Goal: Task Accomplishment & Management: Manage account settings

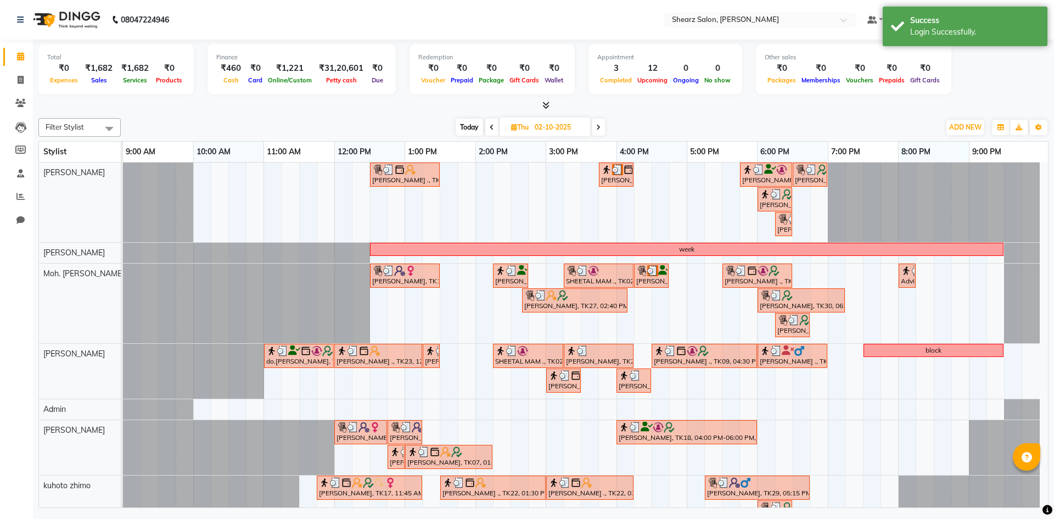
click at [596, 128] on span at bounding box center [598, 127] width 13 height 17
type input "03-10-2025"
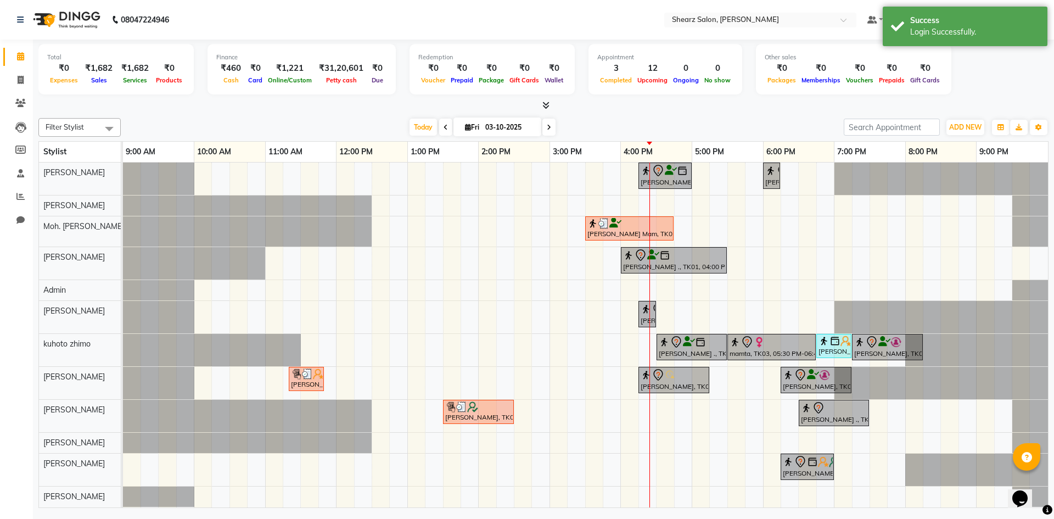
click at [513, 125] on input "03-10-2025" at bounding box center [509, 127] width 55 height 16
select select "10"
select select "2025"
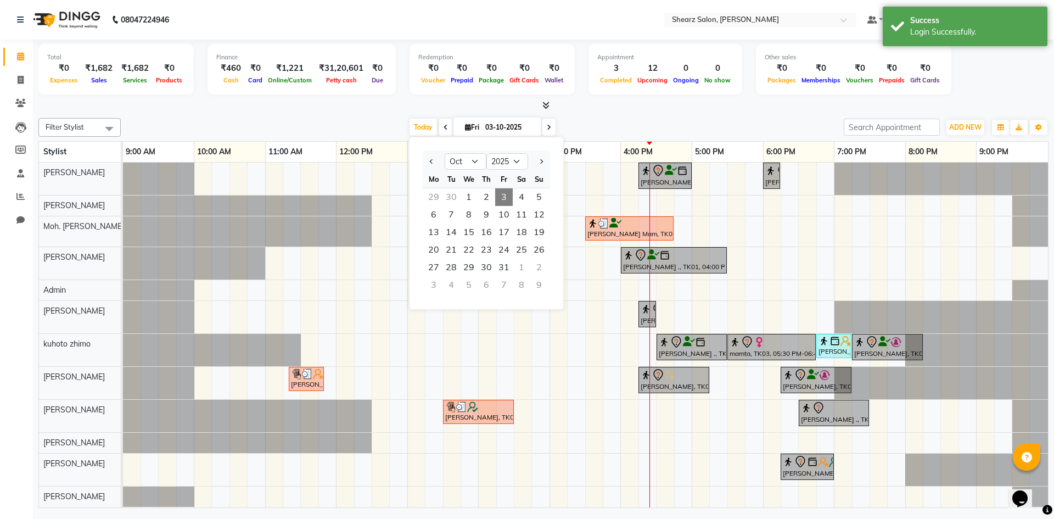
click at [501, 200] on span "3" at bounding box center [504, 197] width 18 height 18
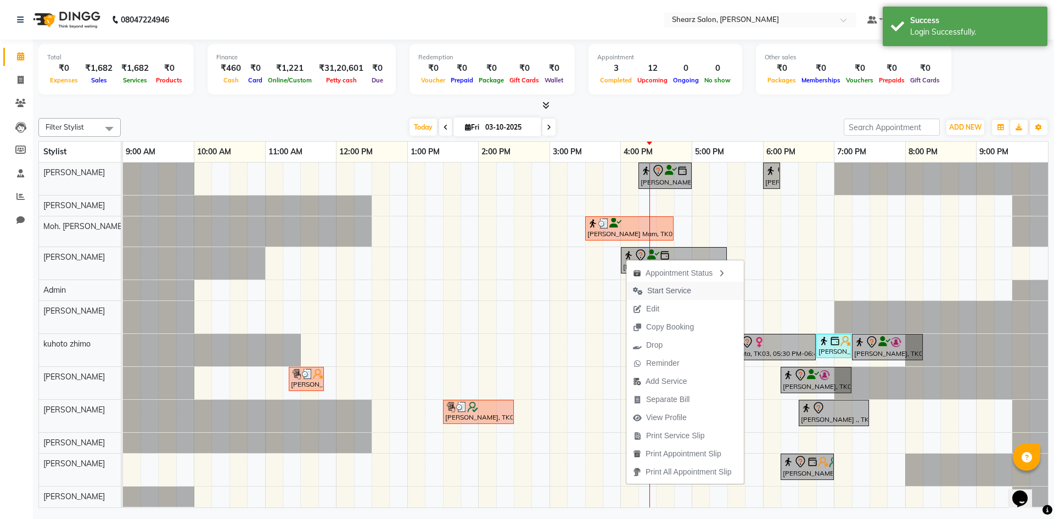
click at [666, 288] on span "Start Service" at bounding box center [669, 291] width 44 height 12
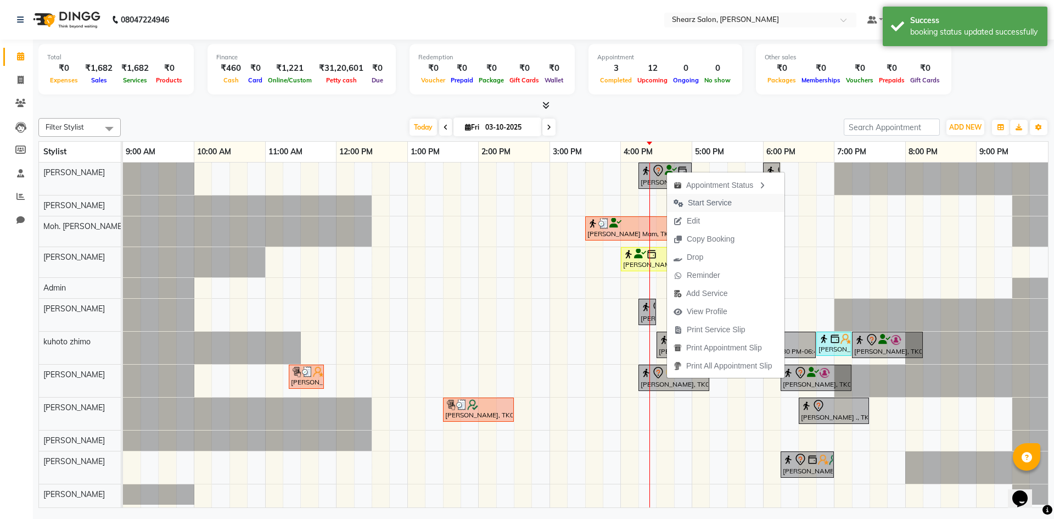
click at [742, 207] on button "Start Service" at bounding box center [726, 203] width 118 height 18
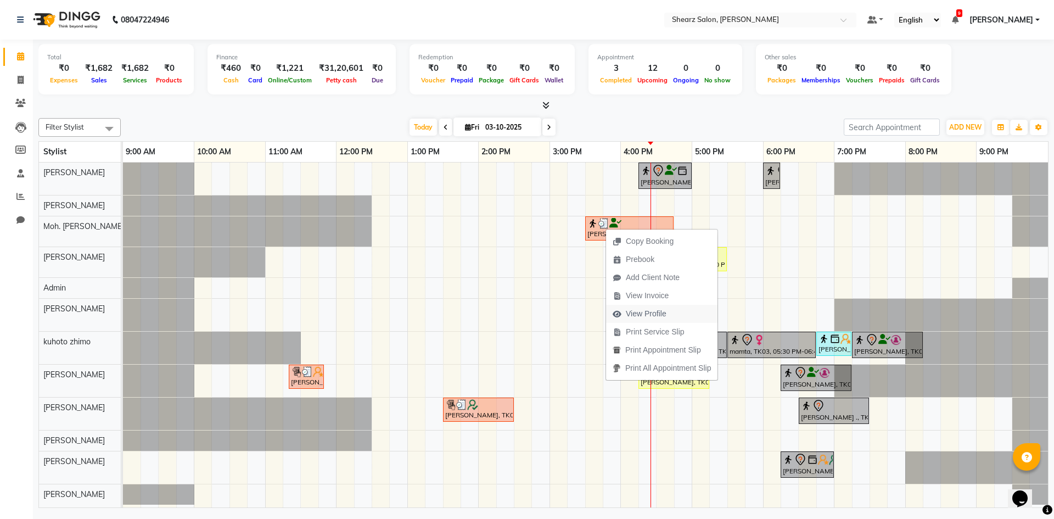
click at [640, 310] on span "View Profile" at bounding box center [646, 314] width 41 height 12
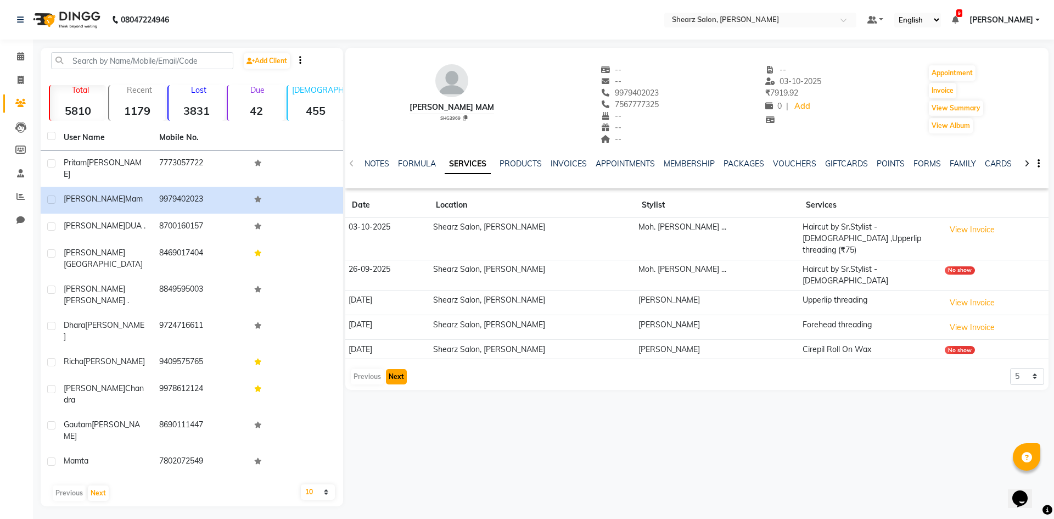
click at [402, 369] on button "Next" at bounding box center [396, 376] width 21 height 15
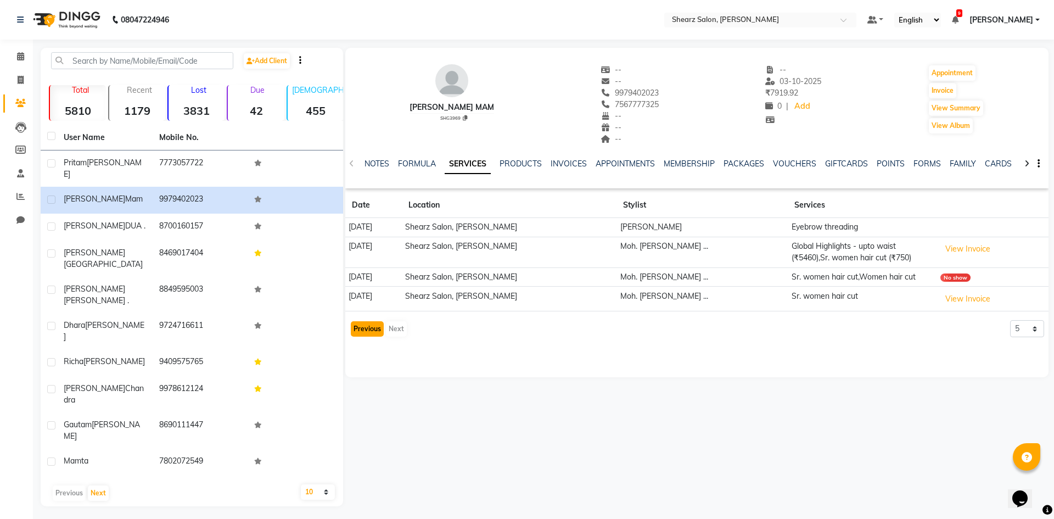
click at [364, 329] on button "Previous" at bounding box center [367, 328] width 33 height 15
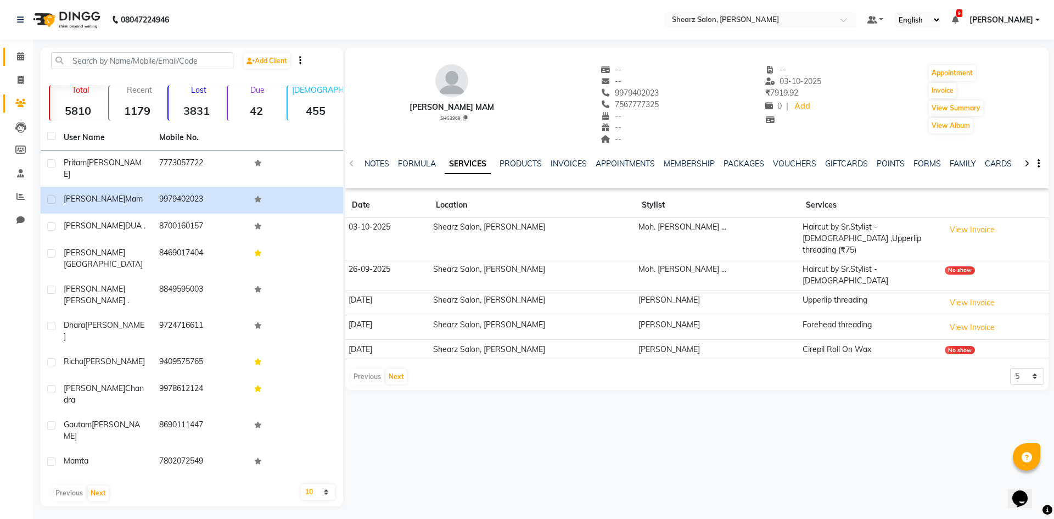
click at [4, 61] on link "Calendar" at bounding box center [16, 57] width 26 height 18
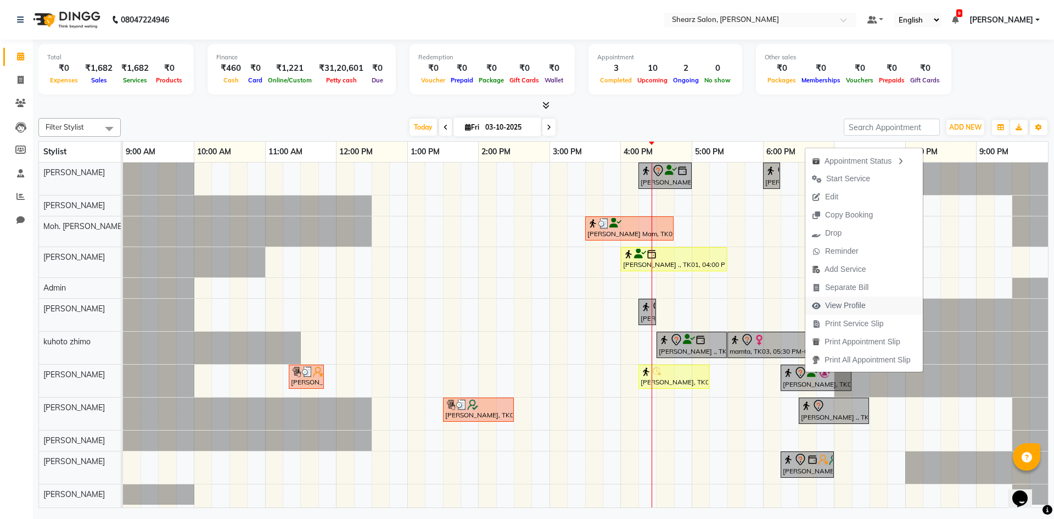
click at [871, 306] on span "View Profile" at bounding box center [839, 306] width 67 height 18
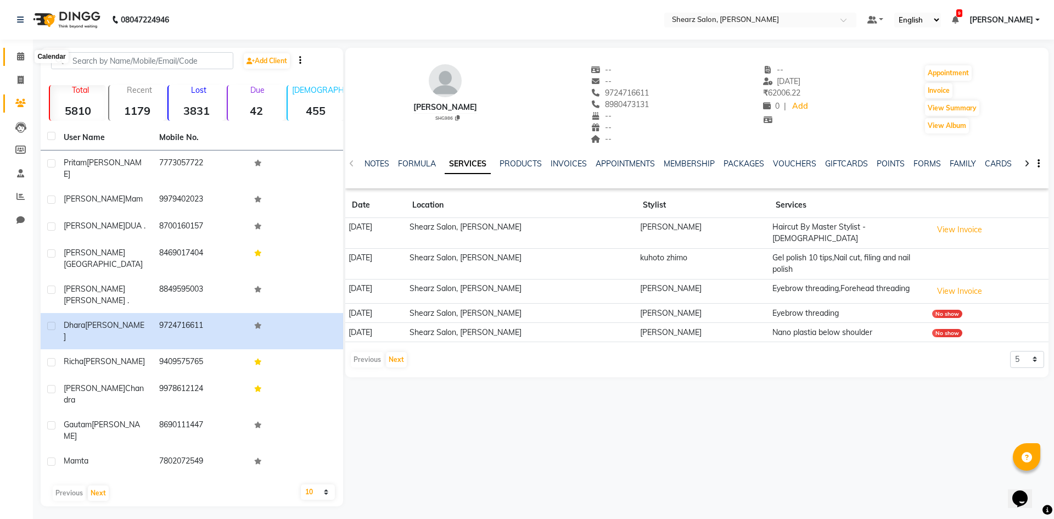
click at [15, 52] on span at bounding box center [20, 57] width 19 height 13
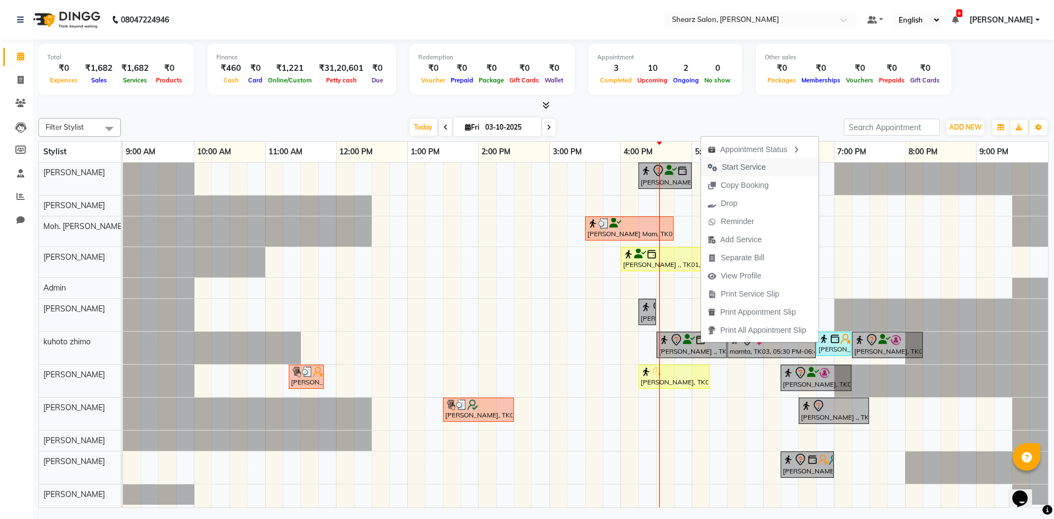
click at [757, 165] on span "Start Service" at bounding box center [744, 167] width 44 height 12
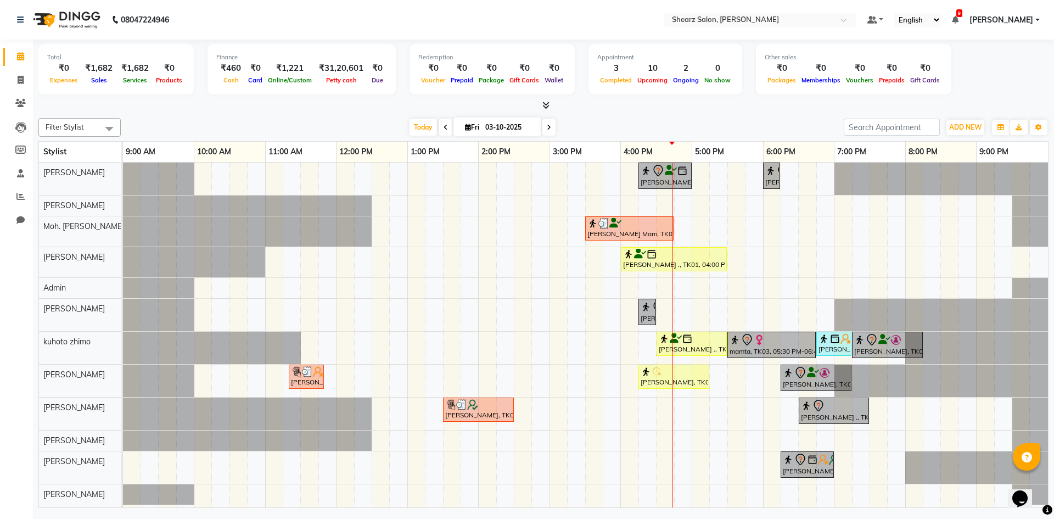
click at [673, 372] on div at bounding box center [672, 335] width 1 height 345
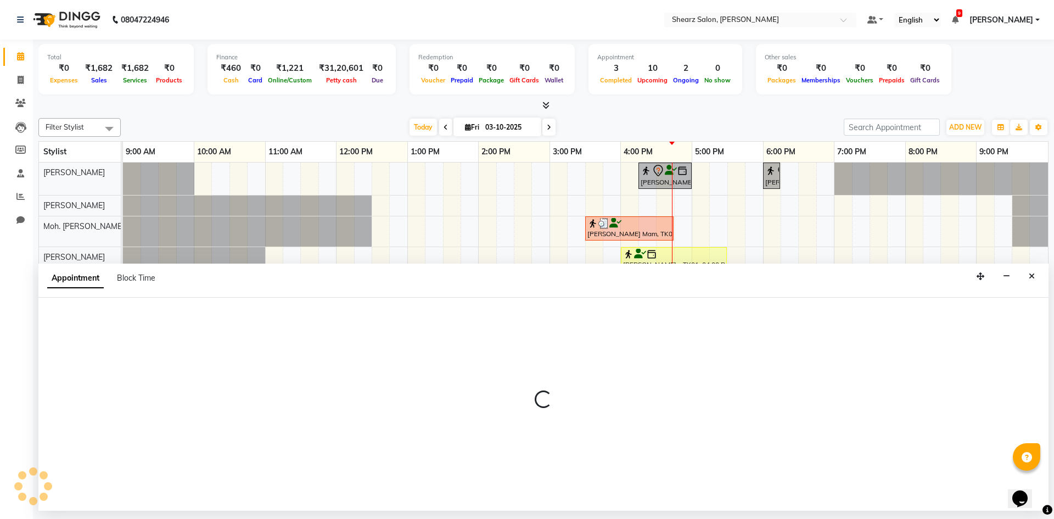
select select "77315"
select select "990"
select select "tentative"
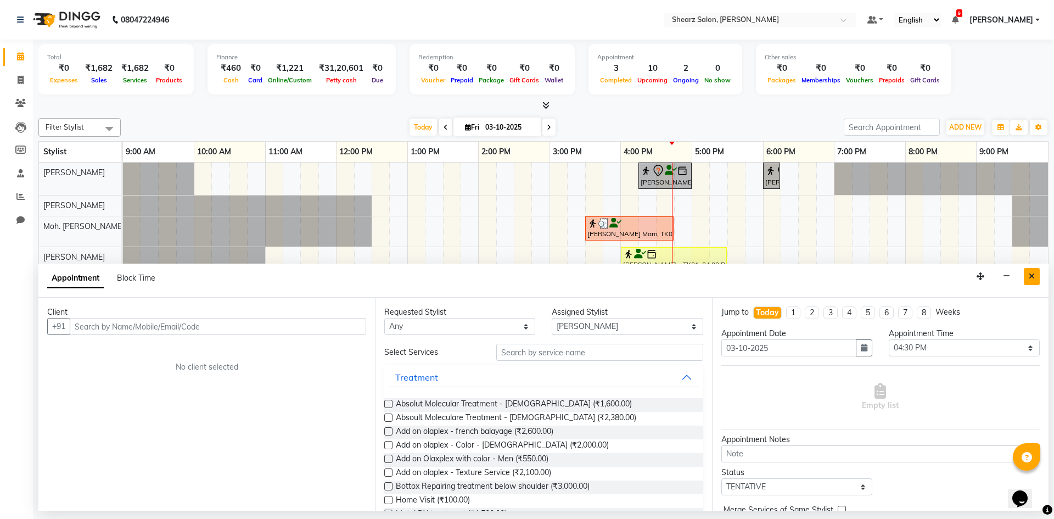
click at [1032, 273] on icon "Close" at bounding box center [1032, 276] width 6 height 8
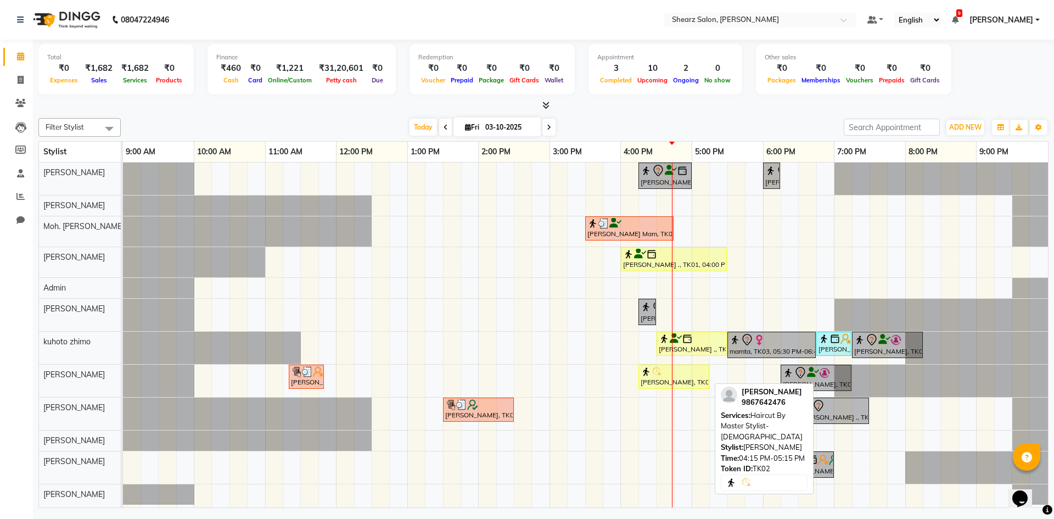
click at [659, 382] on div "[PERSON_NAME], TK02, 04:15 PM-05:15 PM, Haircut By Master Stylist- [DEMOGRAPHIC…" at bounding box center [674, 376] width 69 height 21
select select "3"
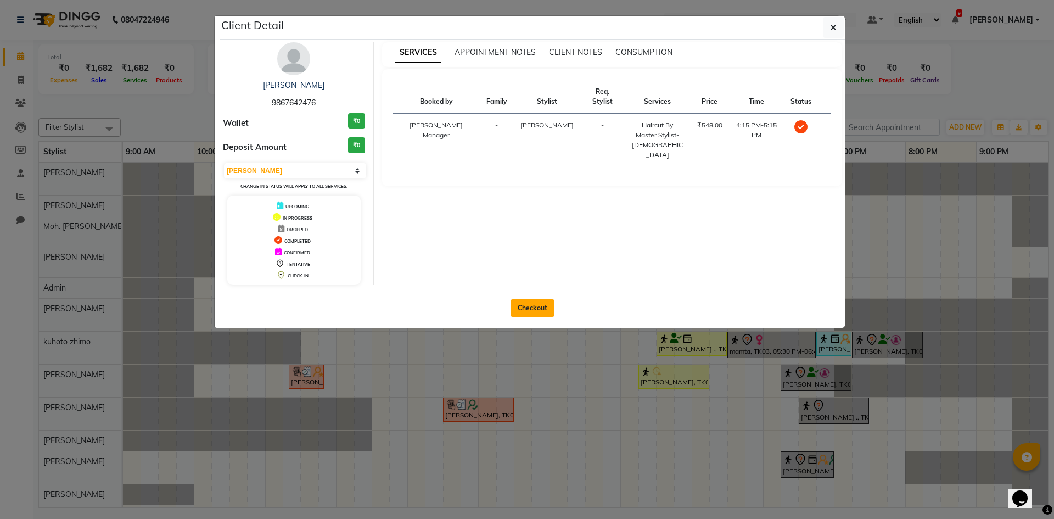
click at [525, 304] on button "Checkout" at bounding box center [533, 308] width 44 height 18
select select "service"
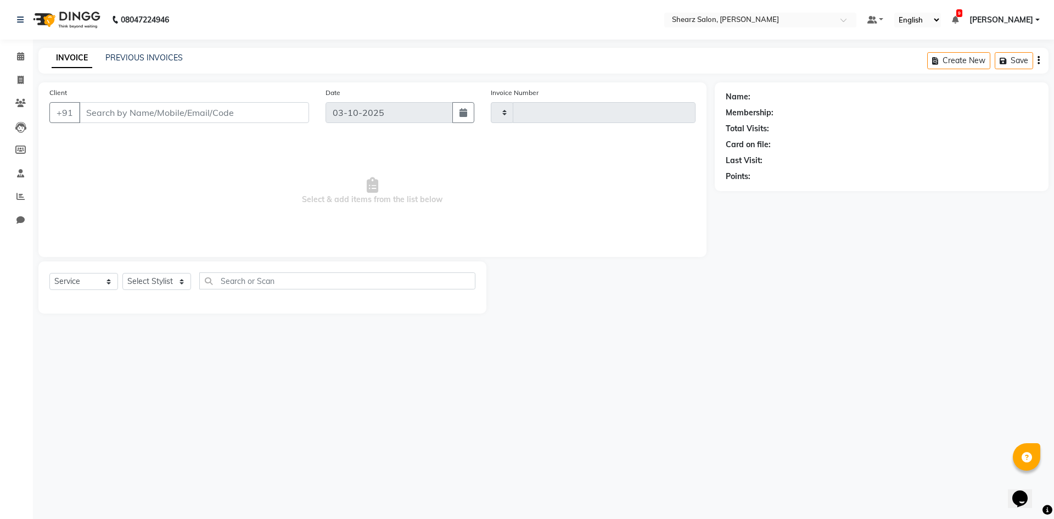
type input "6076"
select select "8159"
select select "V"
select select "87136"
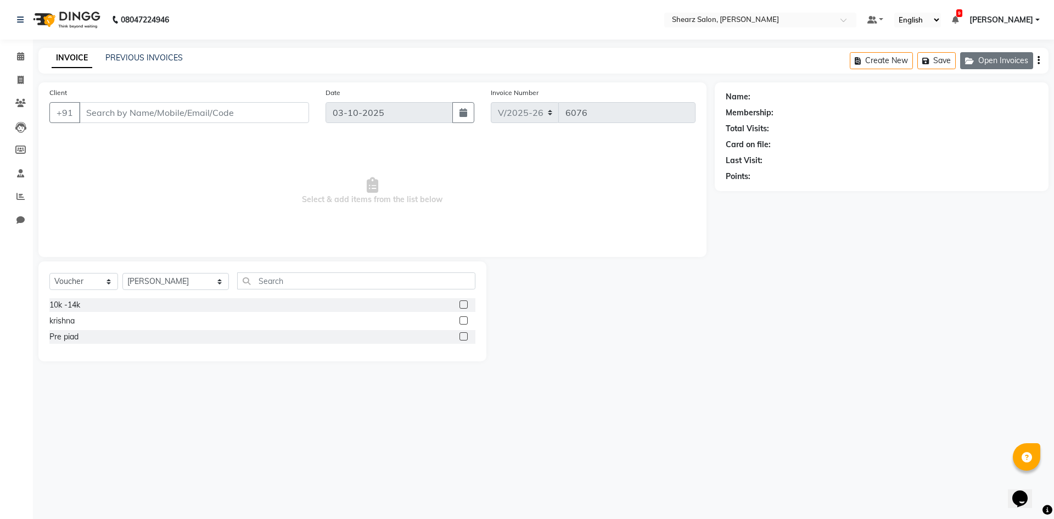
type input "9867642476"
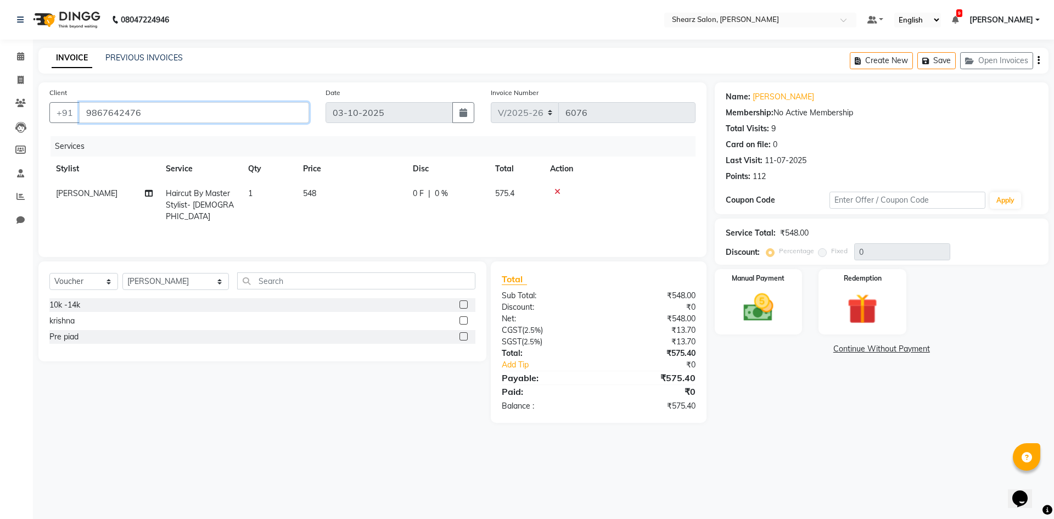
drag, startPoint x: 87, startPoint y: 106, endPoint x: 177, endPoint y: 115, distance: 90.5
click at [177, 115] on input "9867642476" at bounding box center [194, 112] width 230 height 21
click at [23, 79] on icon at bounding box center [21, 80] width 6 height 8
select select "service"
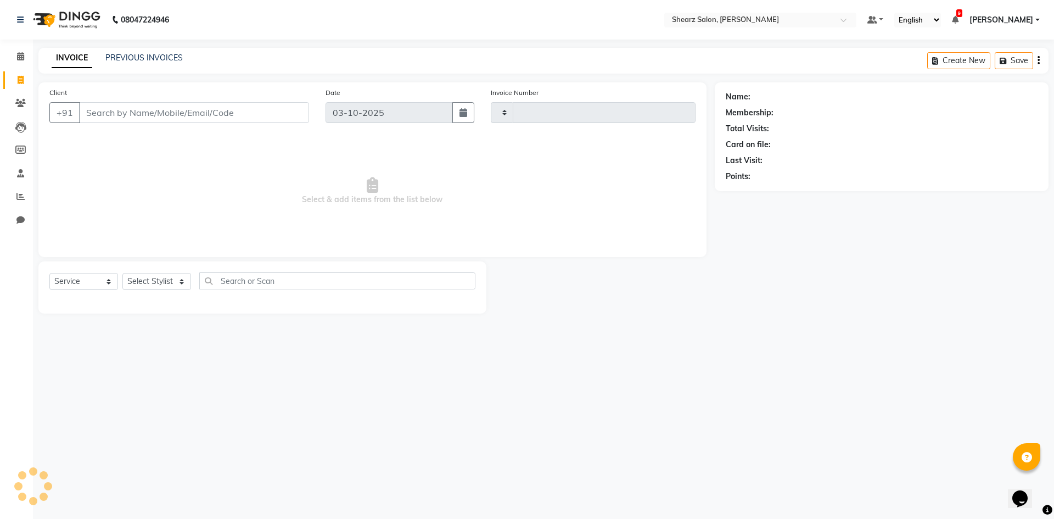
type input "6076"
select select "8159"
select select "V"
select select "87136"
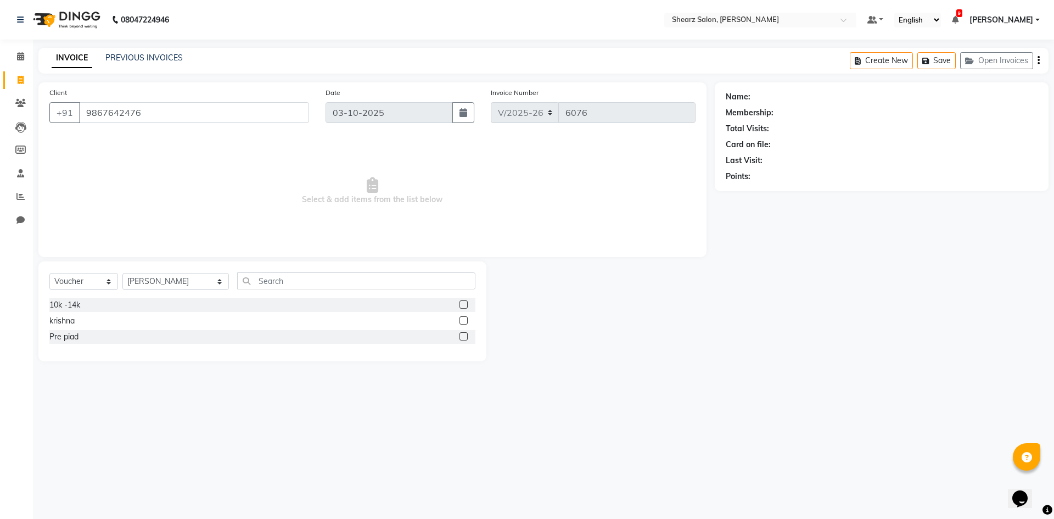
type input "9867642476"
click at [174, 278] on select "Select Stylist AakashKumar Nai Admin A General [PERSON_NAME] Asha Chavariya [PE…" at bounding box center [175, 281] width 107 height 17
select select "86618"
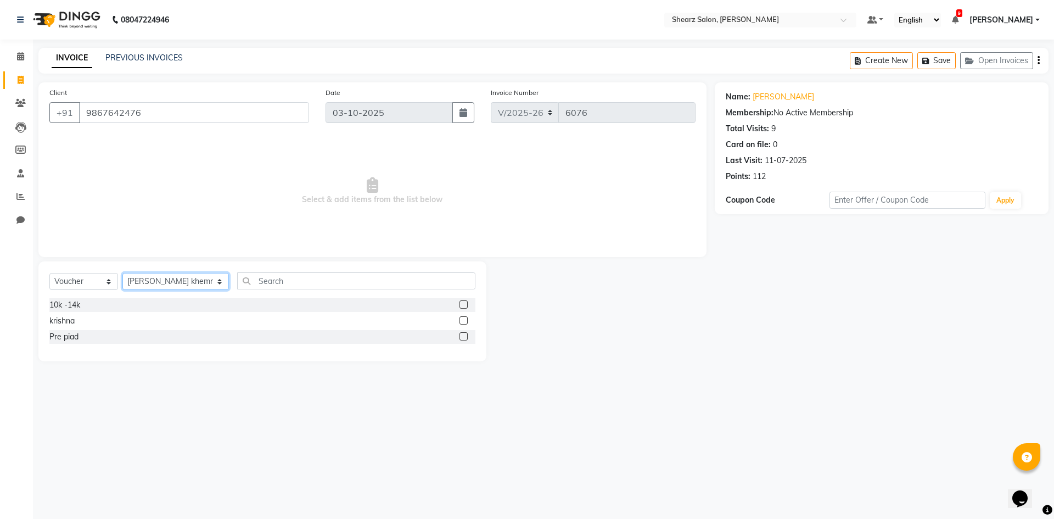
click at [122, 273] on select "Select Stylist AakashKumar Nai Admin A General [PERSON_NAME] Asha Chavariya [PE…" at bounding box center [175, 281] width 107 height 17
click at [102, 278] on select "Select Service Product Membership Package Voucher Prepaid Gift Card" at bounding box center [83, 281] width 69 height 17
click at [49, 273] on select "Select Service Product Membership Package Voucher Prepaid Gift Card" at bounding box center [83, 281] width 69 height 17
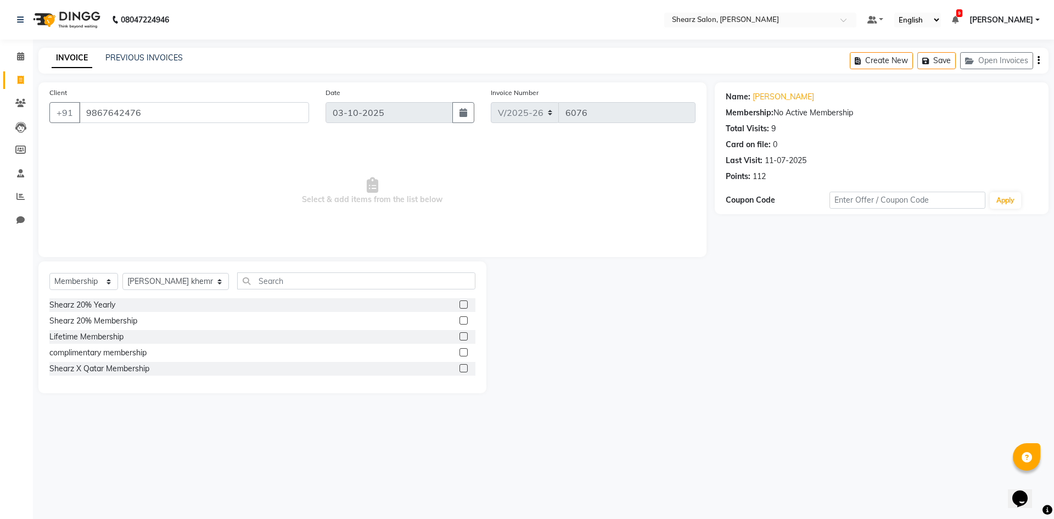
click at [462, 305] on label at bounding box center [464, 304] width 8 height 8
click at [462, 305] on input "checkbox" at bounding box center [463, 304] width 7 height 7
select select "select"
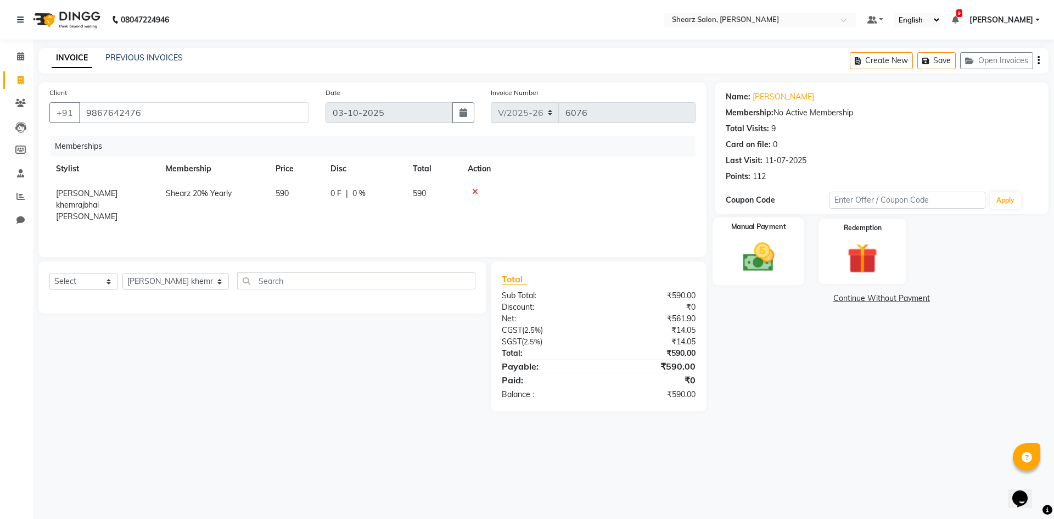
click at [767, 261] on img at bounding box center [758, 257] width 51 height 36
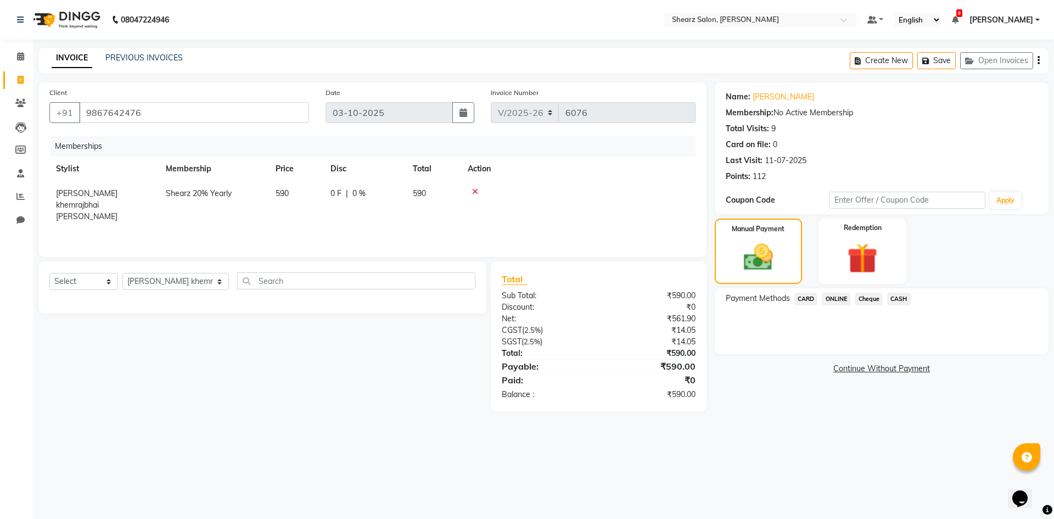
click at [831, 299] on span "ONLINE" at bounding box center [836, 299] width 29 height 13
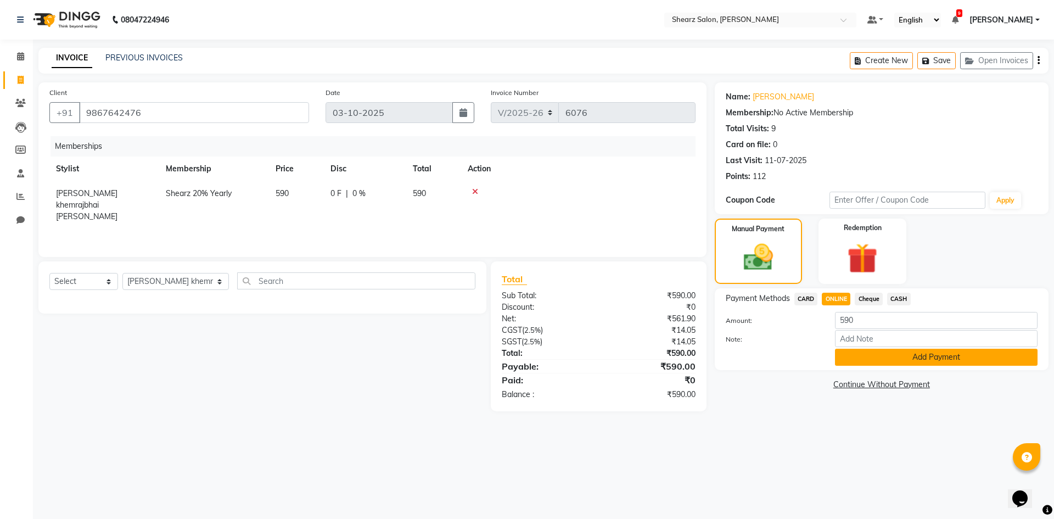
click at [853, 355] on button "Add Payment" at bounding box center [936, 357] width 203 height 17
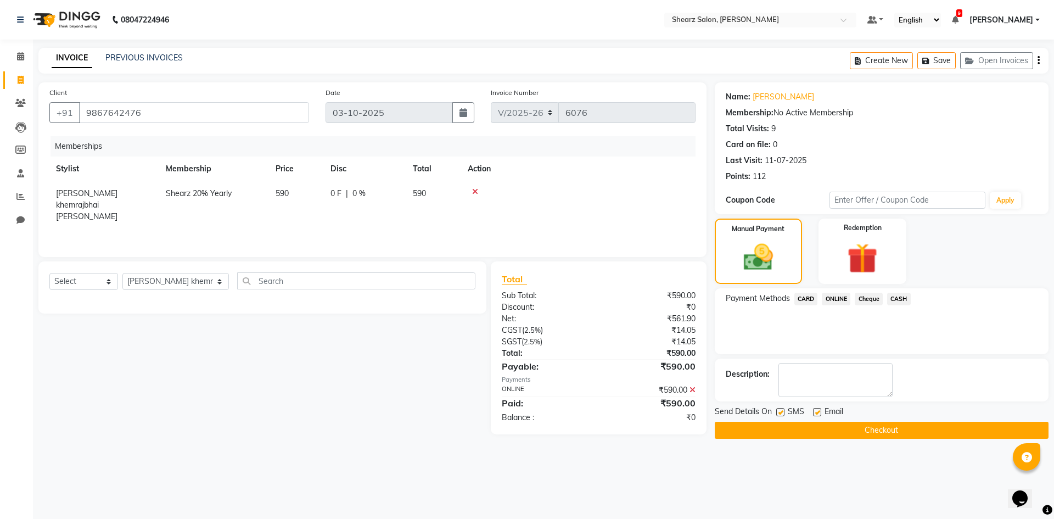
click at [848, 432] on button "Checkout" at bounding box center [882, 430] width 334 height 17
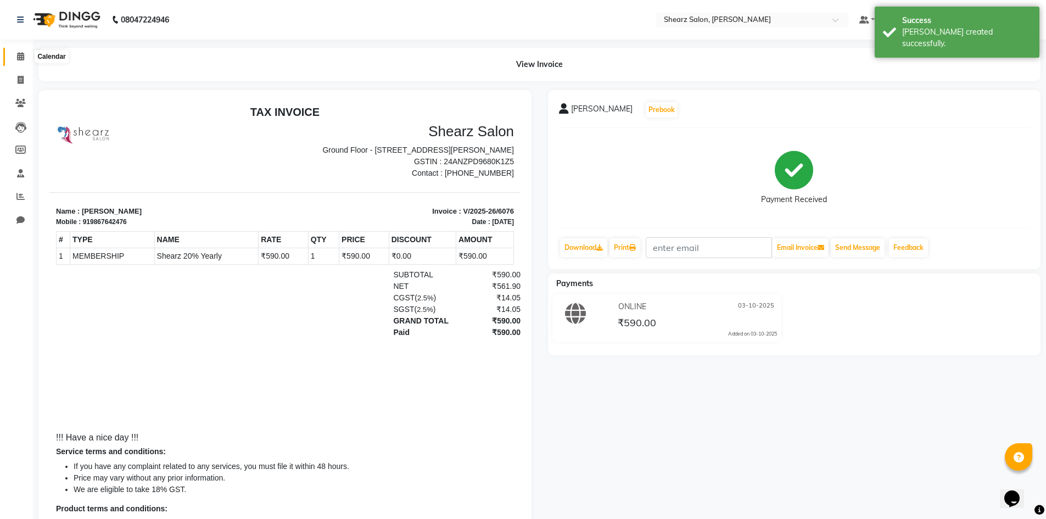
click at [15, 59] on span at bounding box center [20, 57] width 19 height 13
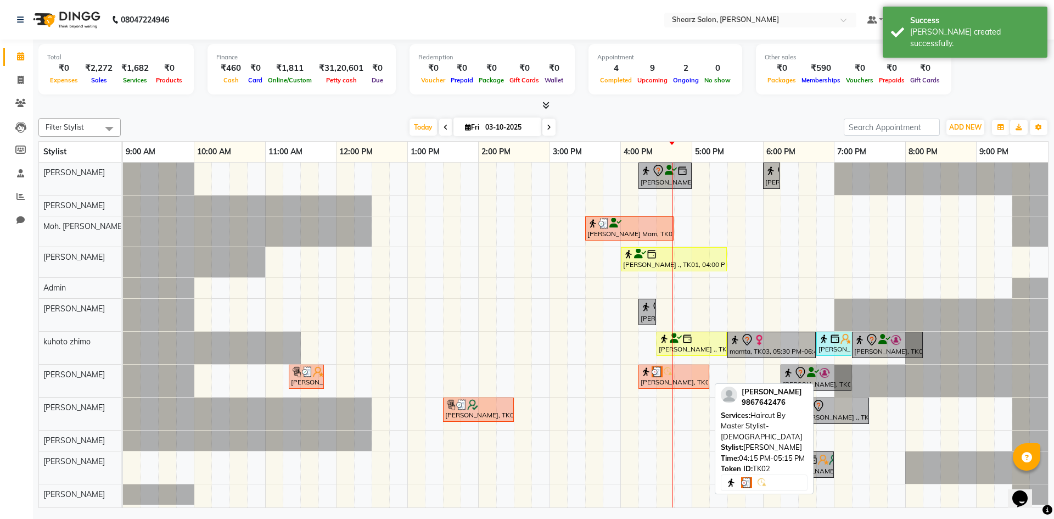
click at [658, 370] on img at bounding box center [657, 371] width 11 height 11
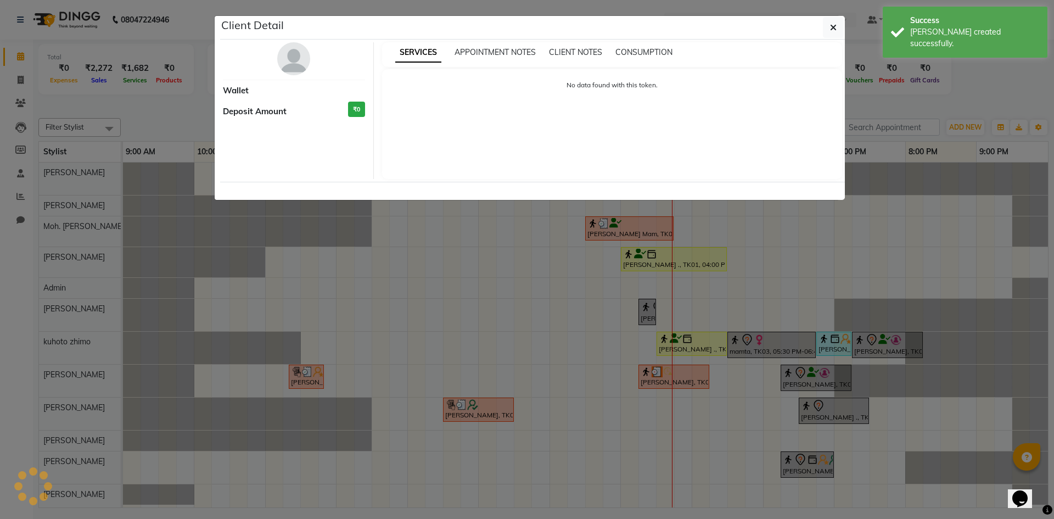
select select "3"
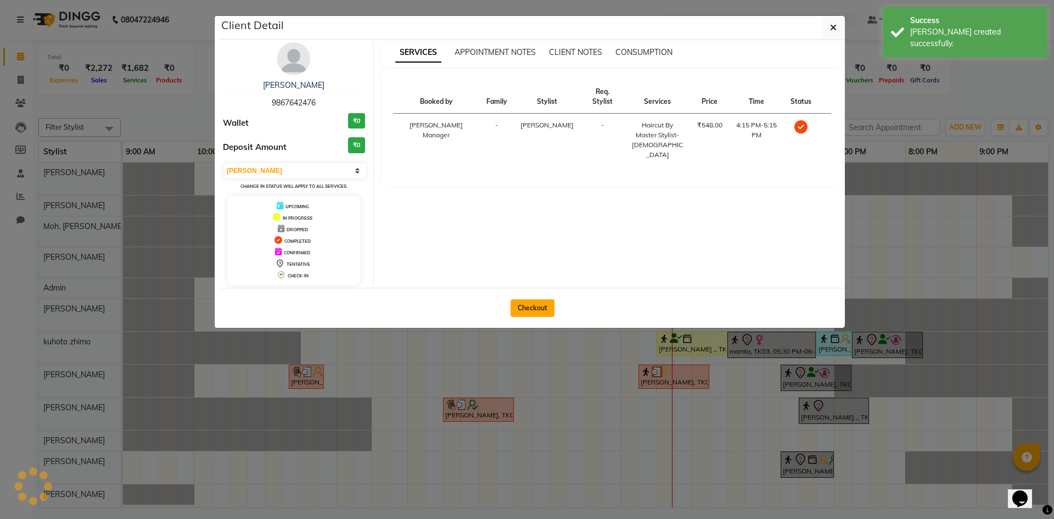
click at [523, 309] on button "Checkout" at bounding box center [533, 308] width 44 height 18
select select "service"
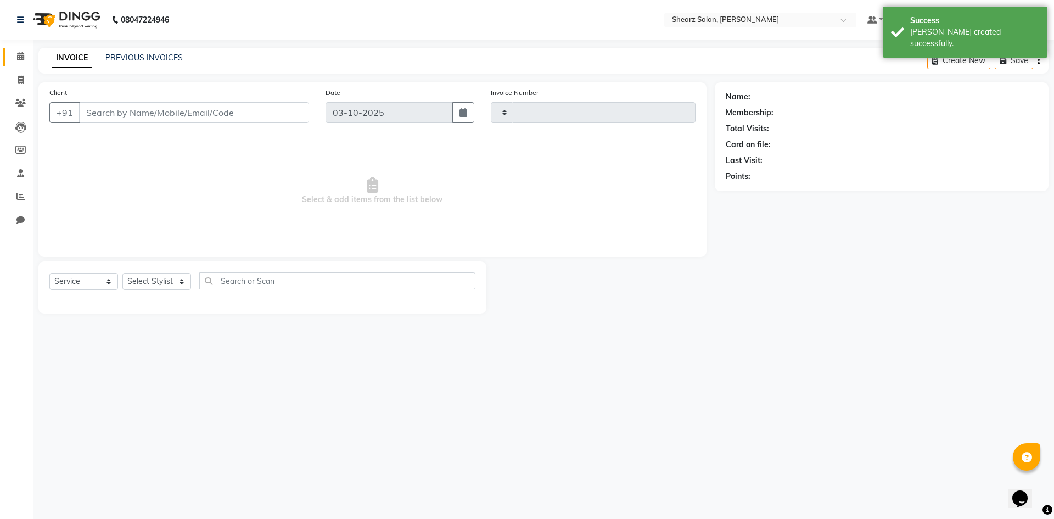
type input "6077"
select select "8159"
select select "V"
select select "87136"
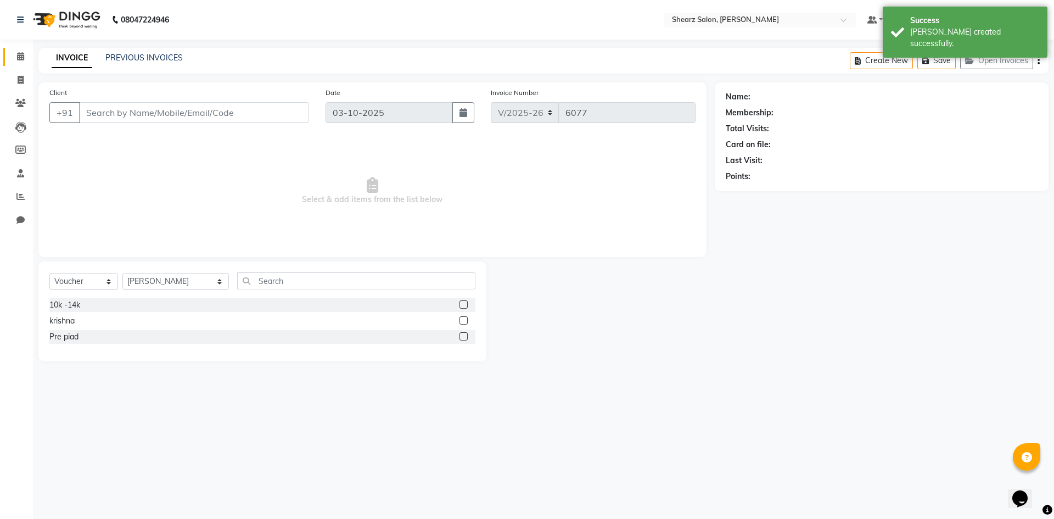
type input "9867642476"
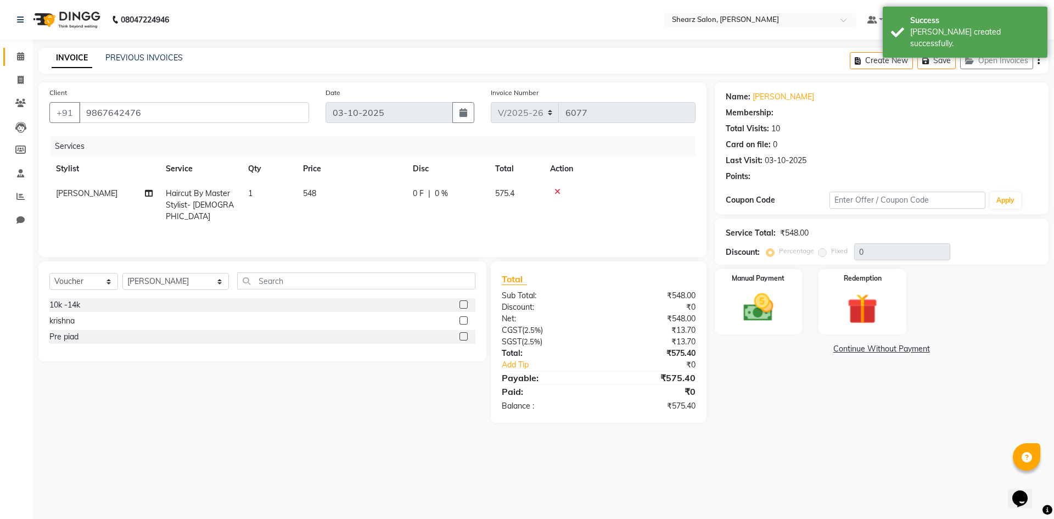
type input "20"
select select "1: Object"
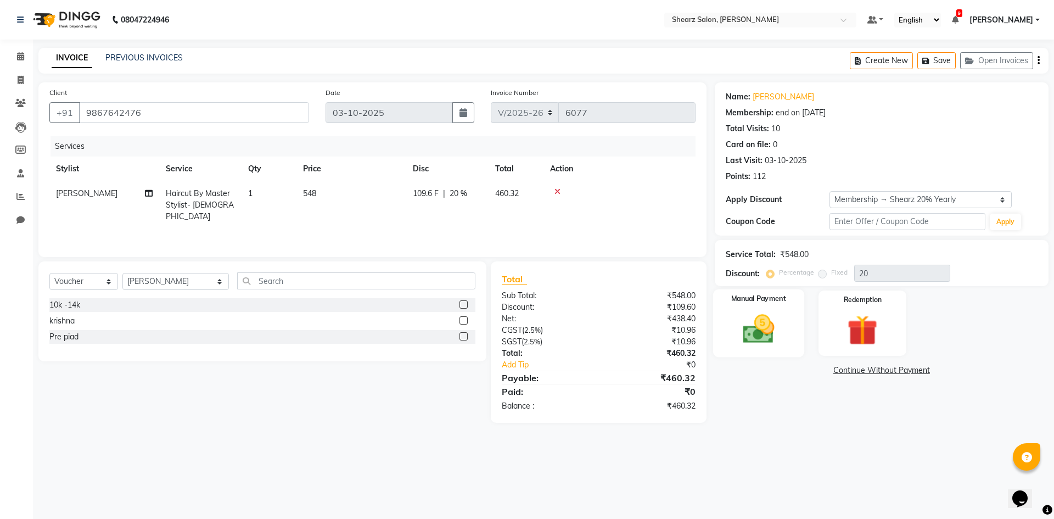
click at [785, 320] on div "Manual Payment" at bounding box center [758, 323] width 91 height 68
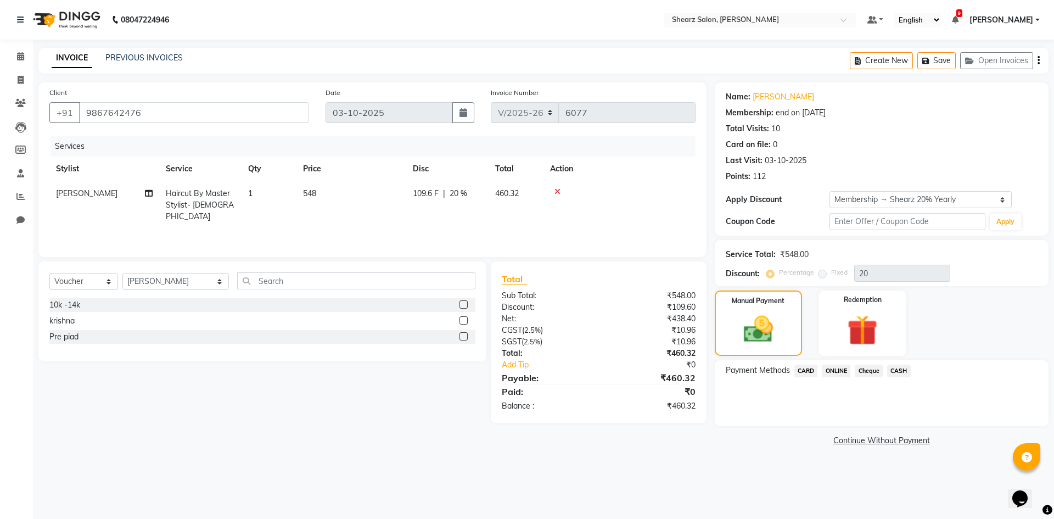
click at [839, 372] on span "ONLINE" at bounding box center [836, 371] width 29 height 13
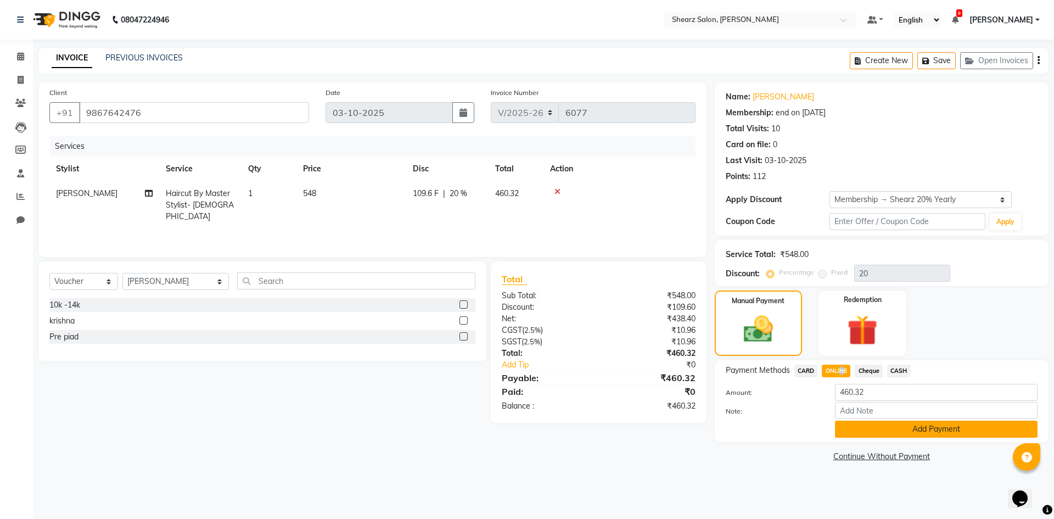
click at [844, 425] on button "Add Payment" at bounding box center [936, 429] width 203 height 17
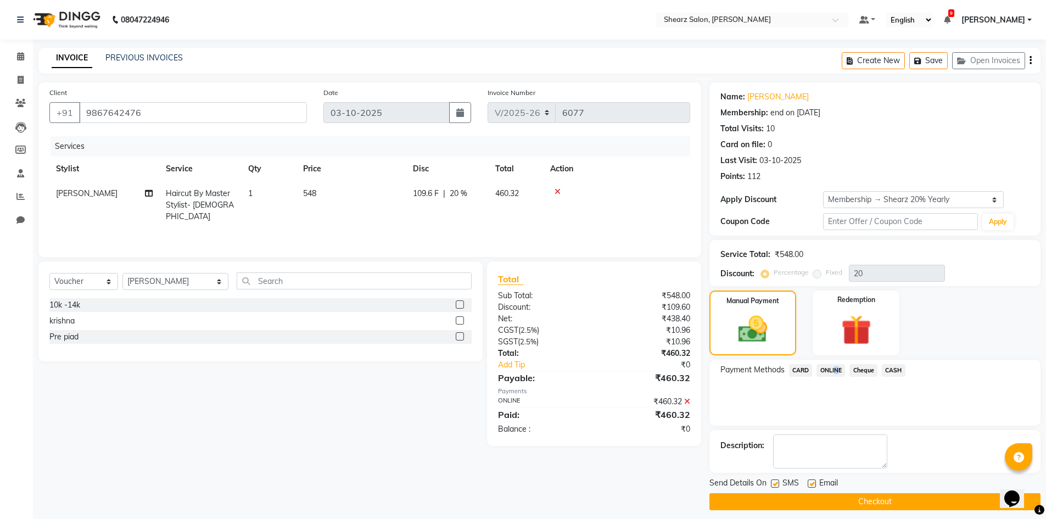
drag, startPoint x: 824, startPoint y: 505, endPoint x: 756, endPoint y: 484, distance: 70.9
click at [824, 505] on button "Checkout" at bounding box center [875, 501] width 331 height 17
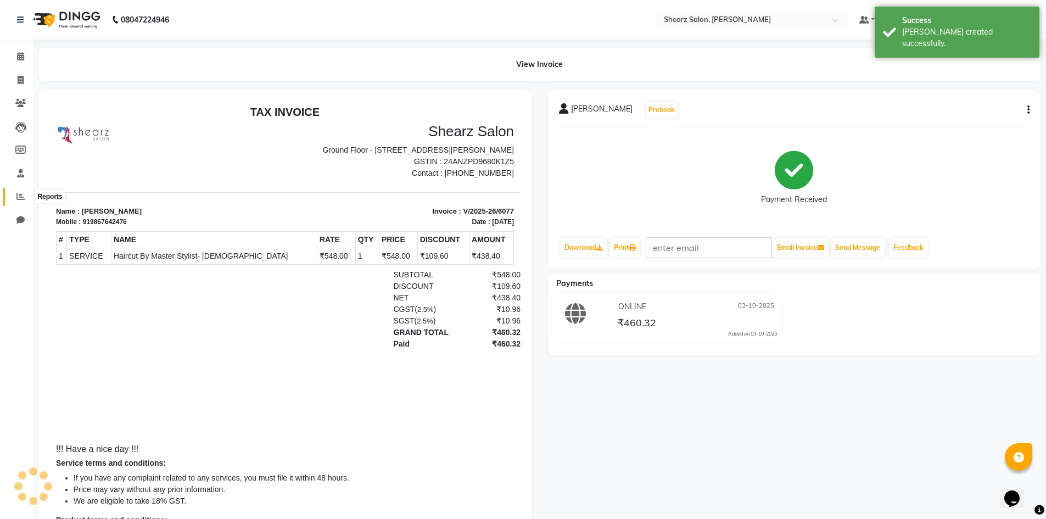
click at [24, 197] on icon at bounding box center [20, 196] width 8 height 8
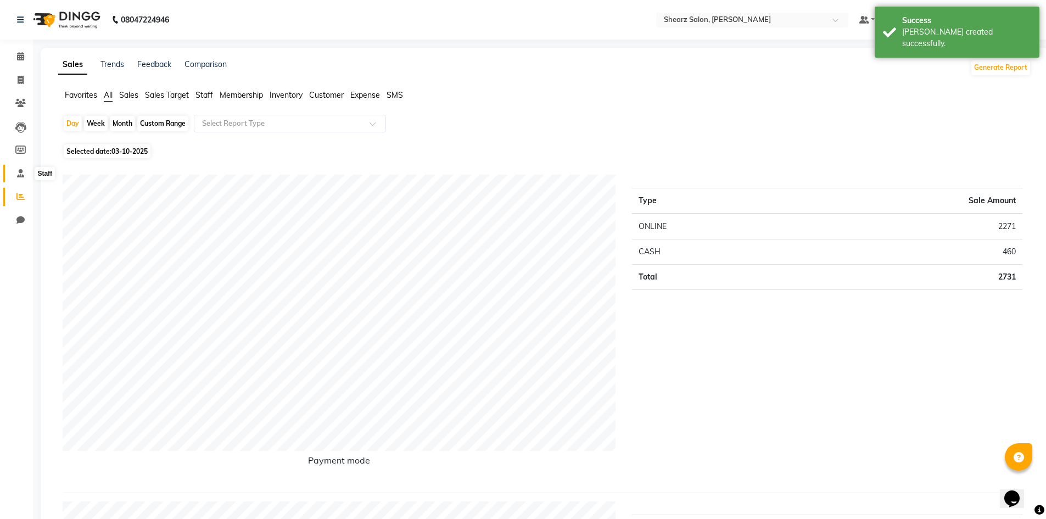
click at [23, 177] on span at bounding box center [20, 173] width 19 height 13
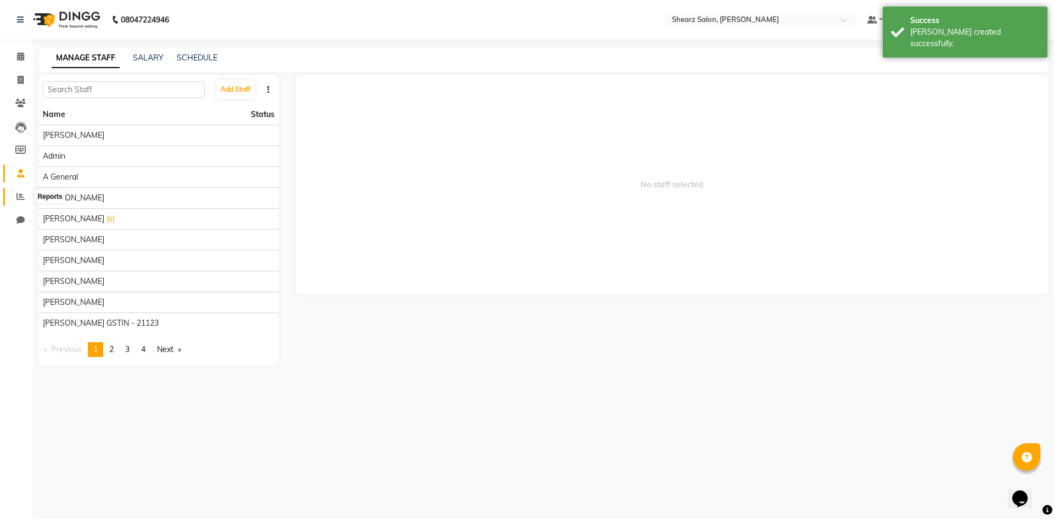
click at [19, 198] on icon at bounding box center [20, 196] width 8 height 8
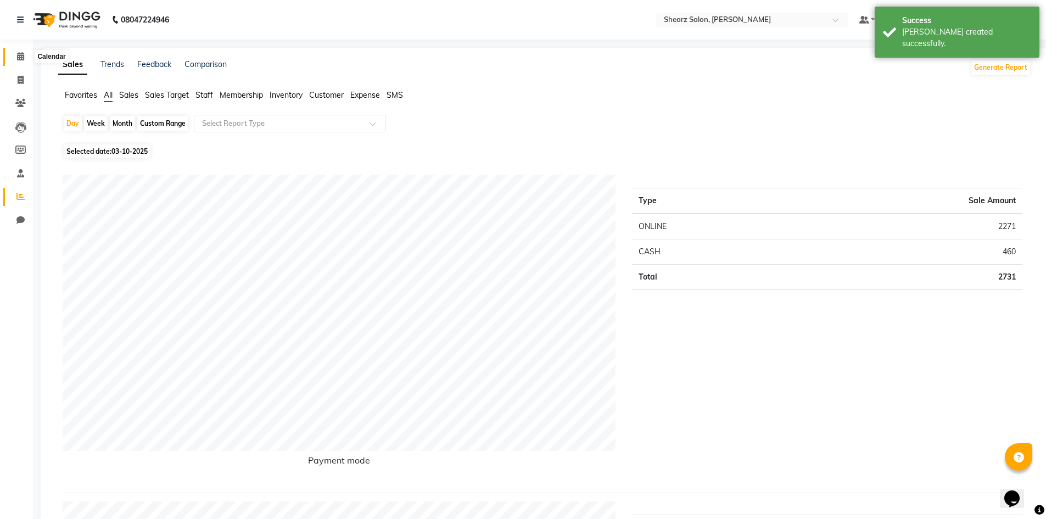
click at [13, 54] on span at bounding box center [20, 57] width 19 height 13
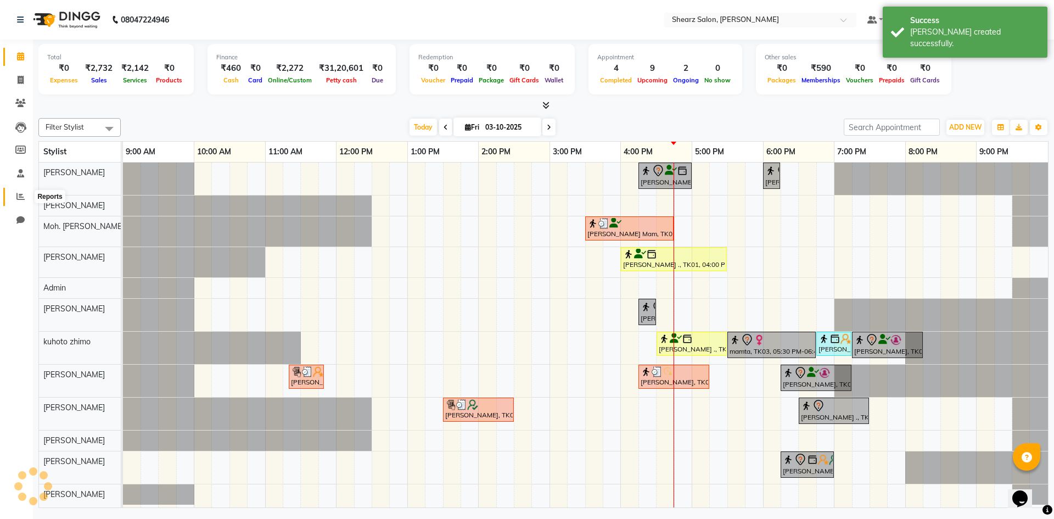
click at [19, 191] on span at bounding box center [20, 197] width 19 height 13
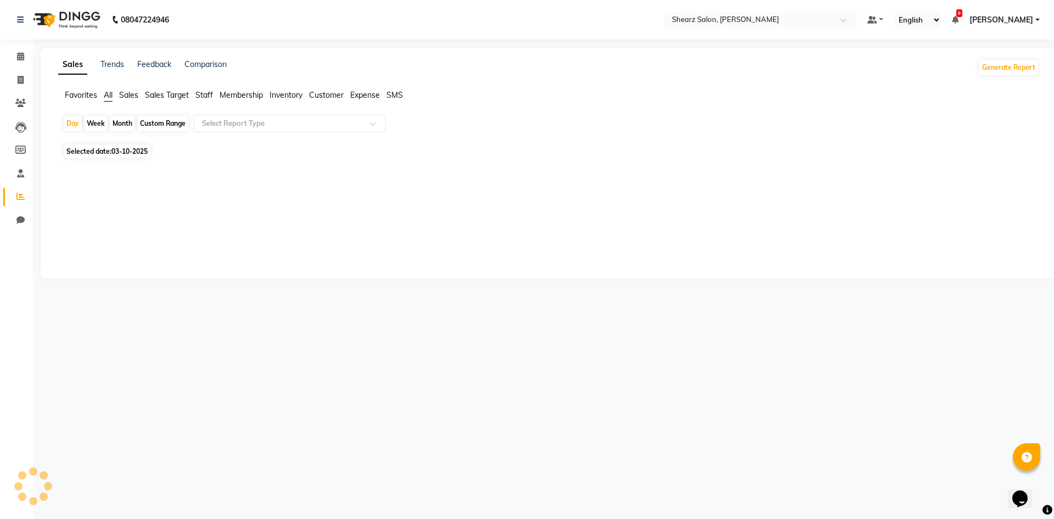
click at [212, 91] on span "Staff" at bounding box center [205, 95] width 18 height 10
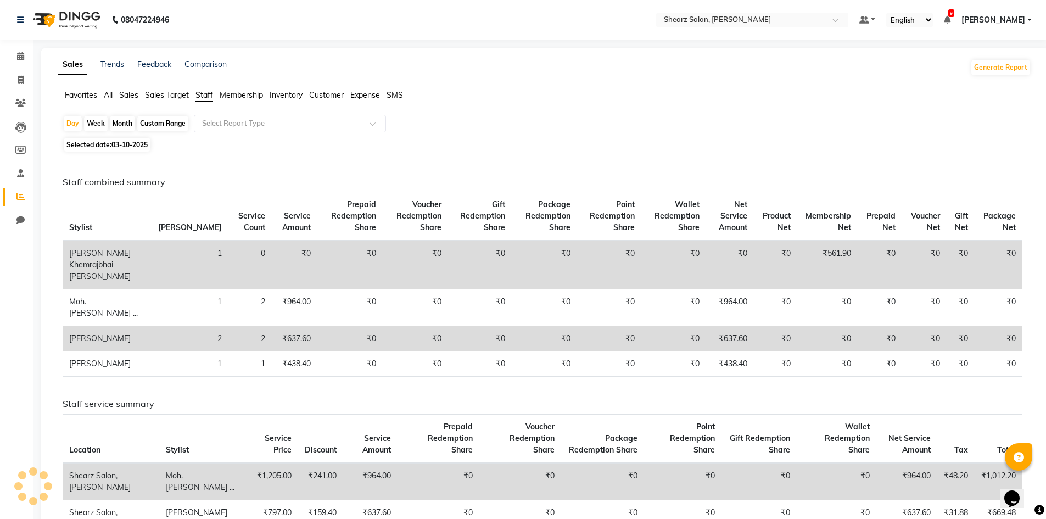
click at [182, 118] on div "Custom Range" at bounding box center [162, 123] width 51 height 15
click at [161, 122] on div "Custom Range" at bounding box center [162, 123] width 51 height 15
select select "10"
select select "2025"
click at [164, 120] on div "Custom Range" at bounding box center [162, 123] width 51 height 15
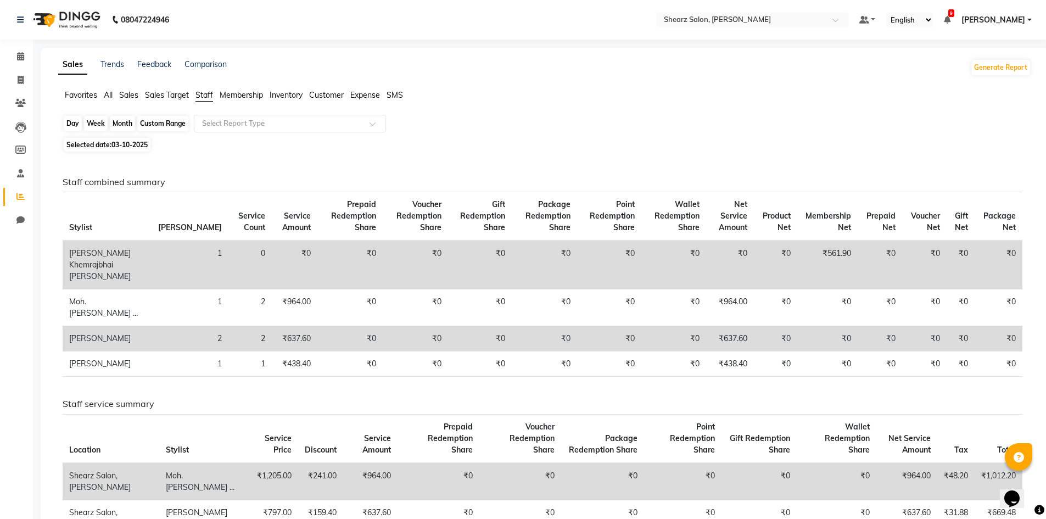
select select "10"
select select "2025"
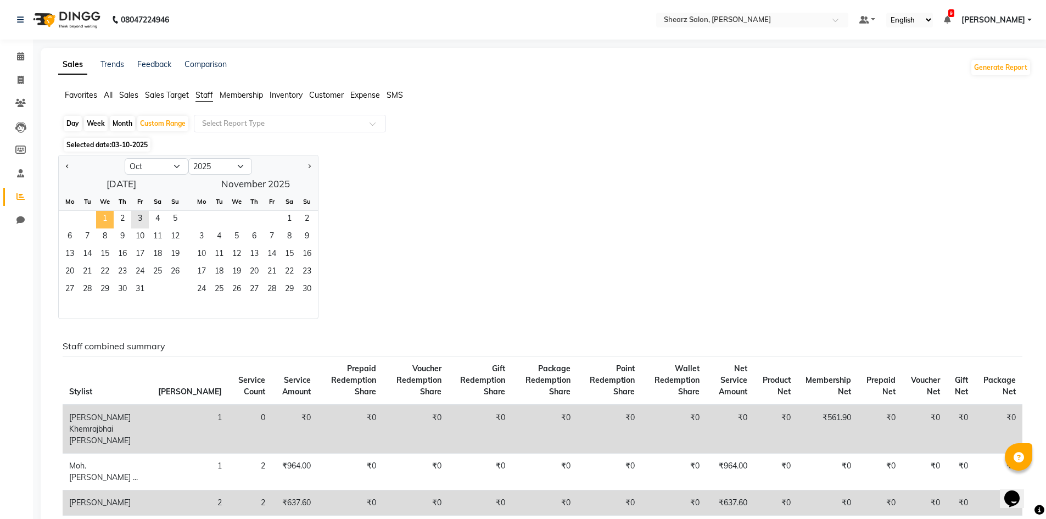
click at [107, 213] on span "1" at bounding box center [105, 220] width 18 height 18
click at [144, 219] on span "3" at bounding box center [140, 220] width 18 height 18
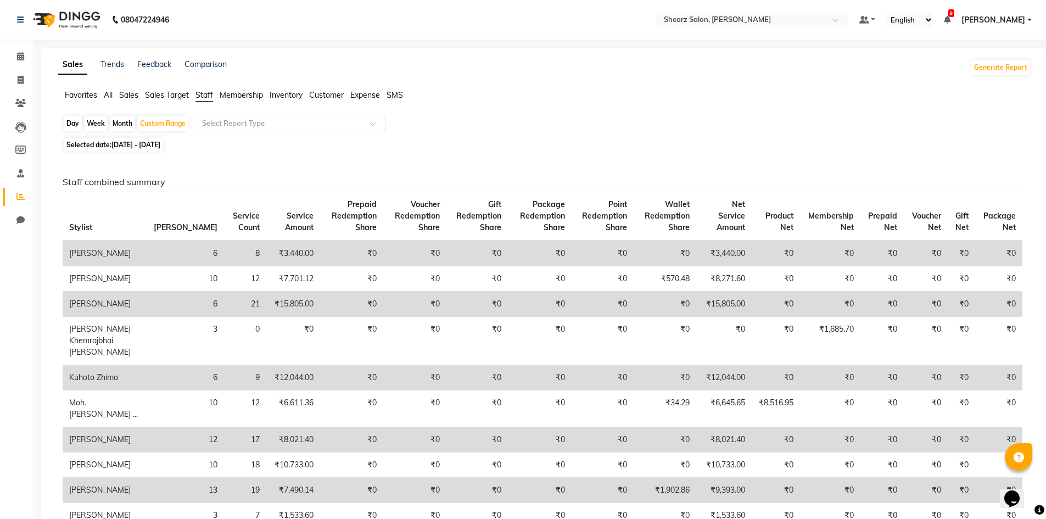
click at [21, 46] on li "Calendar" at bounding box center [16, 57] width 33 height 24
click at [21, 47] on li "Calendar" at bounding box center [16, 57] width 33 height 24
click at [22, 55] on icon at bounding box center [20, 56] width 7 height 8
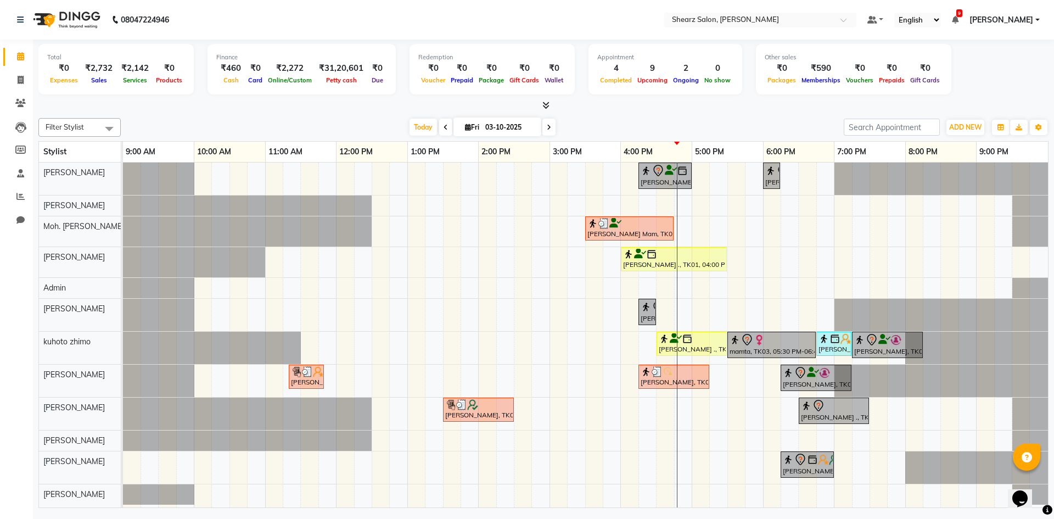
click at [544, 122] on span at bounding box center [549, 127] width 13 height 17
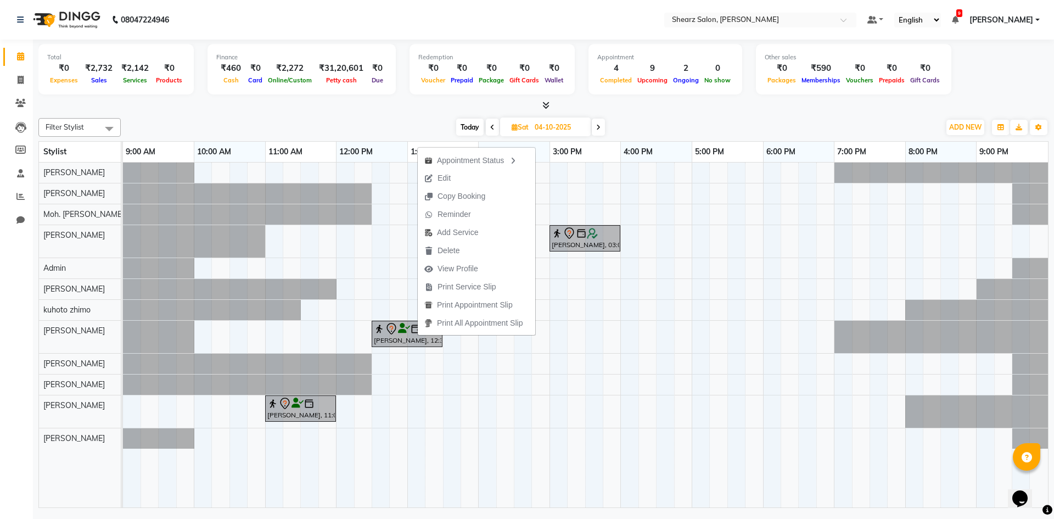
click at [355, 113] on div "Total ₹0 Expenses ₹2,732 Sales ₹2,142 Services ₹0 Products Finance ₹460 Cash ₹0…" at bounding box center [543, 275] width 1021 height 471
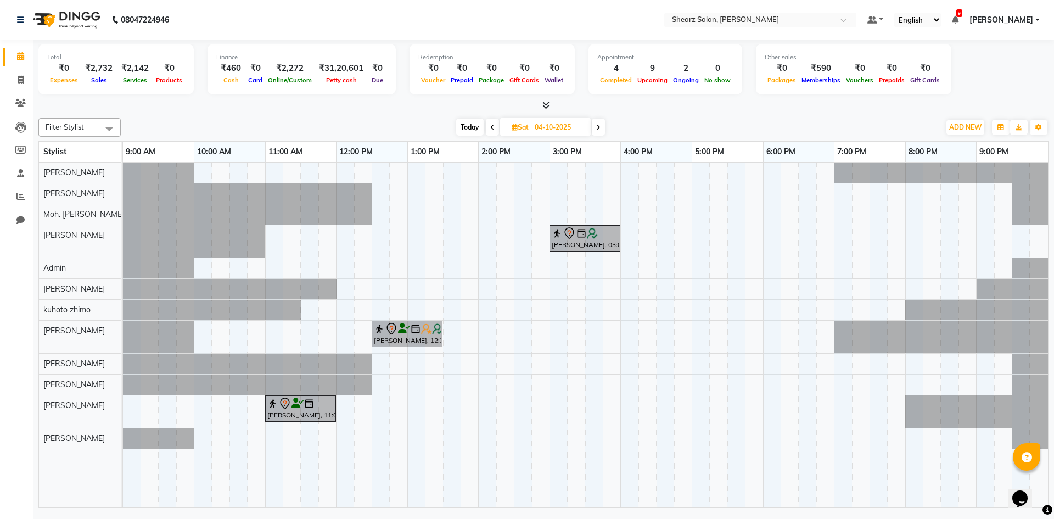
click at [488, 131] on span at bounding box center [492, 127] width 13 height 17
type input "03-10-2025"
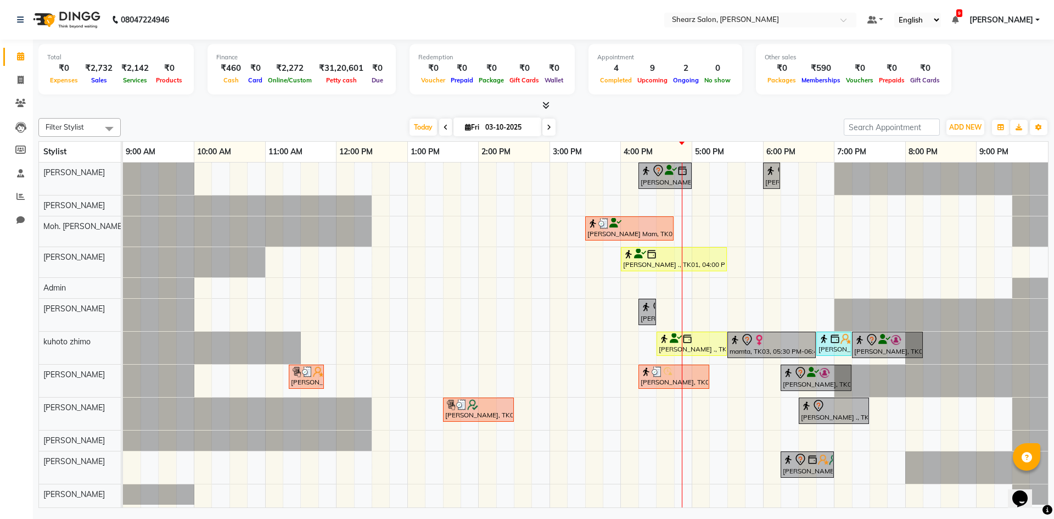
click at [498, 122] on input "03-10-2025" at bounding box center [509, 127] width 55 height 16
select select "10"
select select "2025"
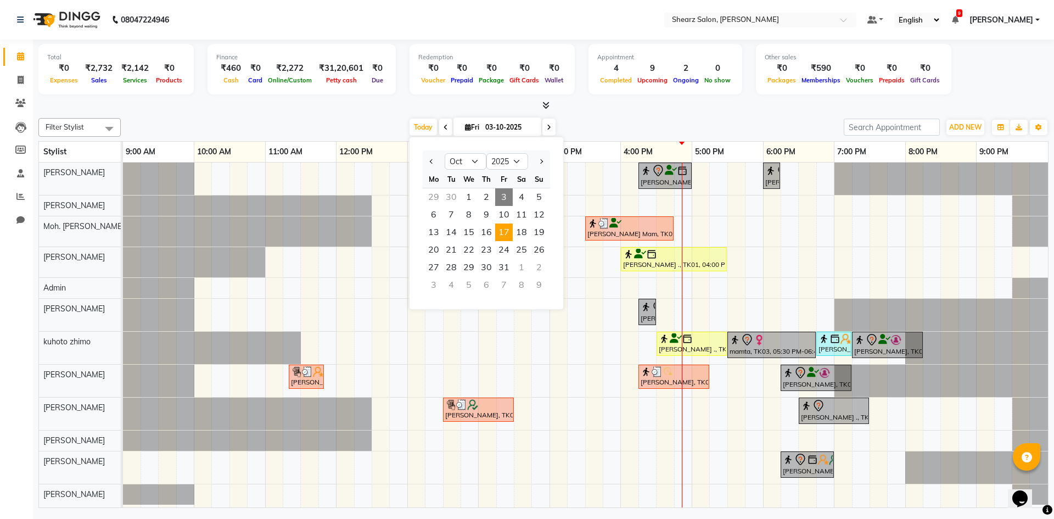
click at [497, 231] on span "17" at bounding box center [504, 233] width 18 height 18
type input "[DATE]"
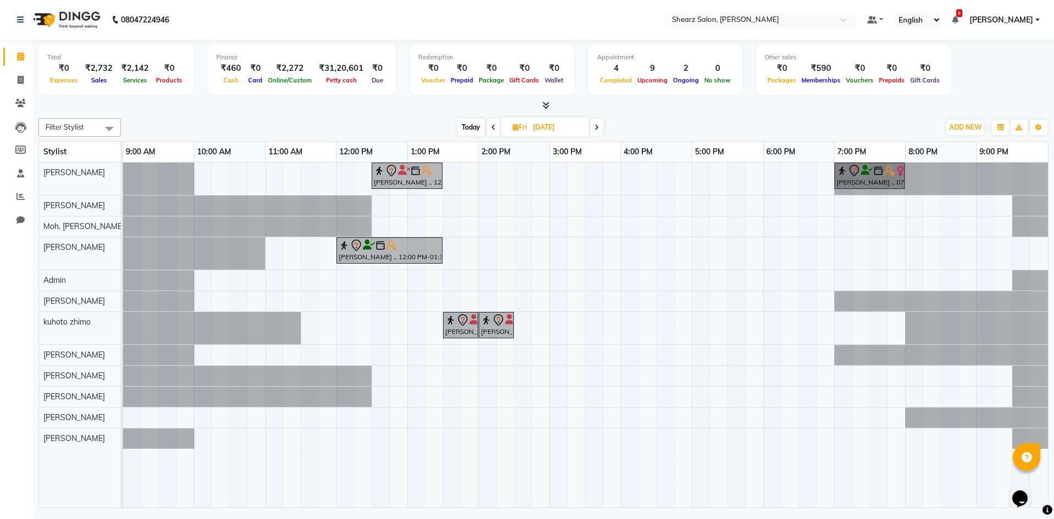
click at [490, 221] on div "[PERSON_NAME] ., 12:30 PM-01:30 PM, Cirepil Roll On Wax [PERSON_NAME] ., 07:00 …" at bounding box center [585, 335] width 925 height 345
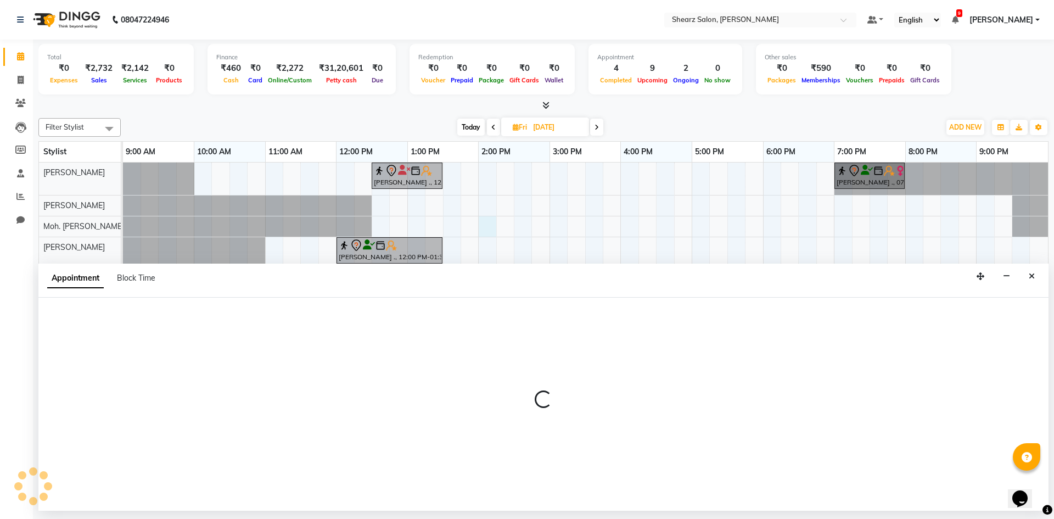
select select "77335"
select select "tentative"
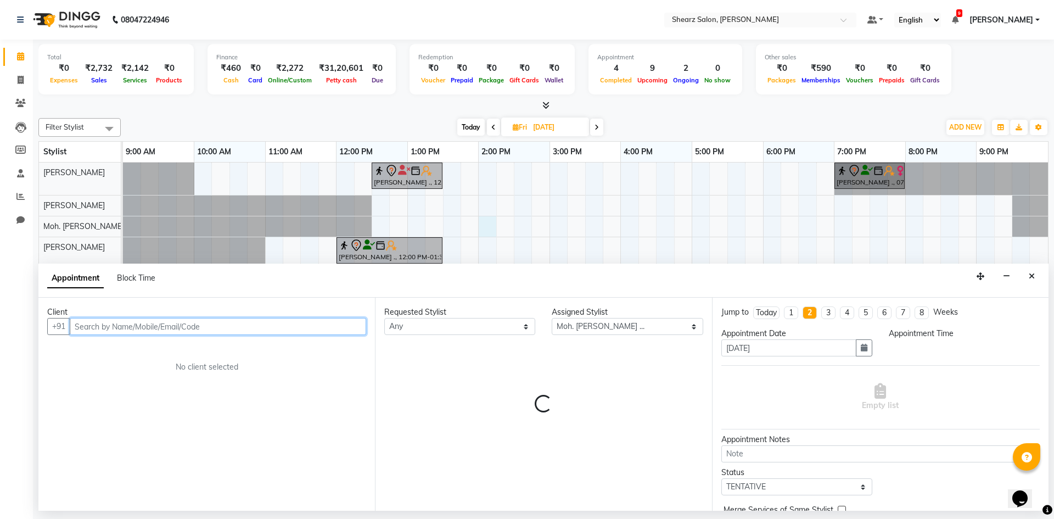
select select "840"
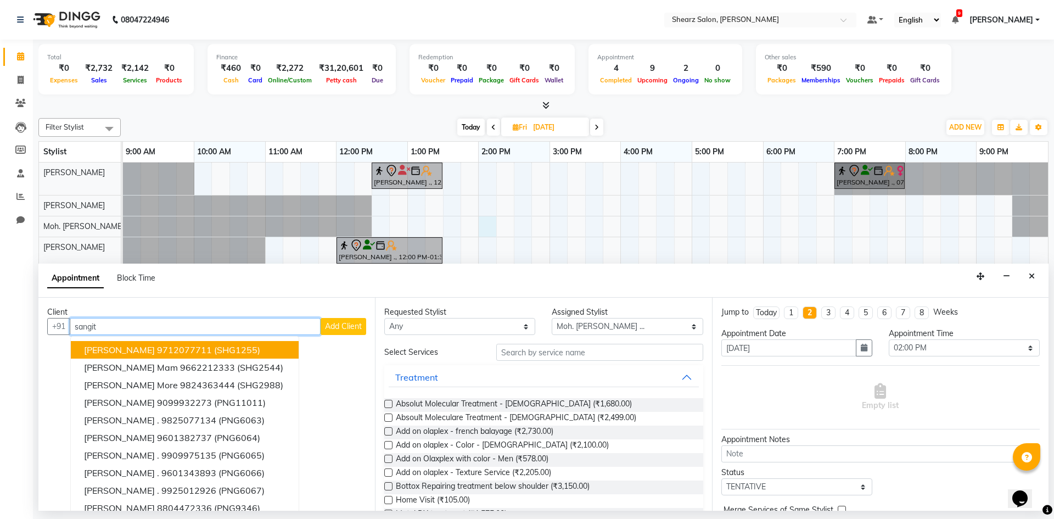
click at [174, 347] on ngb-highlight "9712077711" at bounding box center [184, 349] width 55 height 11
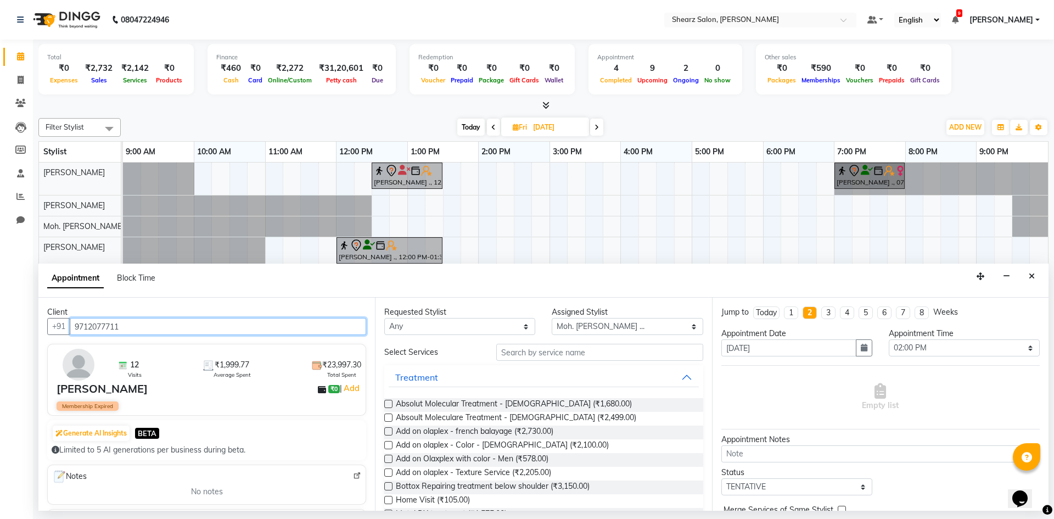
type input "9712077711"
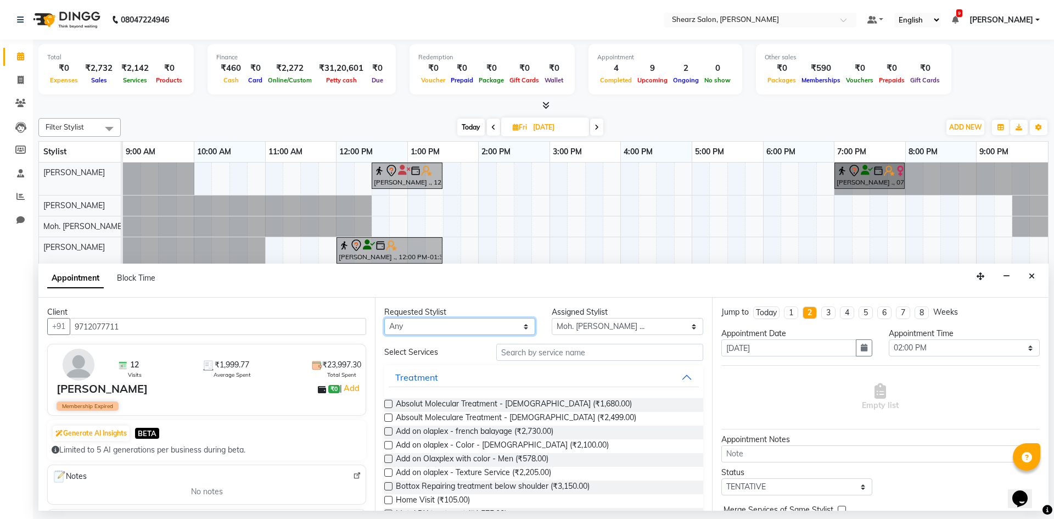
click at [429, 325] on select "Any AakashKumar Nai [PERSON_NAME] Asha Chavariya [PERSON_NAME] kuhoto zhimo Moh…" at bounding box center [459, 326] width 151 height 17
select select "77335"
click at [384, 318] on select "Any AakashKumar Nai [PERSON_NAME] Asha Chavariya [PERSON_NAME] kuhoto zhimo Moh…" at bounding box center [459, 326] width 151 height 17
click at [520, 347] on input "text" at bounding box center [599, 352] width 207 height 17
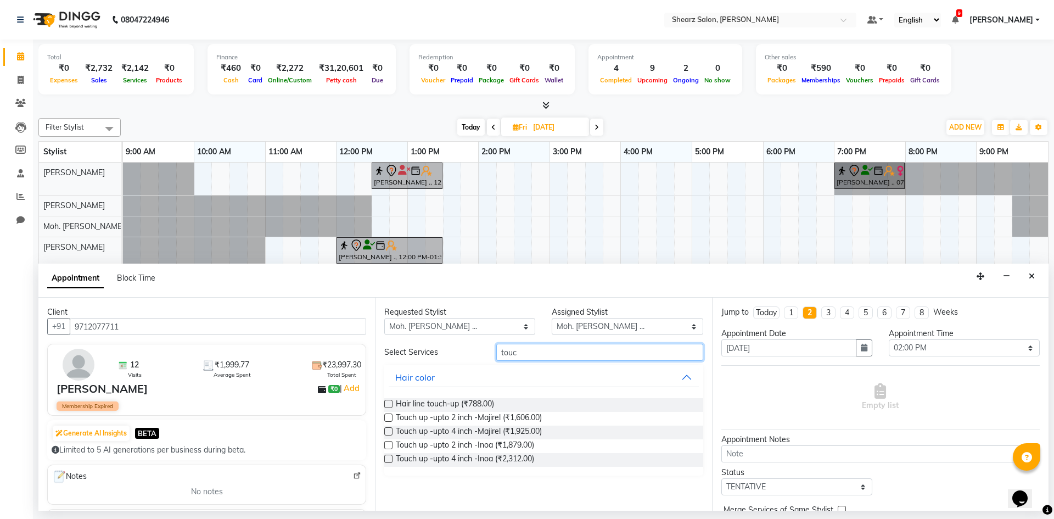
type input "touc"
click at [388, 418] on label at bounding box center [388, 418] width 8 height 8
click at [388, 418] on input "checkbox" at bounding box center [387, 418] width 7 height 7
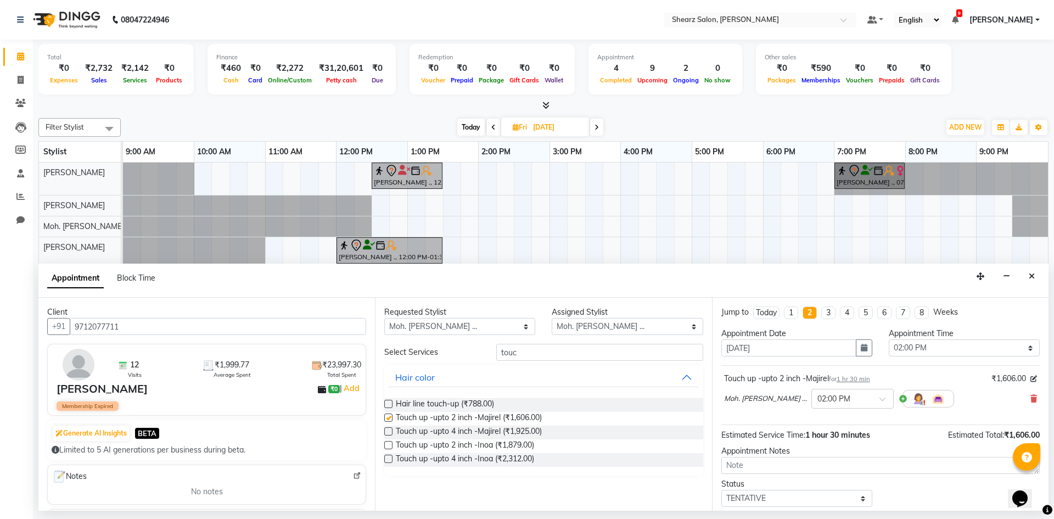
checkbox input "false"
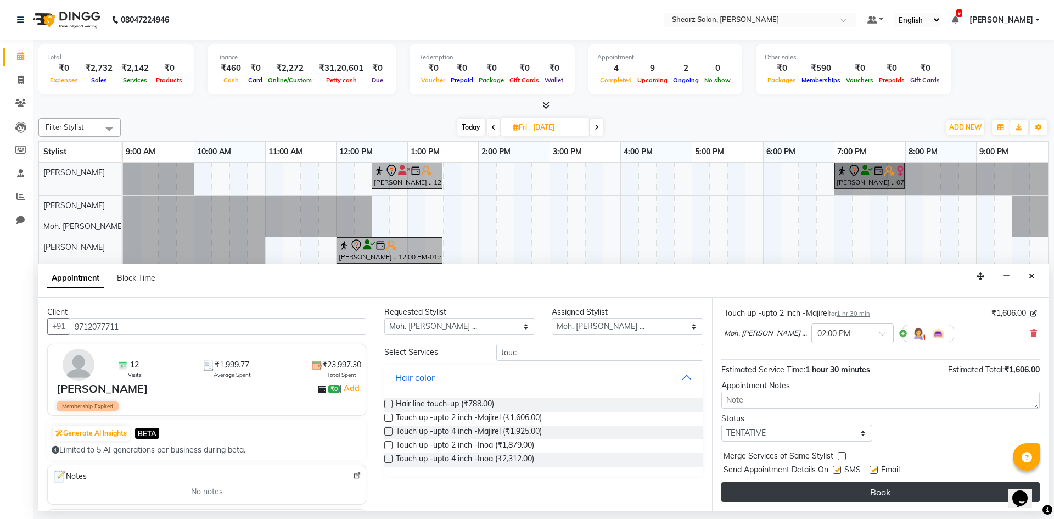
click at [833, 484] on button "Book" at bounding box center [881, 492] width 319 height 20
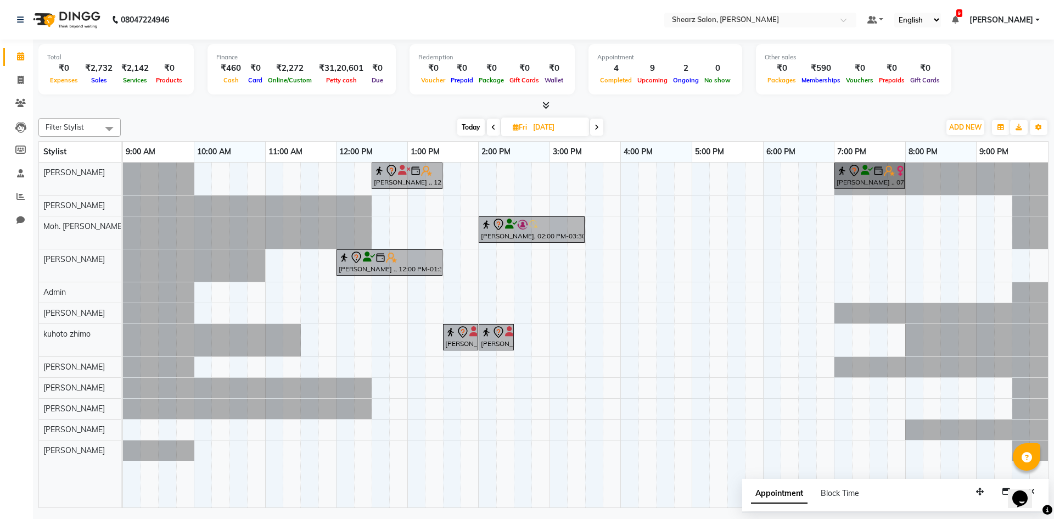
click at [467, 127] on span "Today" at bounding box center [470, 127] width 27 height 17
type input "03-10-2025"
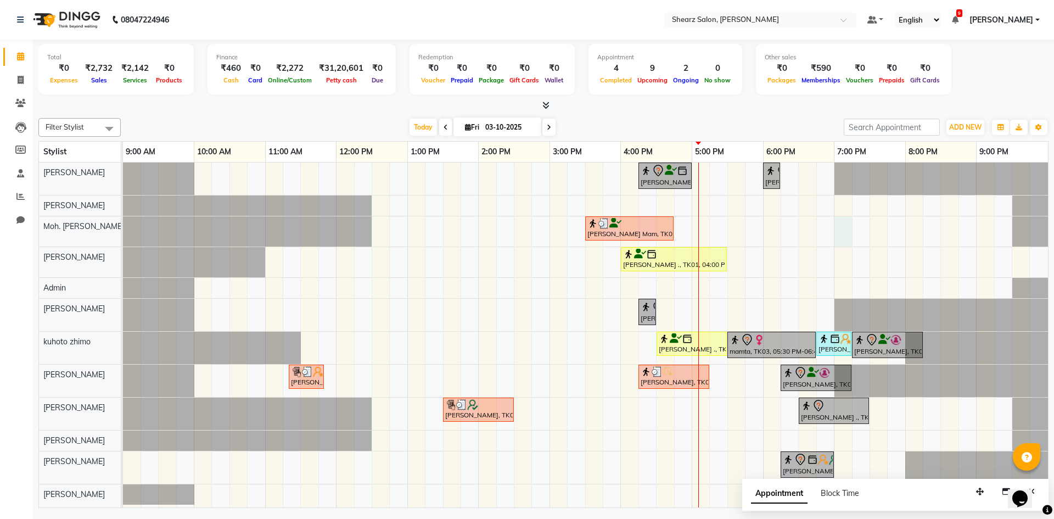
click at [845, 236] on div "[PERSON_NAME] ., TK12, 04:15 PM-05:00 PM, Kanpeki Clean up [PERSON_NAME], TK11,…" at bounding box center [585, 335] width 925 height 345
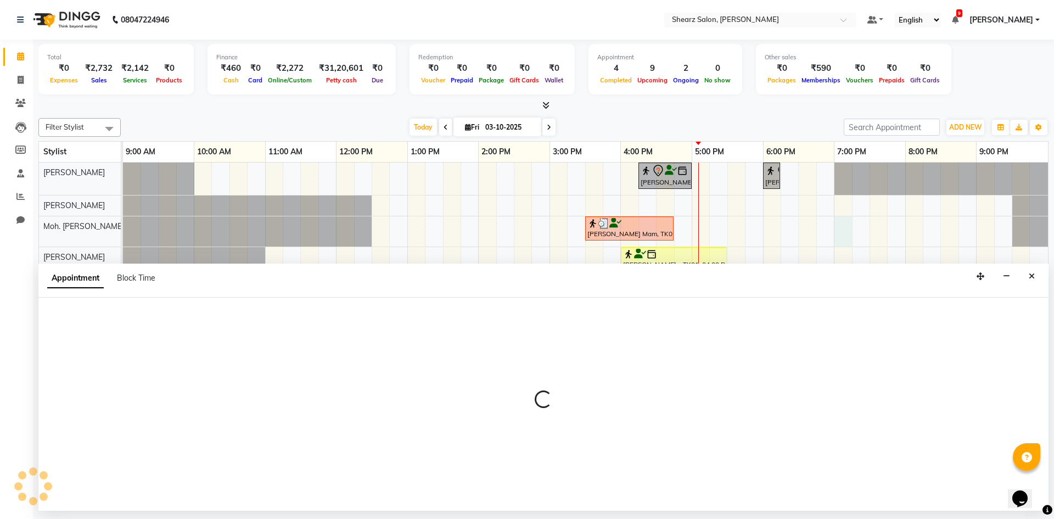
select select "77335"
select select "1140"
select select "tentative"
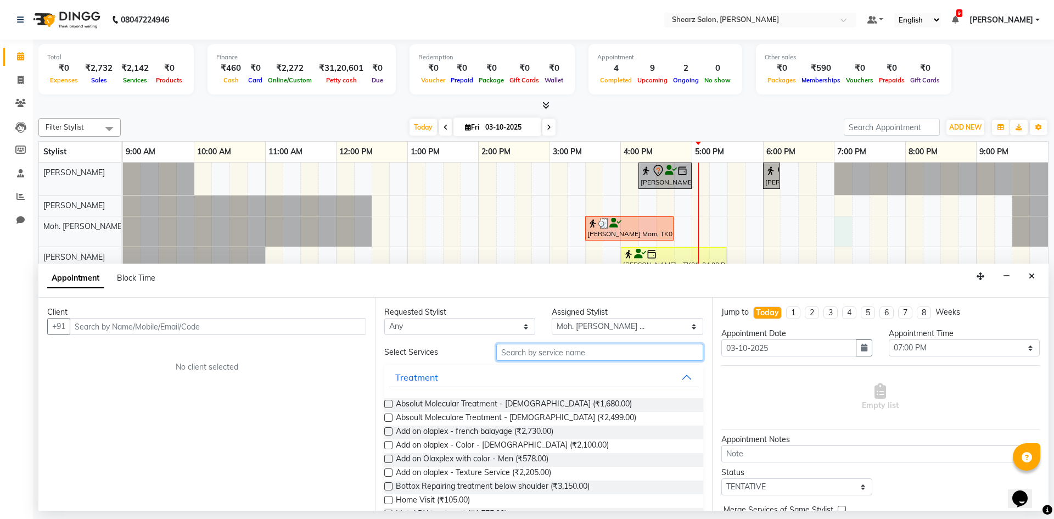
click at [538, 351] on input "text" at bounding box center [599, 352] width 207 height 17
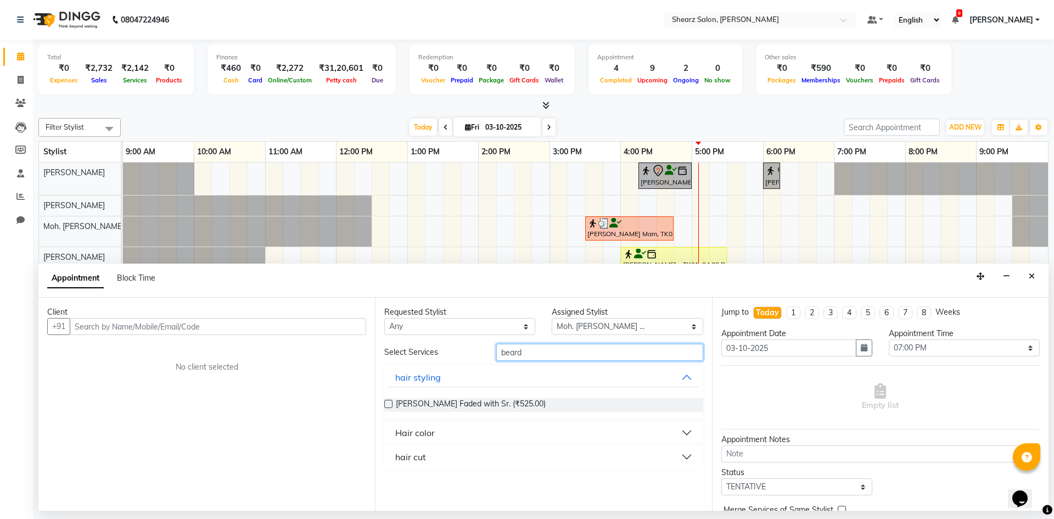
type input "beard"
drag, startPoint x: 550, startPoint y: 458, endPoint x: 537, endPoint y: 449, distance: 15.7
click at [547, 456] on button "hair cut" at bounding box center [544, 457] width 310 height 20
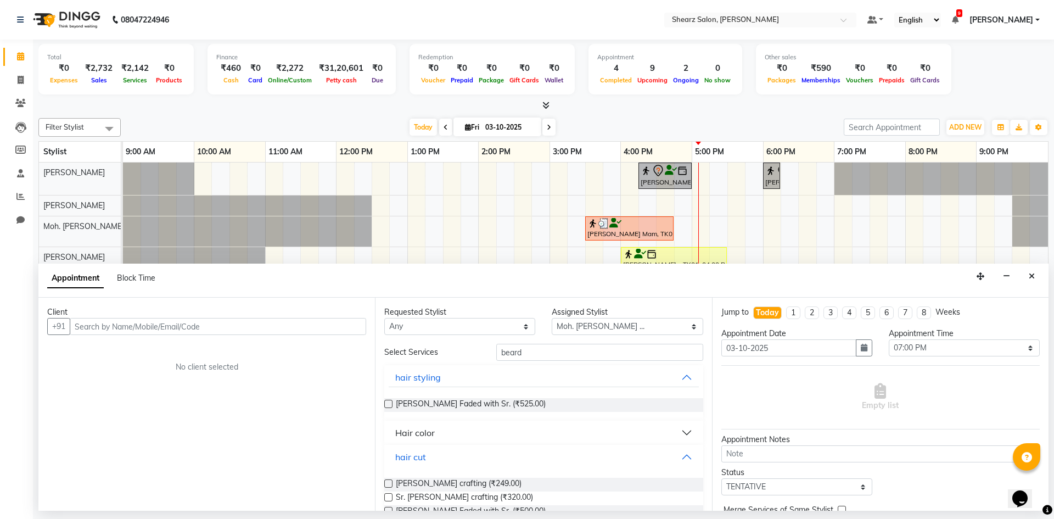
scroll to position [40, 0]
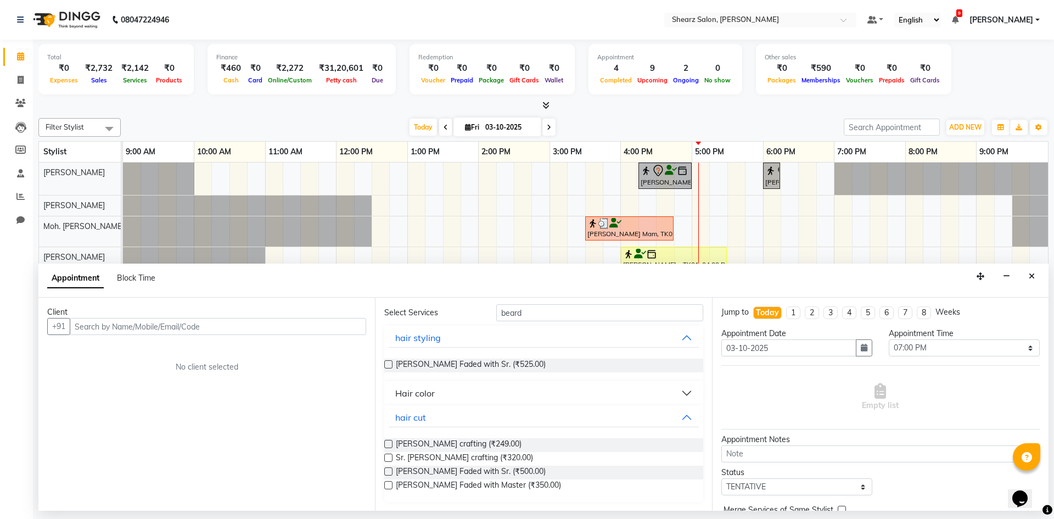
click at [392, 442] on label at bounding box center [388, 444] width 8 height 8
click at [392, 442] on input "checkbox" at bounding box center [387, 445] width 7 height 7
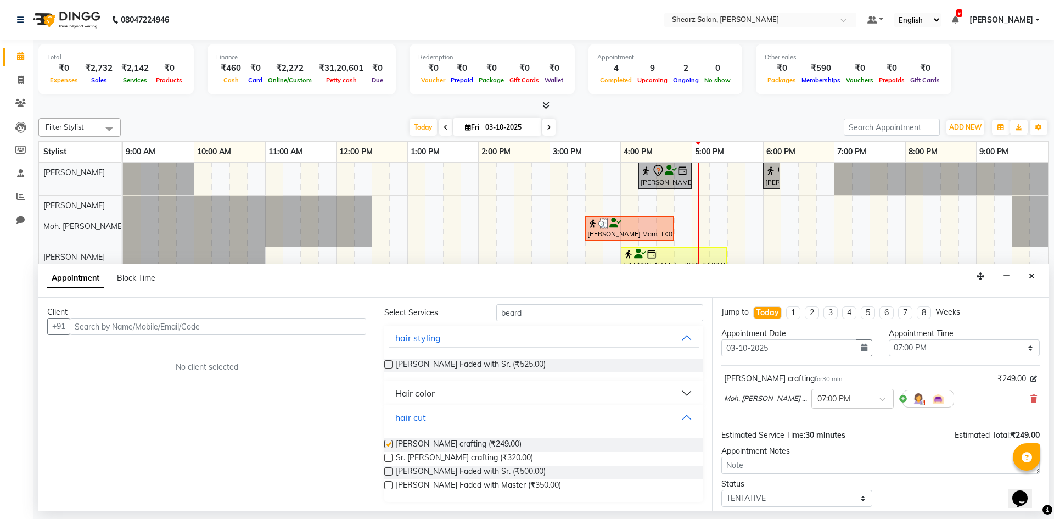
checkbox input "false"
click at [246, 327] on input "text" at bounding box center [218, 326] width 297 height 17
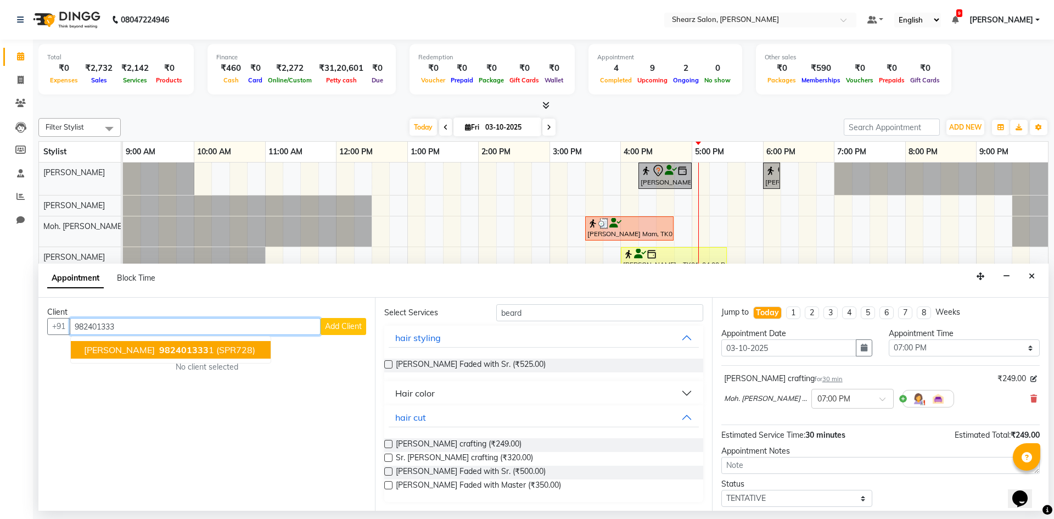
click at [216, 350] on span "(SPR728)" at bounding box center [235, 349] width 39 height 11
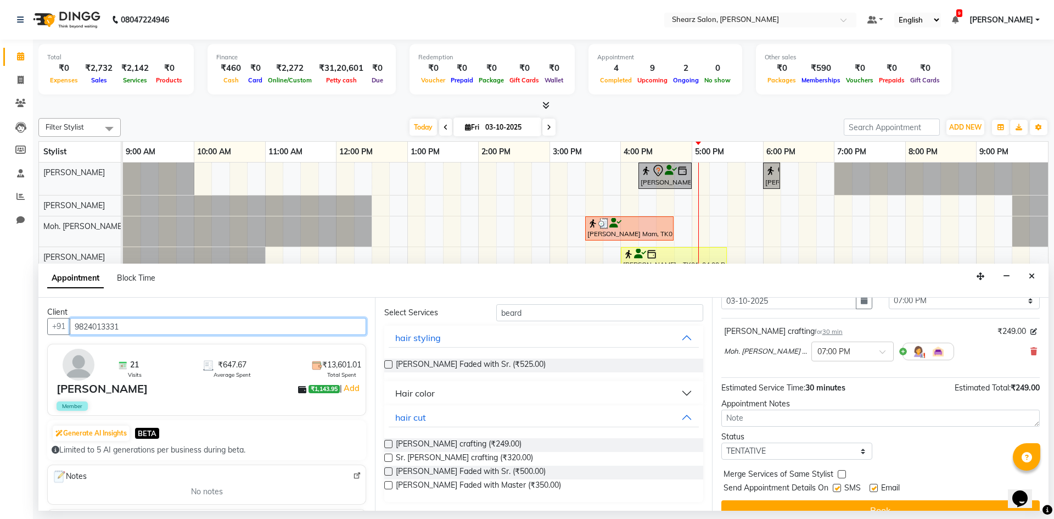
scroll to position [65, 0]
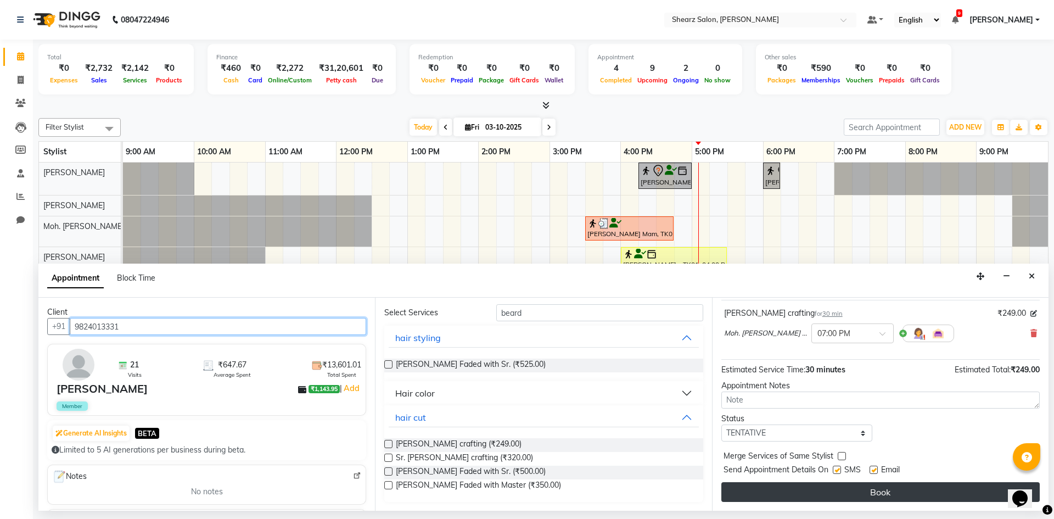
type input "9824013331"
click at [783, 494] on button "Book" at bounding box center [881, 492] width 319 height 20
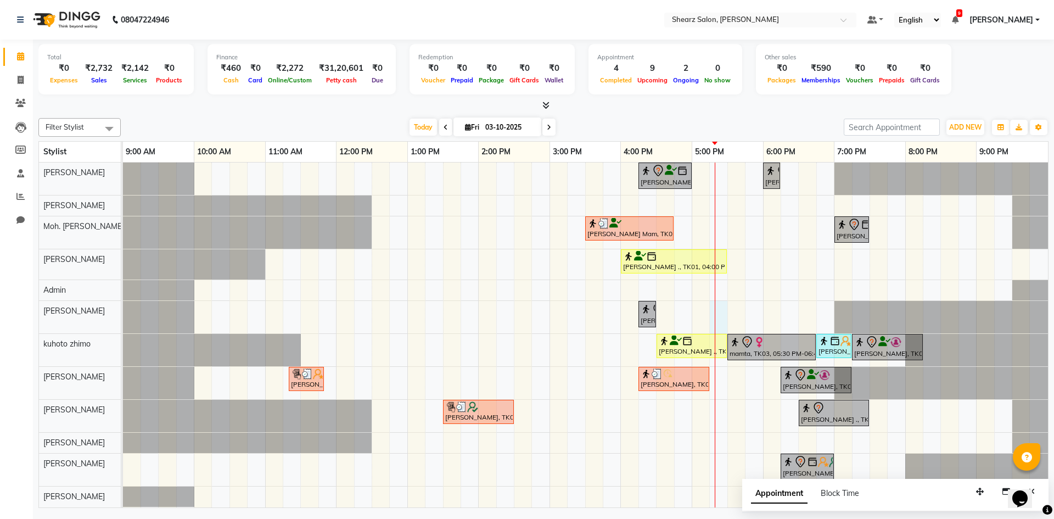
click at [713, 318] on div "[PERSON_NAME] ., TK12, 04:15 PM-05:00 PM, Kanpeki Clean up [PERSON_NAME], TK11,…" at bounding box center [585, 335] width 925 height 345
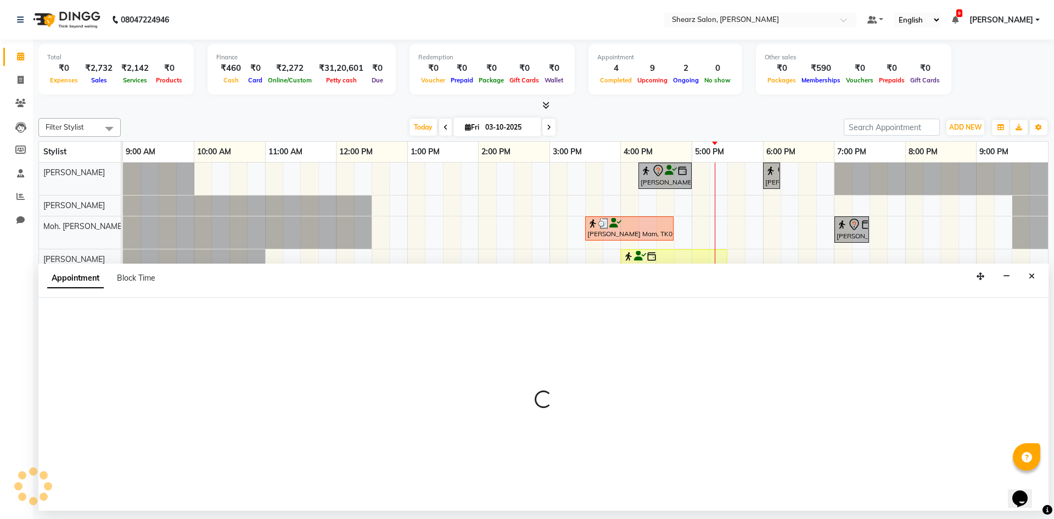
select select "77331"
select select "1035"
select select "tentative"
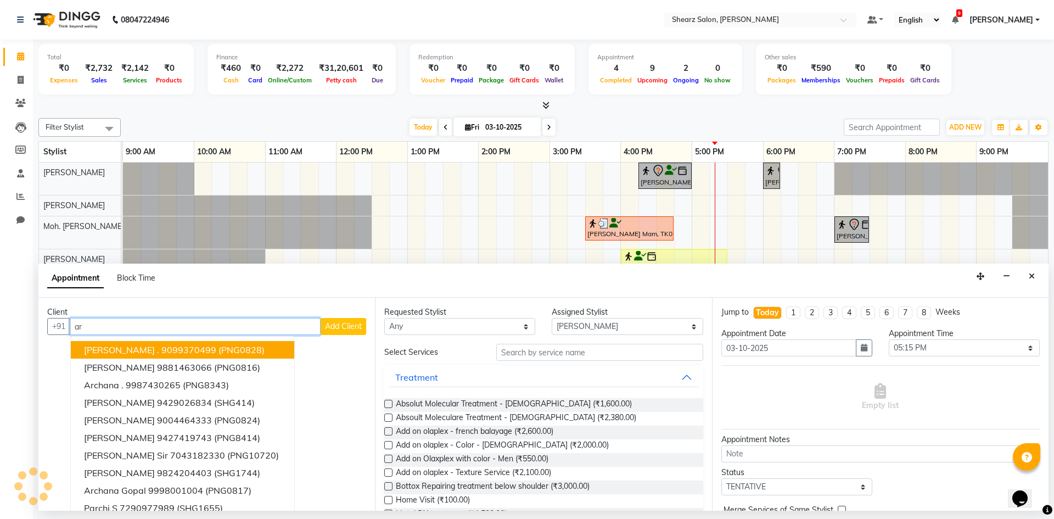
type input "a"
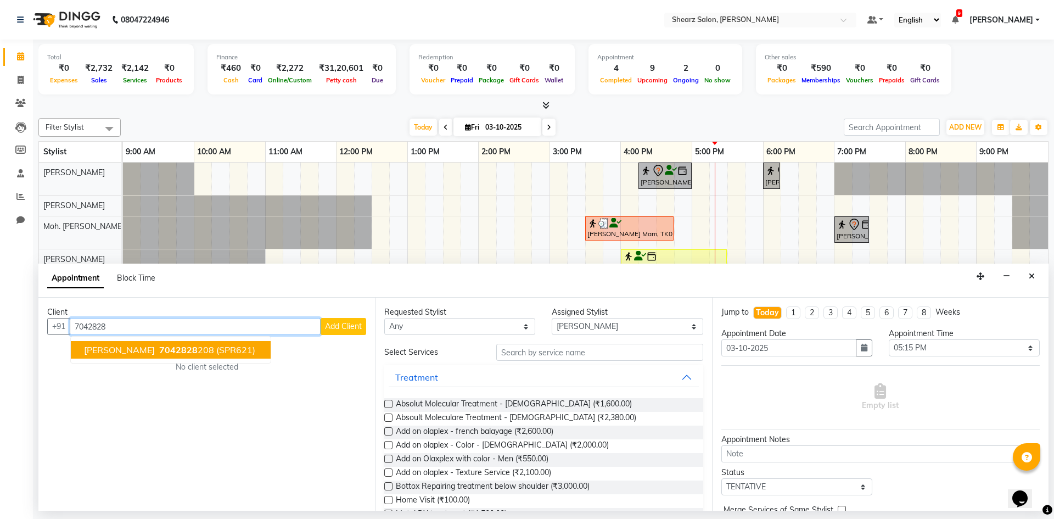
click at [150, 350] on span "[PERSON_NAME]" at bounding box center [119, 349] width 71 height 11
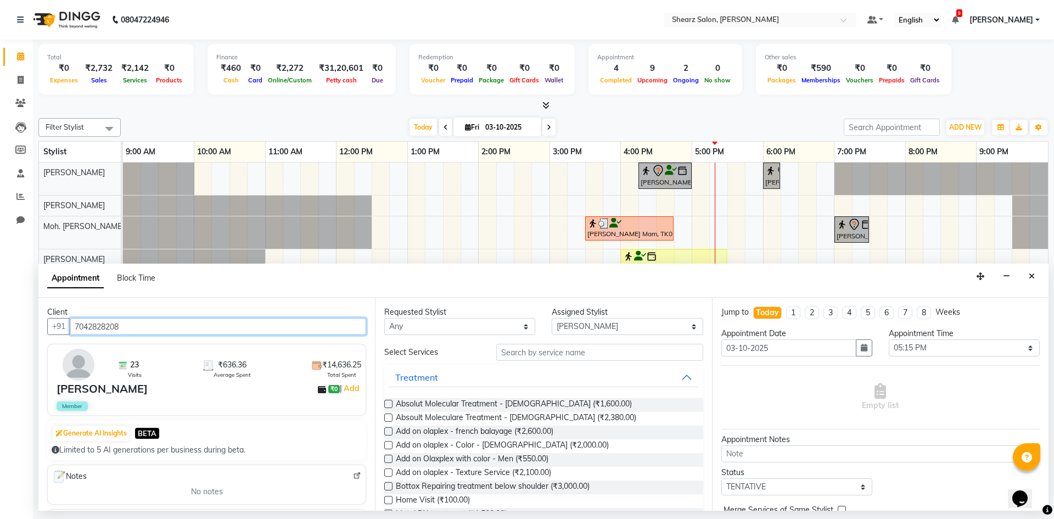
type input "7042828208"
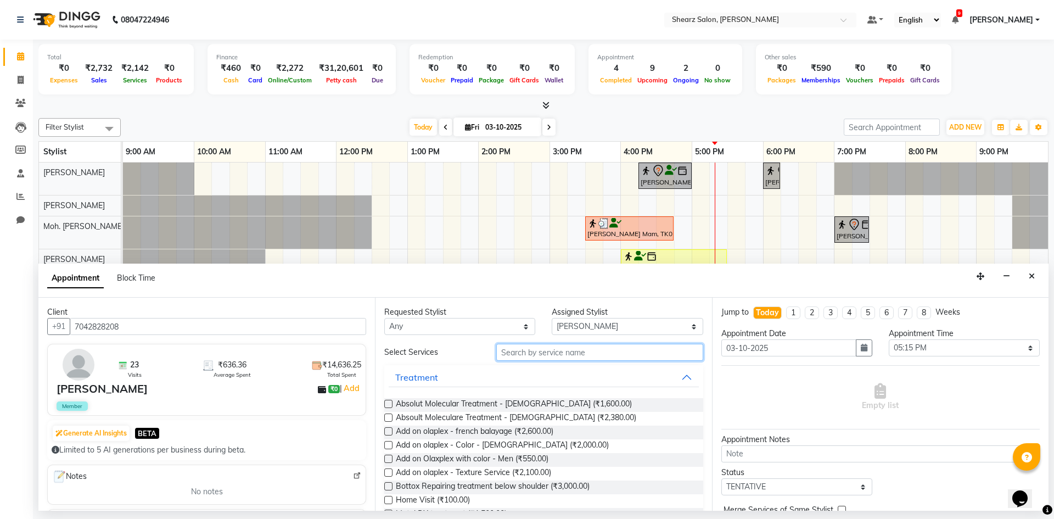
click at [544, 356] on input "text" at bounding box center [599, 352] width 207 height 17
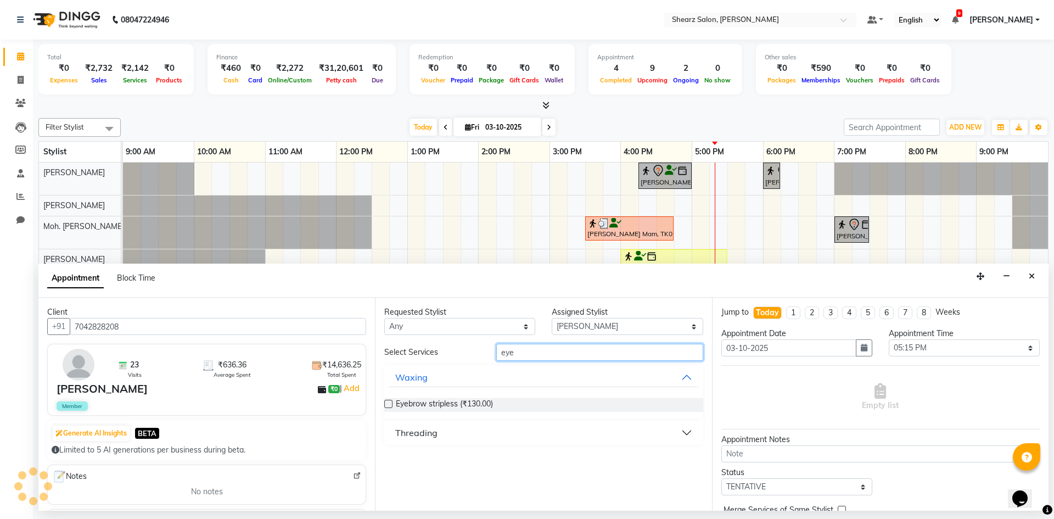
type input "eye"
click at [488, 428] on button "Threading" at bounding box center [544, 433] width 310 height 20
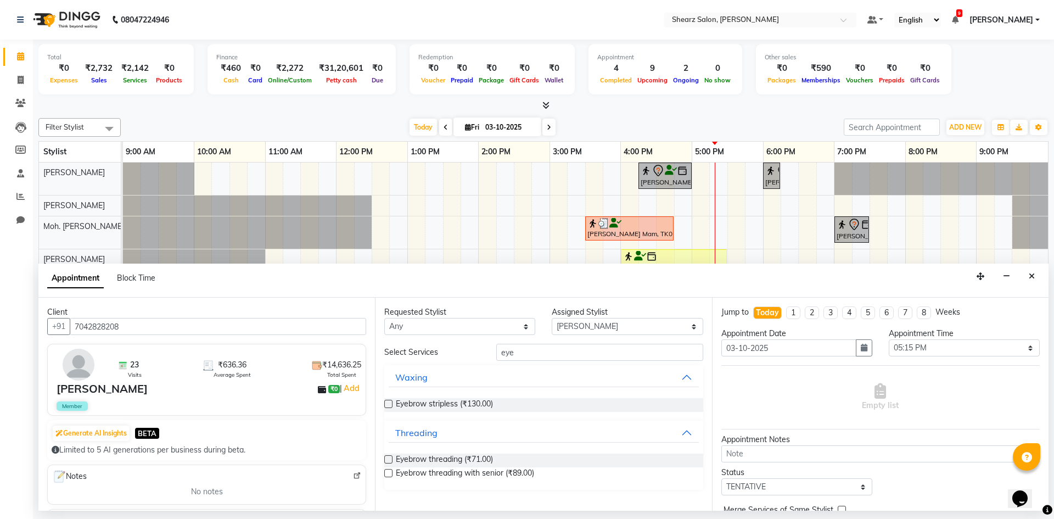
click at [386, 458] on label at bounding box center [388, 459] width 8 height 8
click at [386, 458] on input "checkbox" at bounding box center [387, 460] width 7 height 7
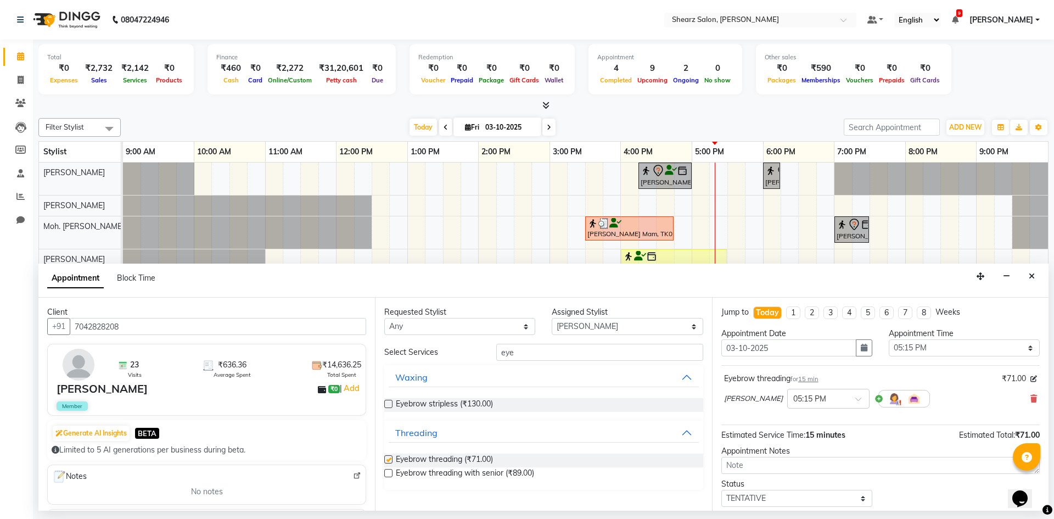
checkbox input "false"
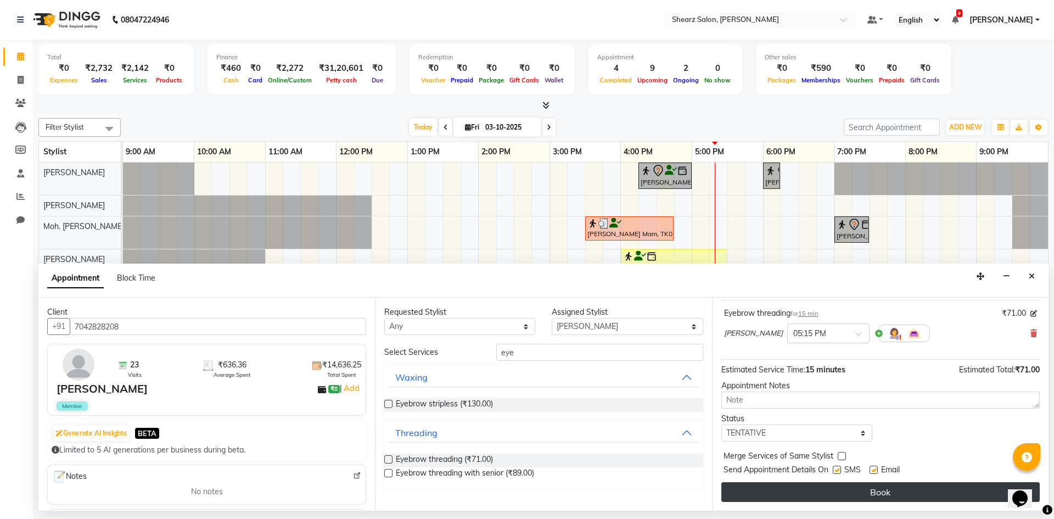
click at [833, 489] on button "Book" at bounding box center [881, 492] width 319 height 20
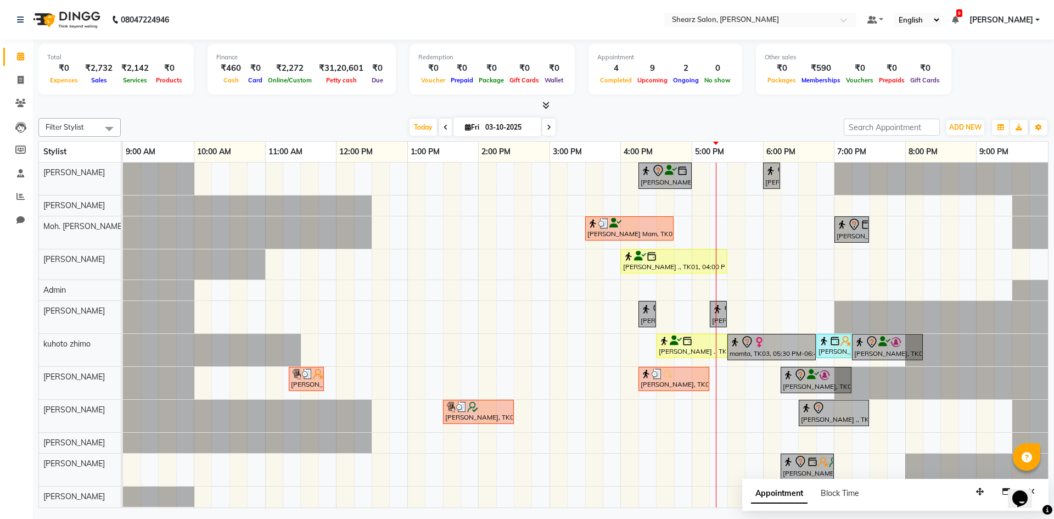
click at [547, 129] on icon at bounding box center [549, 127] width 4 height 7
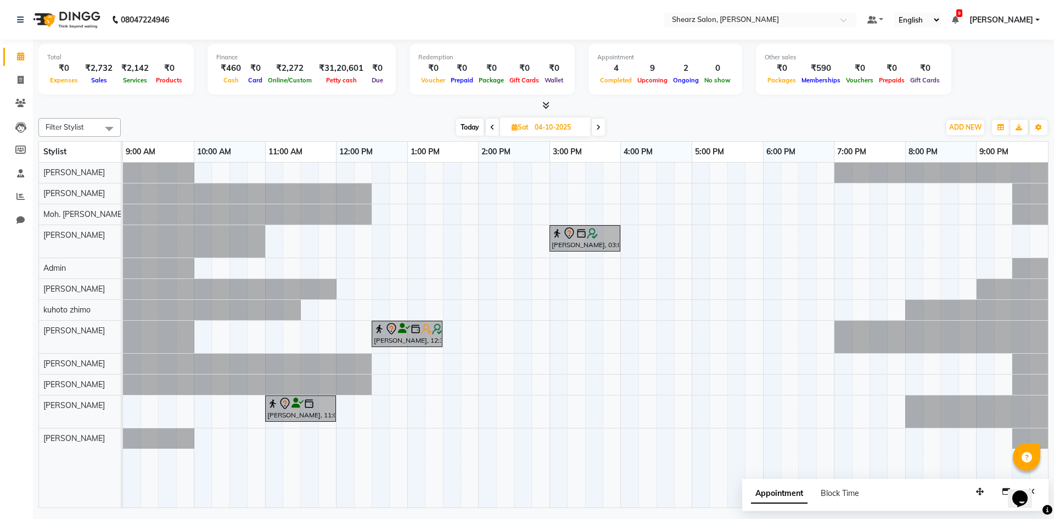
drag, startPoint x: 546, startPoint y: 126, endPoint x: 667, endPoint y: 114, distance: 122.0
click at [668, 114] on div "Filter Stylist Select All [PERSON_NAME] [PERSON_NAME] Moh. [PERSON_NAME] ... [P…" at bounding box center [543, 311] width 1010 height 394
click at [596, 129] on icon at bounding box center [598, 127] width 4 height 7
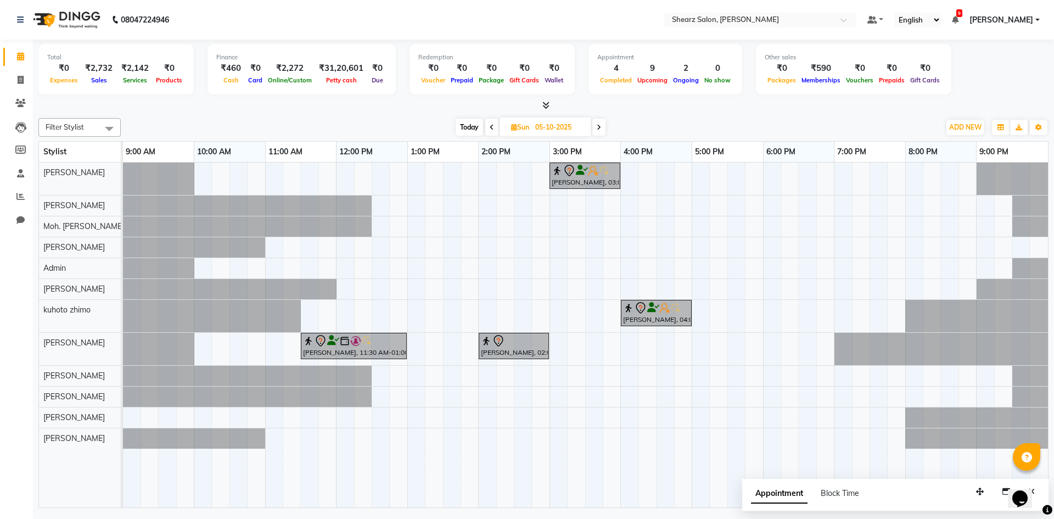
click at [602, 129] on span at bounding box center [599, 127] width 13 height 17
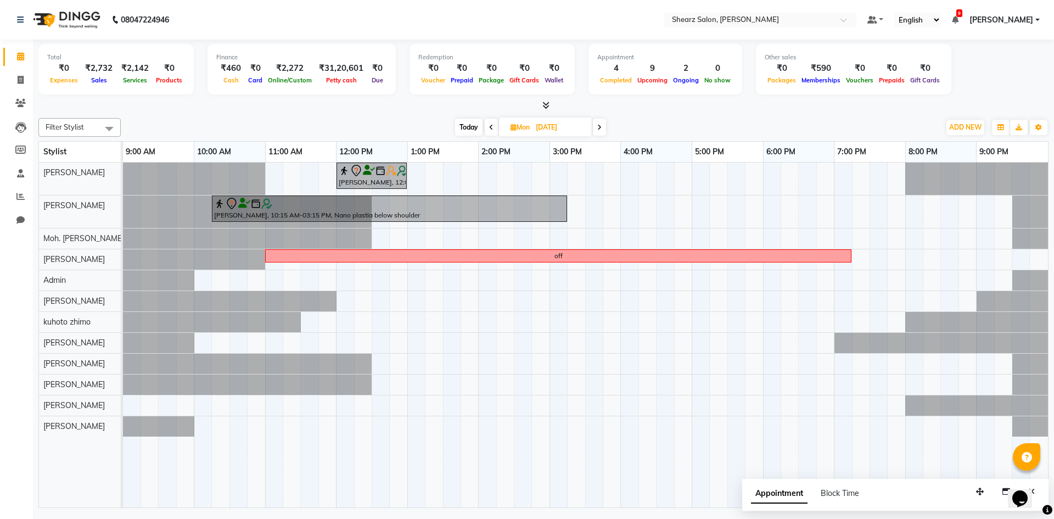
click at [491, 124] on icon at bounding box center [491, 127] width 4 height 7
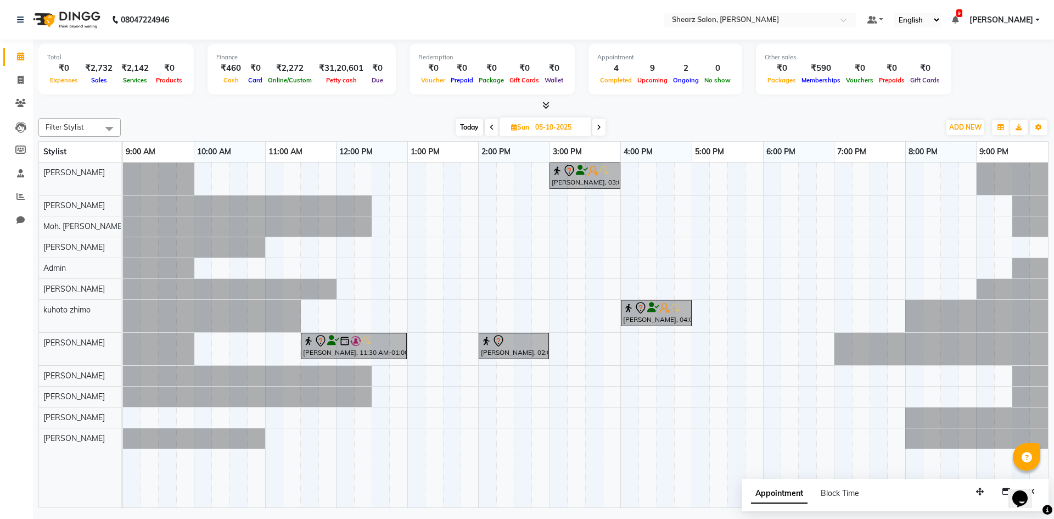
click at [481, 126] on span "Today" at bounding box center [469, 127] width 27 height 17
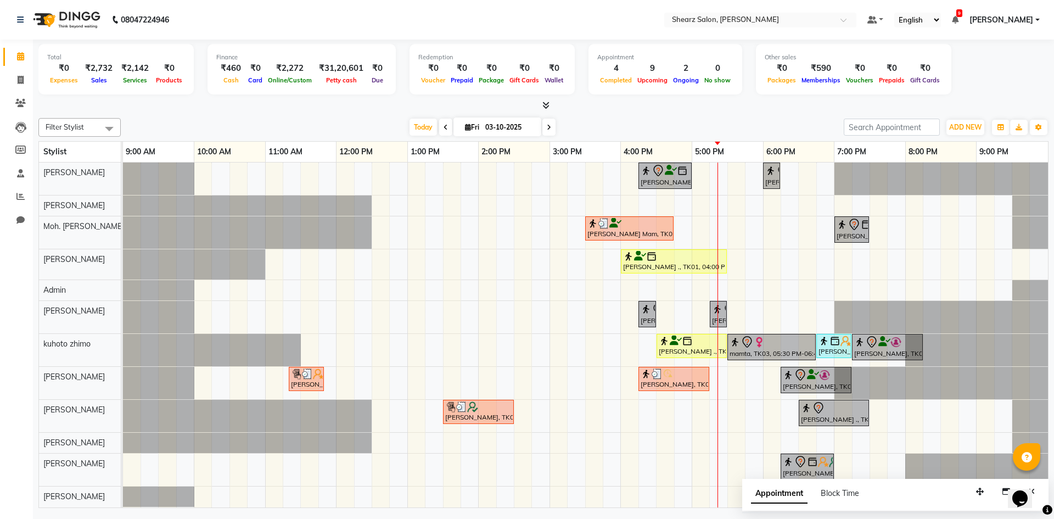
click at [549, 126] on span at bounding box center [549, 127] width 13 height 17
type input "04-10-2025"
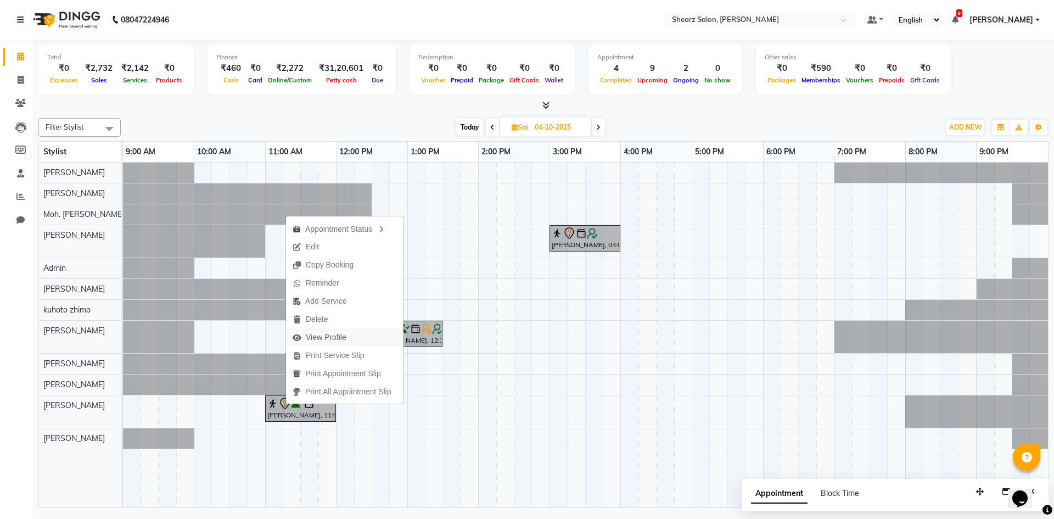
click at [393, 344] on button "View Profile" at bounding box center [345, 337] width 118 height 18
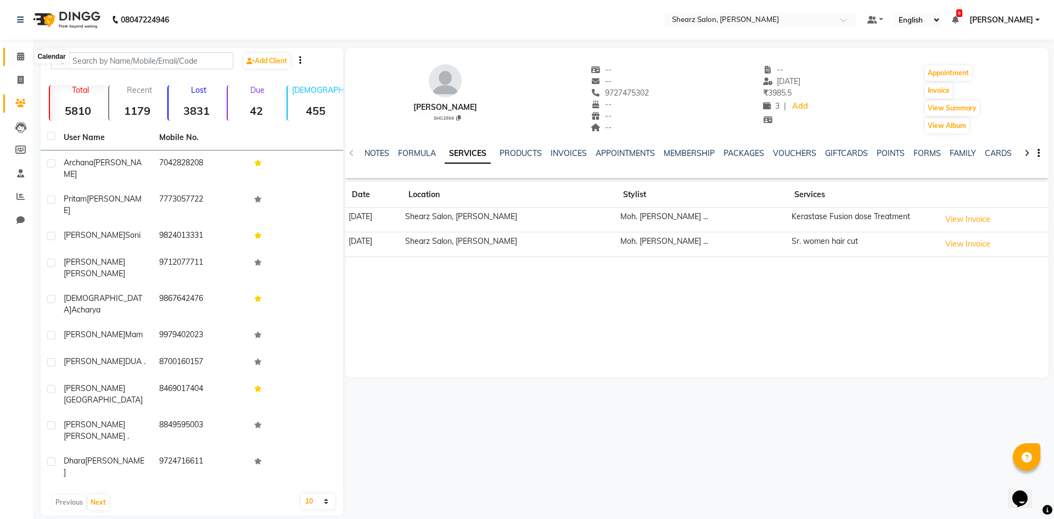
click at [14, 57] on span at bounding box center [20, 57] width 19 height 13
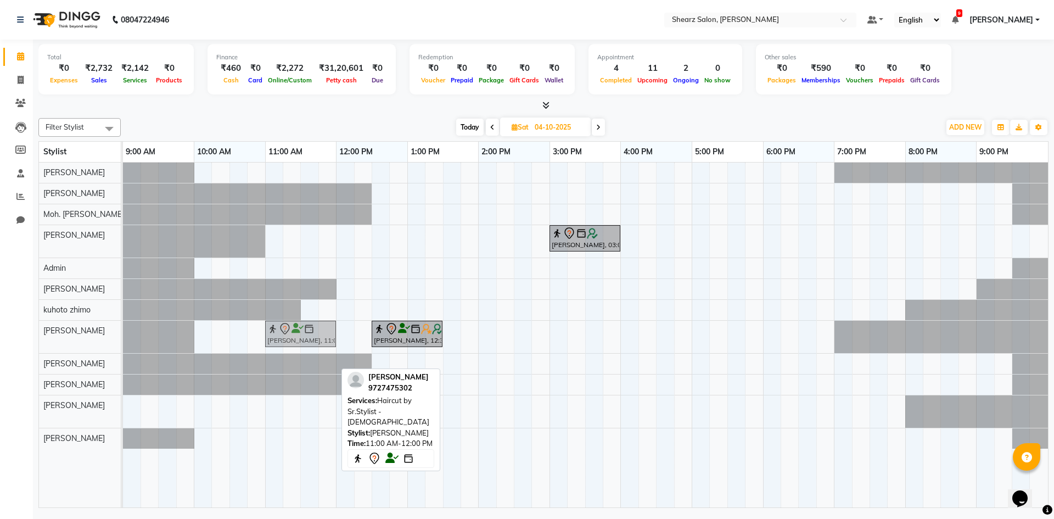
drag, startPoint x: 306, startPoint y: 411, endPoint x: 306, endPoint y: 353, distance: 57.7
click at [306, 353] on tbody "[PERSON_NAME], 03:00 PM-04:00 PM, Men Haircut with Mr.[PERSON_NAME], 12:30 PM-0…" at bounding box center [585, 306] width 925 height 286
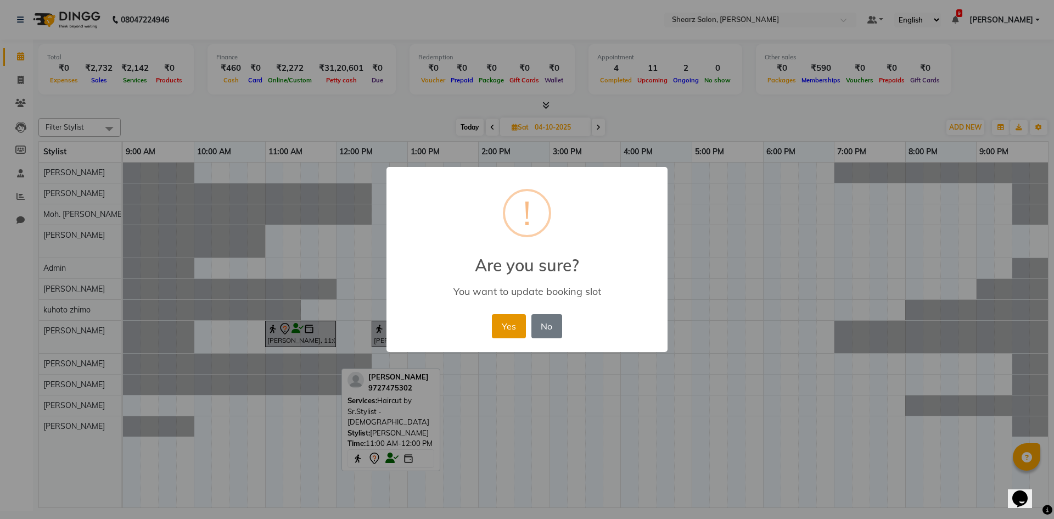
click at [505, 317] on button "Yes" at bounding box center [508, 326] width 33 height 24
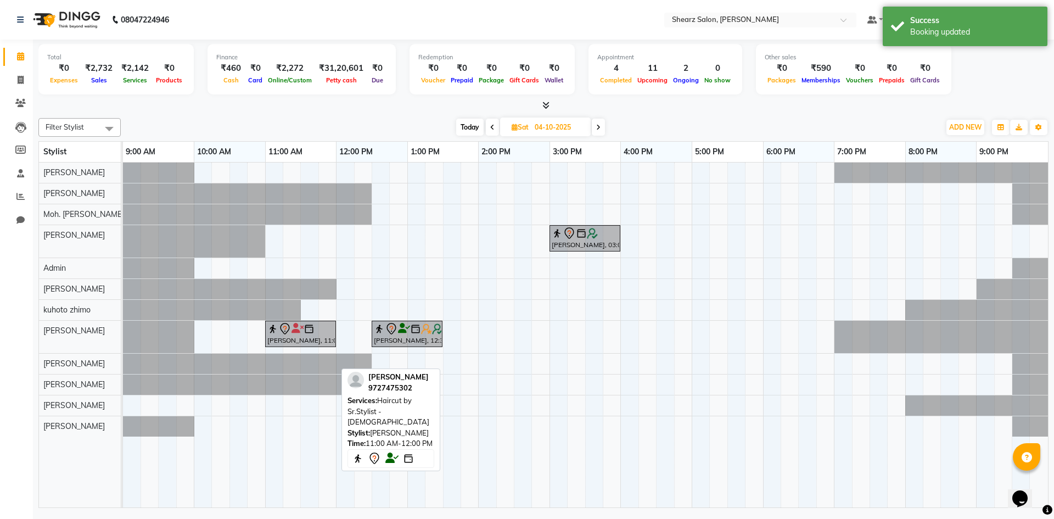
click at [493, 125] on icon at bounding box center [492, 127] width 4 height 7
type input "03-10-2025"
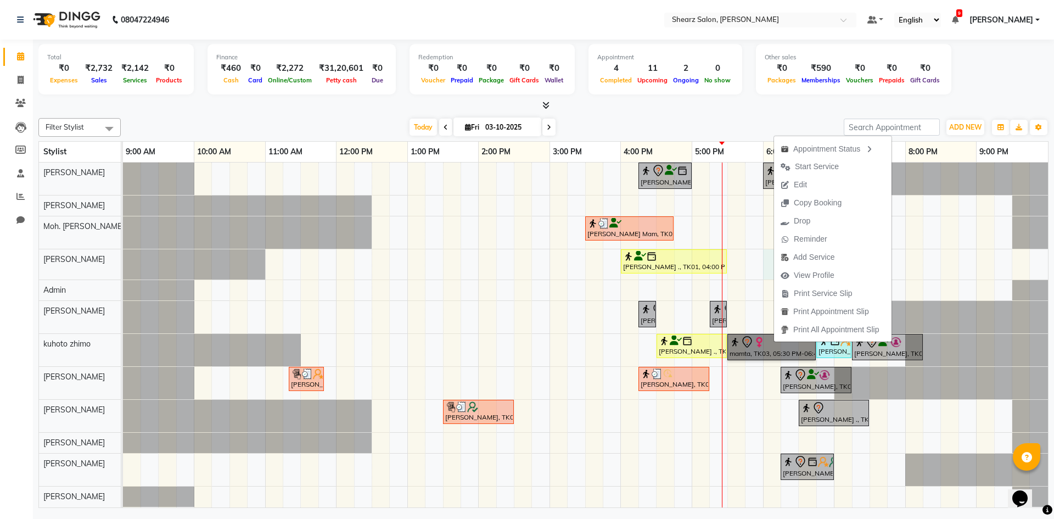
click at [770, 260] on div "[PERSON_NAME] ., TK12, 04:15 PM-05:00 PM, Kanpeki Clean up [PERSON_NAME], TK11,…" at bounding box center [585, 335] width 925 height 345
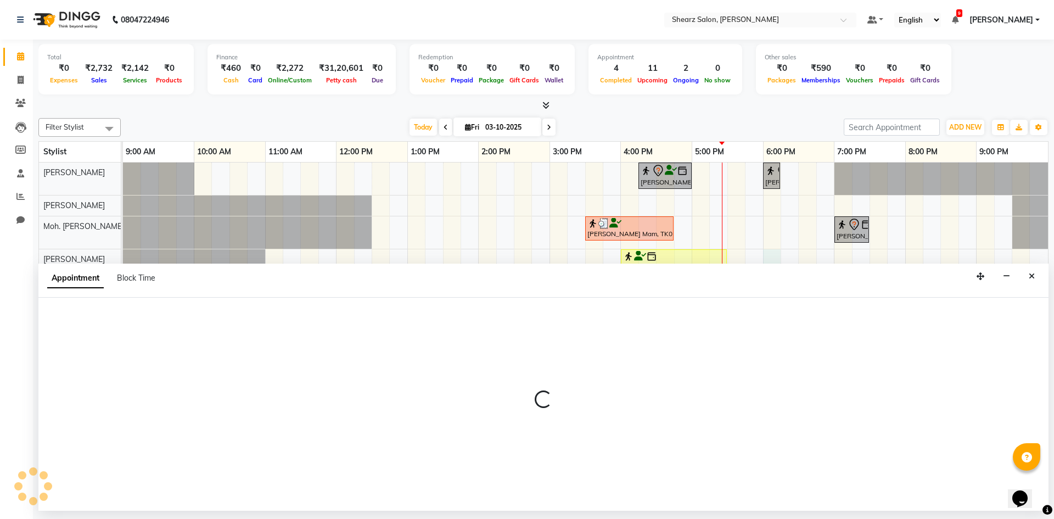
select select "77286"
select select "1080"
select select "tentative"
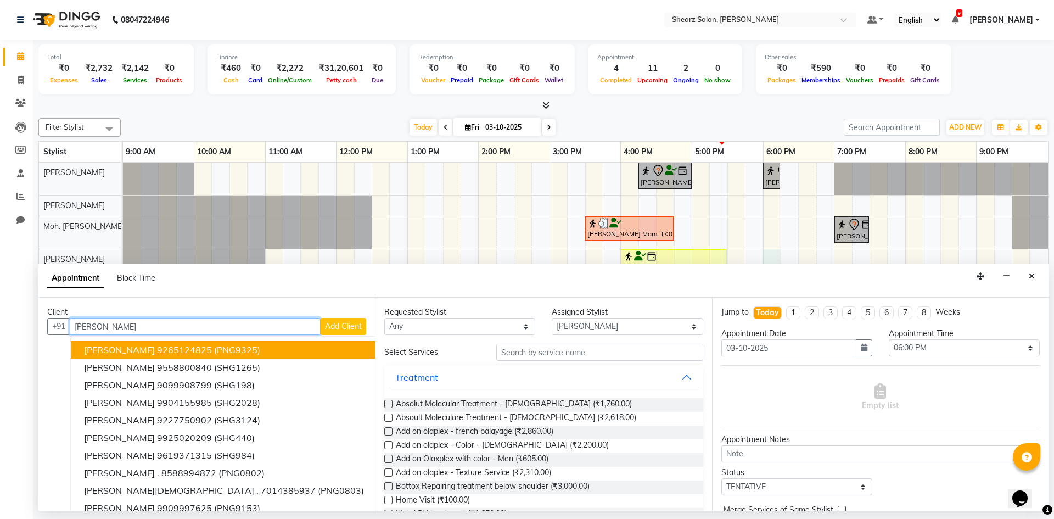
click at [139, 331] on input "[PERSON_NAME]" at bounding box center [195, 326] width 251 height 17
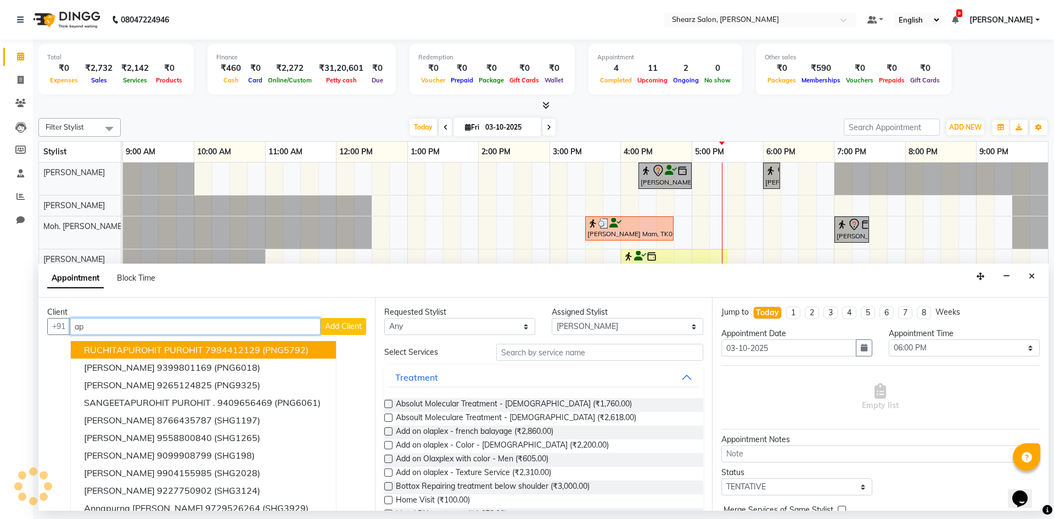
type input "a"
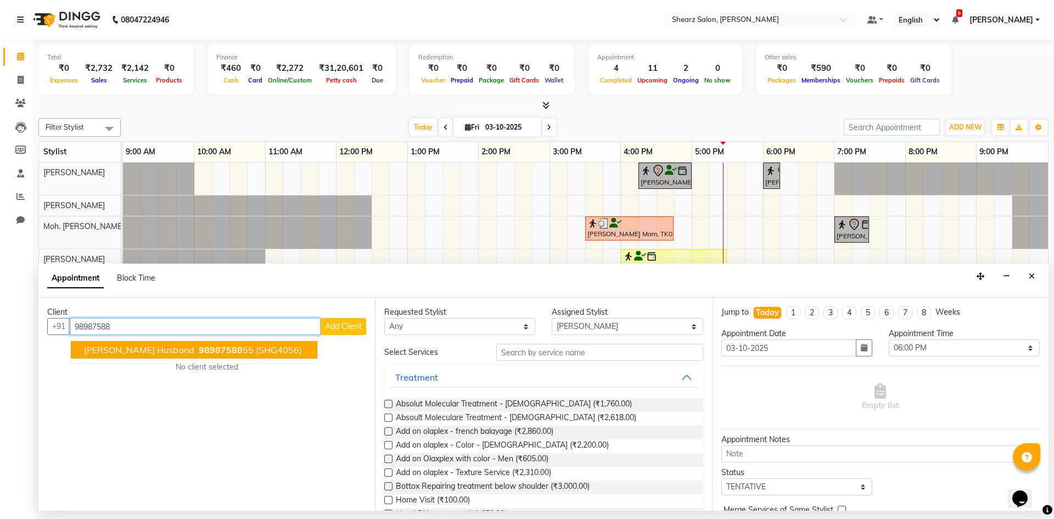
click at [199, 349] on span "98987588" at bounding box center [221, 349] width 44 height 11
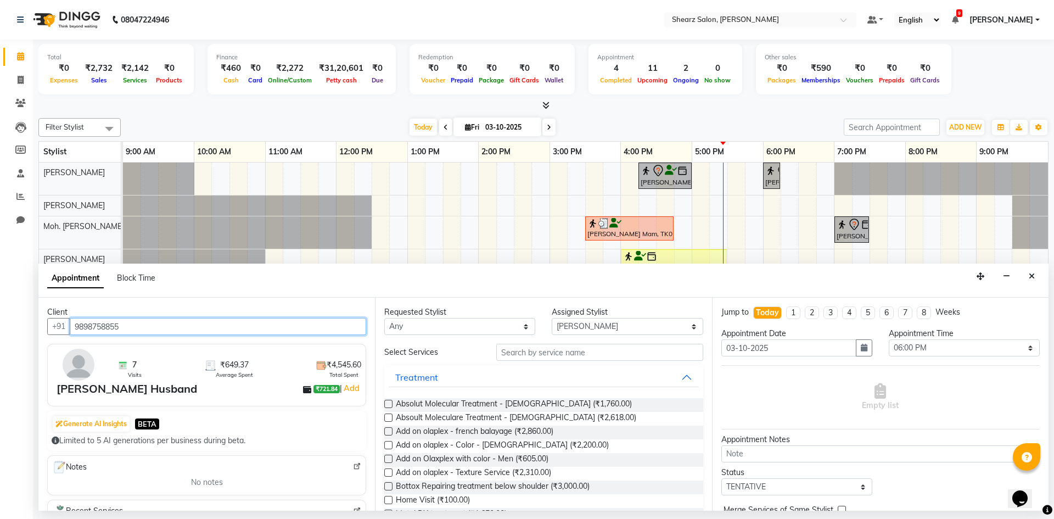
type input "9898758855"
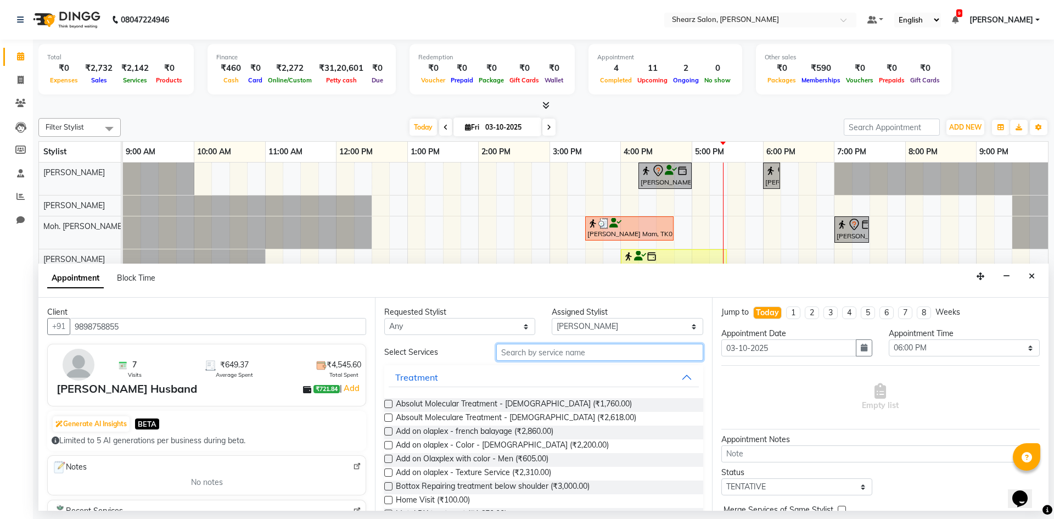
click at [557, 355] on input "text" at bounding box center [599, 352] width 207 height 17
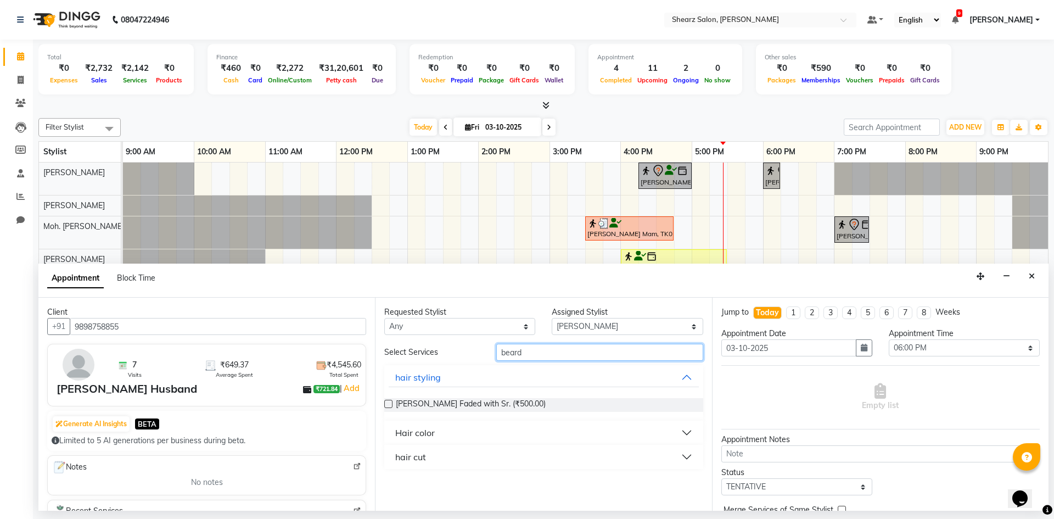
type input "beard"
click at [494, 456] on button "hair cut" at bounding box center [544, 457] width 310 height 20
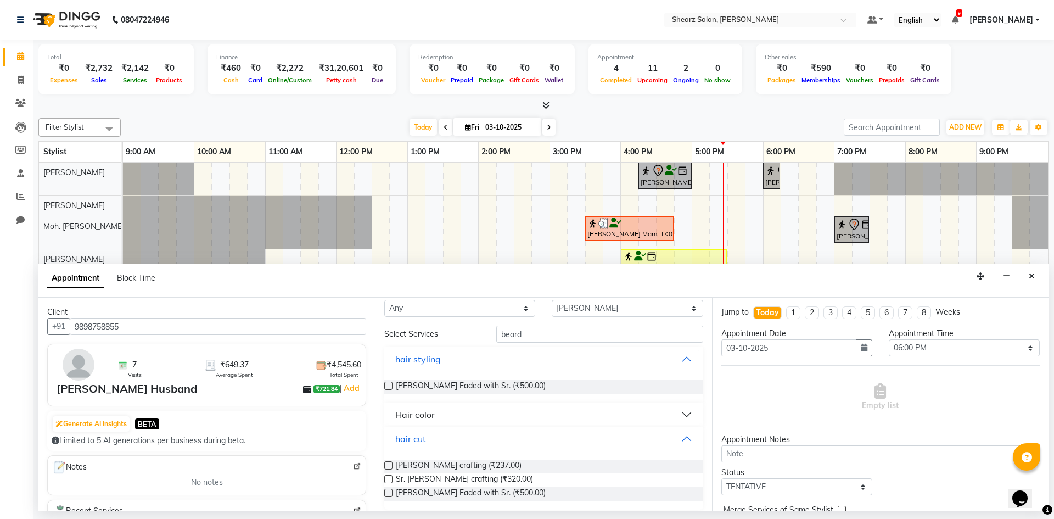
scroll to position [26, 0]
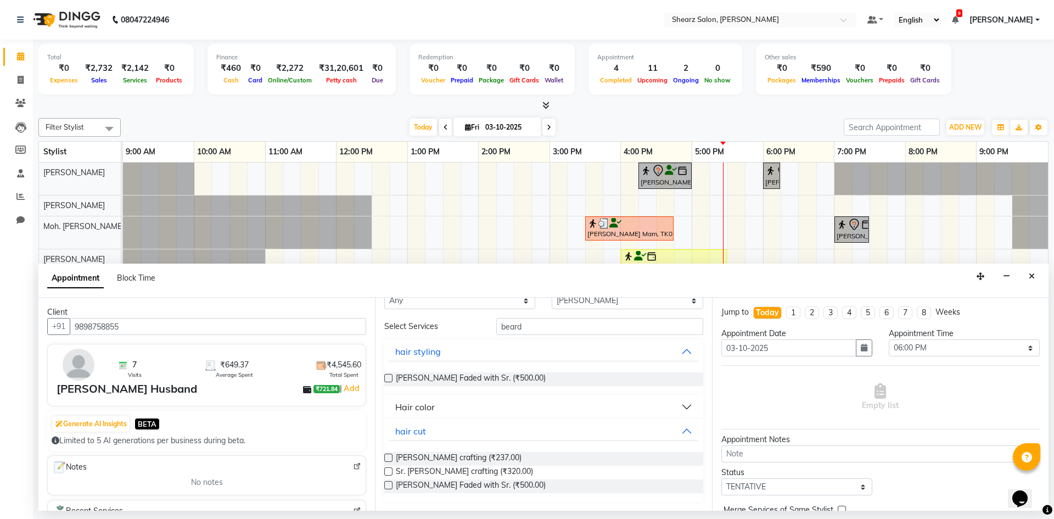
click at [387, 471] on label at bounding box center [388, 471] width 8 height 8
click at [387, 471] on input "checkbox" at bounding box center [387, 472] width 7 height 7
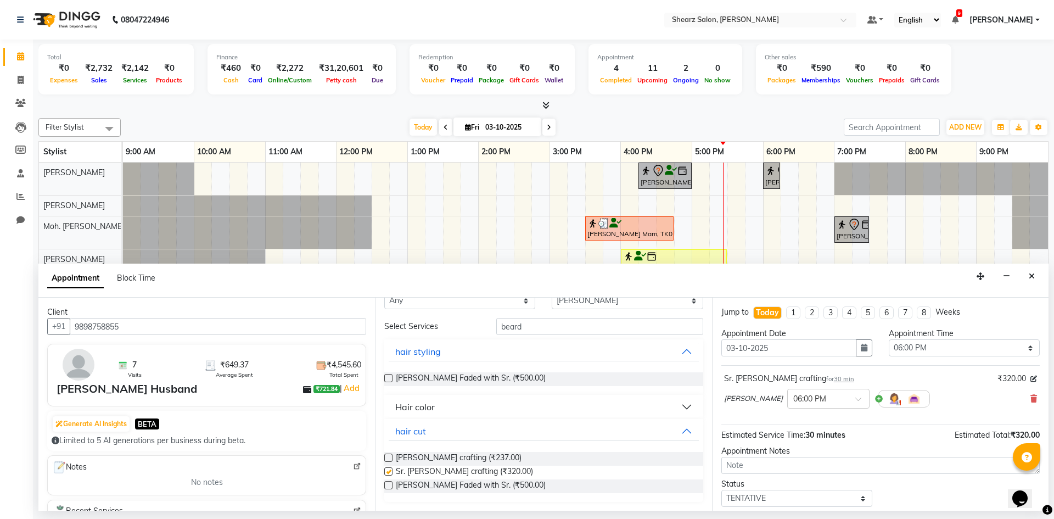
checkbox input "false"
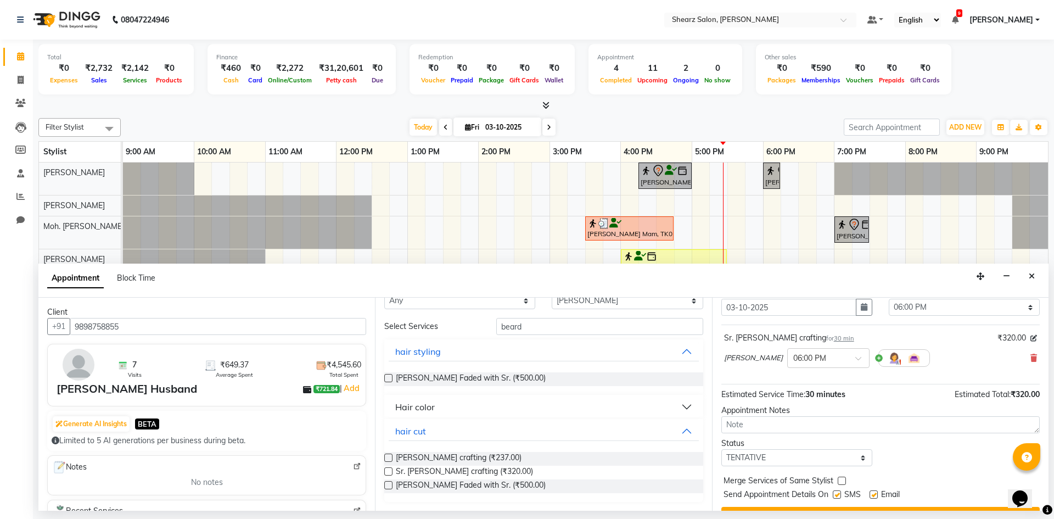
scroll to position [65, 0]
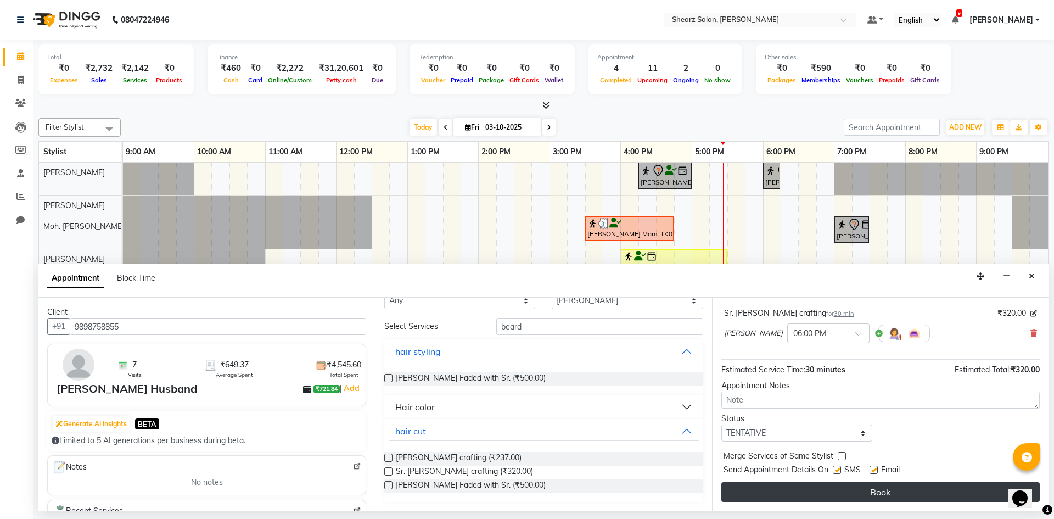
click at [875, 489] on button "Book" at bounding box center [881, 492] width 319 height 20
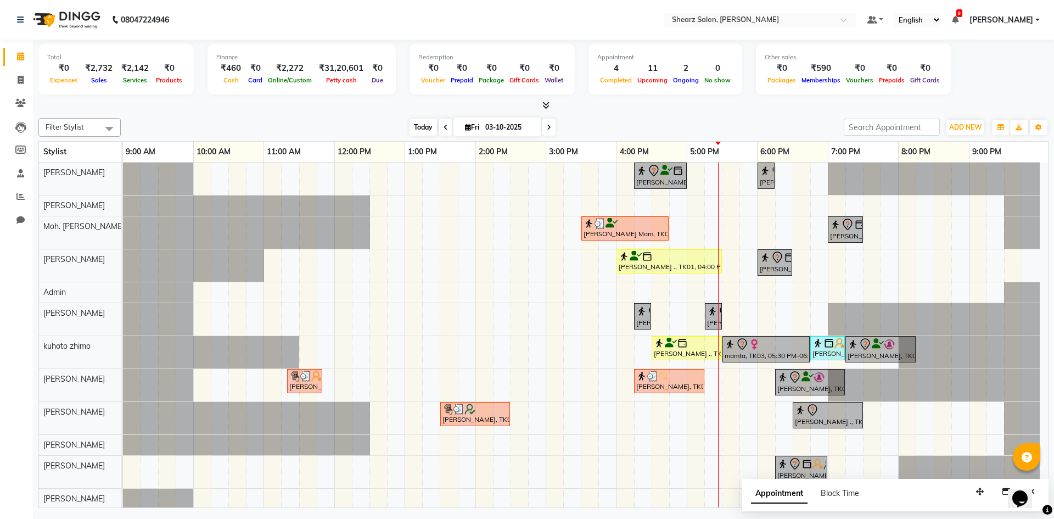
click at [422, 122] on span "Today" at bounding box center [423, 127] width 27 height 17
click at [424, 124] on span "Today" at bounding box center [423, 127] width 27 height 17
drag, startPoint x: 424, startPoint y: 124, endPoint x: 884, endPoint y: 145, distance: 460.1
click at [774, 130] on div "[DATE] [DATE]" at bounding box center [482, 127] width 712 height 16
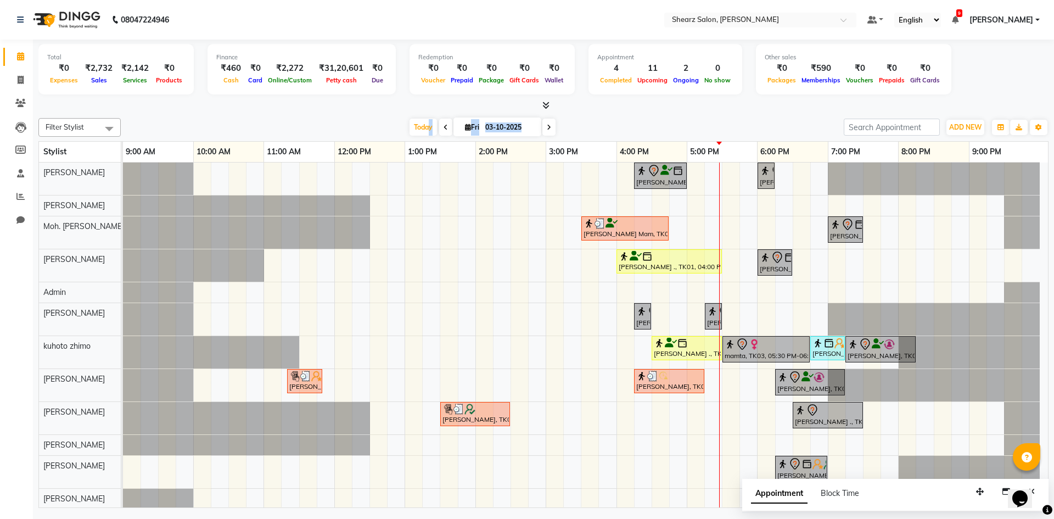
scroll to position [0, 0]
drag, startPoint x: 733, startPoint y: 451, endPoint x: 457, endPoint y: 455, distance: 275.7
drag, startPoint x: 457, startPoint y: 455, endPoint x: 543, endPoint y: 125, distance: 340.5
click at [543, 125] on span at bounding box center [549, 127] width 13 height 17
type input "04-10-2025"
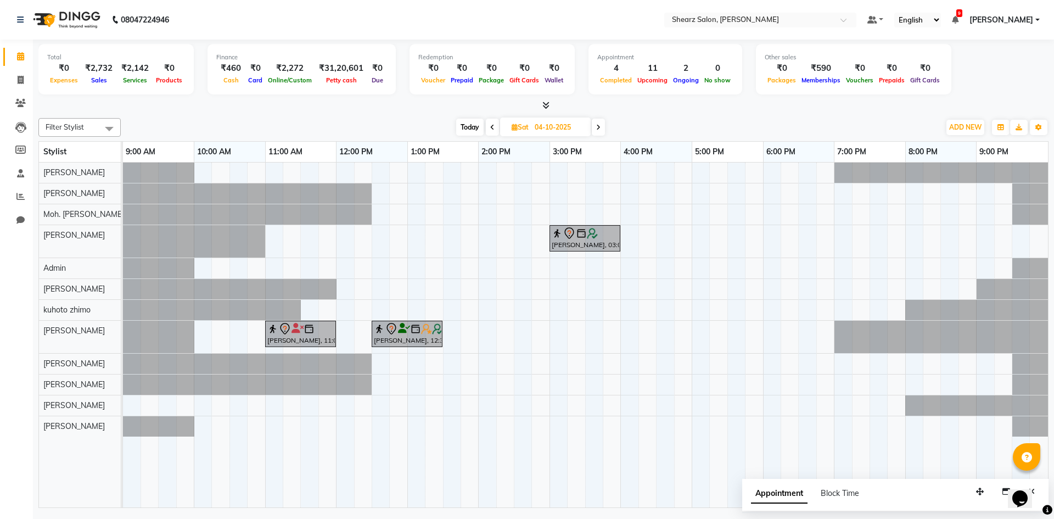
click at [123, 187] on div at bounding box center [123, 193] width 0 height 20
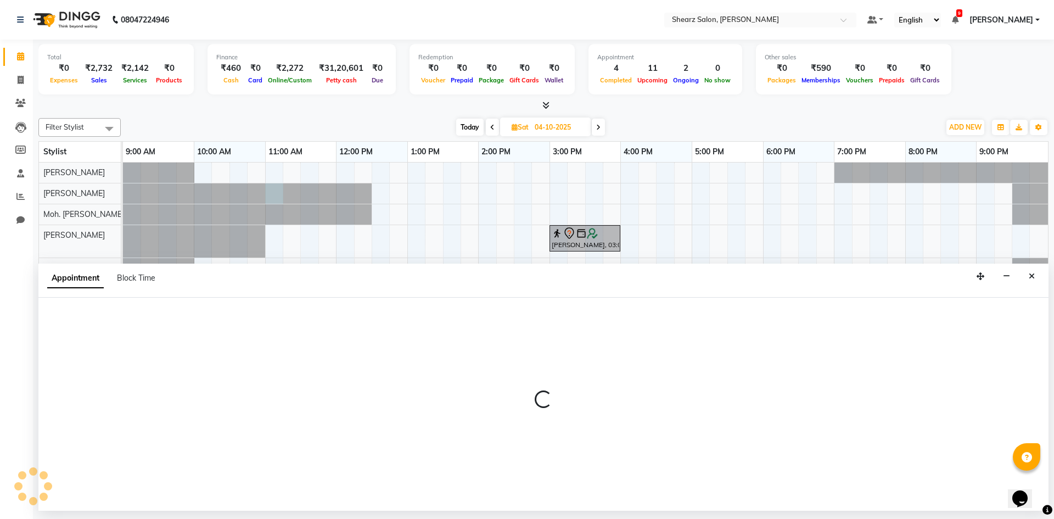
select select "77291"
select select "660"
select select "tentative"
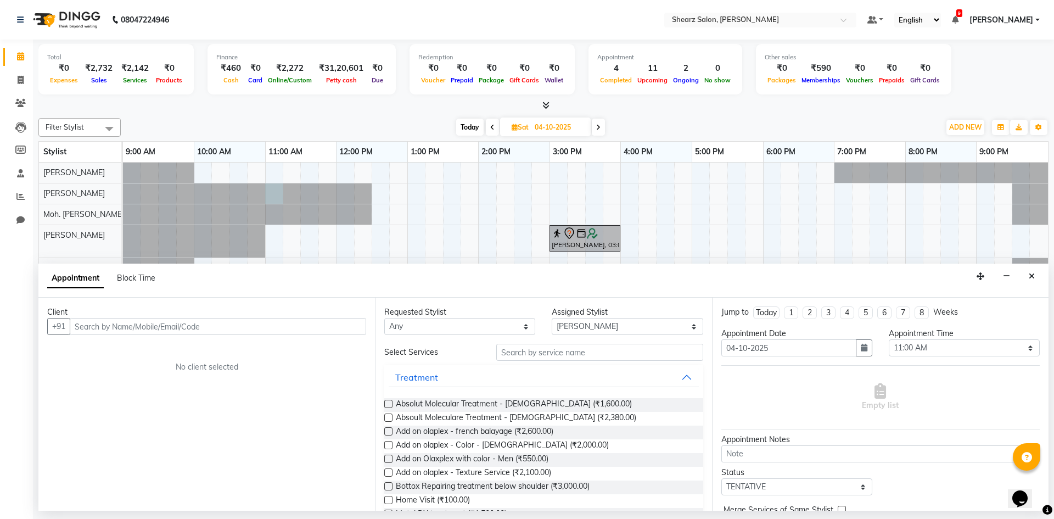
click at [148, 319] on input "text" at bounding box center [218, 326] width 297 height 17
click at [148, 333] on input "text" at bounding box center [218, 326] width 297 height 17
click at [84, 323] on input "text" at bounding box center [218, 326] width 297 height 17
type input "9574082260"
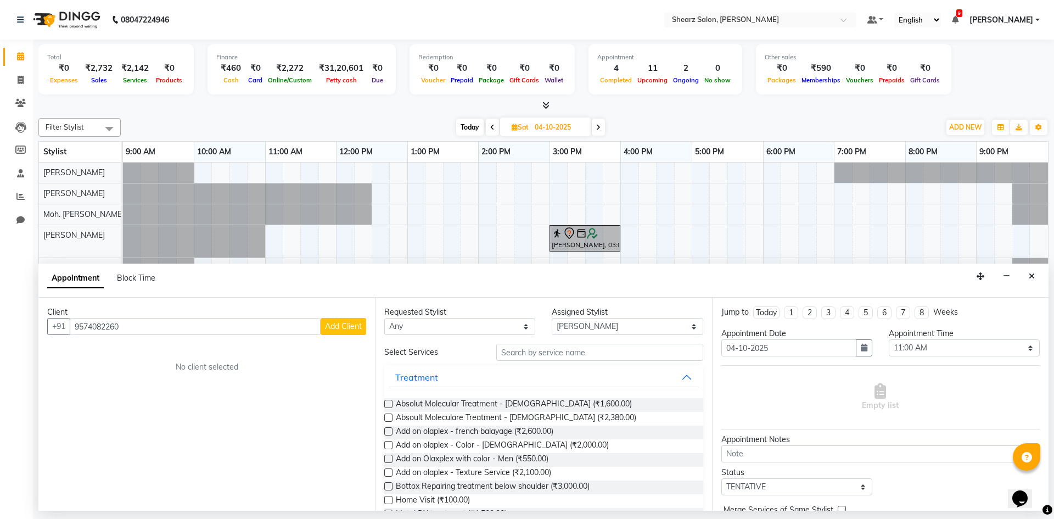
click at [364, 320] on button "Add Client" at bounding box center [344, 326] width 46 height 17
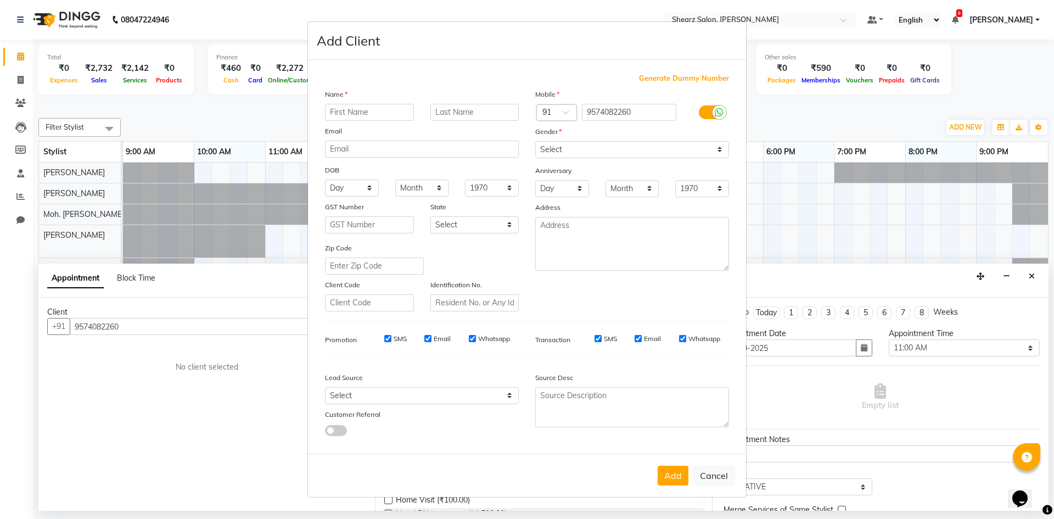
click at [348, 115] on input "text" at bounding box center [369, 112] width 89 height 17
type input "om"
click at [449, 109] on input "text" at bounding box center [475, 112] width 89 height 17
type input "[PERSON_NAME]"
click at [594, 155] on select "Select [DEMOGRAPHIC_DATA] [DEMOGRAPHIC_DATA] Other Prefer Not To Say" at bounding box center [632, 149] width 194 height 17
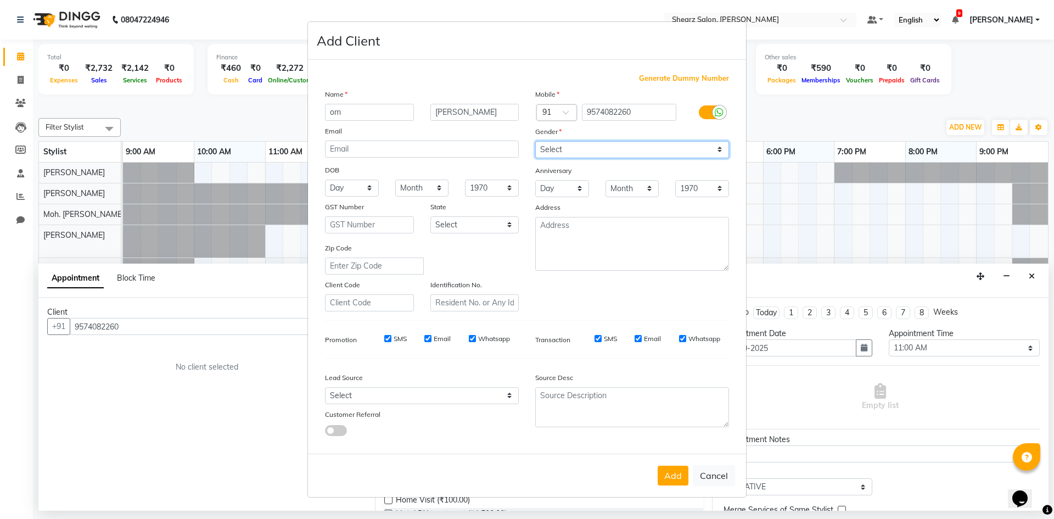
select select "[DEMOGRAPHIC_DATA]"
click at [535, 141] on select "Select [DEMOGRAPHIC_DATA] [DEMOGRAPHIC_DATA] Other Prefer Not To Say" at bounding box center [632, 149] width 194 height 17
click at [679, 468] on button "Add" at bounding box center [673, 476] width 31 height 20
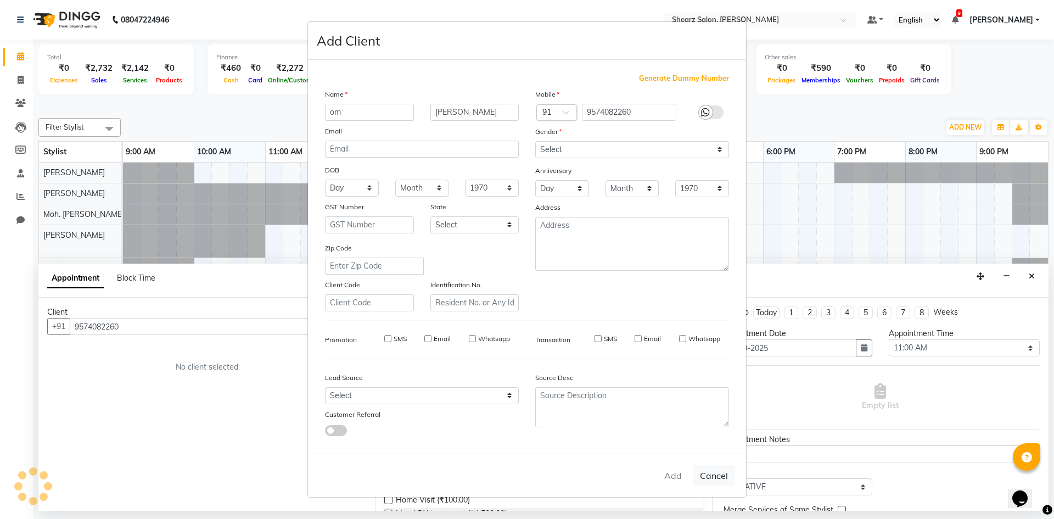
select select
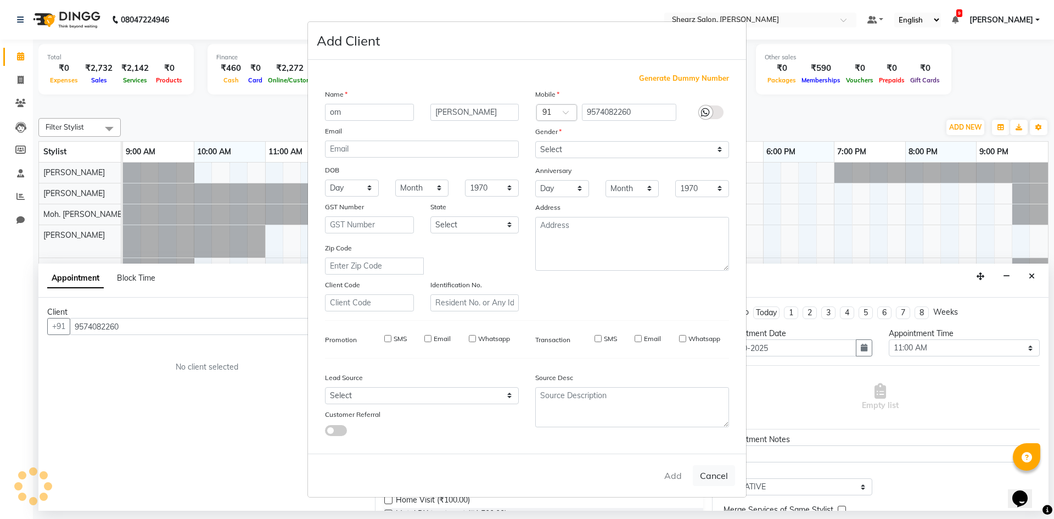
select select
checkbox input "false"
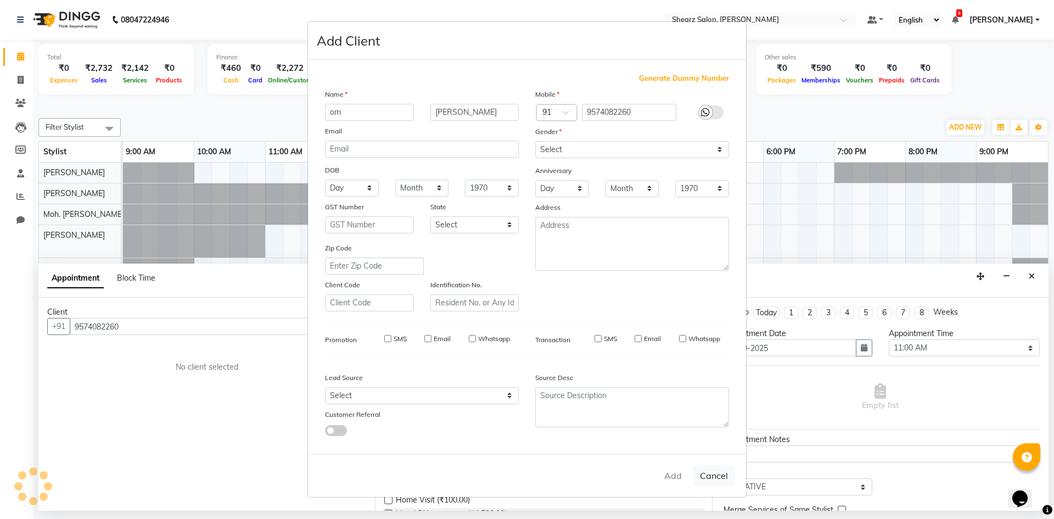
checkbox input "false"
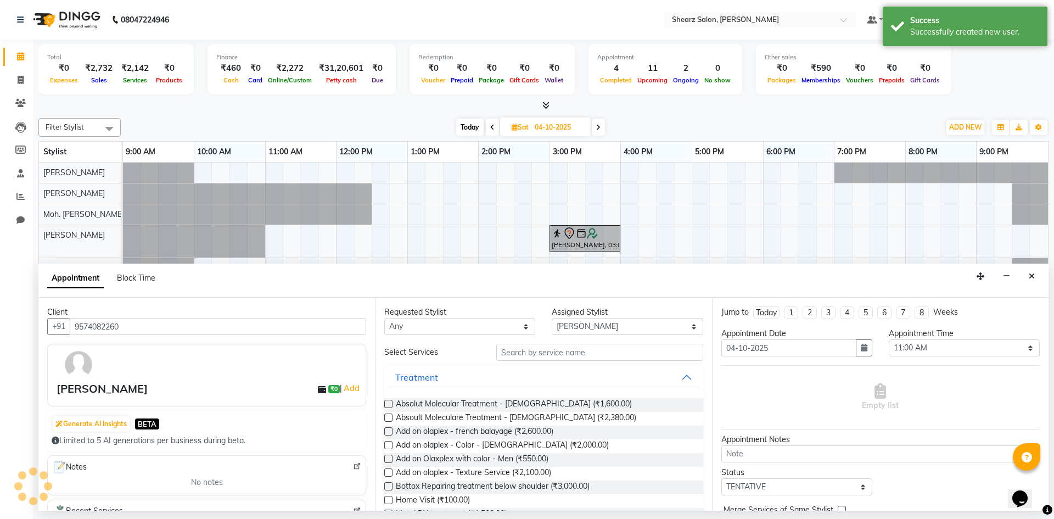
click at [533, 343] on div "Requested Stylist Any AakashKumar Nai Admin [PERSON_NAME] Asha Chavariya [PERSO…" at bounding box center [543, 404] width 337 height 213
click at [532, 349] on input "text" at bounding box center [599, 352] width 207 height 17
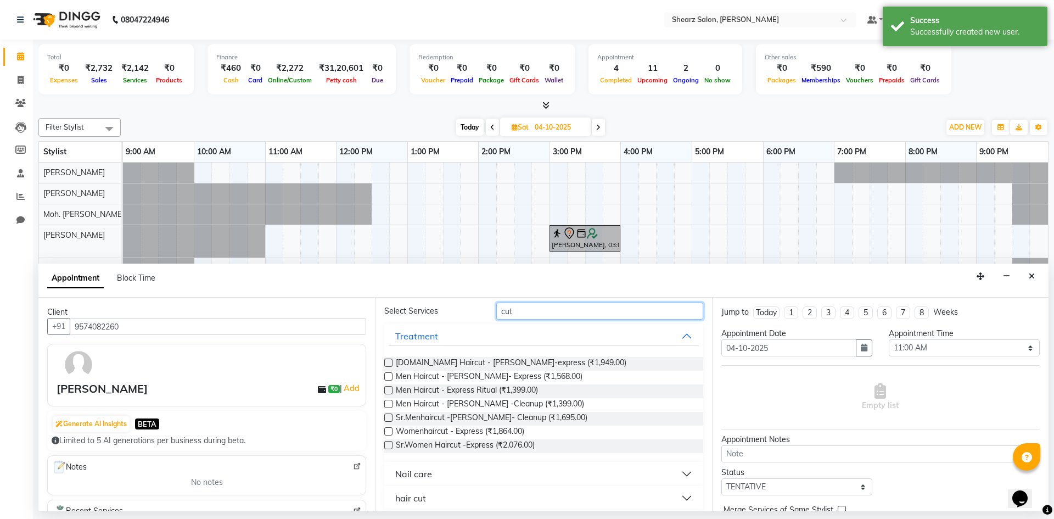
scroll to position [74, 0]
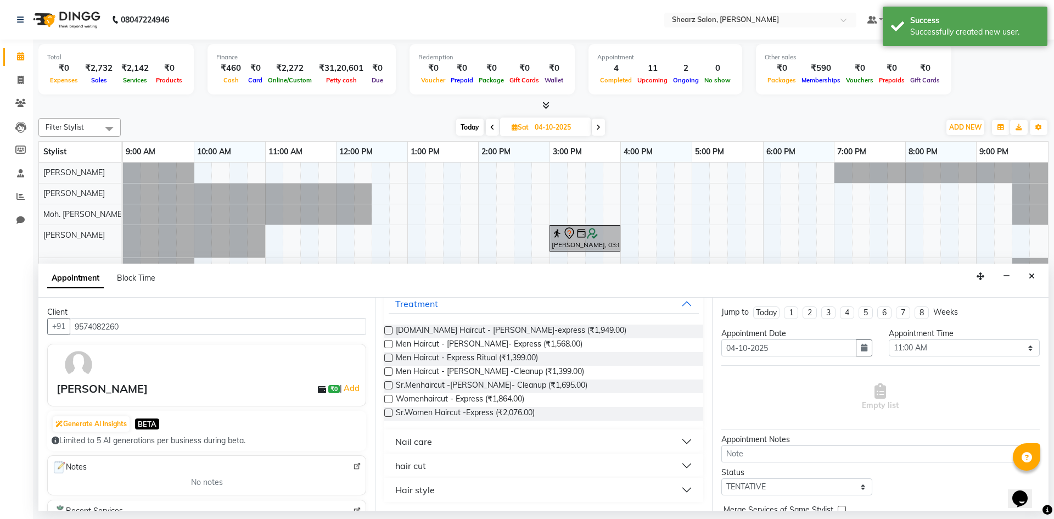
type input "cut"
click at [460, 474] on button "hair cut" at bounding box center [544, 466] width 310 height 20
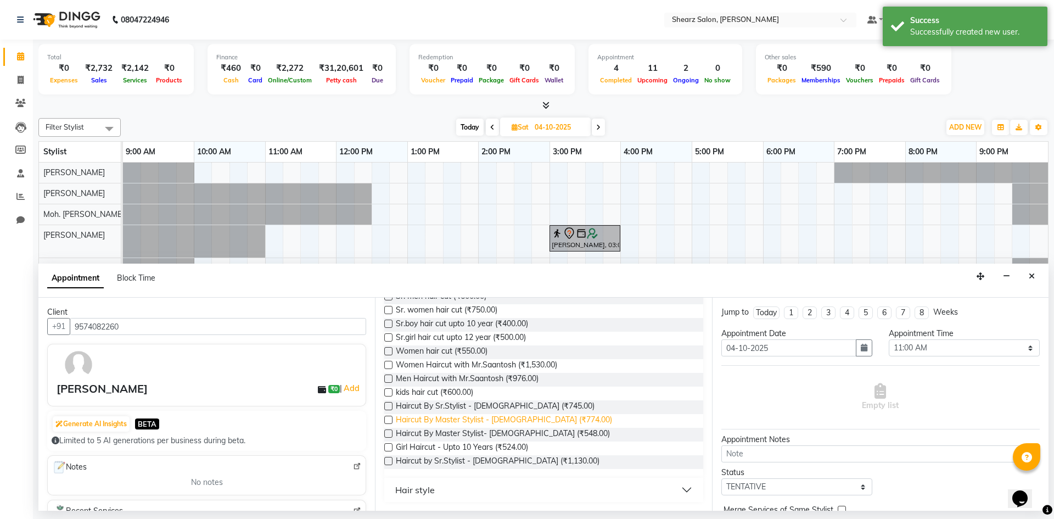
click at [532, 416] on span "Haircut By Master Stylist - [DEMOGRAPHIC_DATA] (₹774.00)" at bounding box center [504, 421] width 216 height 14
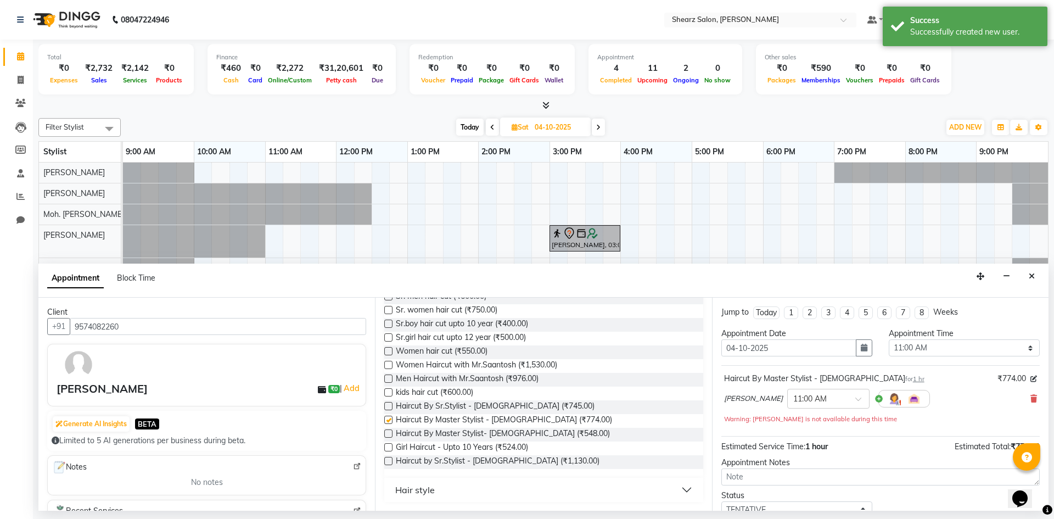
checkbox input "false"
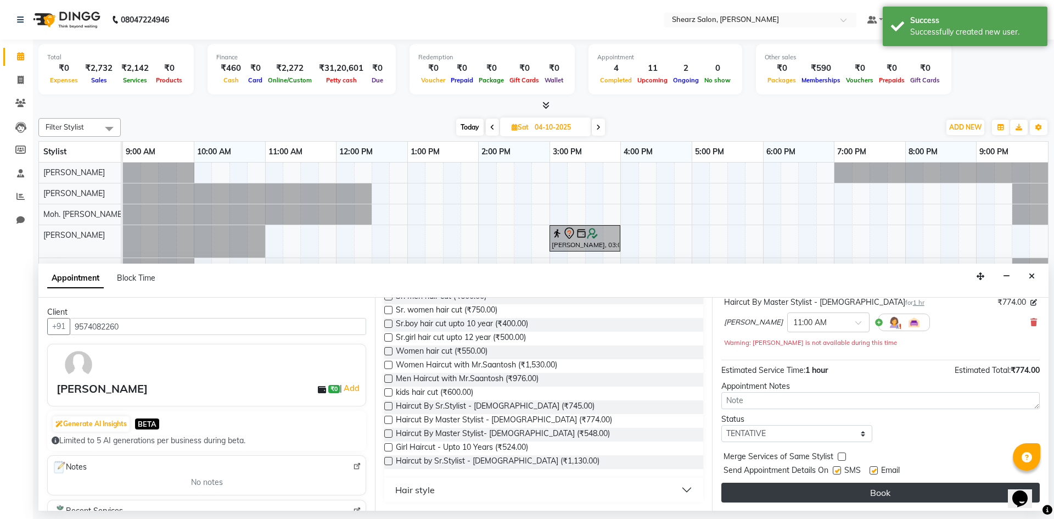
scroll to position [77, 0]
click at [833, 490] on button "Book" at bounding box center [881, 492] width 319 height 20
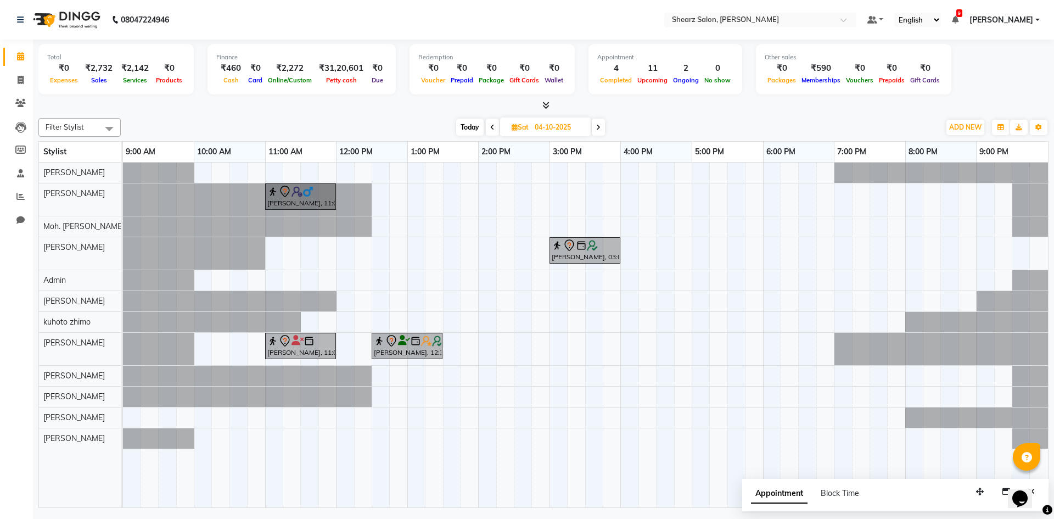
click at [800, 470] on td at bounding box center [808, 335] width 18 height 345
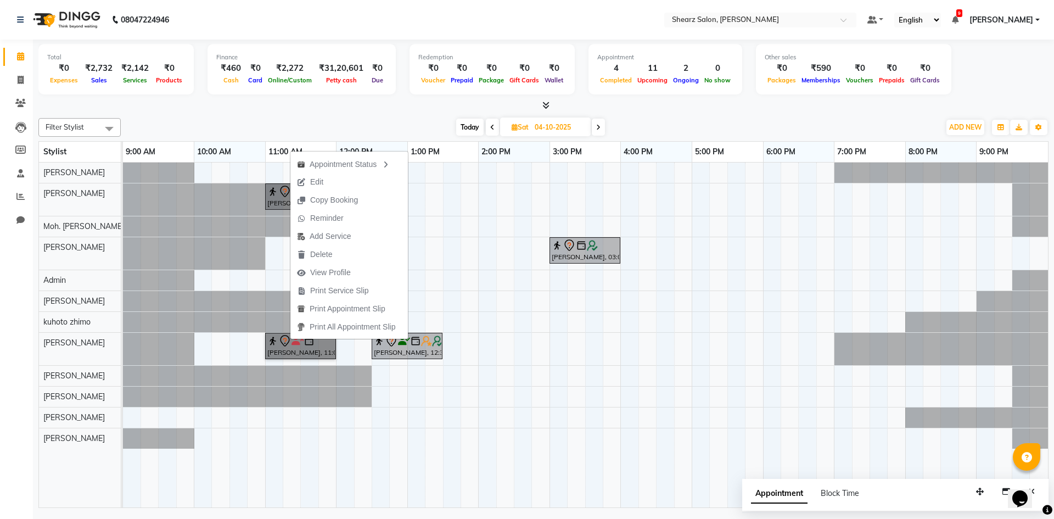
click at [209, 421] on div "[PERSON_NAME], 11:00 AM-12:00 PM, Haircut By Master Stylist - [DEMOGRAPHIC_DATA…" at bounding box center [585, 335] width 925 height 345
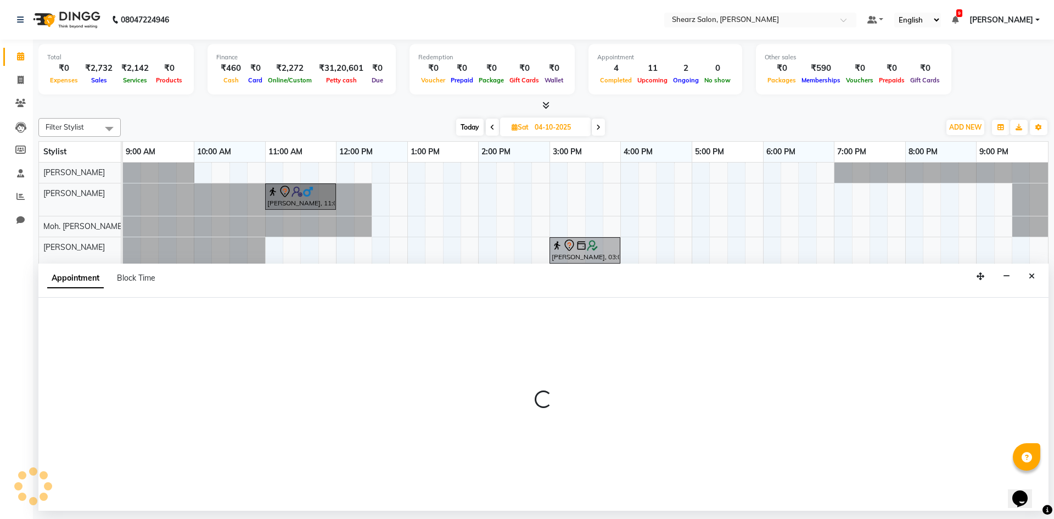
click at [533, 367] on div at bounding box center [543, 404] width 1010 height 213
select select "77320"
select select "tentative"
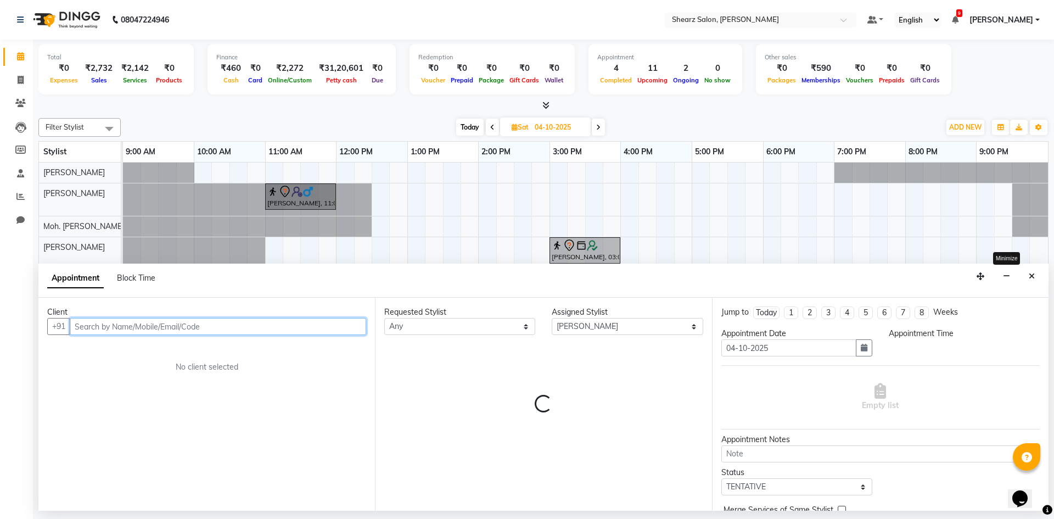
select select "600"
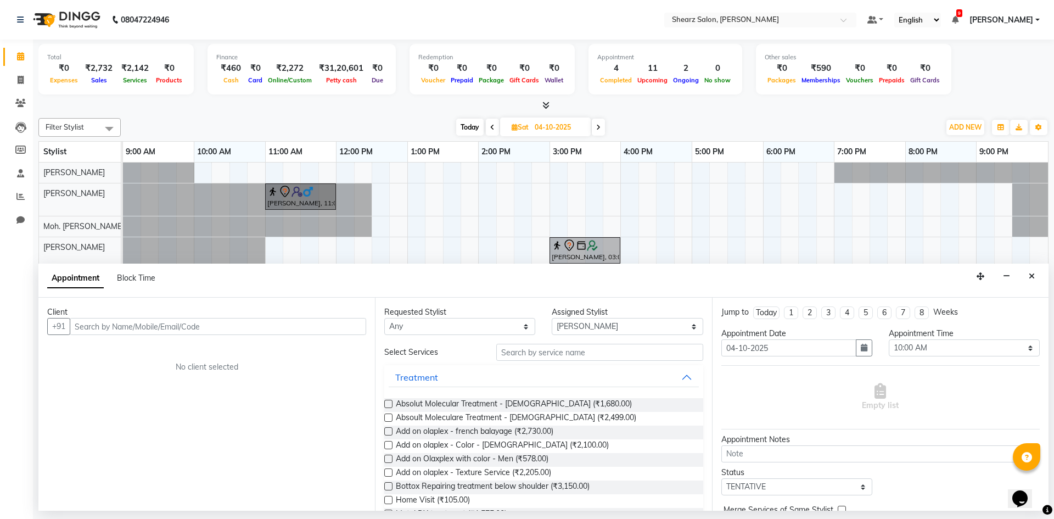
click at [1031, 266] on div "Appointment Block Time" at bounding box center [543, 281] width 1010 height 34
click at [1032, 273] on icon "Close" at bounding box center [1032, 276] width 6 height 8
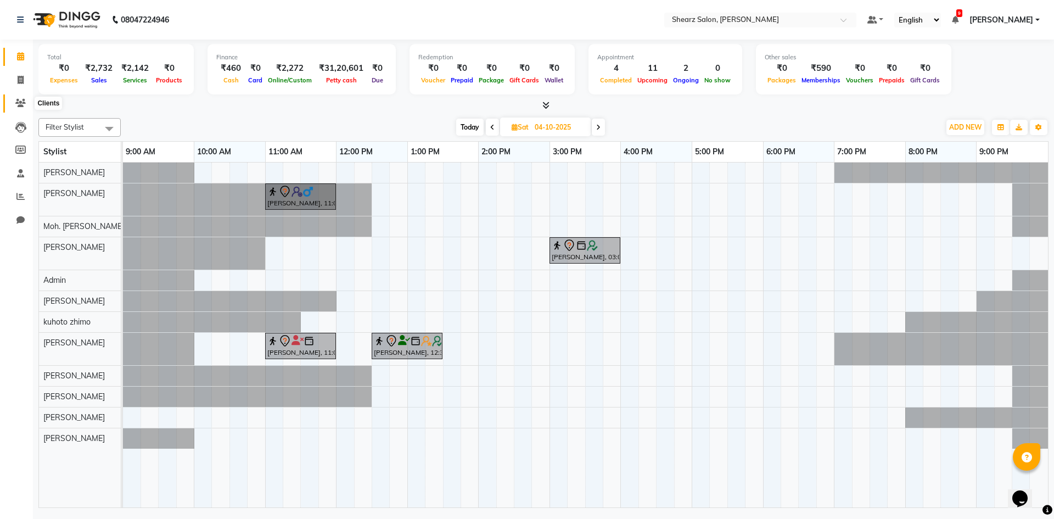
click at [18, 105] on icon at bounding box center [20, 103] width 10 height 8
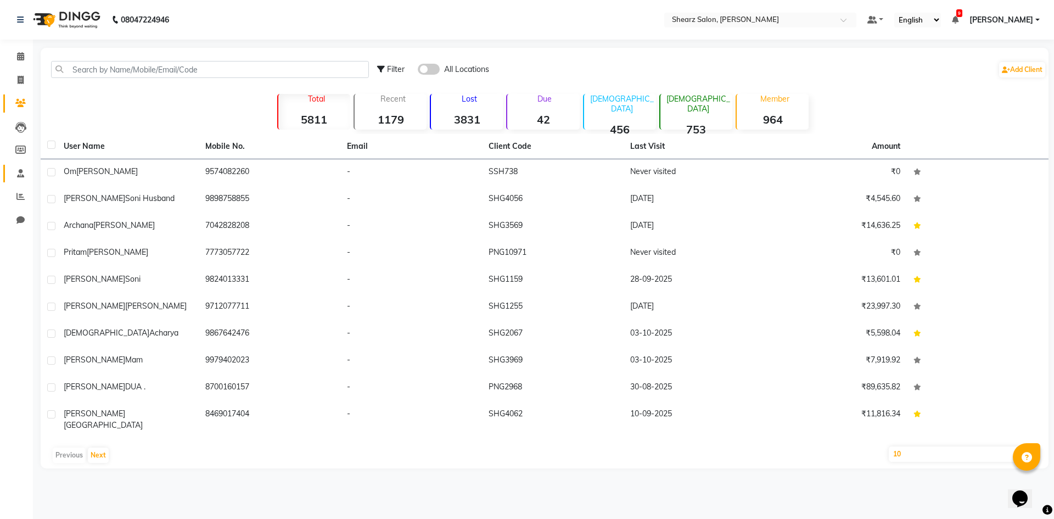
click at [18, 165] on link "Staff" at bounding box center [16, 174] width 26 height 18
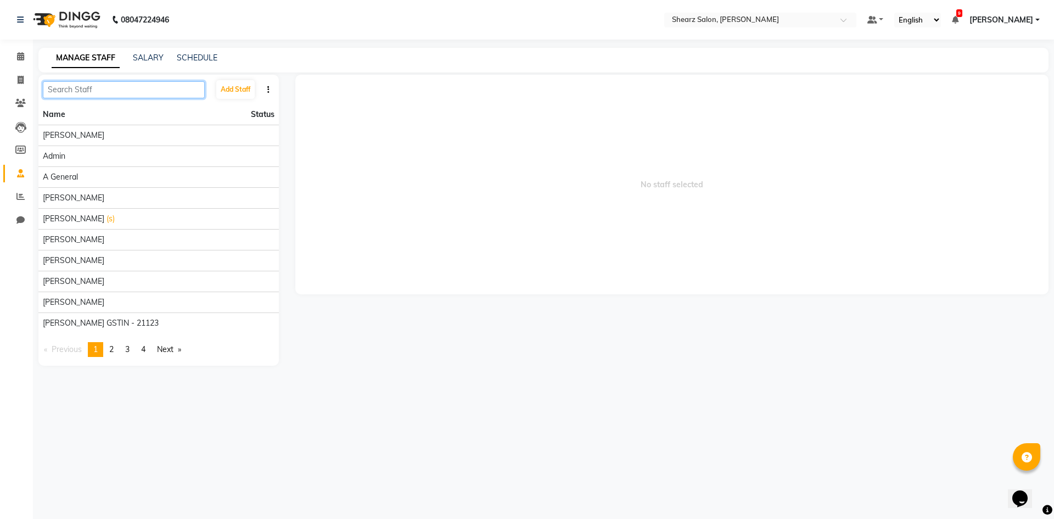
click at [124, 91] on input "text" at bounding box center [124, 89] width 162 height 17
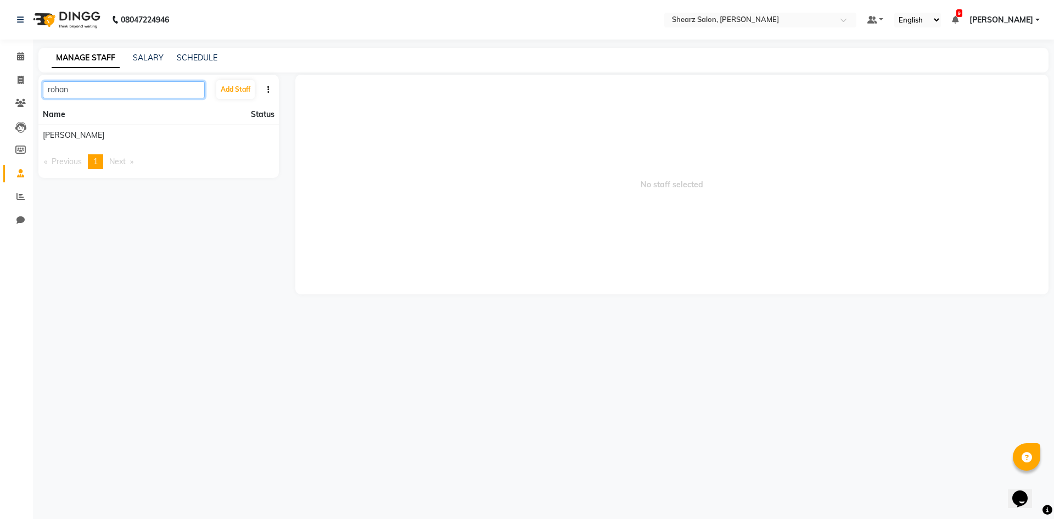
type input "rohan"
click at [244, 124] on li "Name Status" at bounding box center [158, 114] width 241 height 20
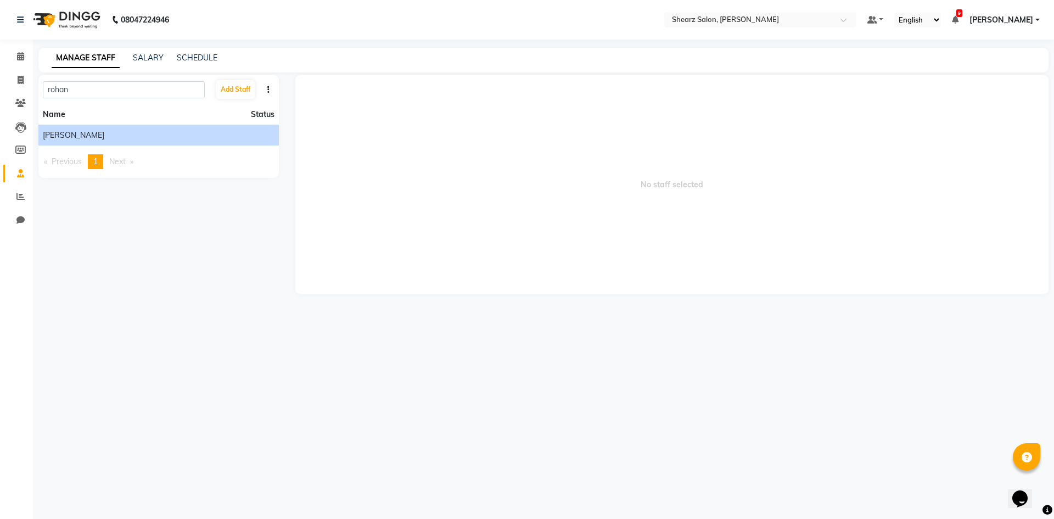
click at [207, 135] on div "[PERSON_NAME]" at bounding box center [159, 136] width 232 height 12
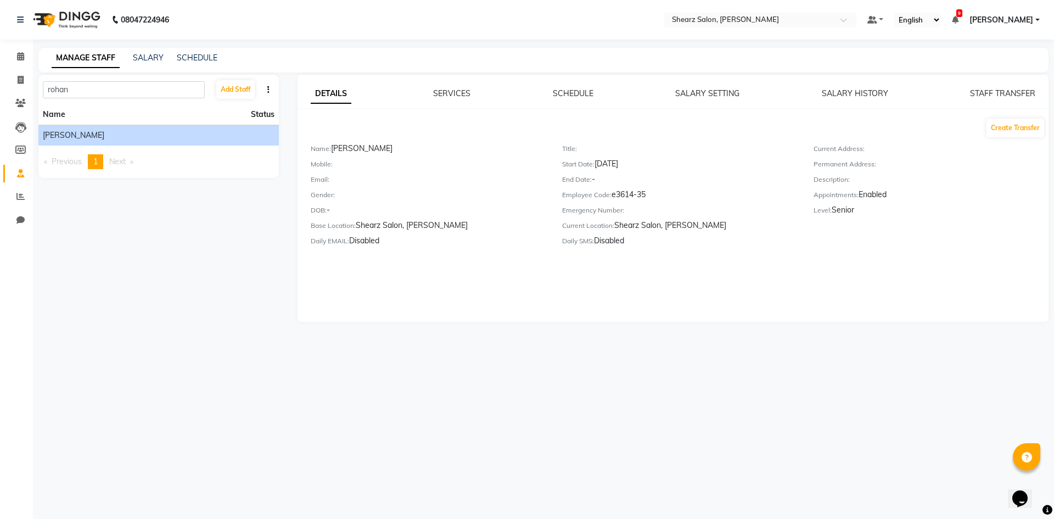
click at [209, 142] on li "[PERSON_NAME]" at bounding box center [158, 135] width 241 height 21
click at [443, 91] on link "SERVICES" at bounding box center [451, 93] width 37 height 10
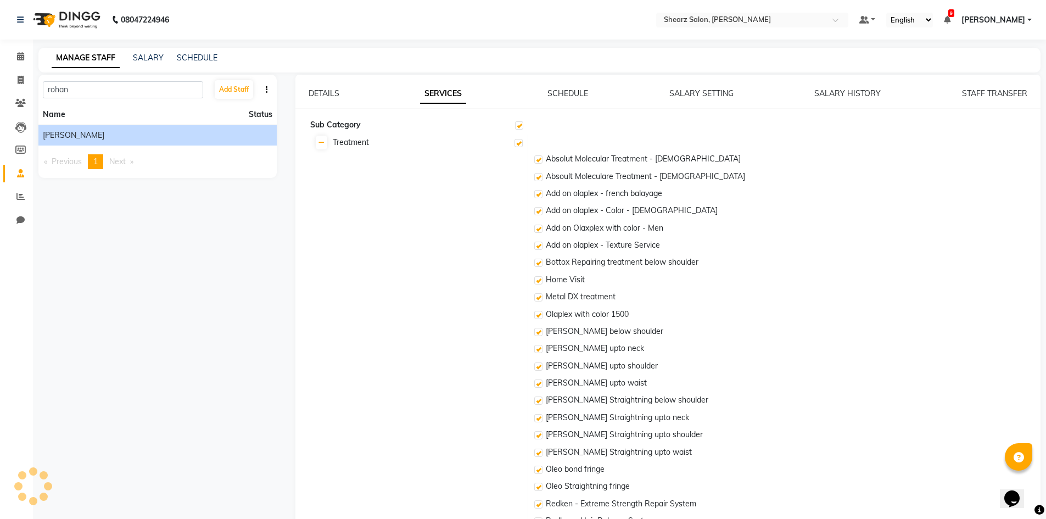
checkbox input "true"
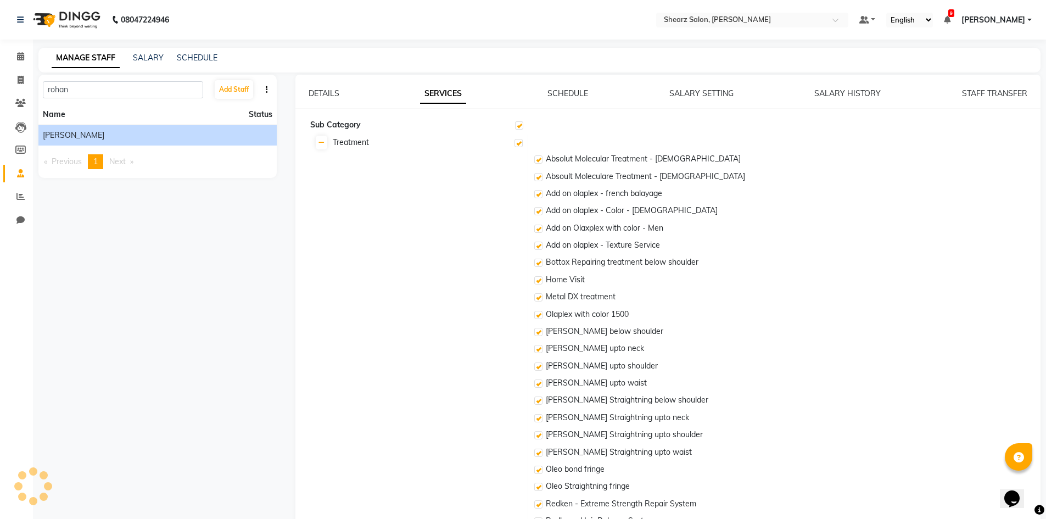
checkbox input "true"
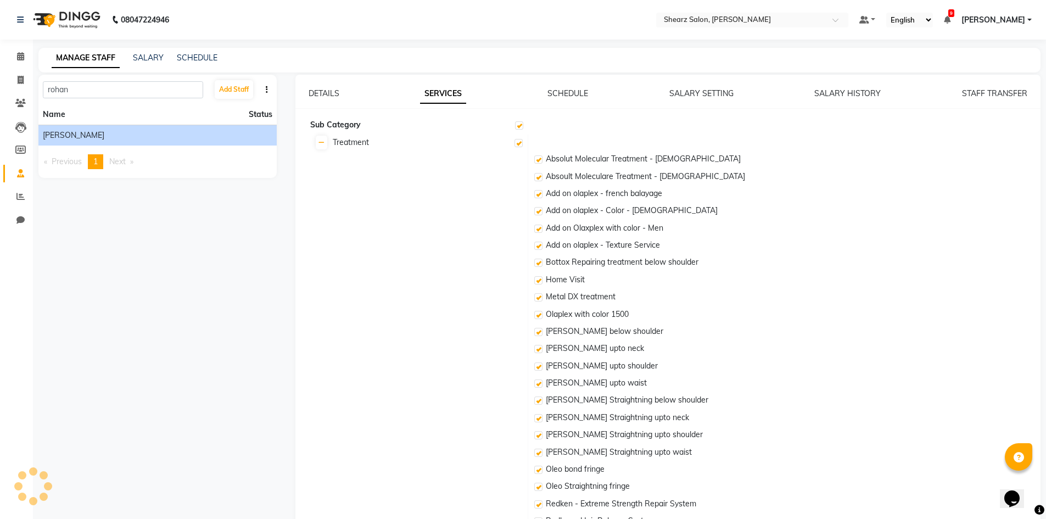
checkbox input "true"
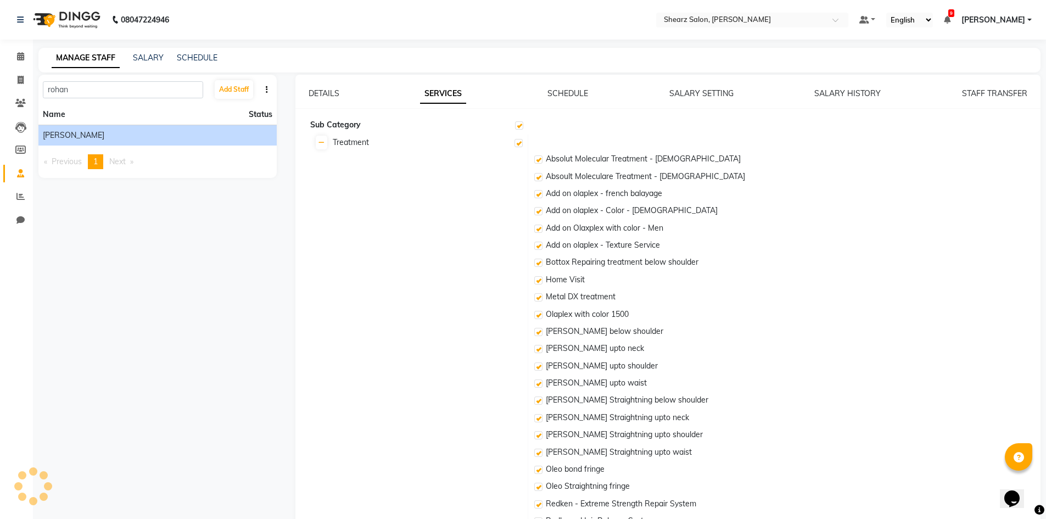
checkbox input "true"
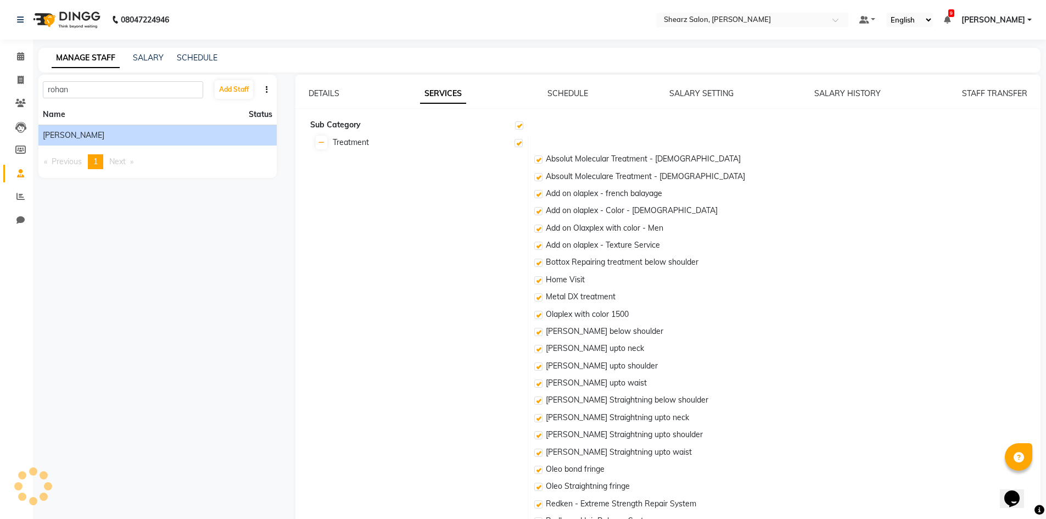
checkbox input "true"
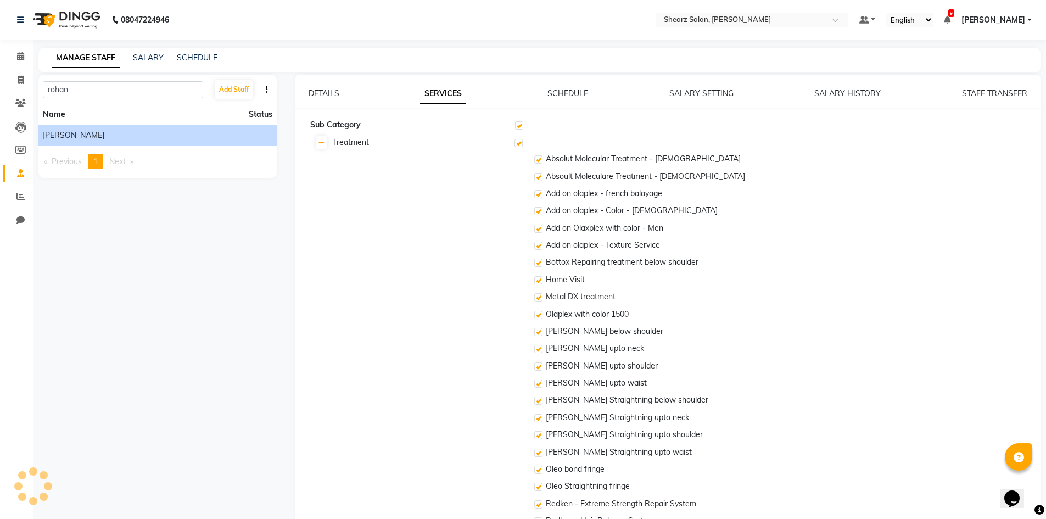
checkbox input "true"
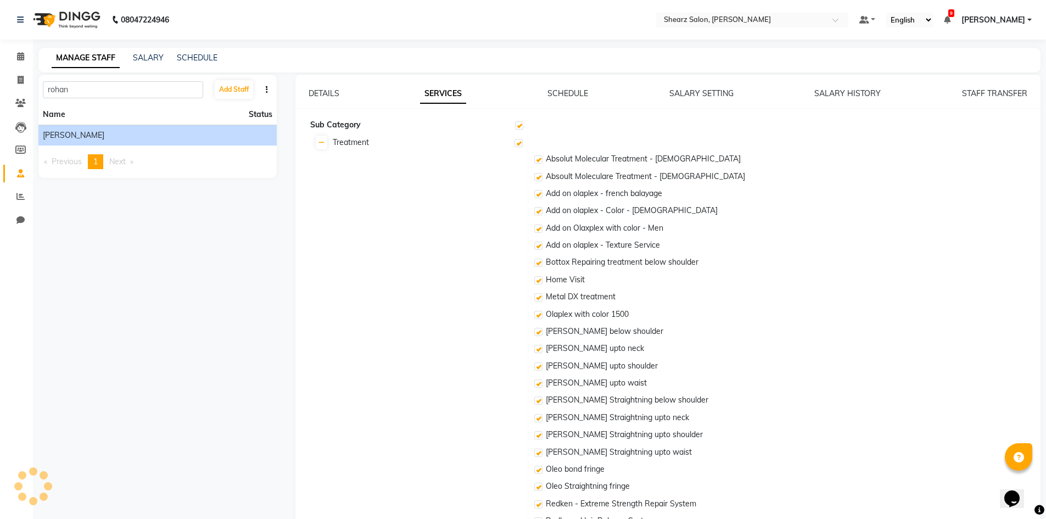
checkbox input "true"
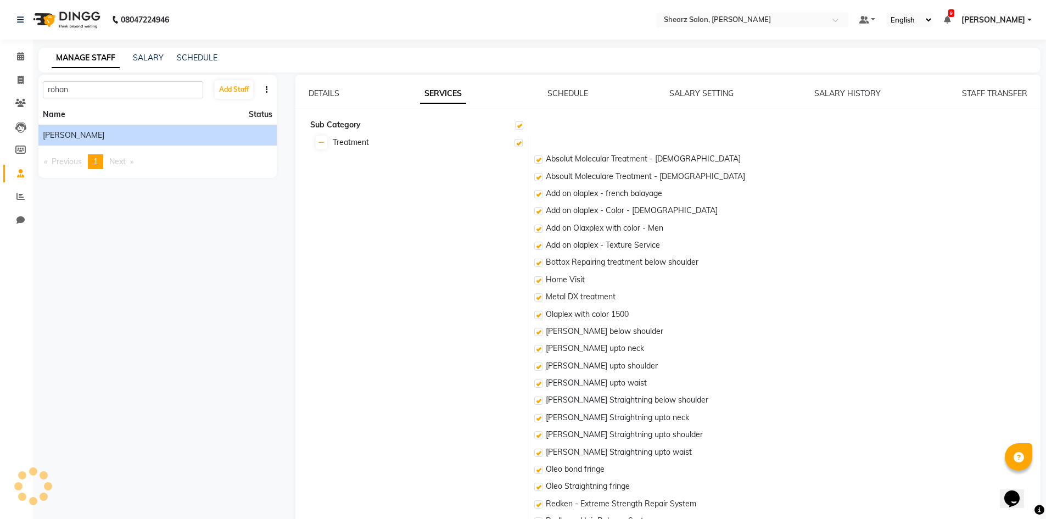
checkbox input "true"
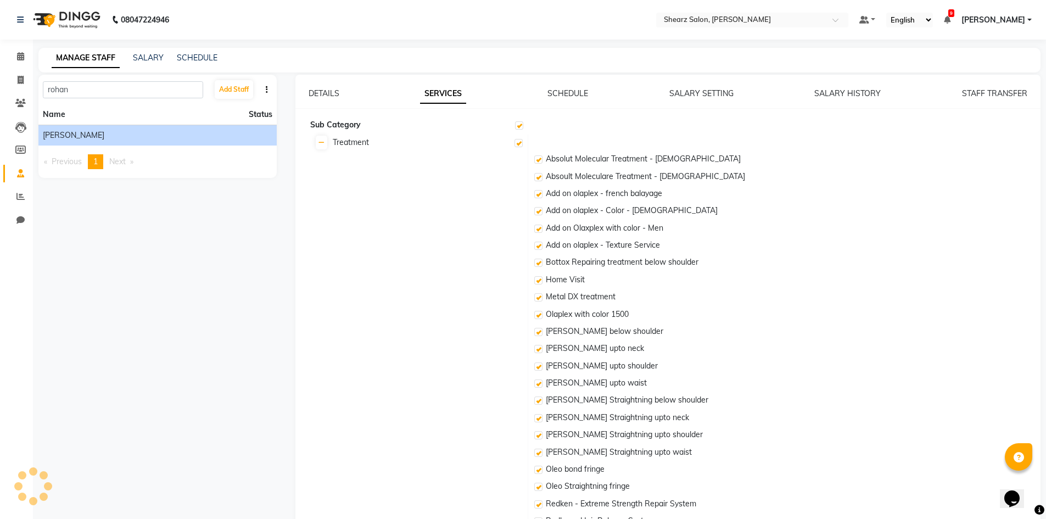
checkbox input "true"
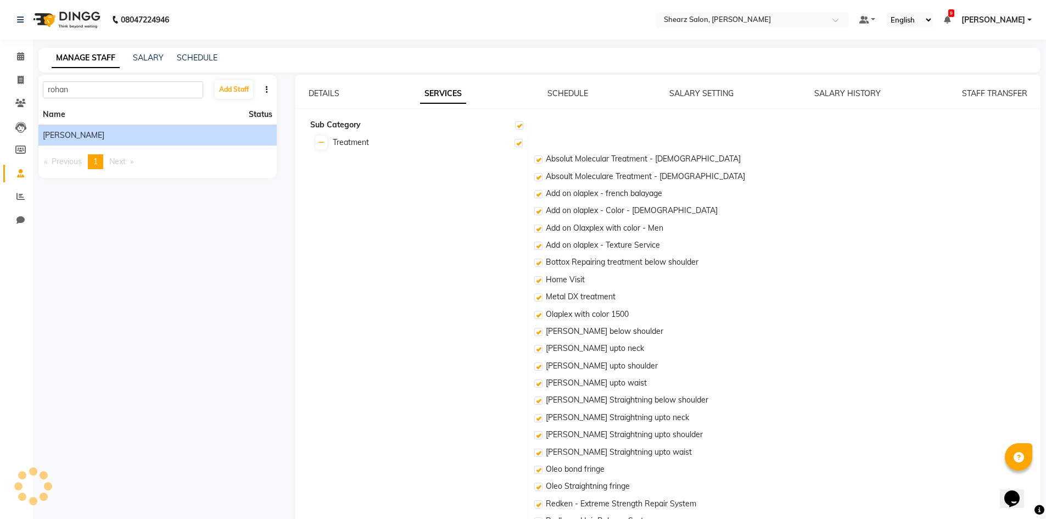
checkbox input "true"
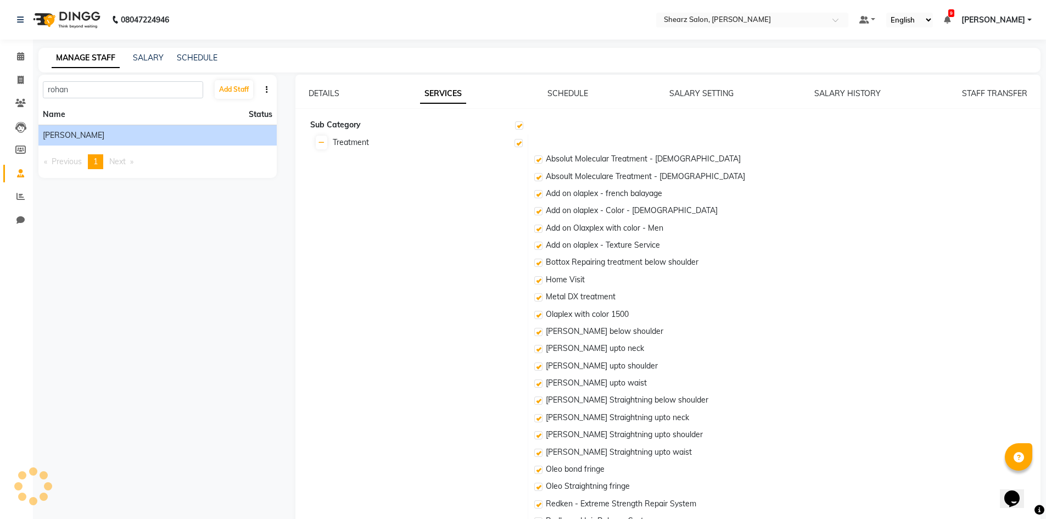
checkbox input "true"
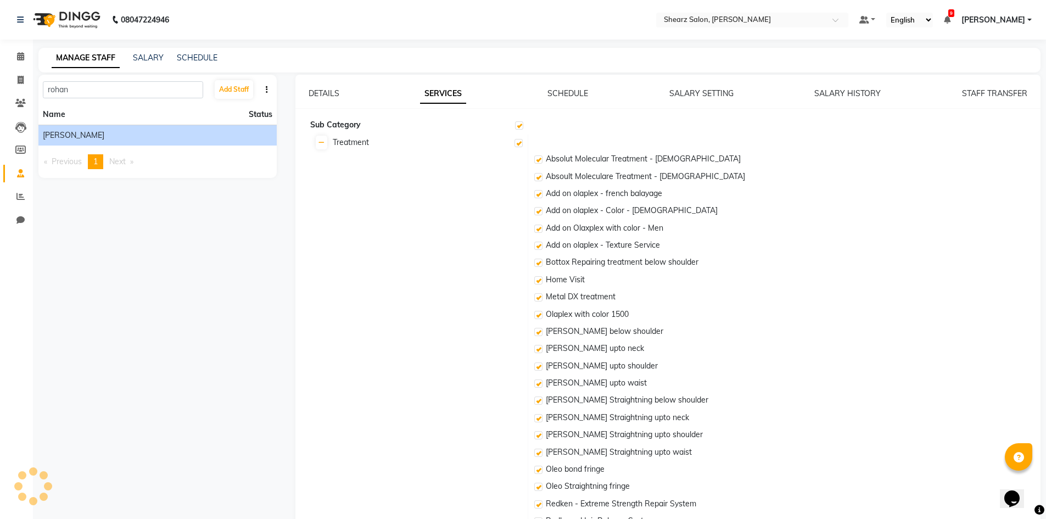
checkbox input "true"
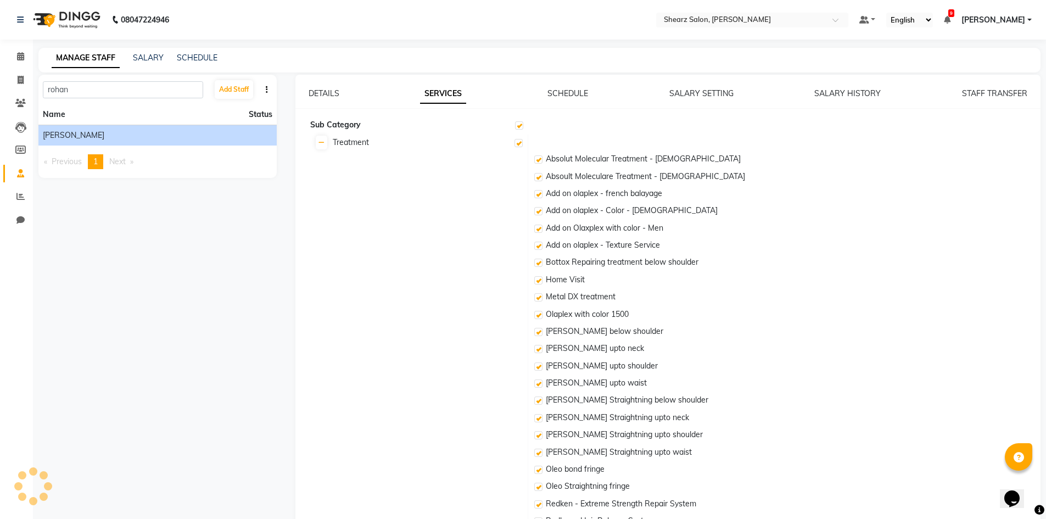
checkbox input "true"
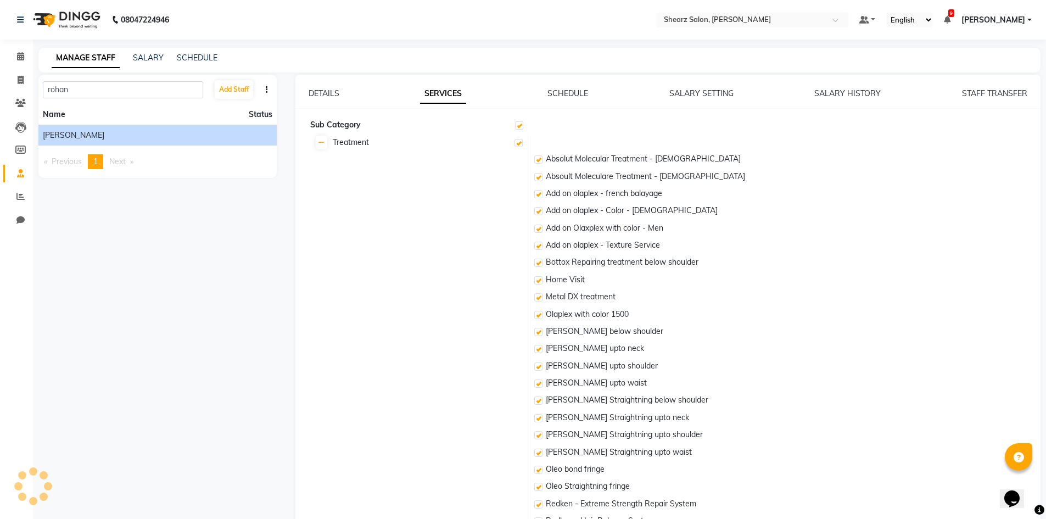
checkbox input "true"
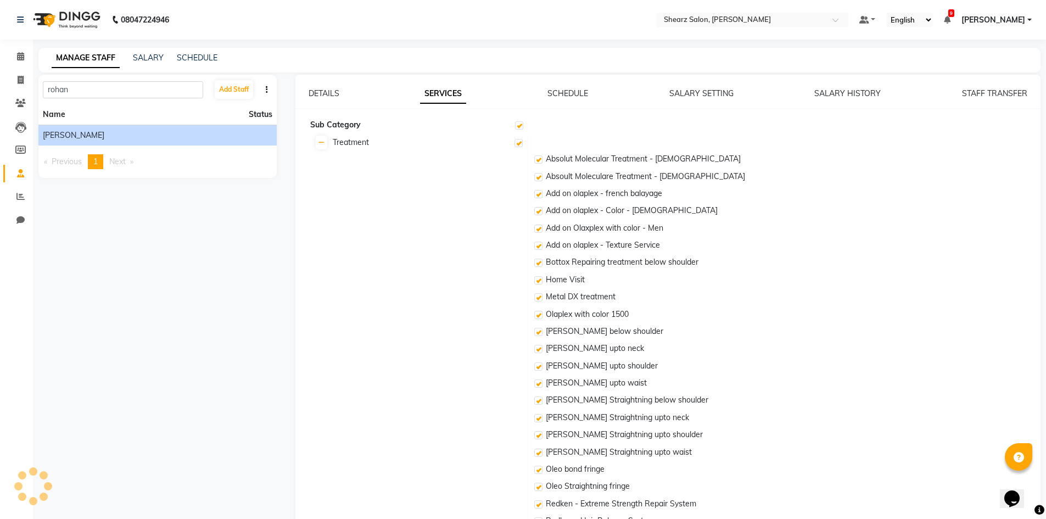
checkbox input "true"
click at [725, 92] on link "SALARY SETTING" at bounding box center [701, 93] width 64 height 10
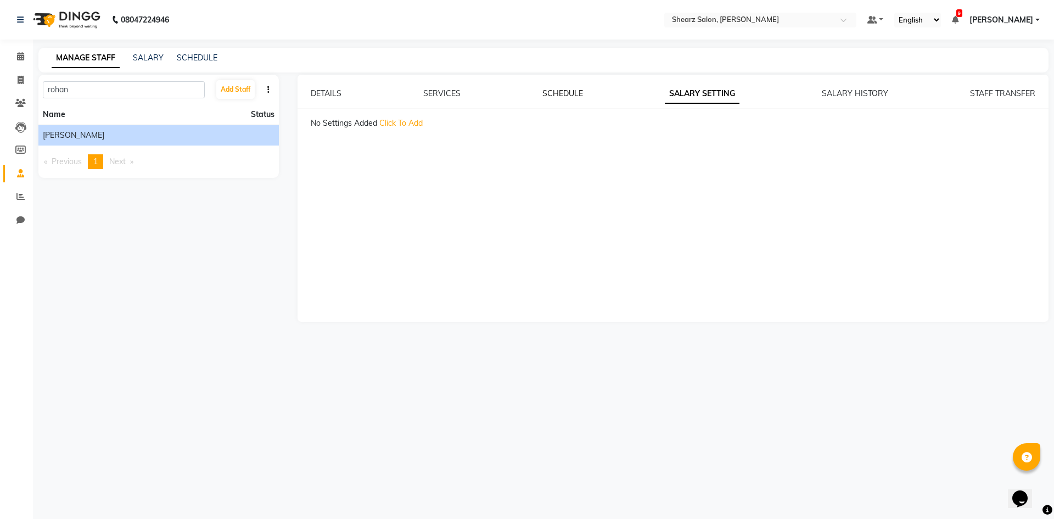
click at [579, 97] on link "SCHEDULE" at bounding box center [563, 93] width 41 height 10
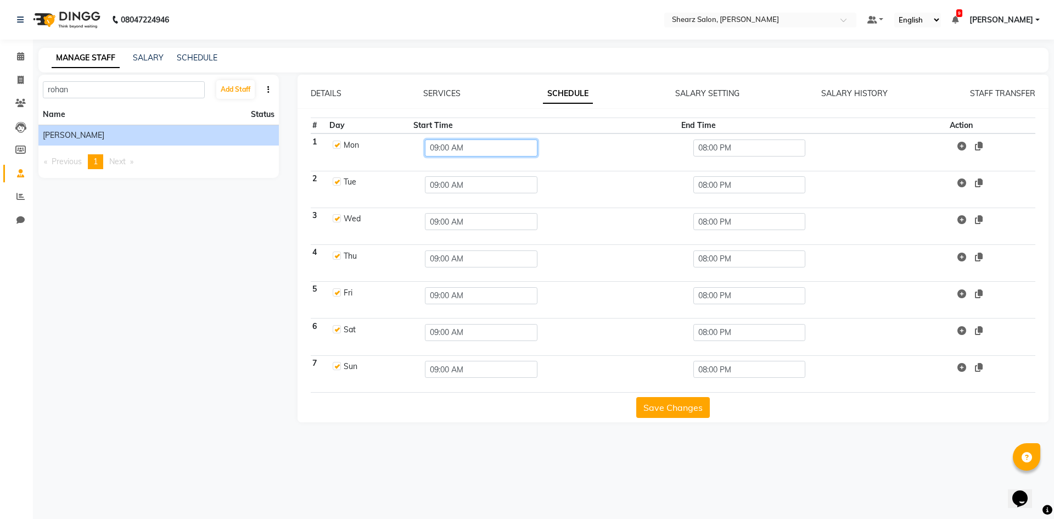
click at [470, 142] on input "09:00 AM" at bounding box center [481, 147] width 113 height 17
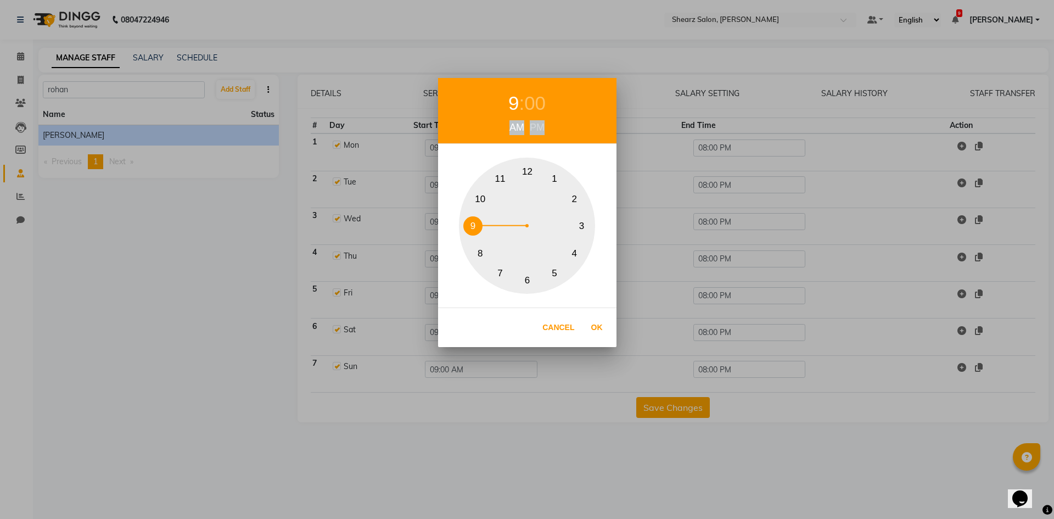
click at [470, 142] on div "9 : 00 AM PM" at bounding box center [527, 111] width 178 height 66
click at [540, 116] on div "00" at bounding box center [534, 103] width 21 height 29
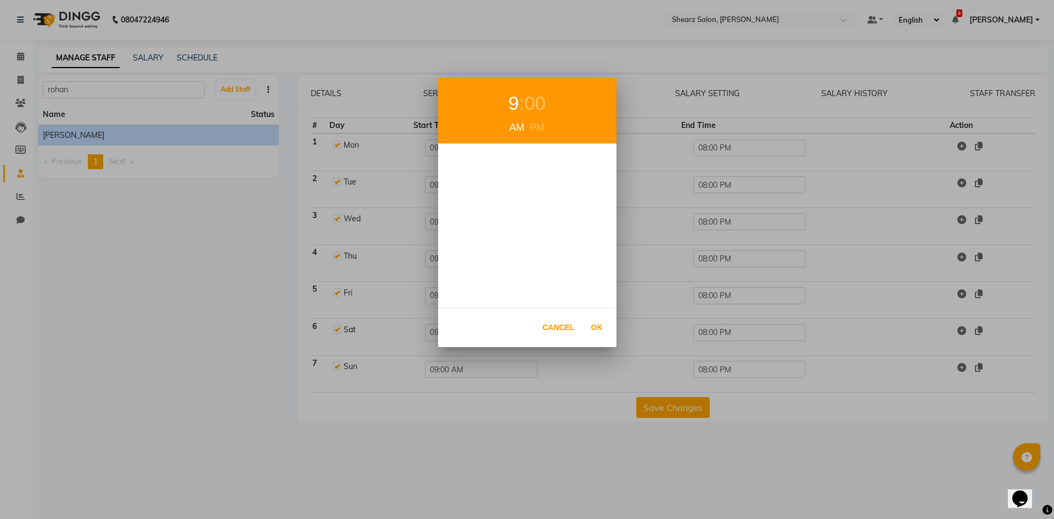
click at [540, 118] on div "9 : 00" at bounding box center [527, 103] width 178 height 35
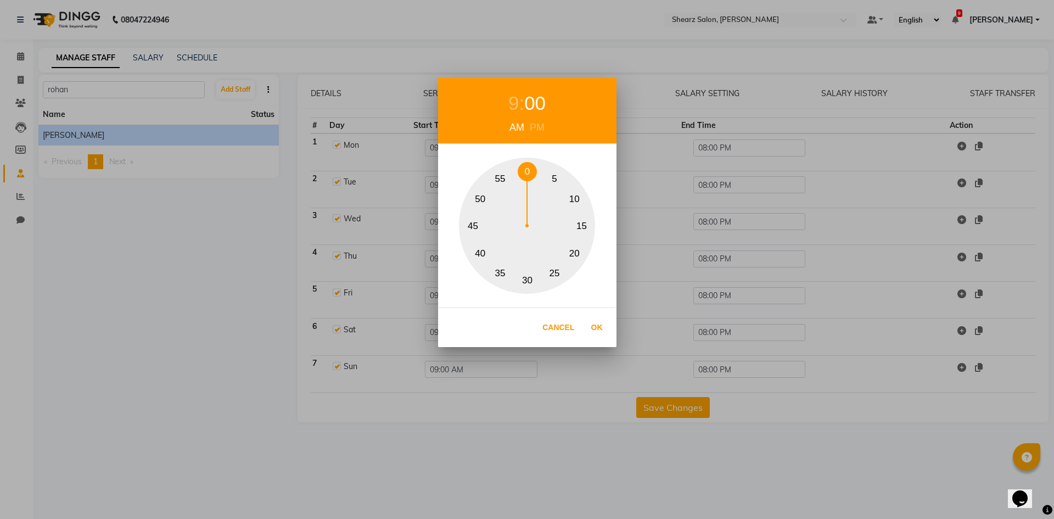
click at [533, 125] on div "PM" at bounding box center [537, 127] width 20 height 15
click at [530, 287] on button "30" at bounding box center [527, 280] width 19 height 19
click at [517, 115] on div "9" at bounding box center [514, 103] width 10 height 29
click at [532, 169] on button "12" at bounding box center [527, 171] width 19 height 19
click at [600, 326] on button "Ok" at bounding box center [597, 327] width 23 height 23
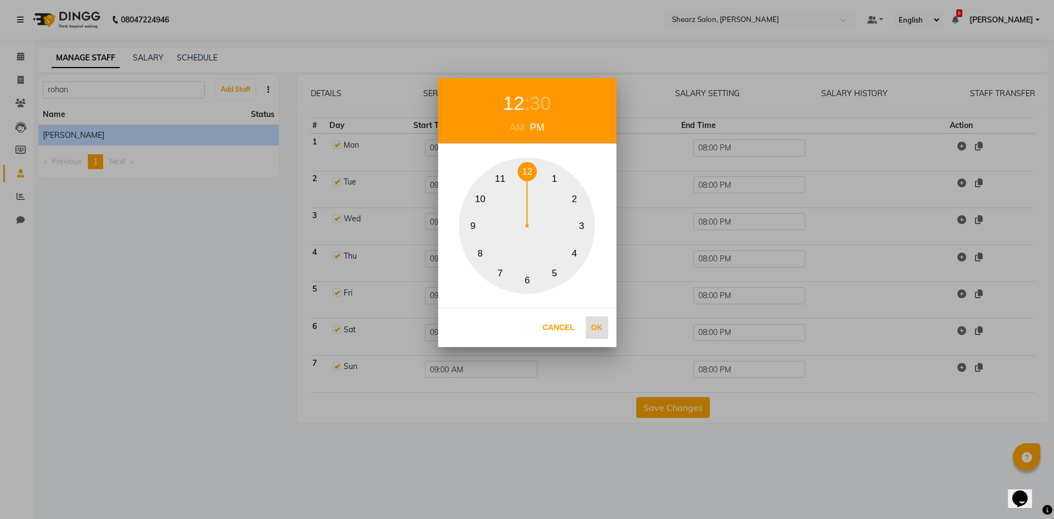
type input "12:30 PM"
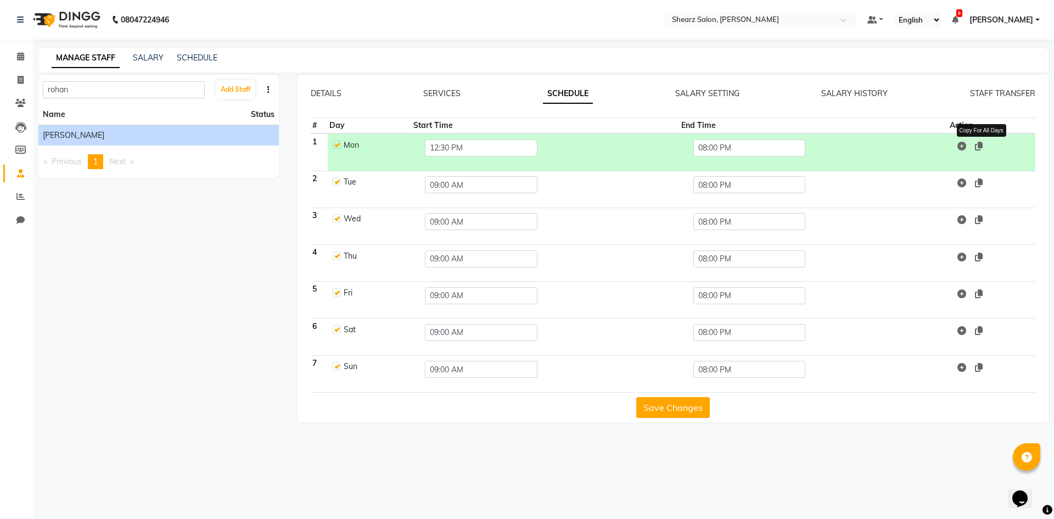
click at [982, 146] on icon at bounding box center [979, 146] width 8 height 9
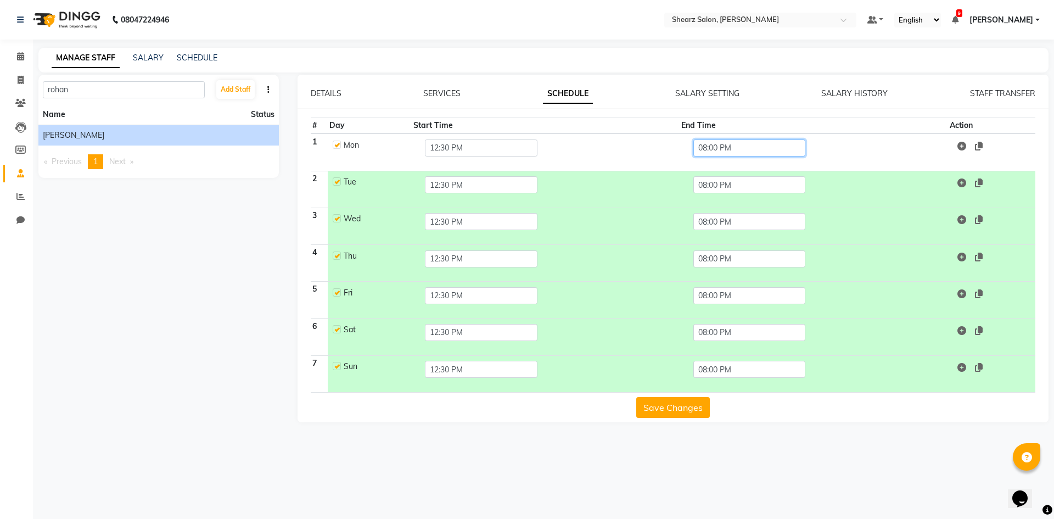
click at [707, 148] on input "08:00 PM" at bounding box center [750, 147] width 113 height 17
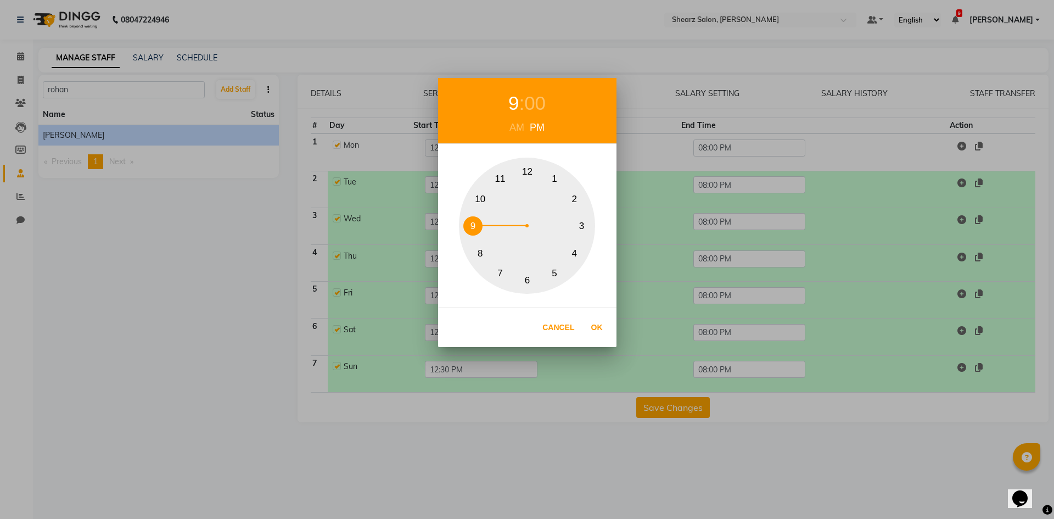
click at [477, 227] on button "9" at bounding box center [472, 225] width 19 height 19
click at [534, 105] on div "00" at bounding box center [534, 103] width 21 height 29
click at [530, 278] on button "30" at bounding box center [527, 280] width 19 height 19
click at [595, 320] on button "Ok" at bounding box center [597, 327] width 23 height 23
type input "09:30 PM"
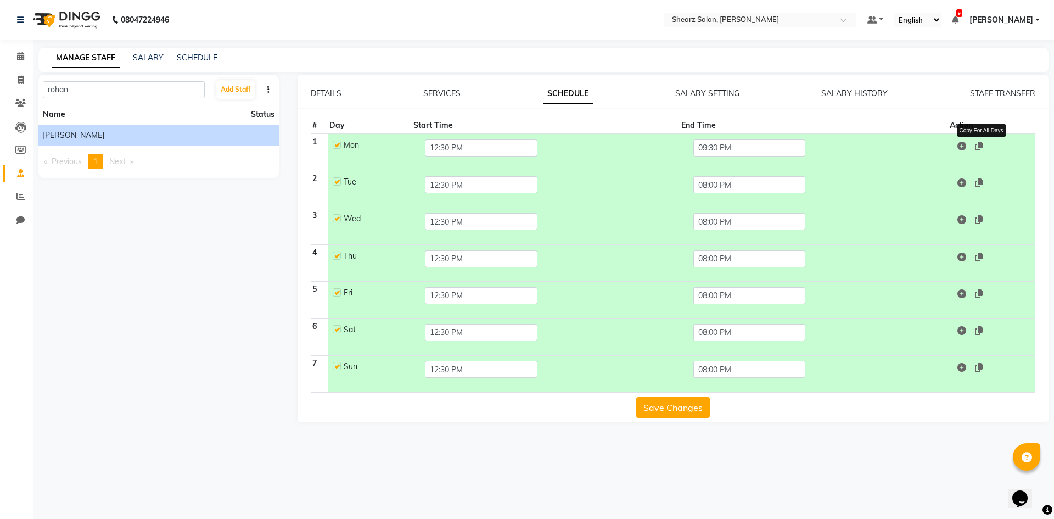
click at [982, 150] on span at bounding box center [979, 146] width 8 height 11
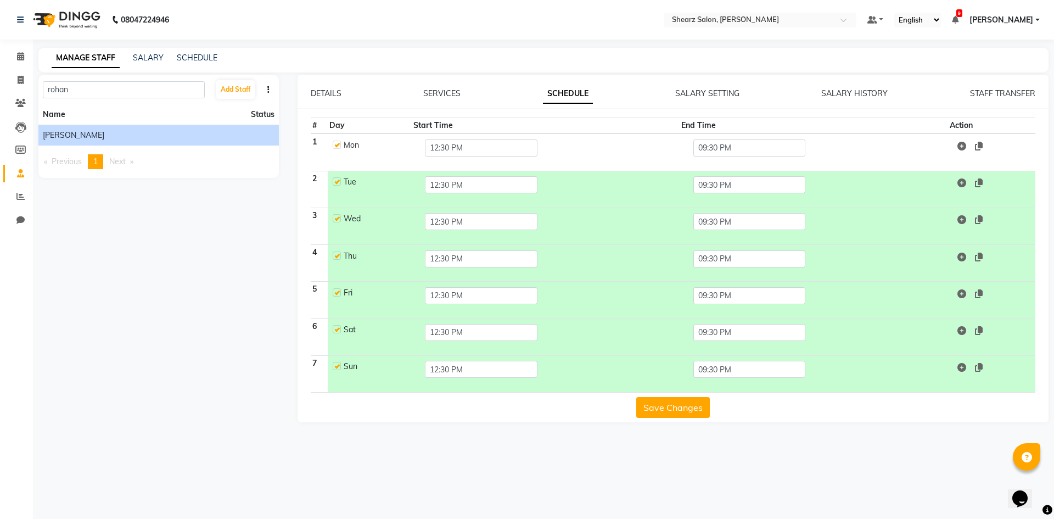
click at [666, 414] on button "Save Changes" at bounding box center [673, 407] width 74 height 21
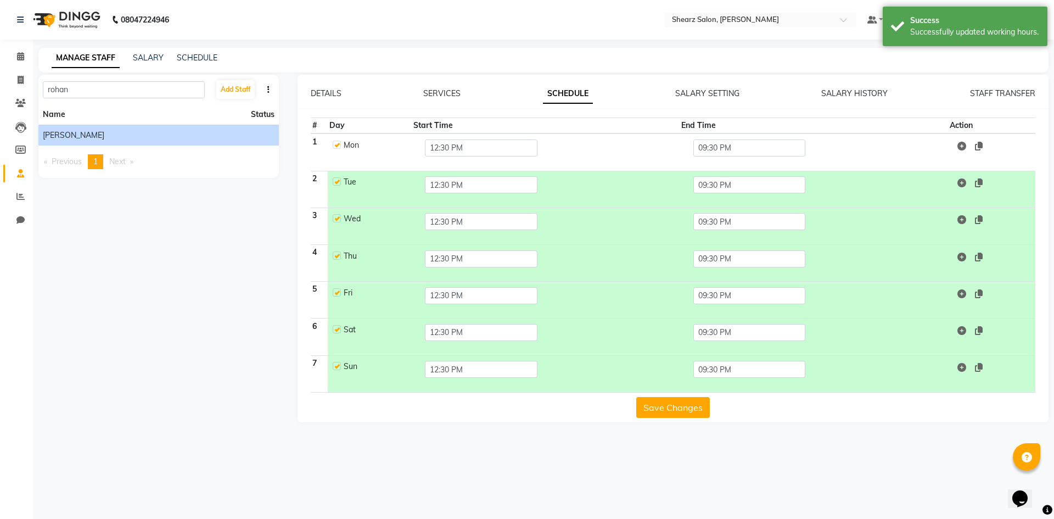
click at [666, 414] on button "Save Changes" at bounding box center [673, 407] width 74 height 21
click at [12, 59] on span at bounding box center [20, 57] width 19 height 13
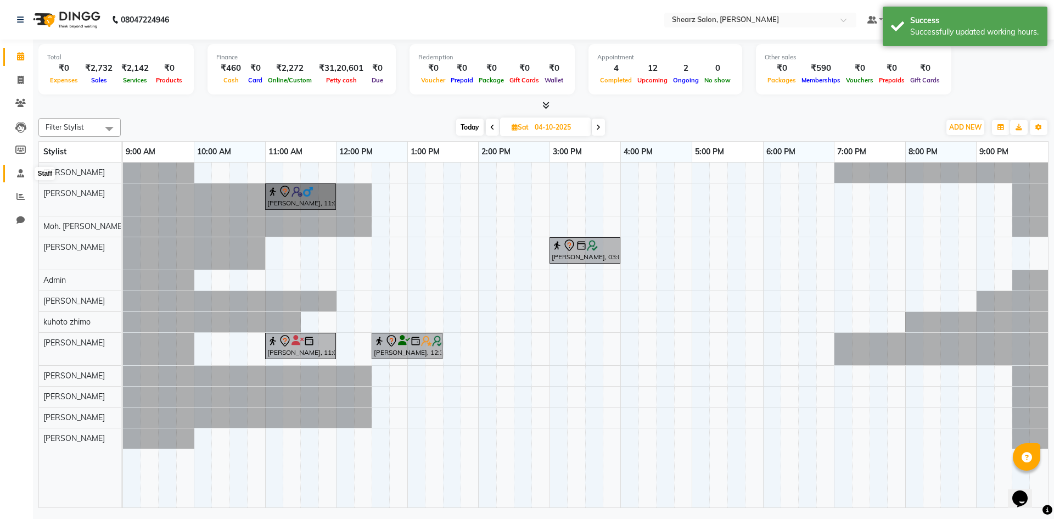
click at [18, 179] on span at bounding box center [20, 173] width 19 height 13
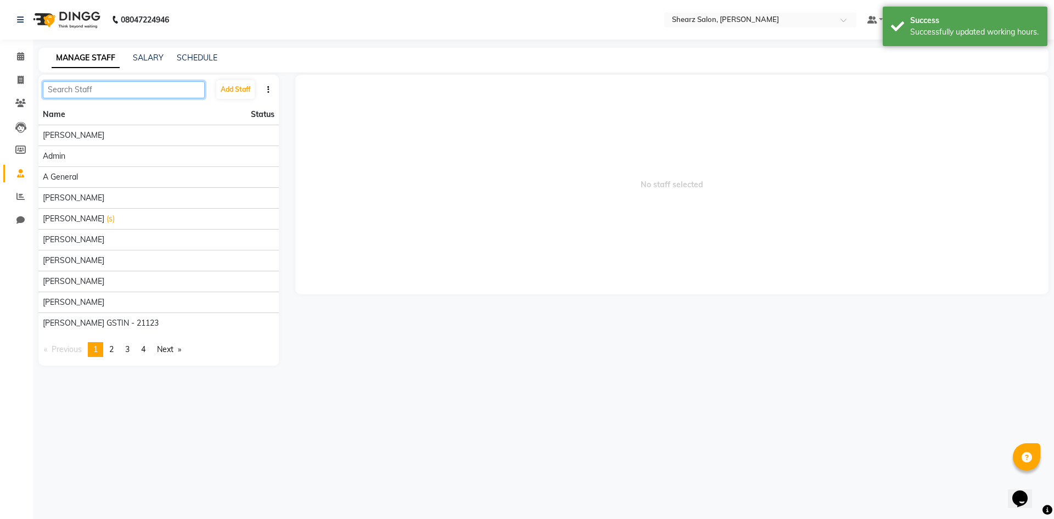
click at [157, 94] on input "text" at bounding box center [124, 89] width 162 height 17
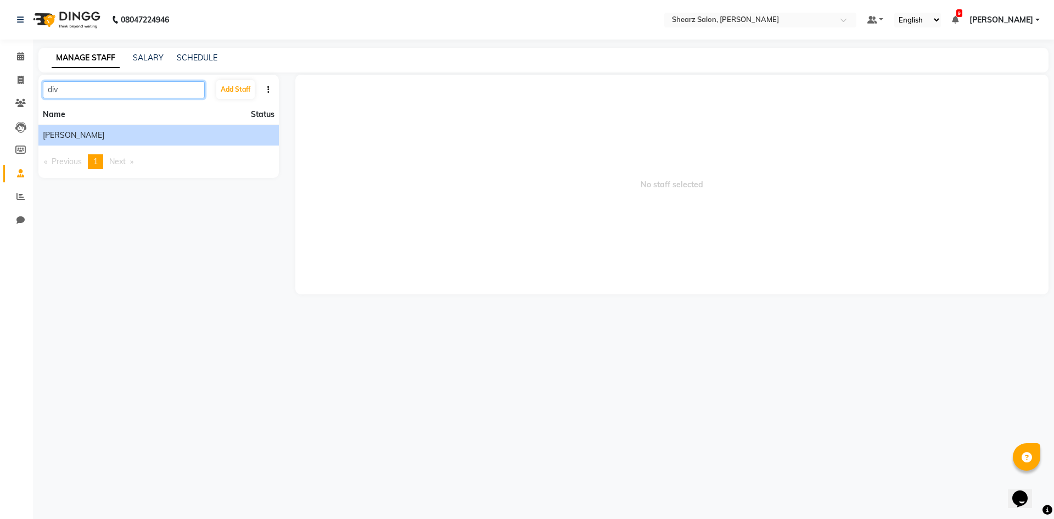
type input "div"
click at [183, 131] on div "[PERSON_NAME]" at bounding box center [159, 136] width 232 height 12
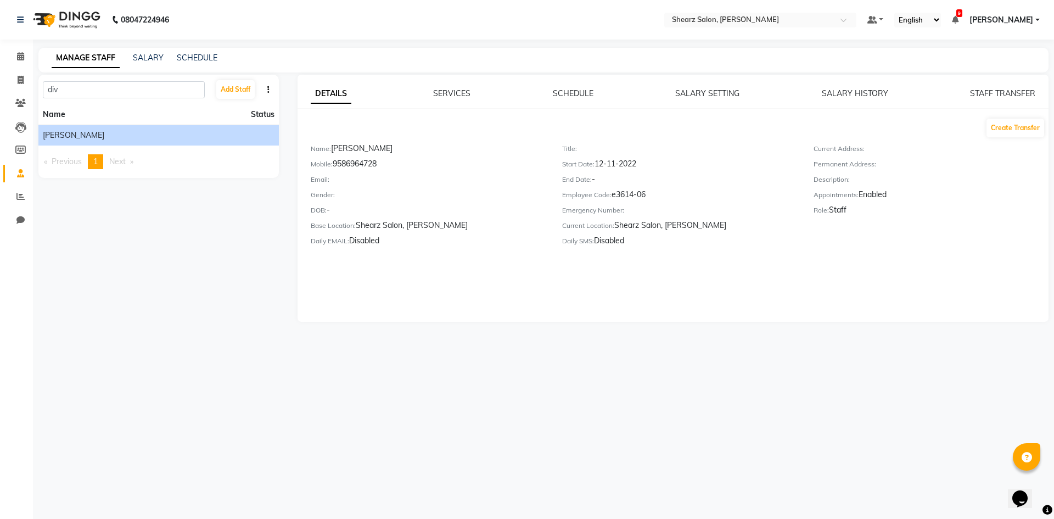
click at [474, 87] on div "DETAILS SERVICES SCHEDULE SALARY SETTING SALARY HISTORY STAFF TRANSFER Create T…" at bounding box center [674, 198] width 752 height 247
click at [576, 89] on link "SCHEDULE" at bounding box center [573, 93] width 41 height 10
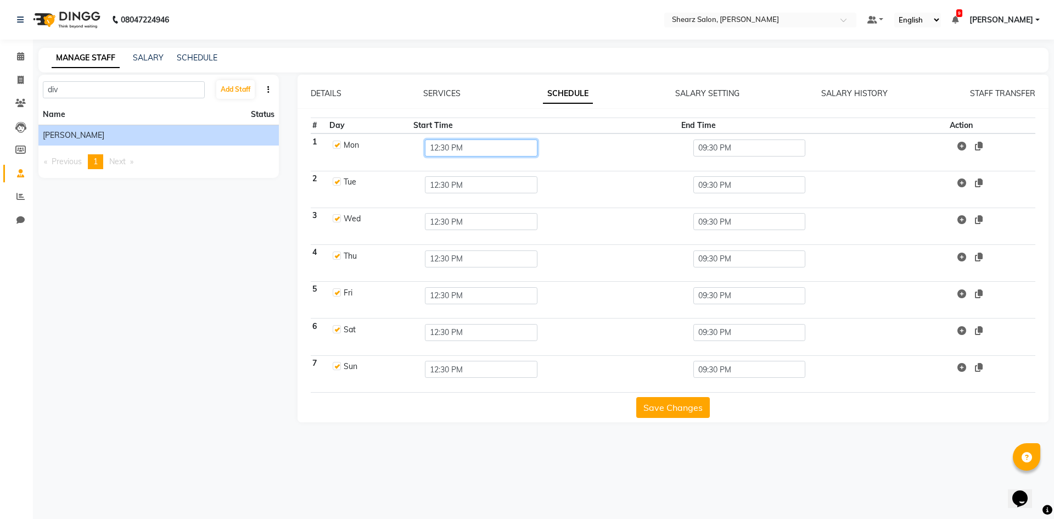
click at [455, 144] on input "12:30 PM" at bounding box center [481, 147] width 113 height 17
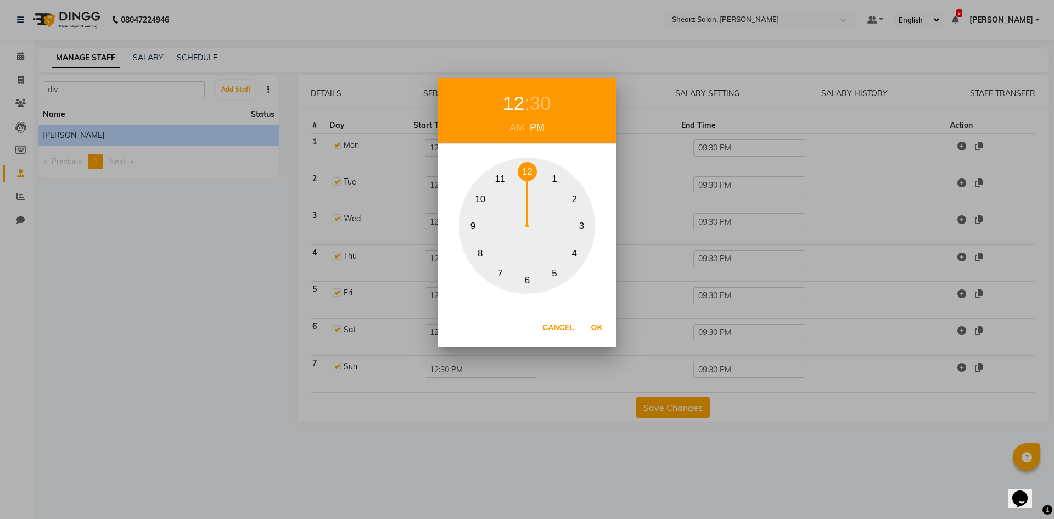
click at [488, 204] on button "10" at bounding box center [480, 198] width 19 height 19
click at [601, 319] on button "Ok" at bounding box center [597, 327] width 23 height 23
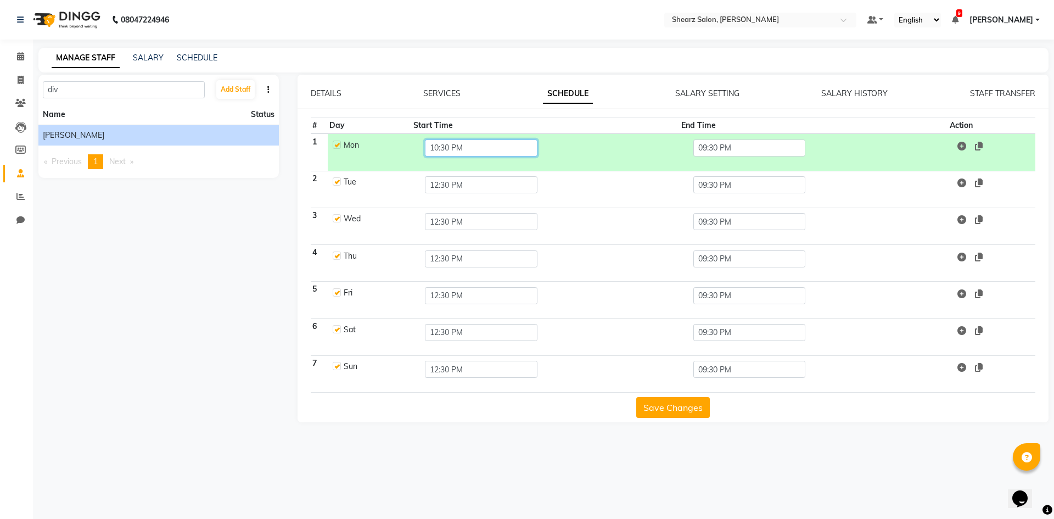
click at [488, 144] on input "10:30 PM" at bounding box center [481, 147] width 113 height 17
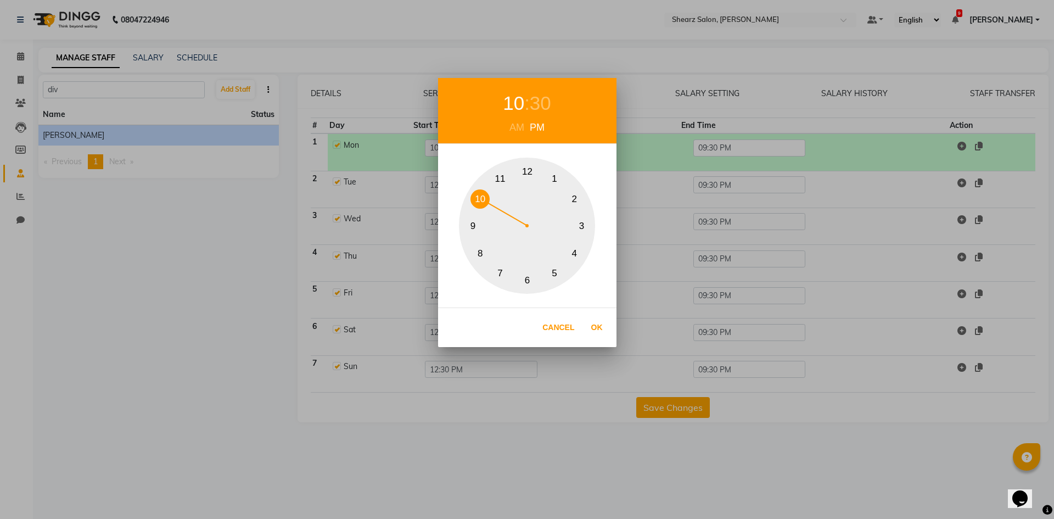
click at [517, 125] on div "AM" at bounding box center [517, 127] width 20 height 15
click at [541, 103] on div "30" at bounding box center [540, 103] width 21 height 29
click at [526, 170] on button "0" at bounding box center [527, 171] width 19 height 19
click at [596, 327] on button "Ok" at bounding box center [597, 327] width 23 height 23
type input "10:00 AM"
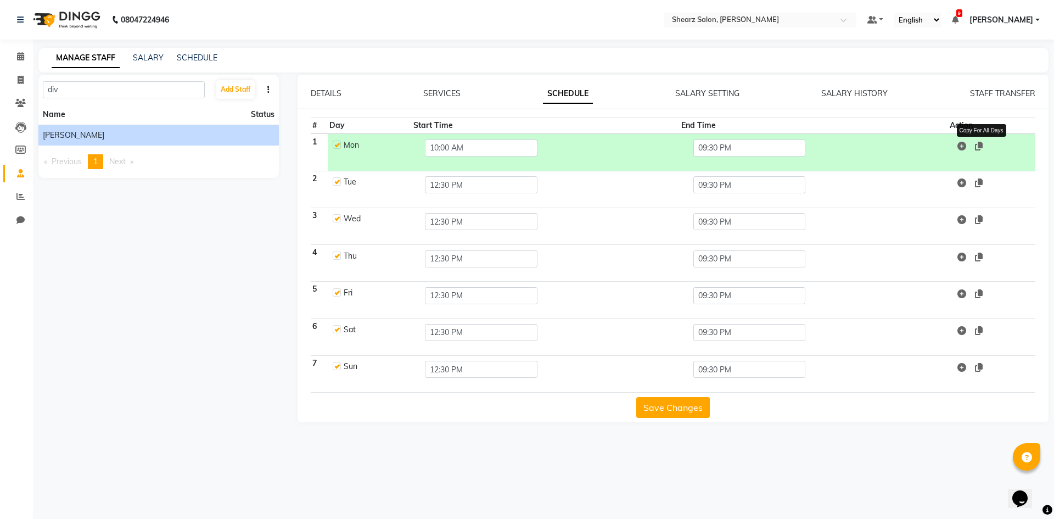
click at [980, 142] on icon at bounding box center [979, 146] width 8 height 9
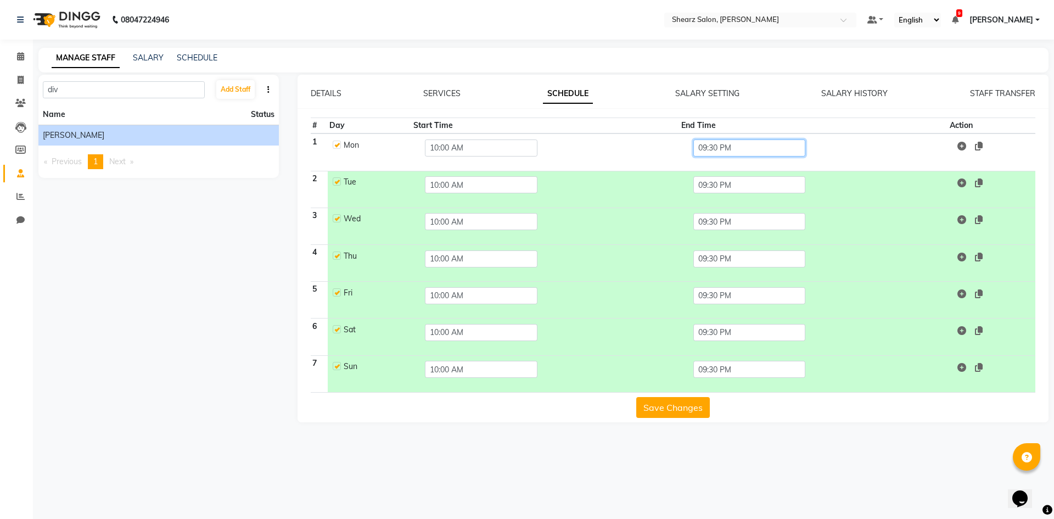
click at [712, 146] on input "09:30 PM" at bounding box center [750, 147] width 113 height 17
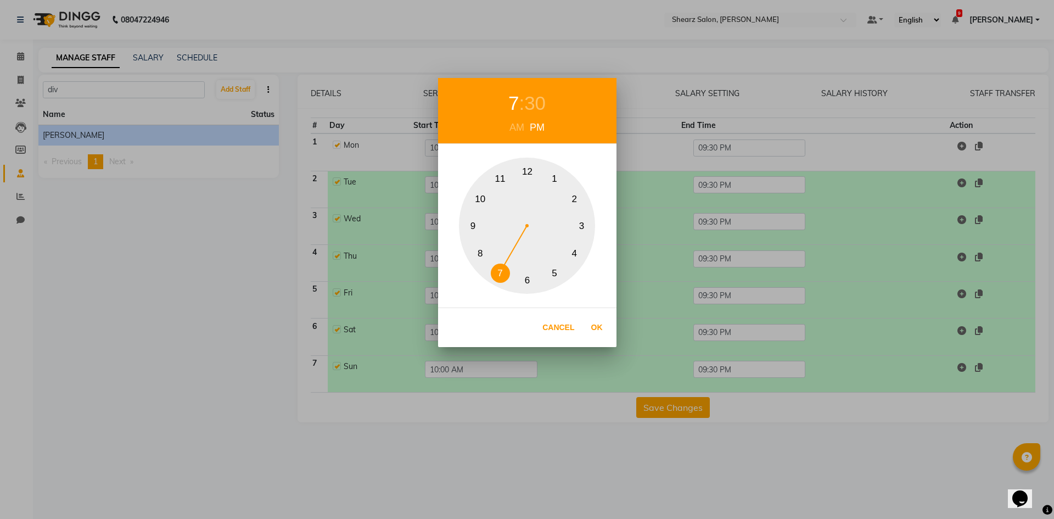
drag, startPoint x: 503, startPoint y: 260, endPoint x: 503, endPoint y: 269, distance: 8.8
click at [503, 262] on div "1 2 3 4 5 6 7 8 9 10 11 12" at bounding box center [527, 226] width 136 height 136
click at [529, 110] on div "30" at bounding box center [534, 103] width 21 height 29
click at [532, 175] on button "0" at bounding box center [527, 171] width 19 height 19
drag, startPoint x: 673, startPoint y: 398, endPoint x: 673, endPoint y: 407, distance: 8.8
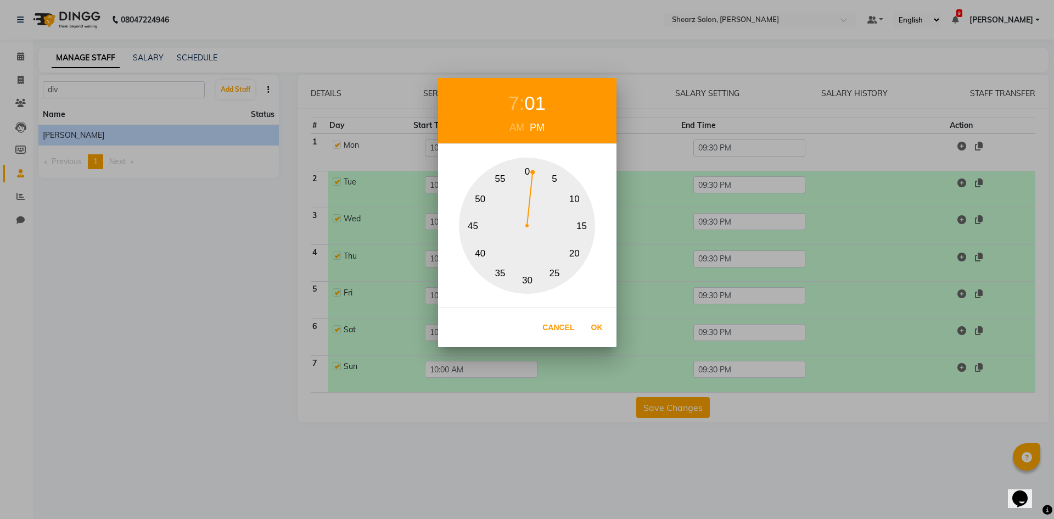
click at [673, 405] on div "7 : 01 AM PM 0 5 10 15 20 25 30 35 40 45 50 55 Cancel Ok" at bounding box center [527, 259] width 1054 height 519
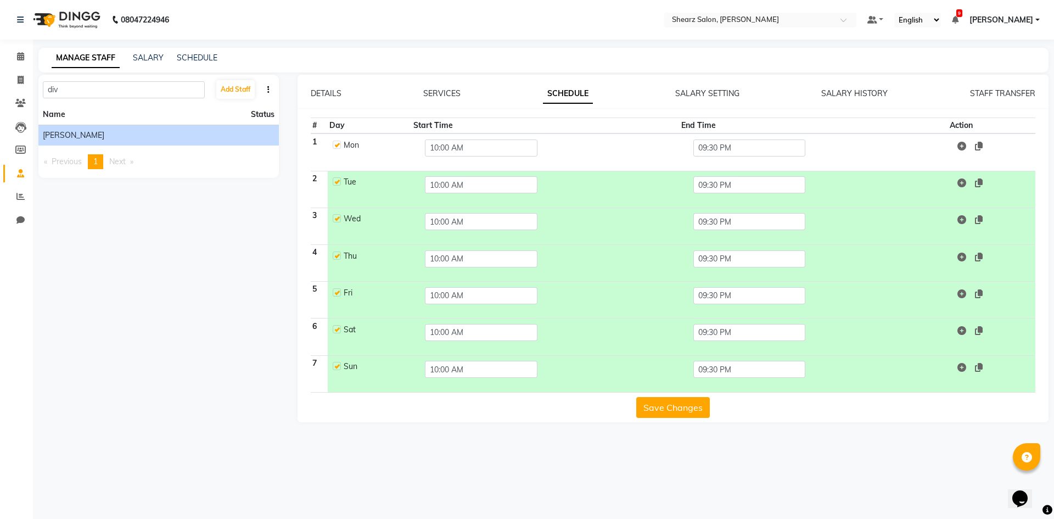
click at [673, 407] on div "7 : 01 AM PM 0 5 10 15 20 25 30 35 40 45 50 55 Cancel Ok" at bounding box center [527, 259] width 1054 height 519
click at [980, 148] on icon at bounding box center [979, 146] width 8 height 9
click at [763, 147] on input "09:30 PM" at bounding box center [750, 147] width 113 height 17
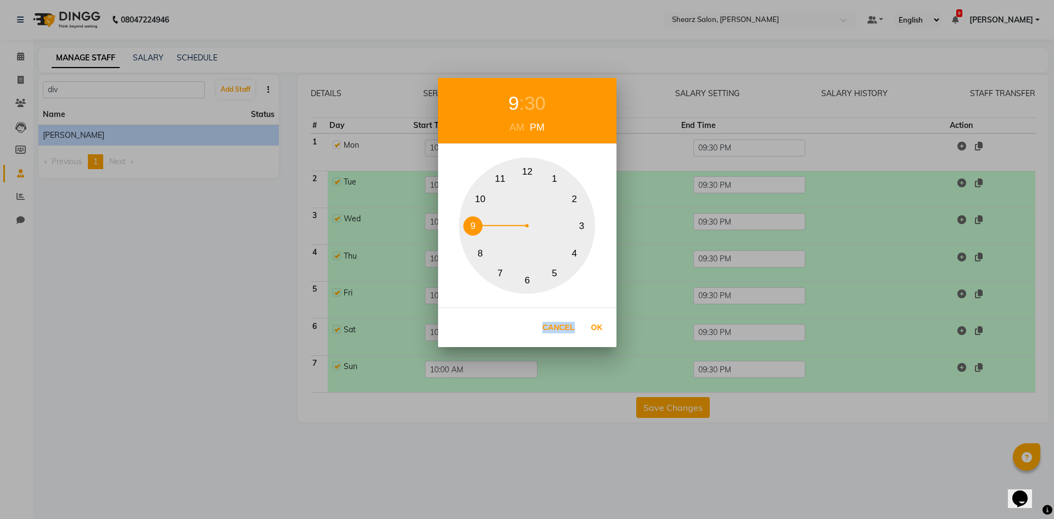
click at [763, 147] on div "9 : 30 AM PM 1 2 3 4 5 6 7 8 9 10 11 12 Cancel Ok" at bounding box center [527, 259] width 1054 height 519
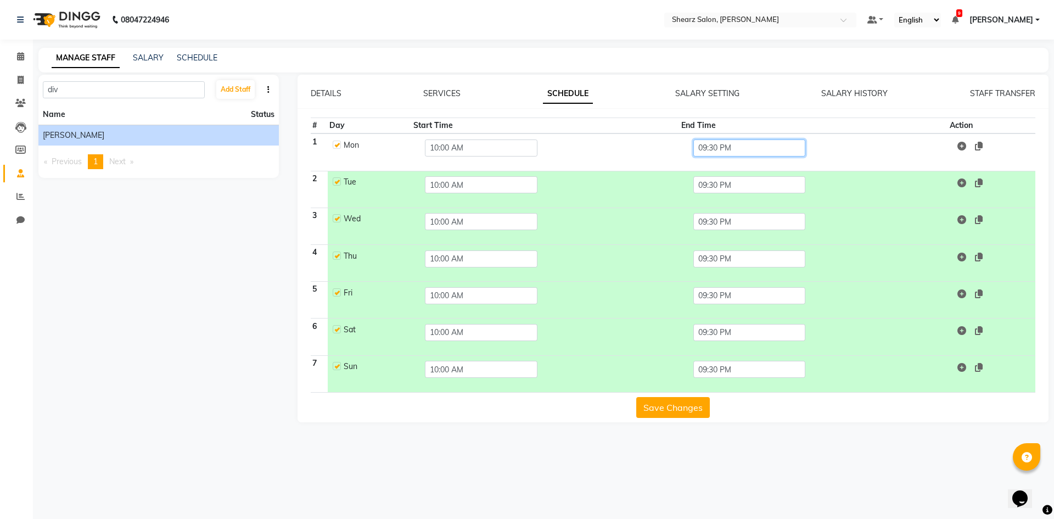
click at [763, 147] on input "09:30 PM" at bounding box center [750, 147] width 113 height 17
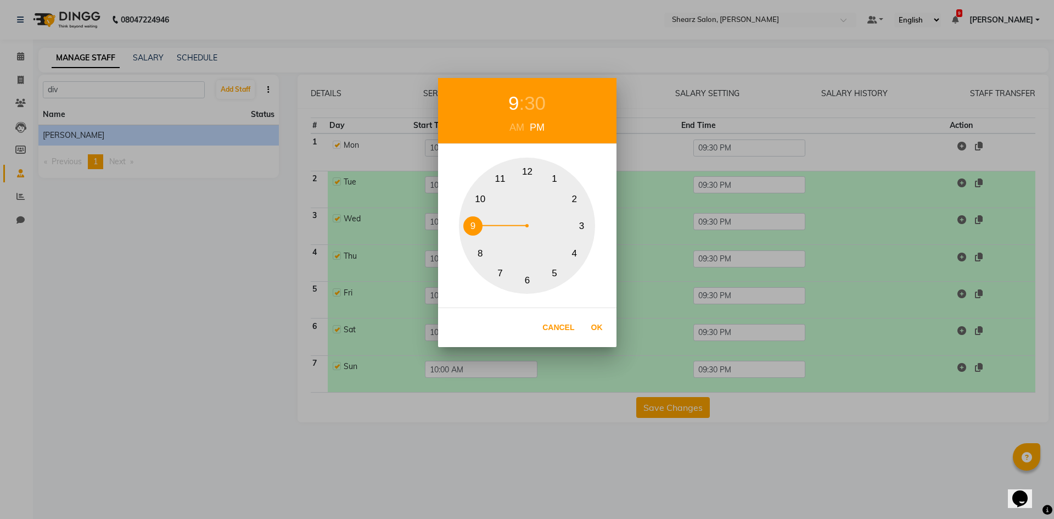
click at [491, 267] on div "1 2 3 4 5 6 7 8 9 10 11 12" at bounding box center [527, 226] width 136 height 136
click at [537, 94] on div "30" at bounding box center [534, 103] width 21 height 29
click at [526, 182] on div "0 5 10 15 20 25 30 35 40 45 50 55" at bounding box center [527, 226] width 136 height 136
click at [603, 336] on button "Ok" at bounding box center [597, 327] width 23 height 23
type input "07:00 PM"
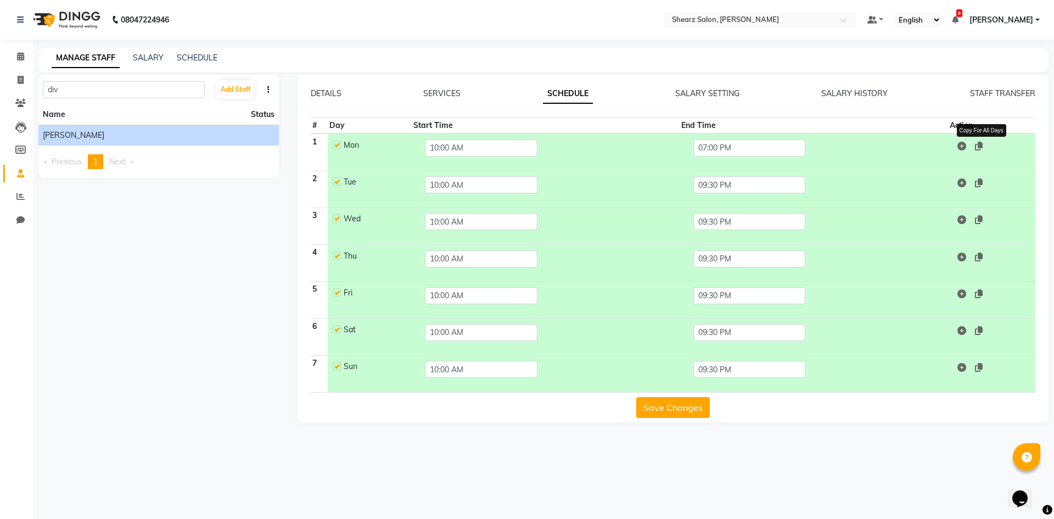
click at [978, 148] on icon at bounding box center [979, 146] width 8 height 9
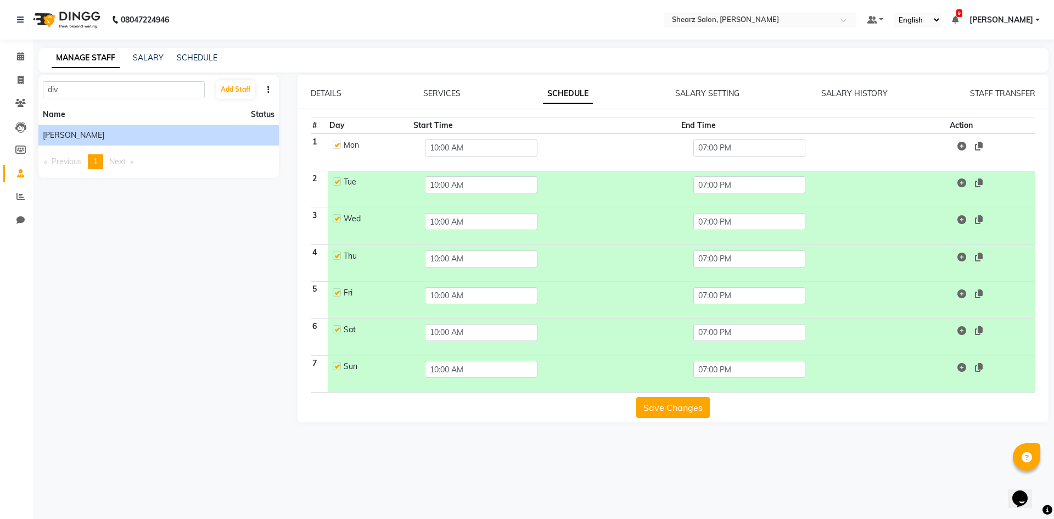
click at [696, 400] on button "Save Changes" at bounding box center [673, 407] width 74 height 21
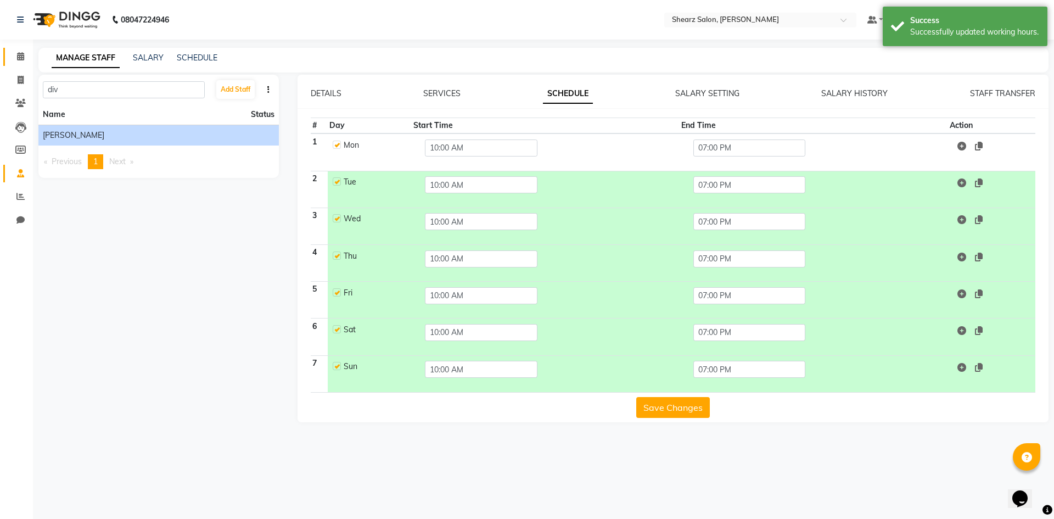
click at [10, 52] on link "Calendar" at bounding box center [16, 57] width 26 height 18
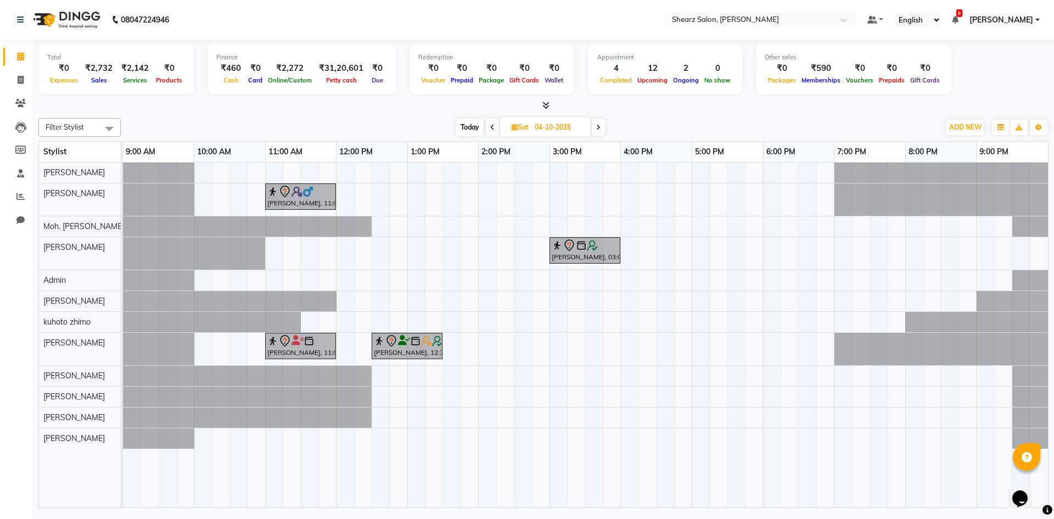
click at [491, 135] on span at bounding box center [492, 127] width 13 height 17
type input "03-10-2025"
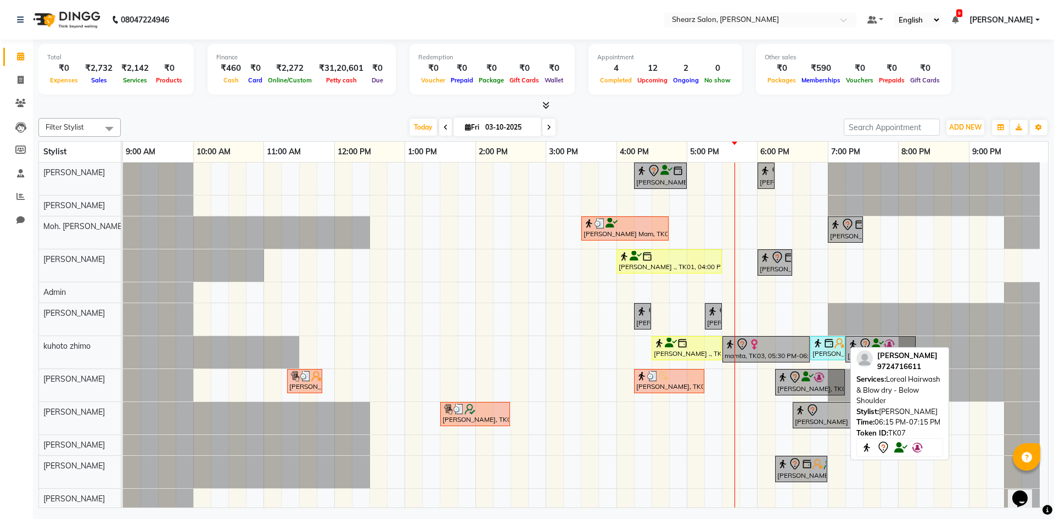
click at [822, 382] on img at bounding box center [819, 377] width 11 height 11
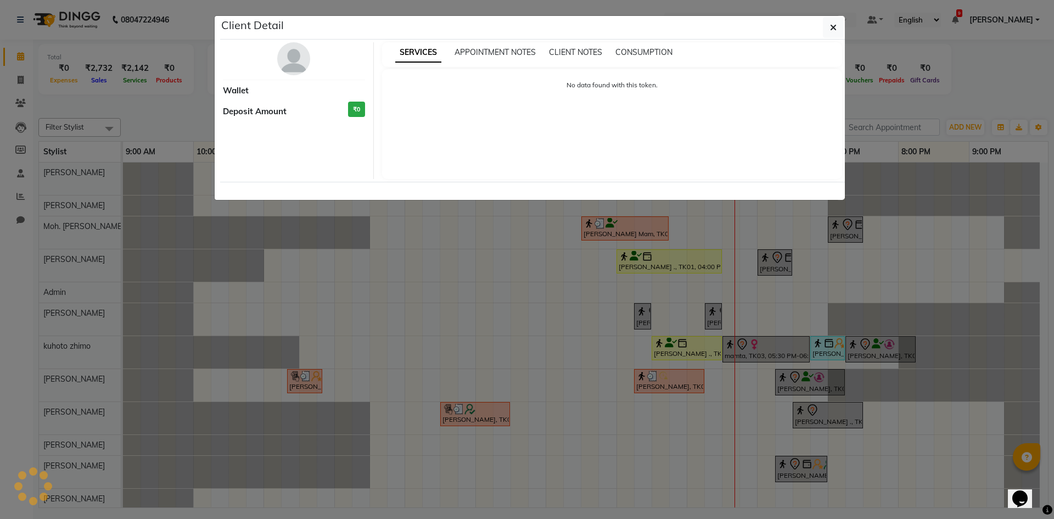
select select "7"
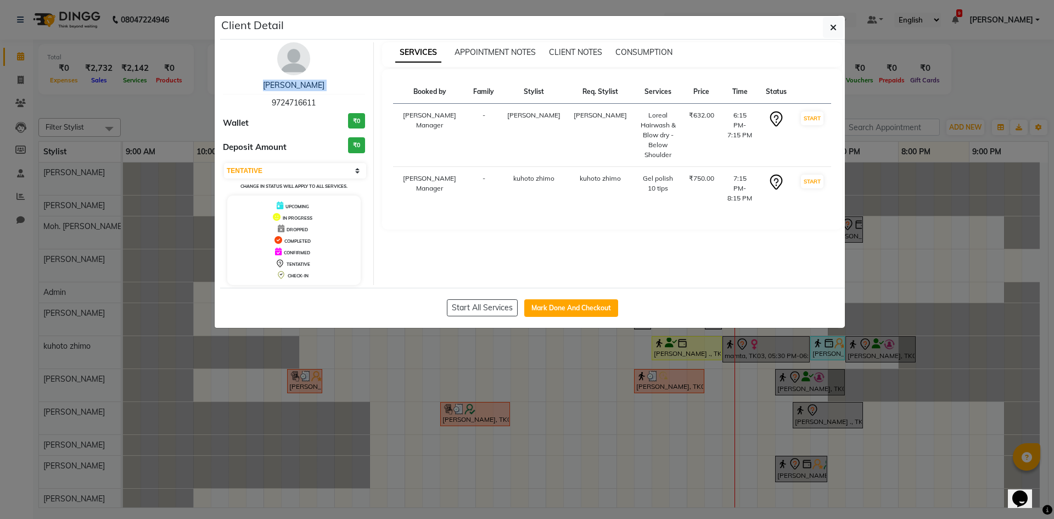
drag, startPoint x: 270, startPoint y: 100, endPoint x: 317, endPoint y: 94, distance: 48.2
click at [329, 93] on div "[PERSON_NAME] 9724716611" at bounding box center [294, 94] width 142 height 29
click at [317, 94] on hr at bounding box center [294, 94] width 142 height 1
click at [317, 95] on div "[PERSON_NAME] 9724716611" at bounding box center [294, 94] width 142 height 29
drag, startPoint x: 317, startPoint y: 95, endPoint x: 309, endPoint y: 111, distance: 18.7
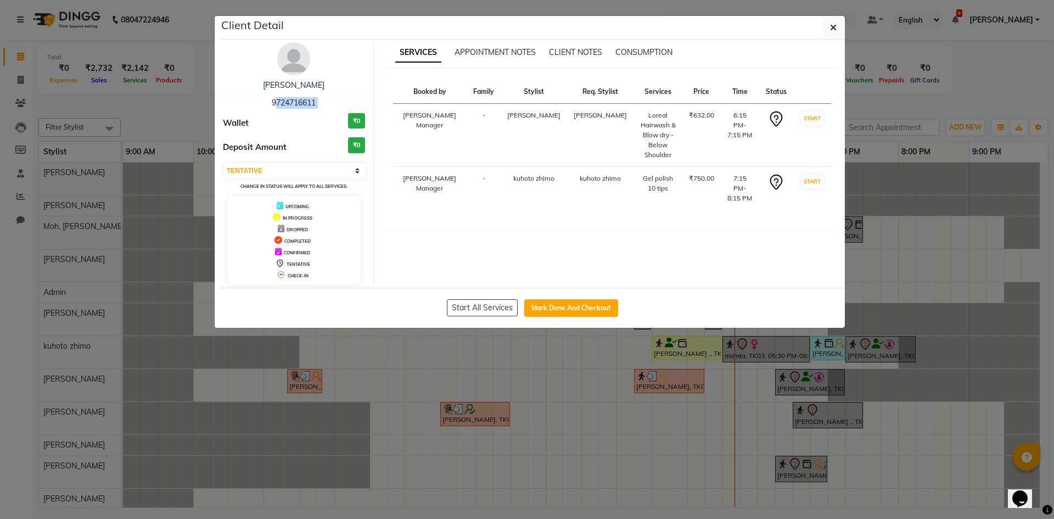
click at [311, 108] on div "[PERSON_NAME] 9724716611" at bounding box center [294, 94] width 142 height 29
click at [309, 111] on div "[PERSON_NAME] 9724716611 Wallet ₹0 Deposit Amount ₹0 Select IN SERVICE CONFIRME…" at bounding box center [294, 163] width 159 height 243
click at [307, 107] on span "9724716611" at bounding box center [294, 103] width 44 height 10
click at [310, 113] on div "Wallet ₹0" at bounding box center [294, 123] width 142 height 20
click at [310, 107] on span "9724716611" at bounding box center [294, 103] width 44 height 10
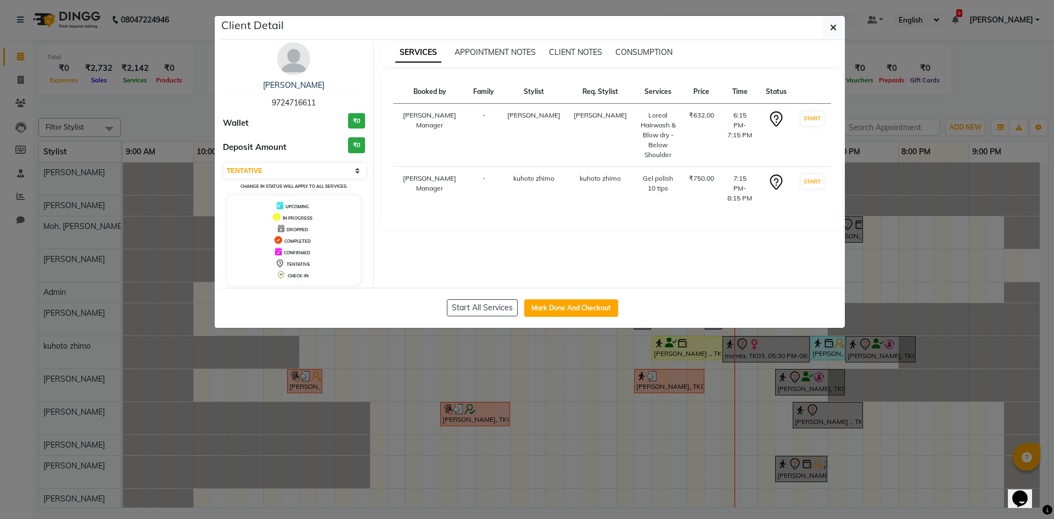
click at [310, 107] on span "9724716611" at bounding box center [294, 103] width 44 height 10
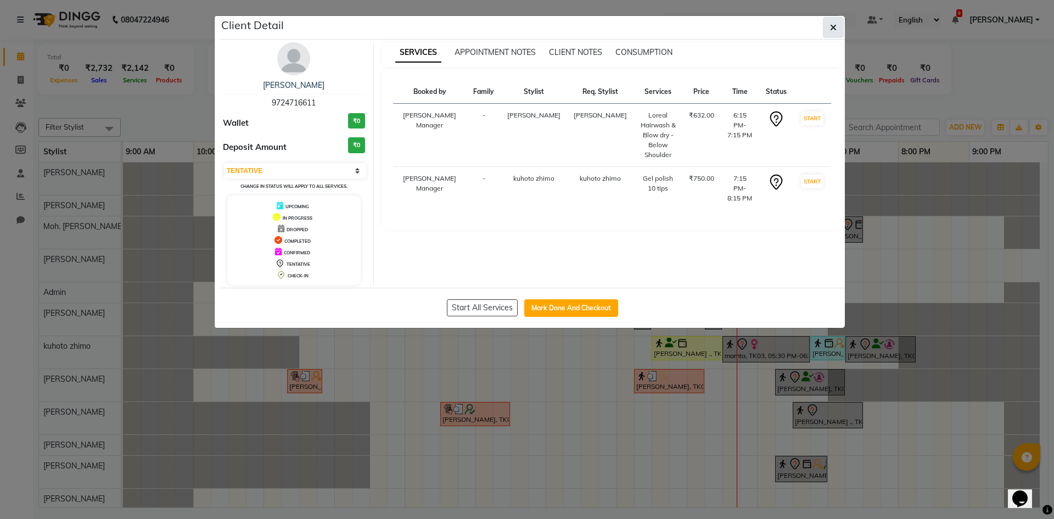
click at [834, 24] on icon "button" at bounding box center [833, 27] width 7 height 9
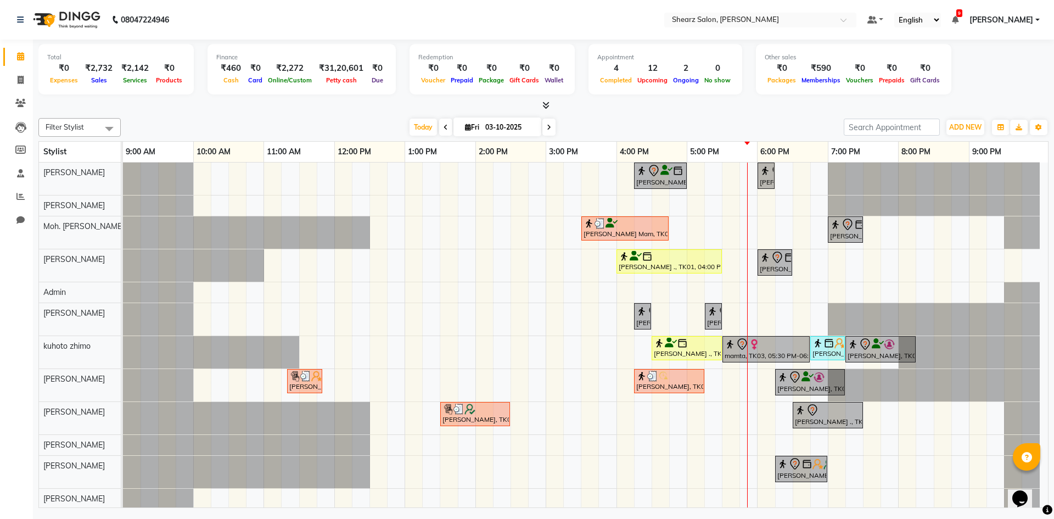
click at [728, 175] on div "[PERSON_NAME] ., TK12, 04:15 PM-05:00 PM, Kanpeki Clean up [PERSON_NAME], TK11,…" at bounding box center [585, 336] width 925 height 347
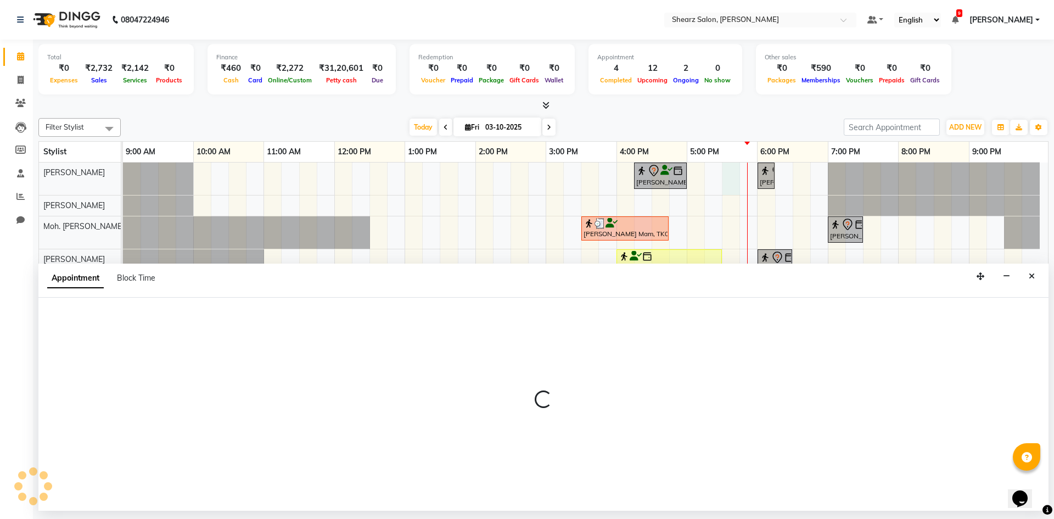
select select "77322"
select select "tentative"
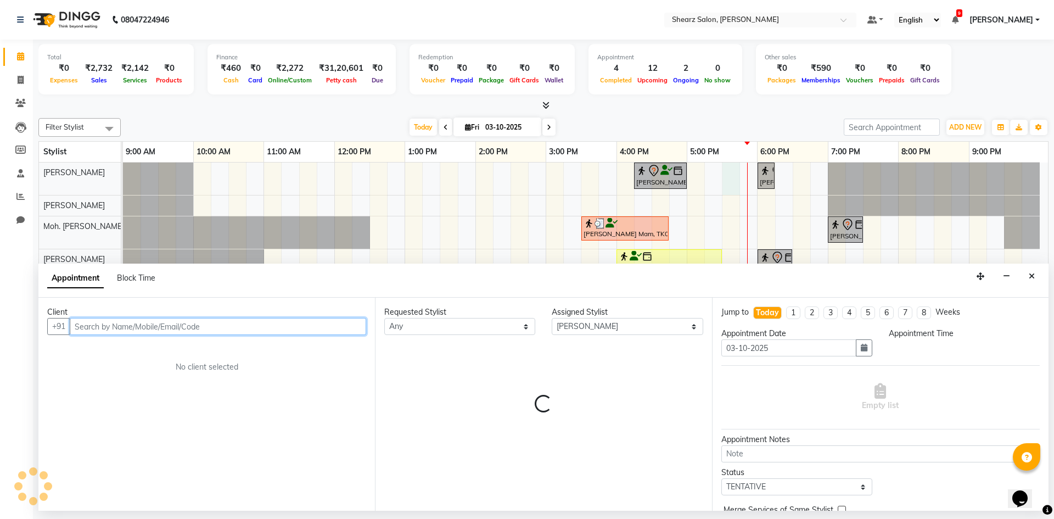
select select "1050"
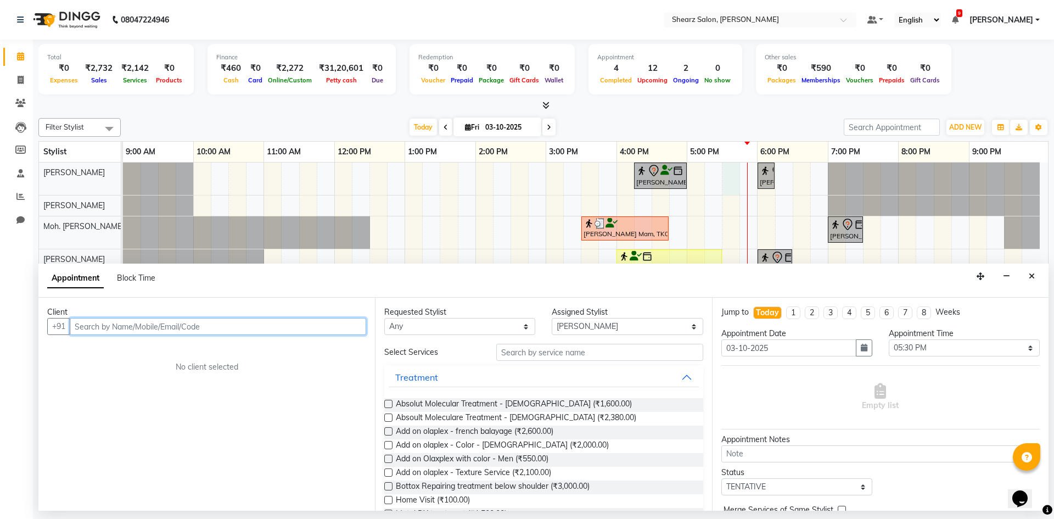
click at [164, 328] on input "text" at bounding box center [218, 326] width 297 height 17
click at [155, 326] on input "text" at bounding box center [218, 326] width 297 height 17
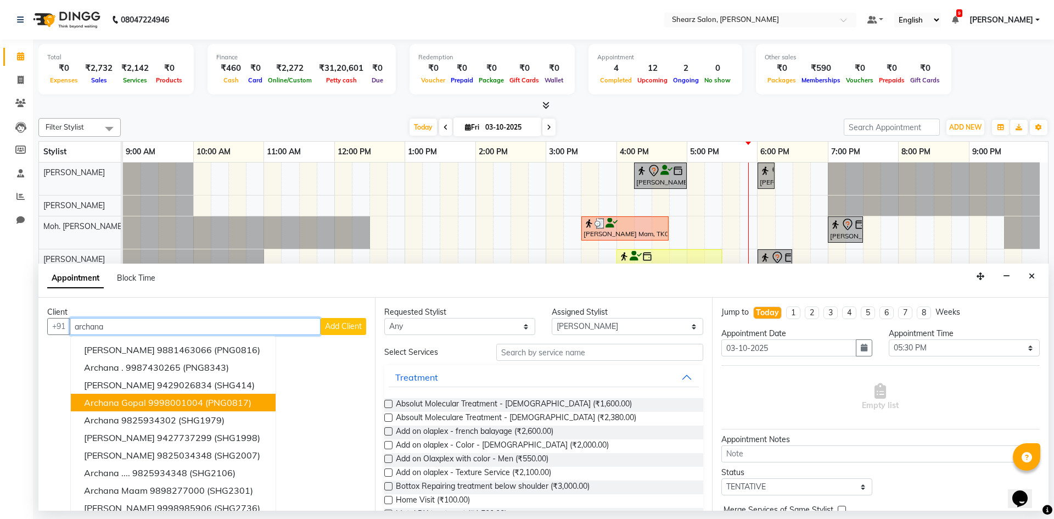
click at [158, 323] on input "archana" at bounding box center [195, 326] width 251 height 17
type input "a"
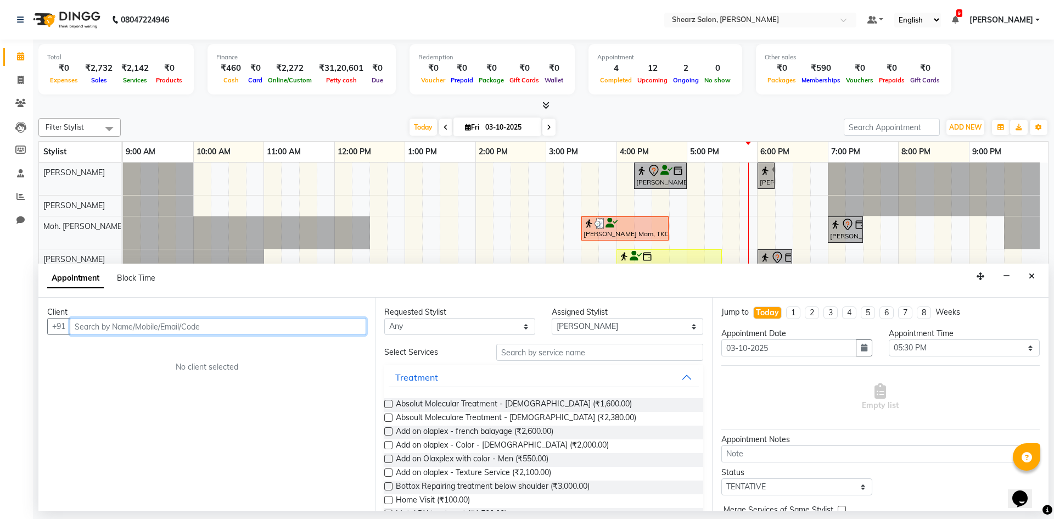
paste input "70428 28208"
click at [99, 326] on input "70428 28208" at bounding box center [195, 326] width 251 height 17
click at [100, 326] on input "70428 28208" at bounding box center [195, 326] width 251 height 17
click at [101, 326] on input "70428 28208" at bounding box center [195, 326] width 251 height 17
click at [100, 327] on input "70428 28208" at bounding box center [195, 326] width 251 height 17
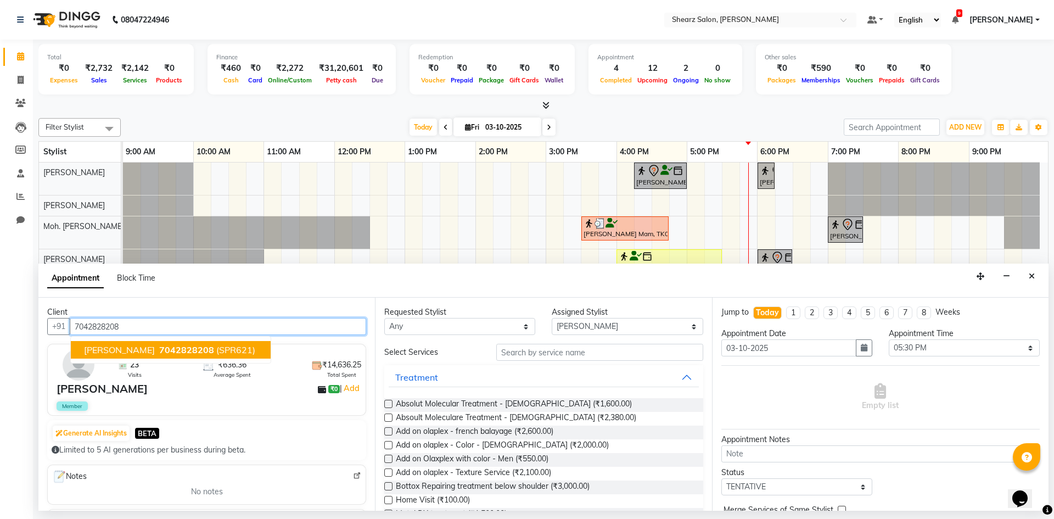
click at [139, 345] on span "[PERSON_NAME]" at bounding box center [119, 349] width 71 height 11
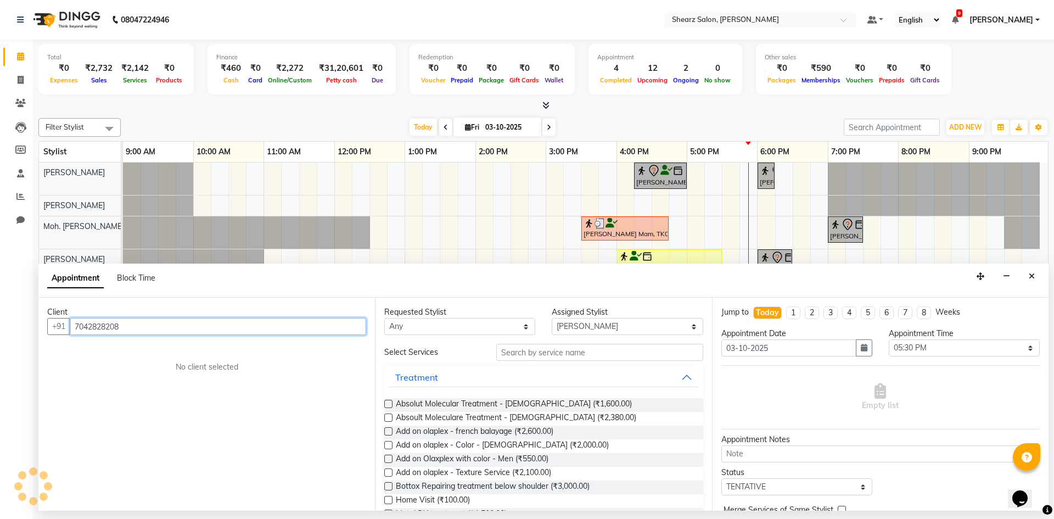
type input "7042828208"
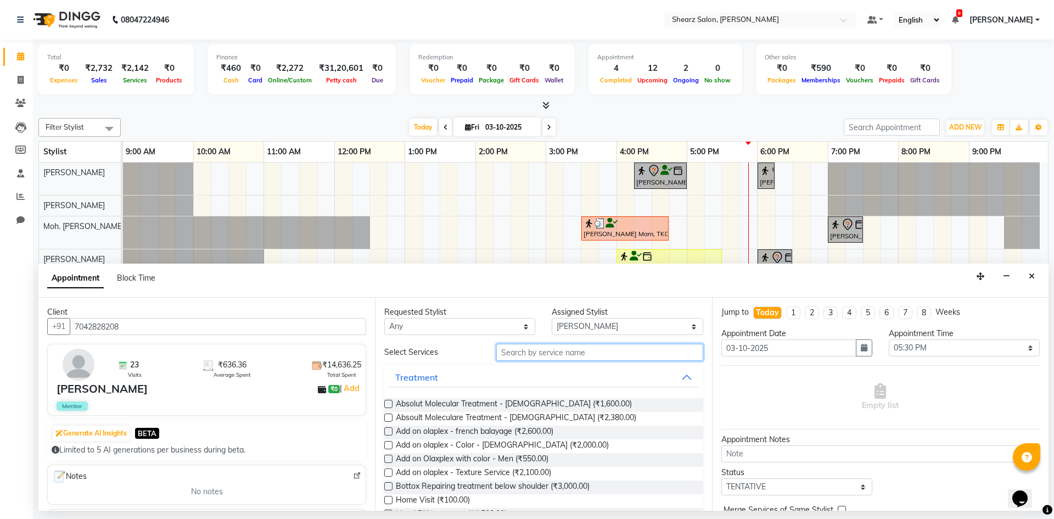
click at [554, 353] on input "text" at bounding box center [599, 352] width 207 height 17
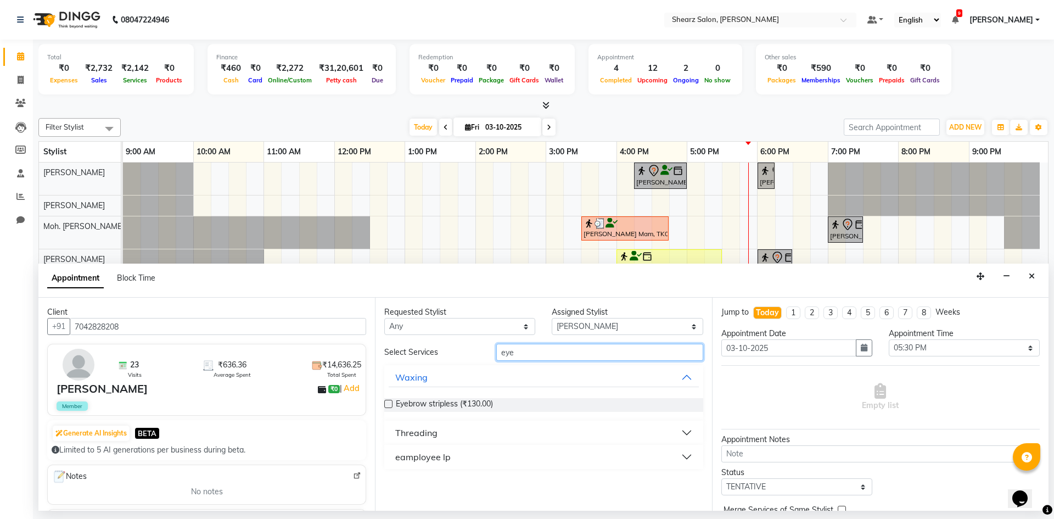
type input "eye"
click at [491, 428] on button "Threading" at bounding box center [544, 433] width 310 height 20
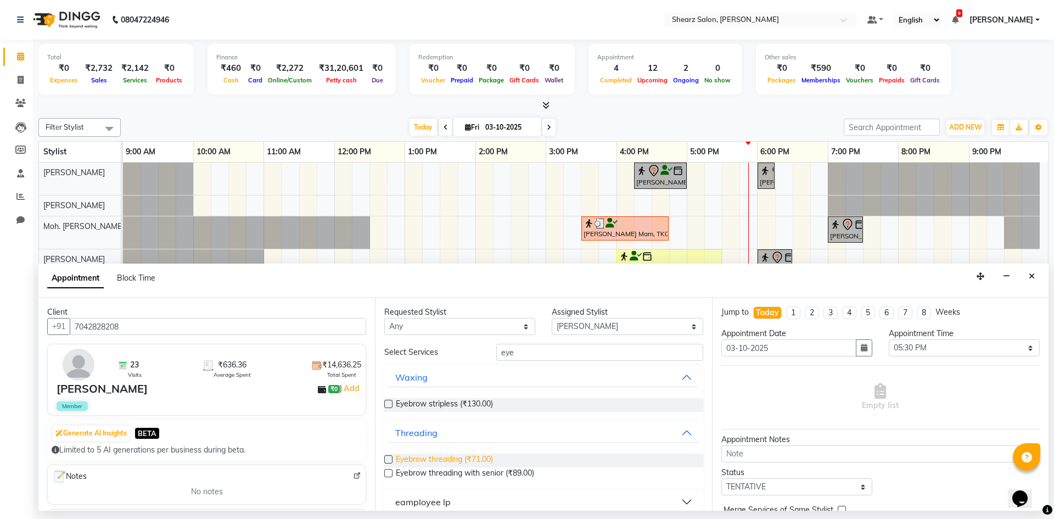
click at [449, 463] on span "Eyebrow threading (₹71.00)" at bounding box center [444, 461] width 97 height 14
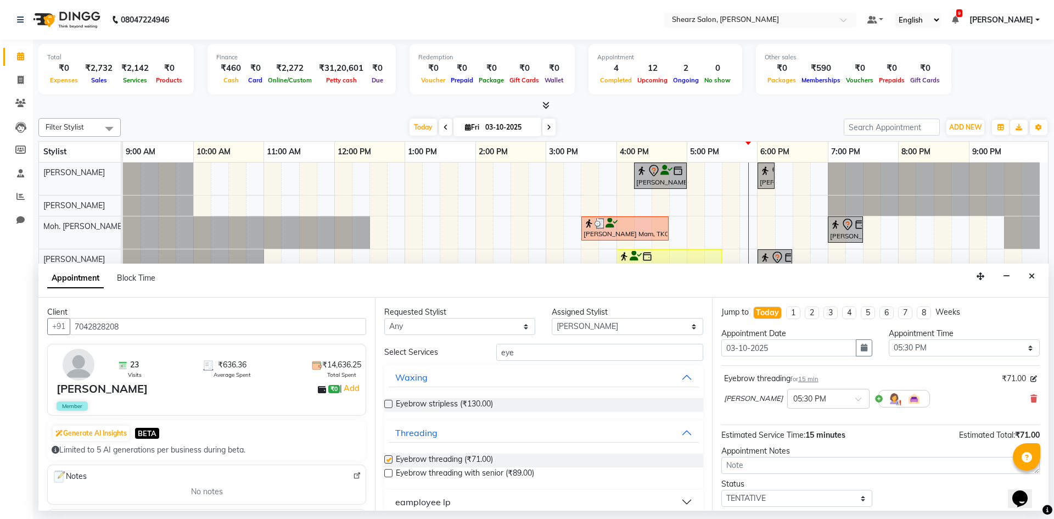
checkbox input "false"
click at [518, 358] on input "eye" at bounding box center [599, 352] width 207 height 17
type input "e"
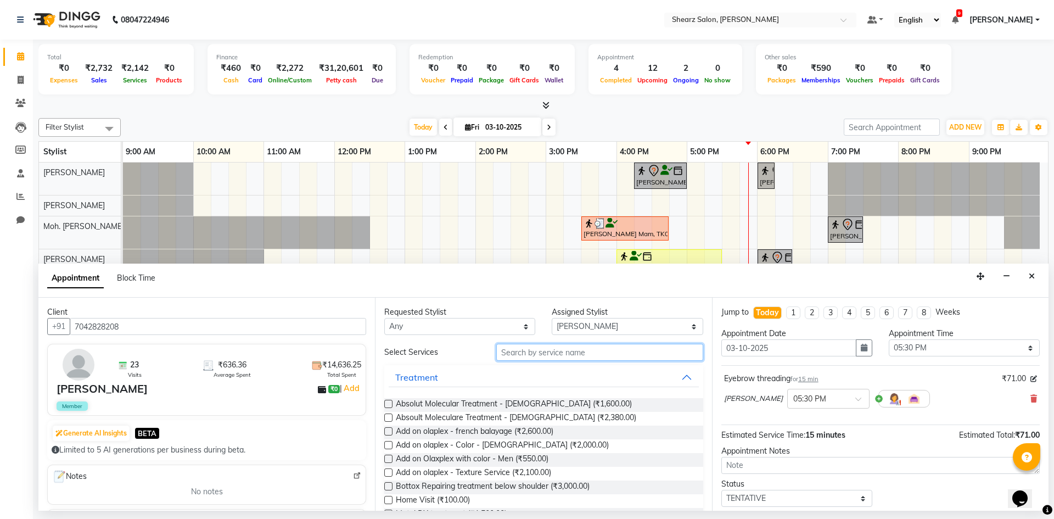
type input "i"
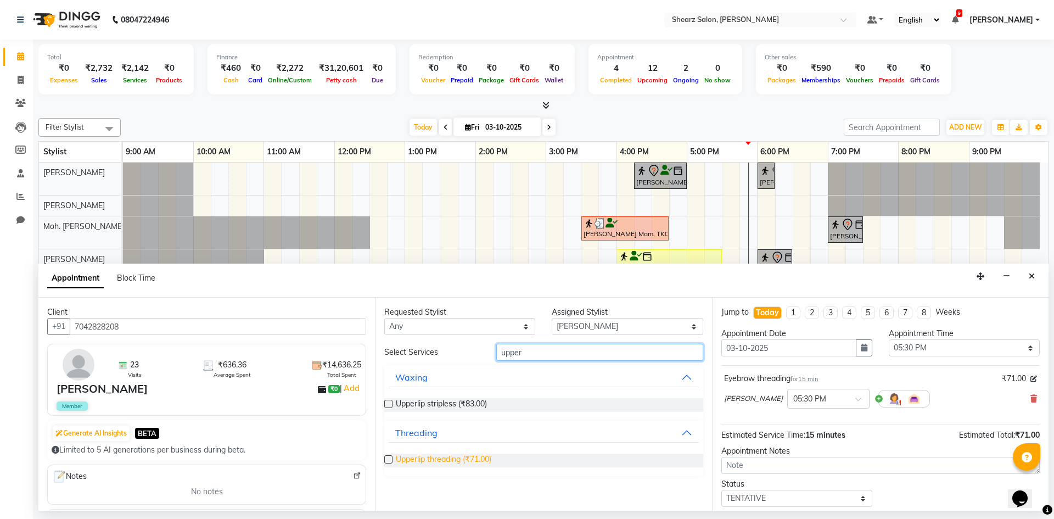
type input "upper"
click at [455, 457] on span "Upperlip threading (₹71.00)" at bounding box center [444, 461] width 96 height 14
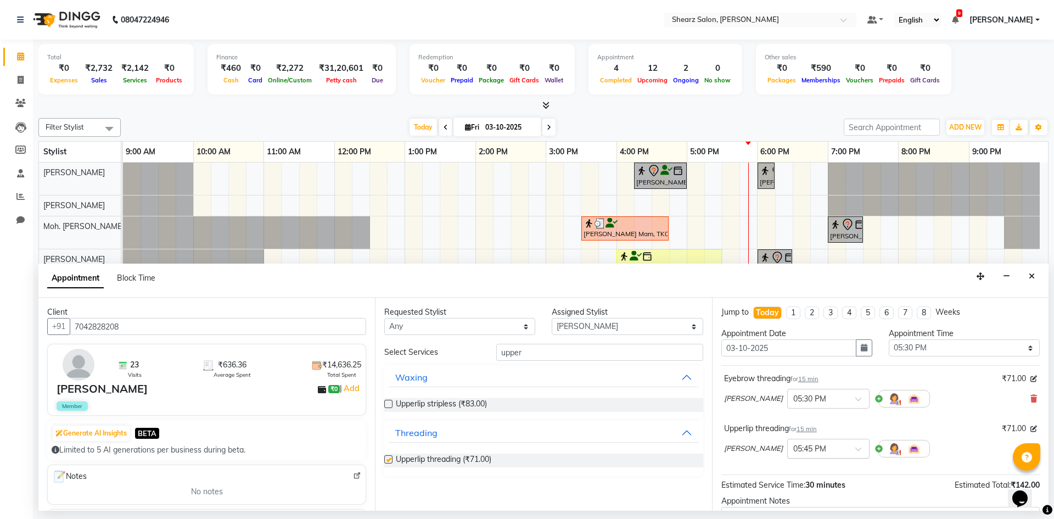
checkbox input "false"
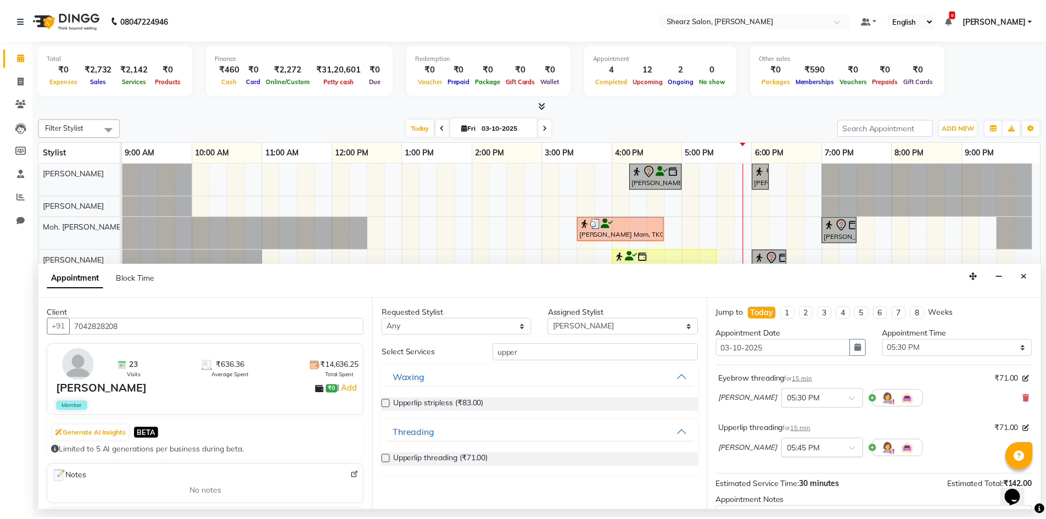
scroll to position [115, 0]
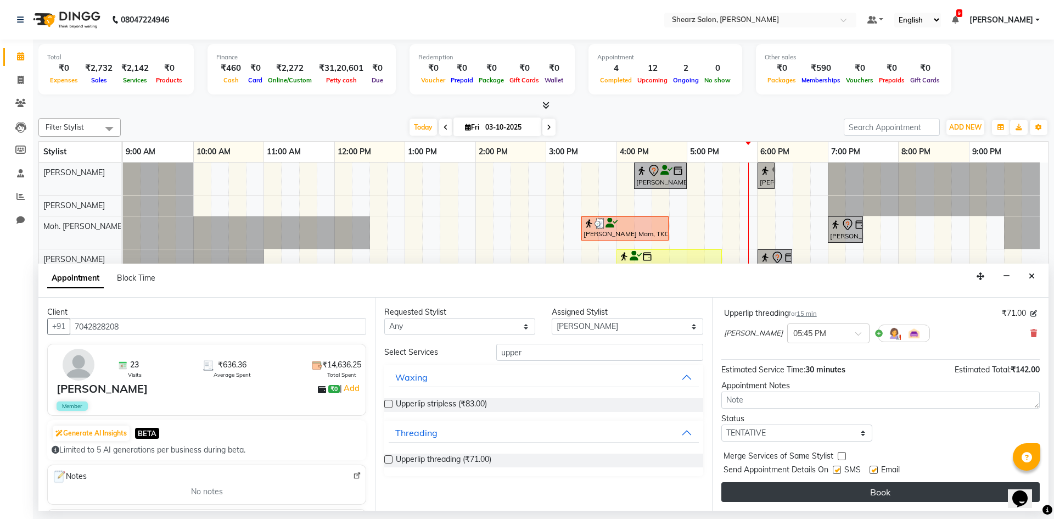
click at [834, 486] on button "Book" at bounding box center [881, 492] width 319 height 20
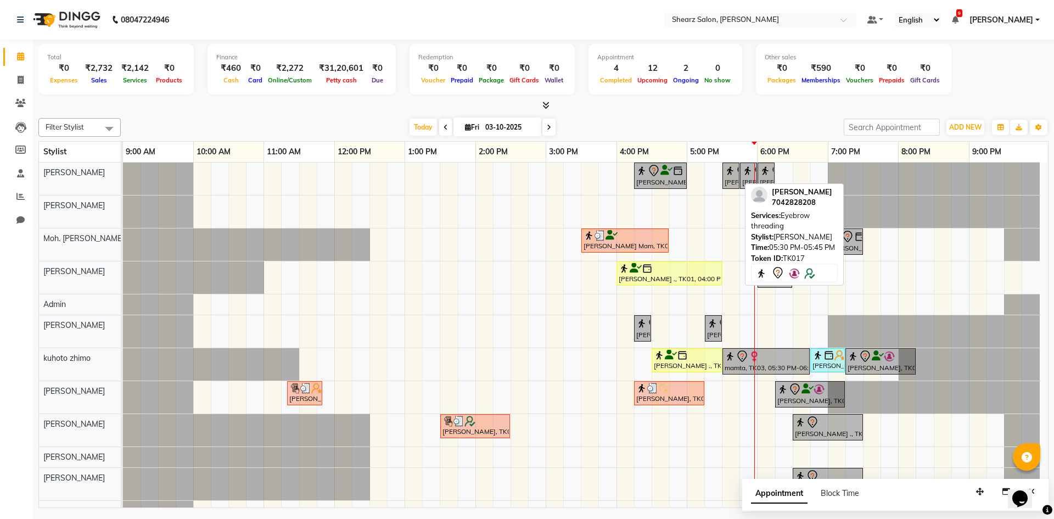
click at [735, 181] on div "[PERSON_NAME], TK17, 05:30 PM-05:45 PM, Eyebrow threading" at bounding box center [731, 175] width 15 height 23
select select "7"
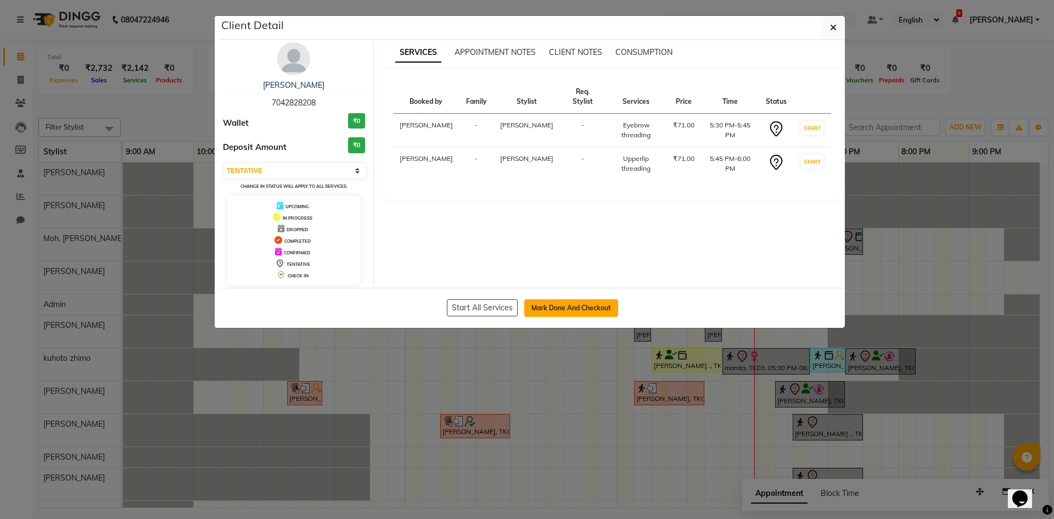
click at [565, 308] on button "Mark Done And Checkout" at bounding box center [571, 308] width 94 height 18
select select "8159"
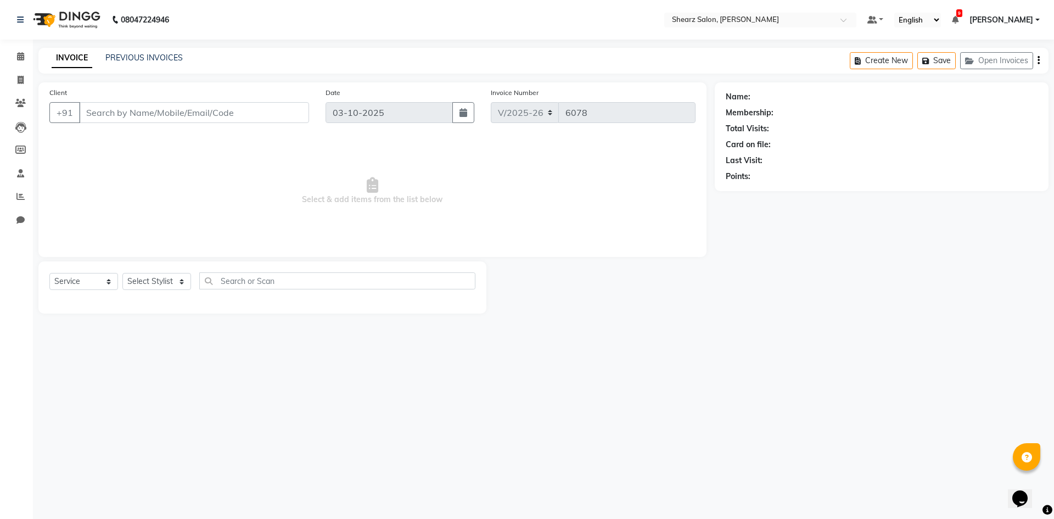
select select "V"
select select "87136"
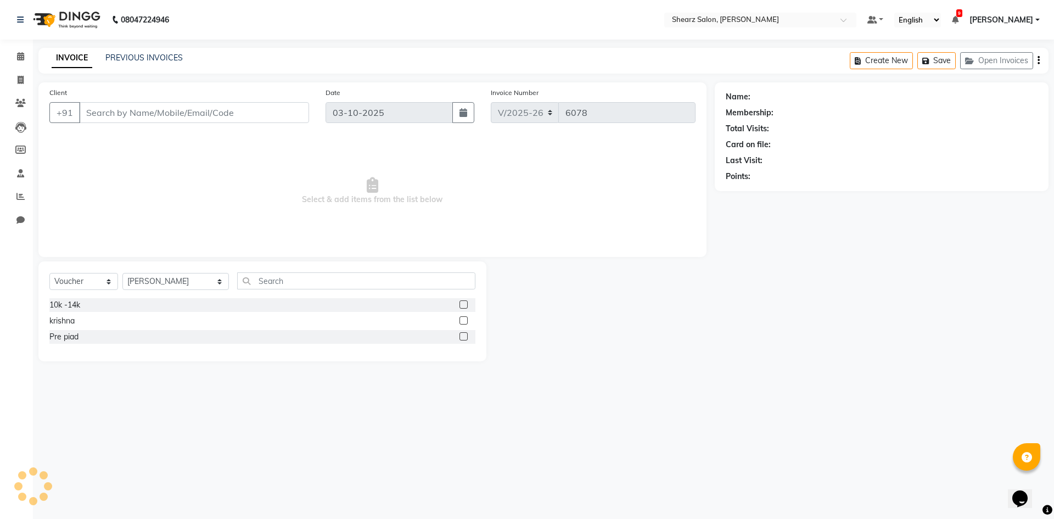
type input "7042828208"
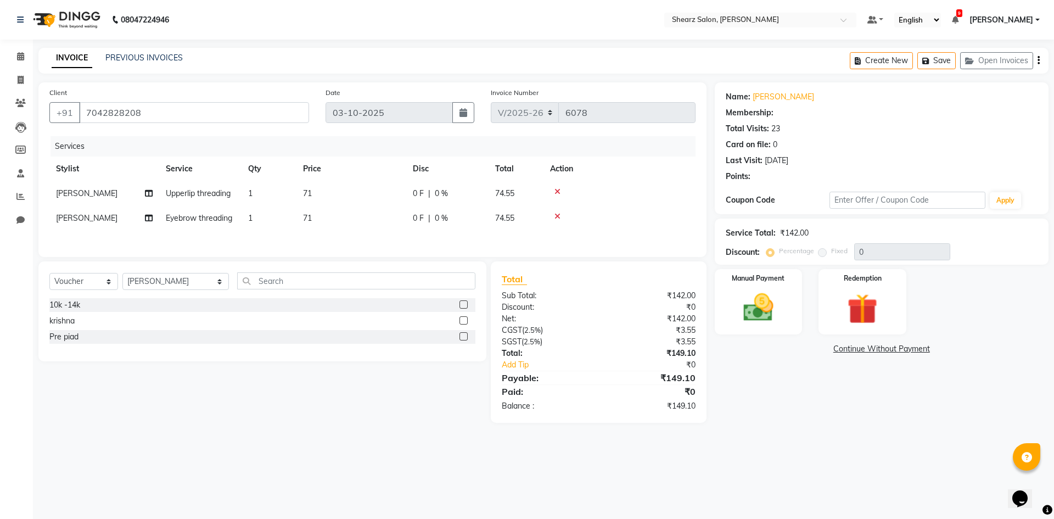
select select "1: Object"
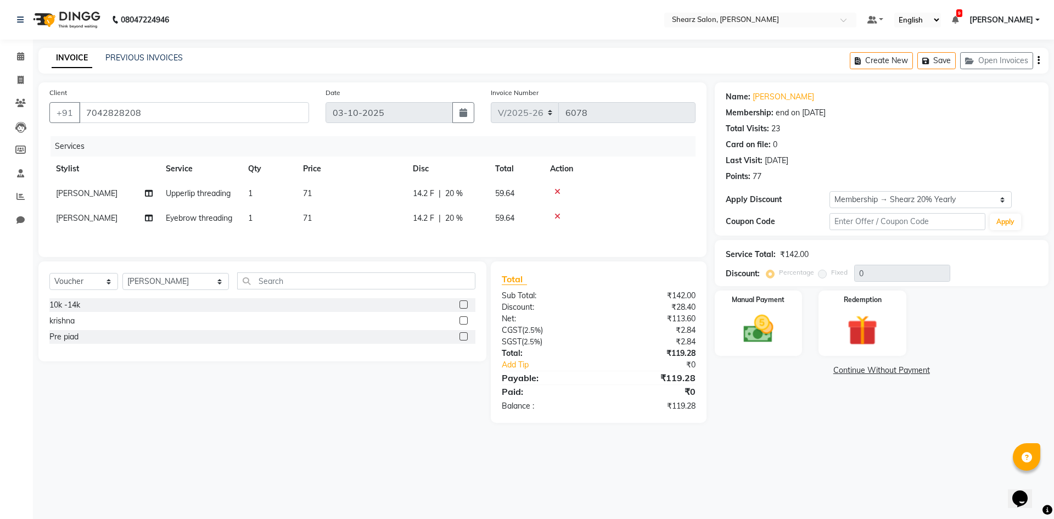
click at [557, 213] on icon at bounding box center [558, 217] width 6 height 8
click at [556, 190] on icon at bounding box center [558, 192] width 6 height 8
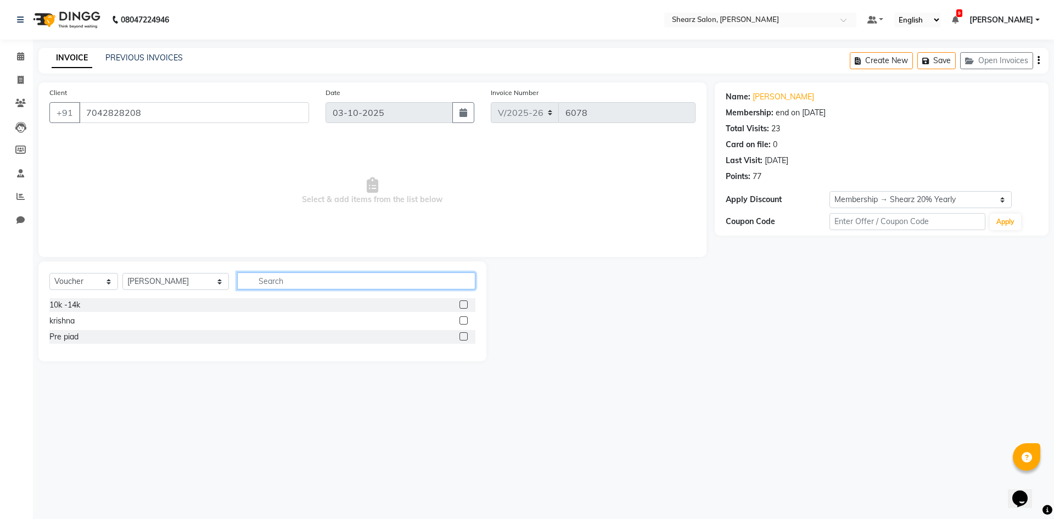
click at [322, 278] on input "text" at bounding box center [356, 280] width 238 height 17
type input "eye"
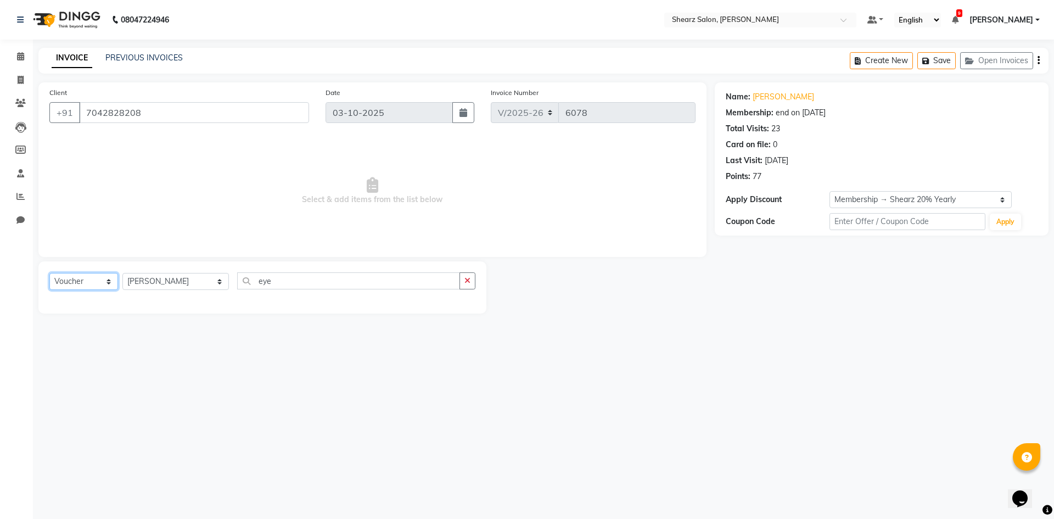
click at [87, 278] on select "Select Service Product Membership Package Voucher Prepaid Gift Card" at bounding box center [83, 281] width 69 height 17
select select "service"
click at [49, 273] on select "Select Service Product Membership Package Voucher Prepaid Gift Card" at bounding box center [83, 281] width 69 height 17
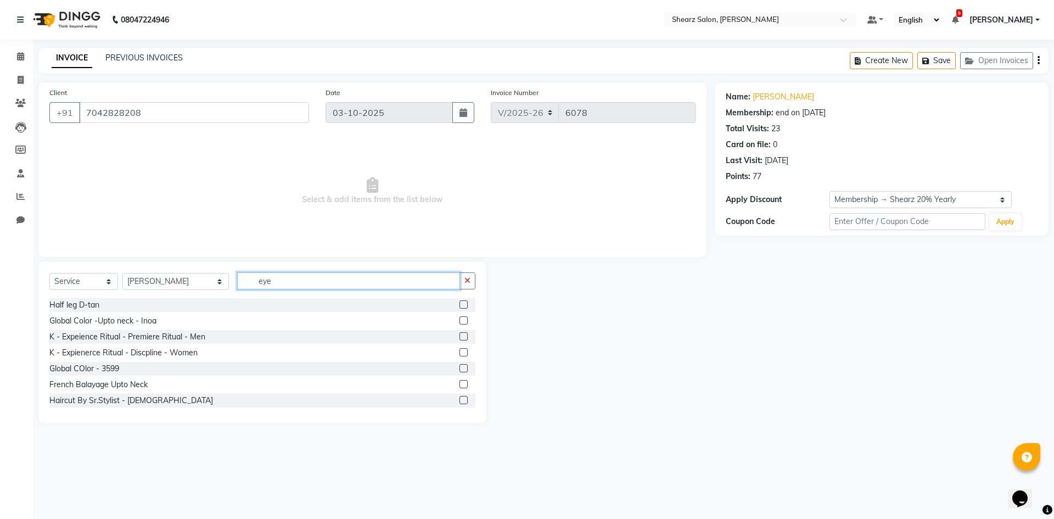
click at [284, 286] on input "eye" at bounding box center [348, 280] width 223 height 17
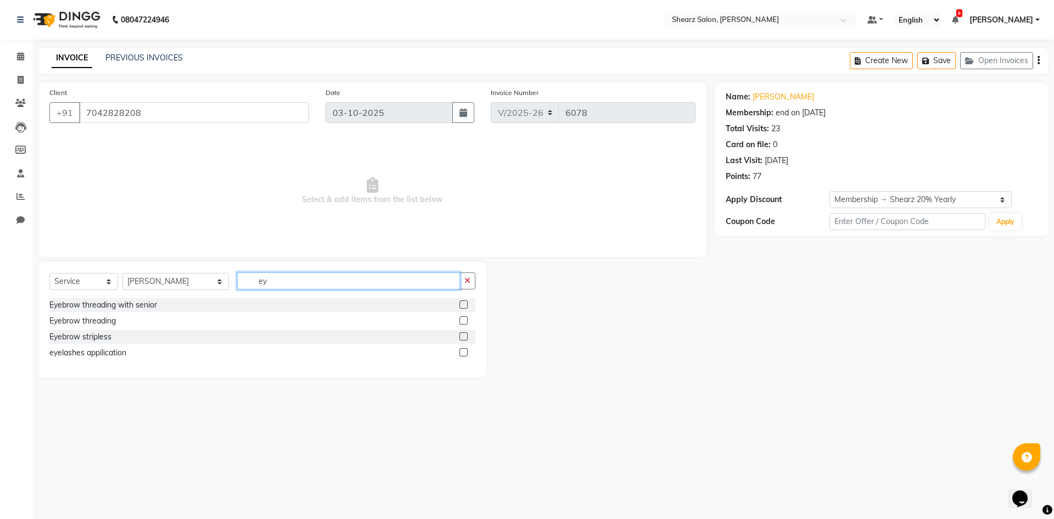
type input "ey"
click at [464, 322] on label at bounding box center [464, 320] width 8 height 8
click at [464, 322] on input "checkbox" at bounding box center [463, 320] width 7 height 7
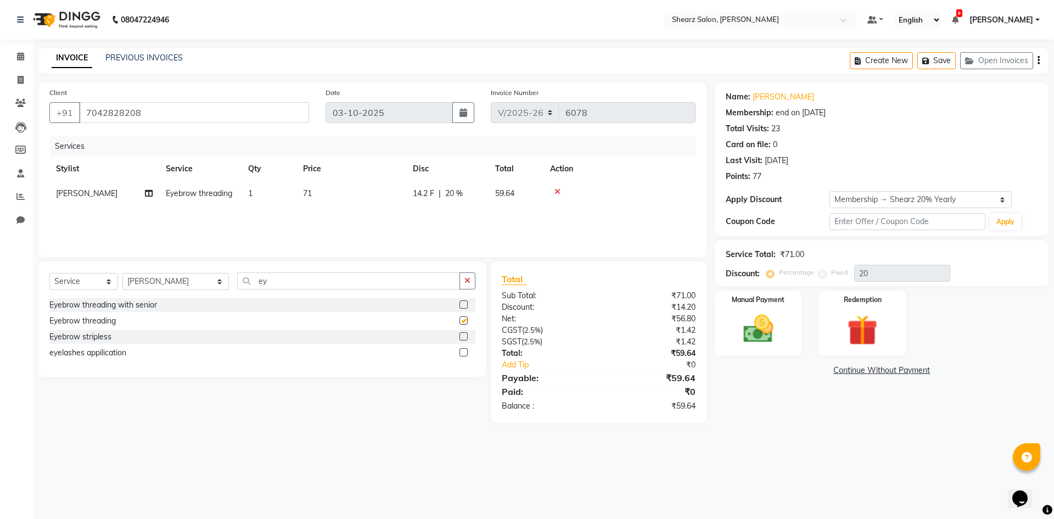
checkbox input "false"
click at [264, 286] on input "ey" at bounding box center [348, 280] width 223 height 17
type input "e"
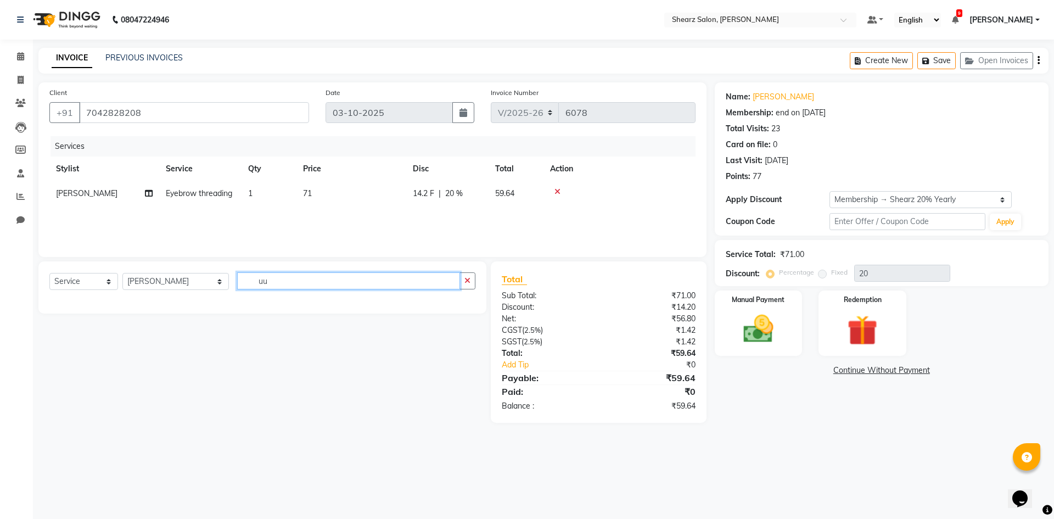
type input "u"
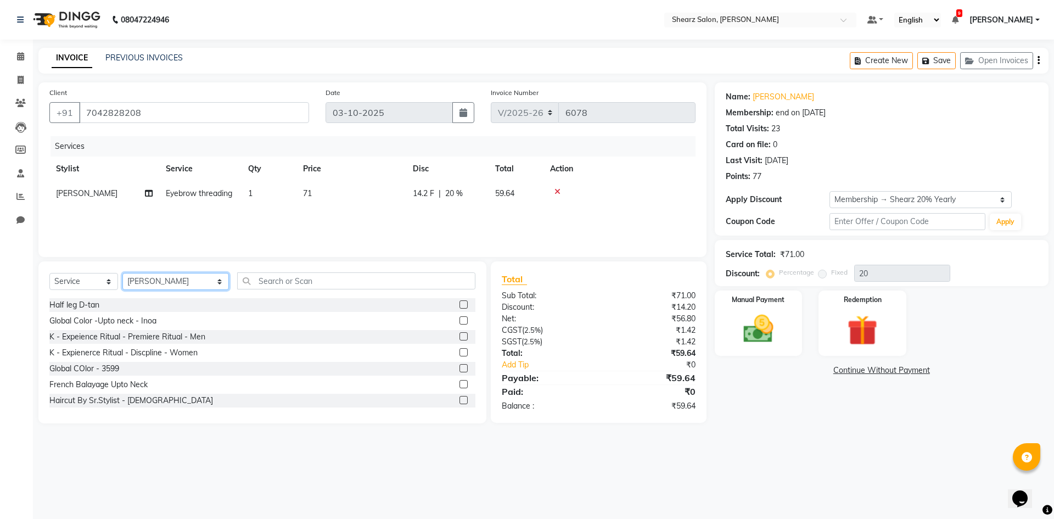
click at [150, 283] on select "Select Stylist AakashKumar Nai Admin A General [PERSON_NAME] Asha Chavariya [PE…" at bounding box center [175, 281] width 107 height 17
select select "77322"
click at [122, 273] on select "Select Stylist AakashKumar Nai Admin A General [PERSON_NAME] Asha Chavariya [PE…" at bounding box center [175, 281] width 107 height 17
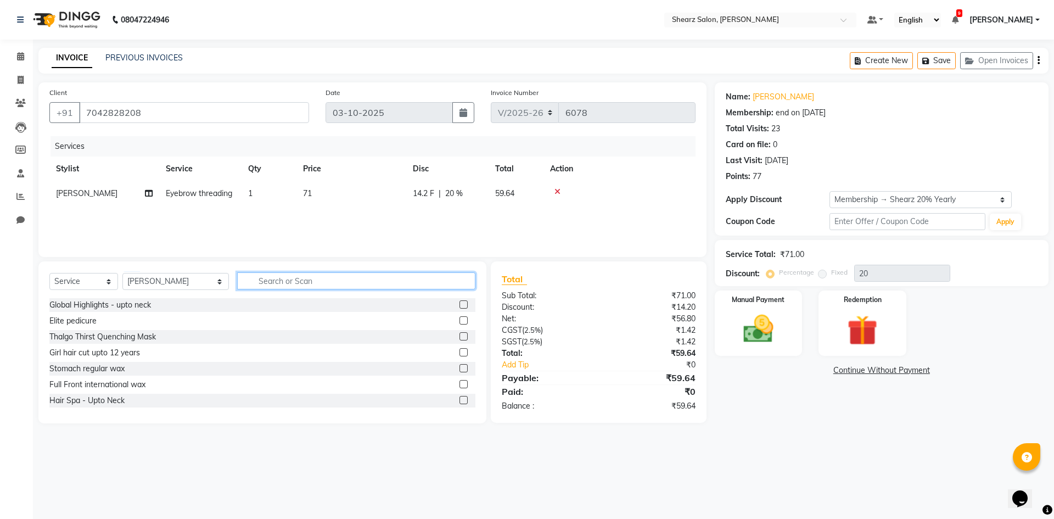
click at [256, 276] on input "text" at bounding box center [356, 280] width 238 height 17
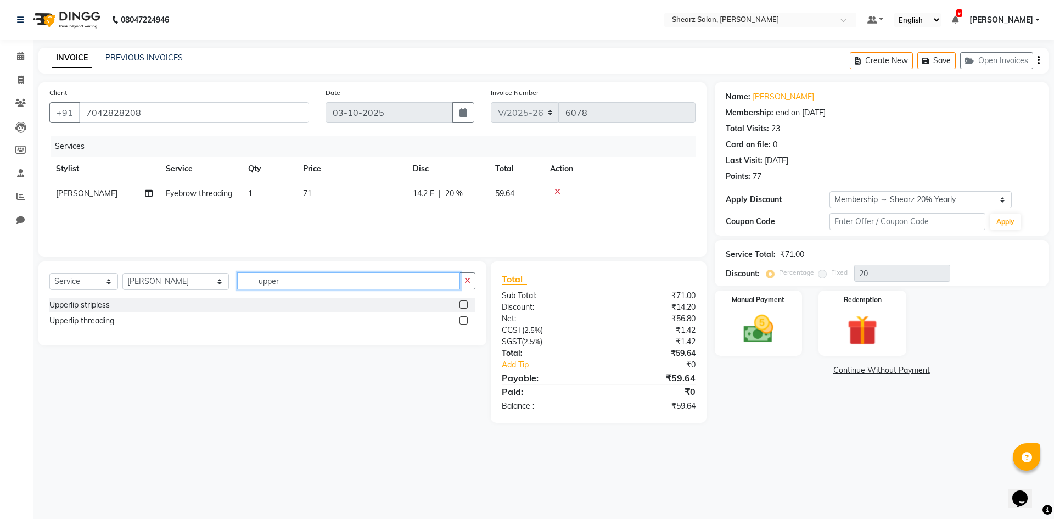
type input "upper"
click at [461, 307] on label at bounding box center [464, 304] width 8 height 8
click at [461, 307] on input "checkbox" at bounding box center [463, 304] width 7 height 7
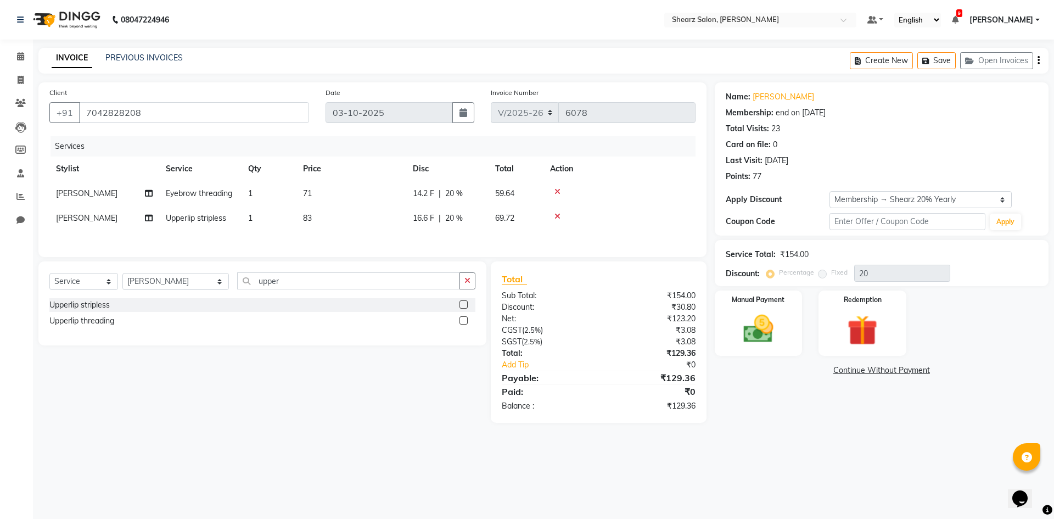
click at [176, 193] on span "Eyebrow threading" at bounding box center [199, 193] width 66 height 10
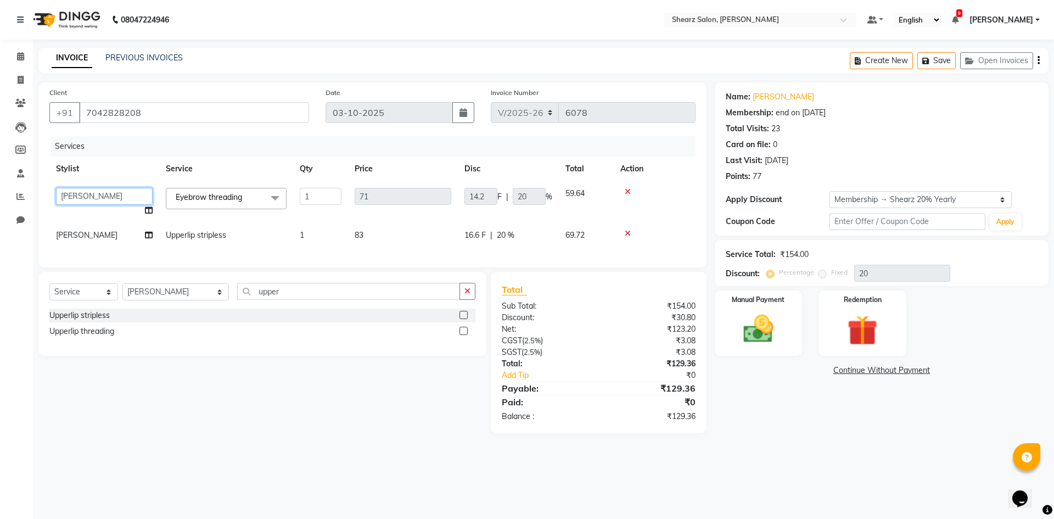
click at [107, 191] on select "AakashKumar Nai Admin A General [PERSON_NAME] Asha Chavariya [PERSON_NAME] [PER…" at bounding box center [104, 196] width 97 height 17
drag, startPoint x: 751, startPoint y: 392, endPoint x: 758, endPoint y: 325, distance: 67.4
click at [755, 381] on div "Name: [PERSON_NAME] Membership: end on [DATE] Total Visits: 23 Card on file: 0 …" at bounding box center [886, 257] width 342 height 351
click at [759, 301] on label "Manual Payment" at bounding box center [758, 299] width 55 height 10
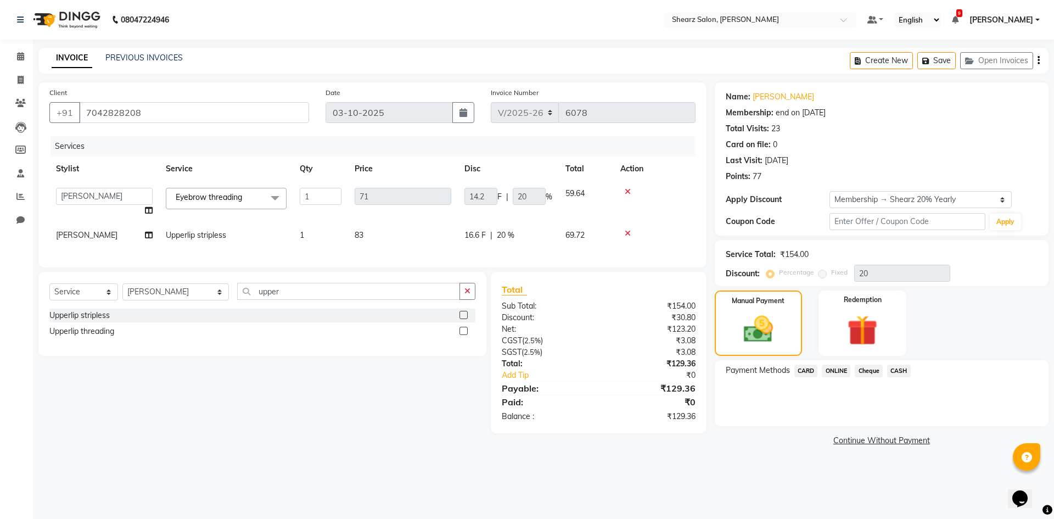
click at [839, 374] on span "ONLINE" at bounding box center [836, 371] width 29 height 13
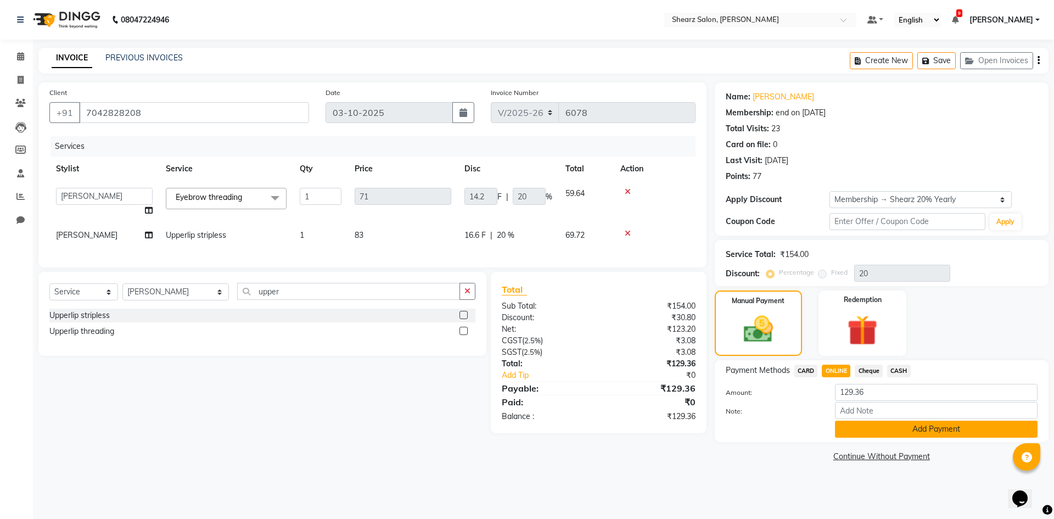
click at [977, 424] on button "Add Payment" at bounding box center [936, 429] width 203 height 17
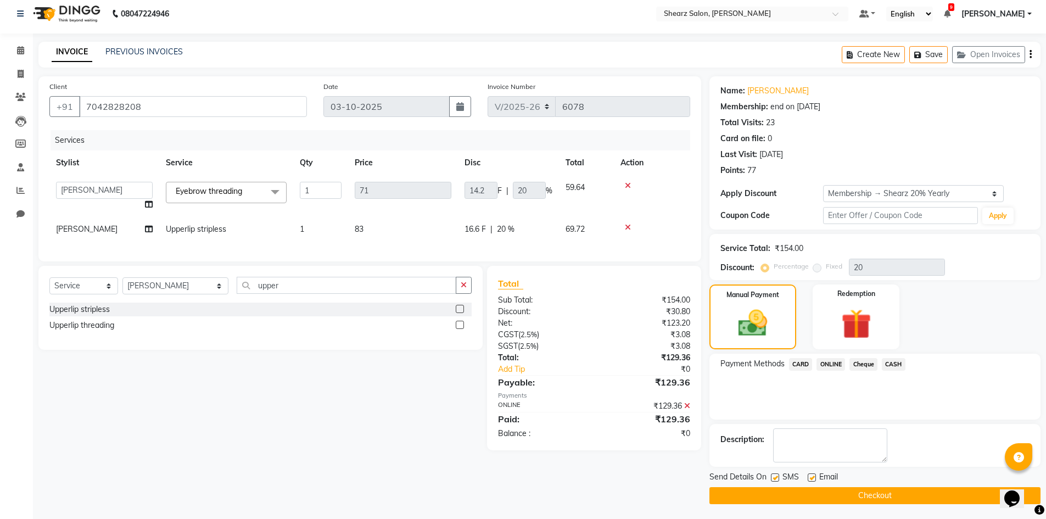
scroll to position [8, 0]
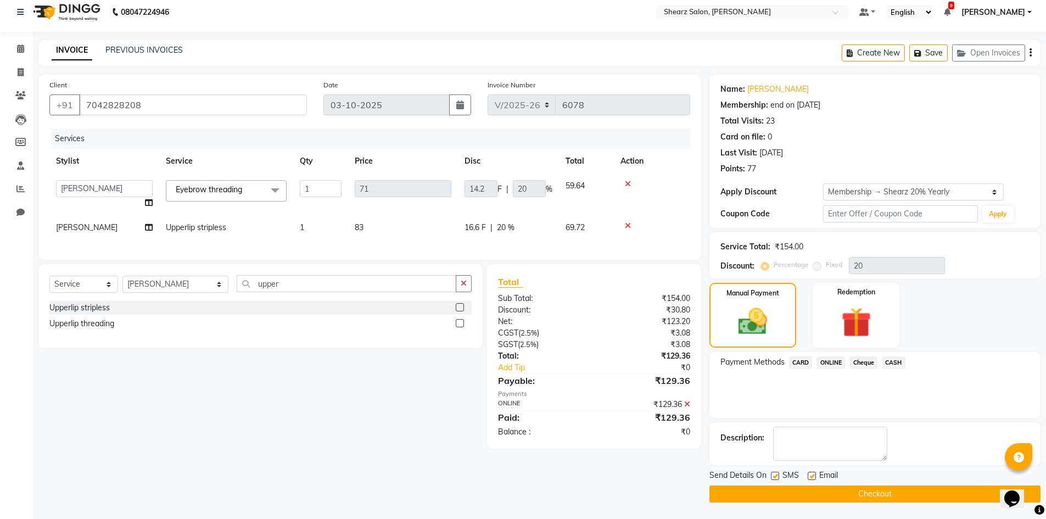
click at [784, 495] on button "Checkout" at bounding box center [875, 493] width 331 height 17
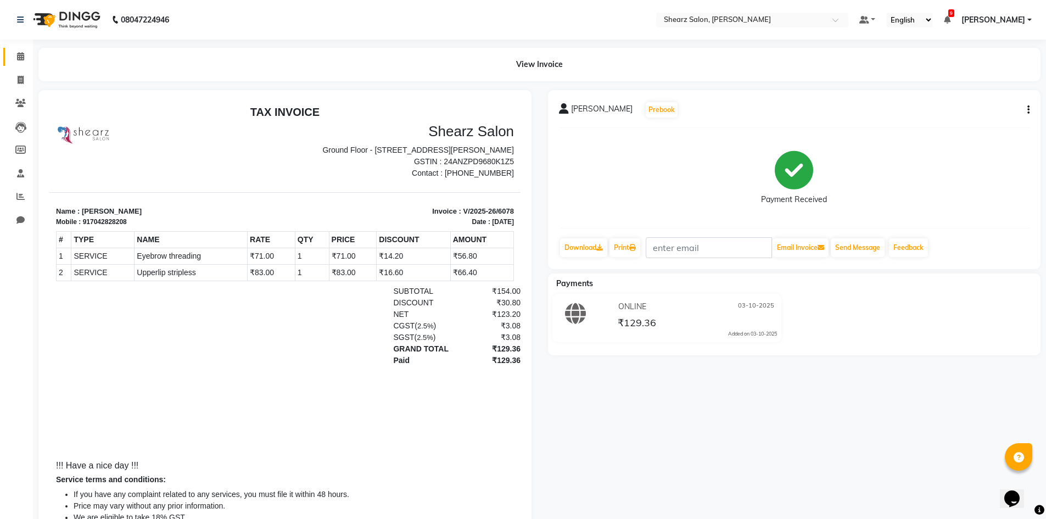
click at [29, 50] on link "Calendar" at bounding box center [16, 57] width 26 height 18
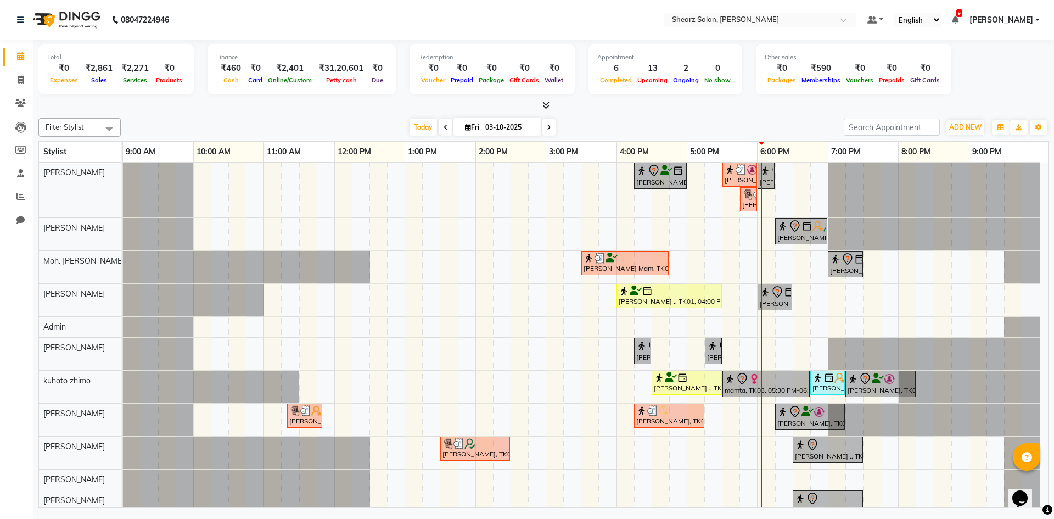
click at [544, 127] on span at bounding box center [549, 127] width 13 height 17
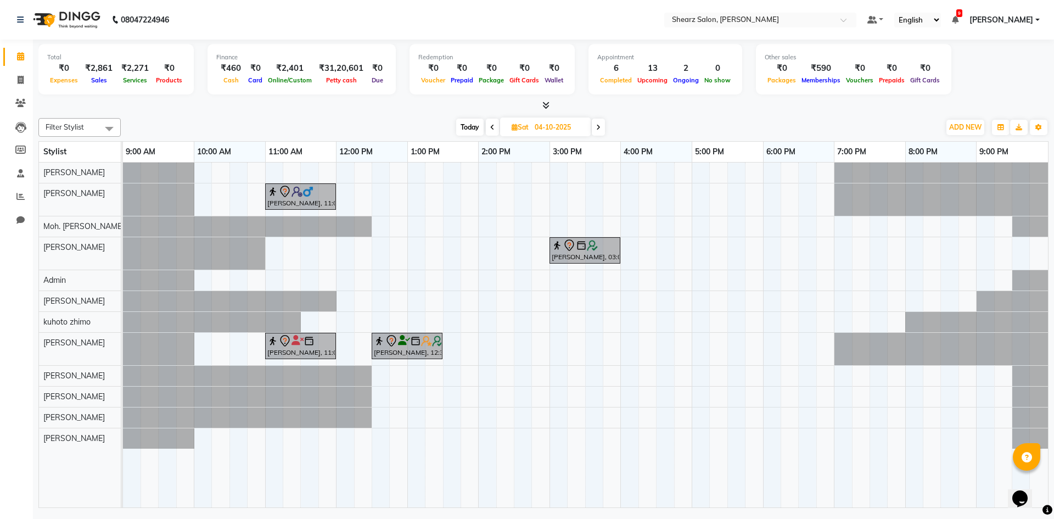
click at [601, 121] on span at bounding box center [598, 127] width 13 height 17
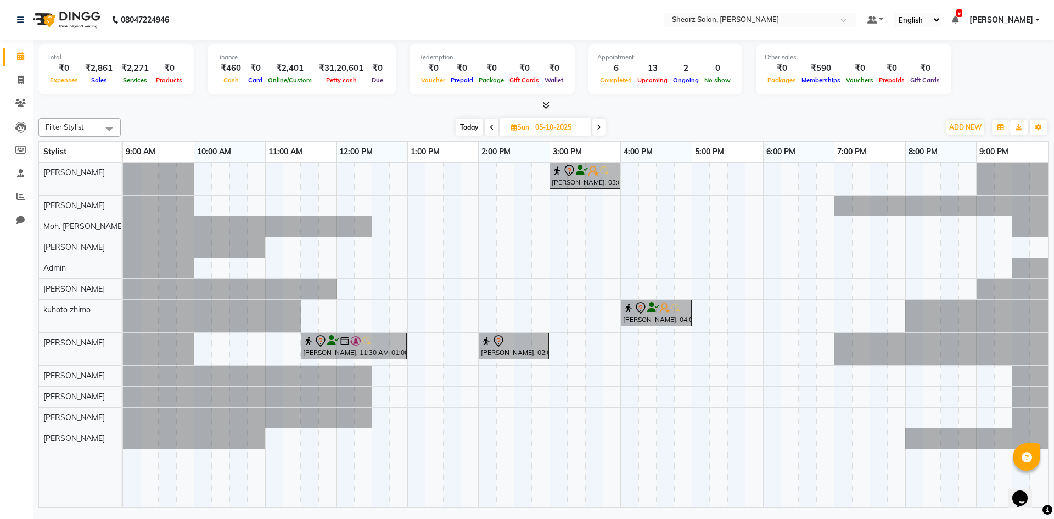
click at [461, 124] on span "Today" at bounding box center [469, 127] width 27 height 17
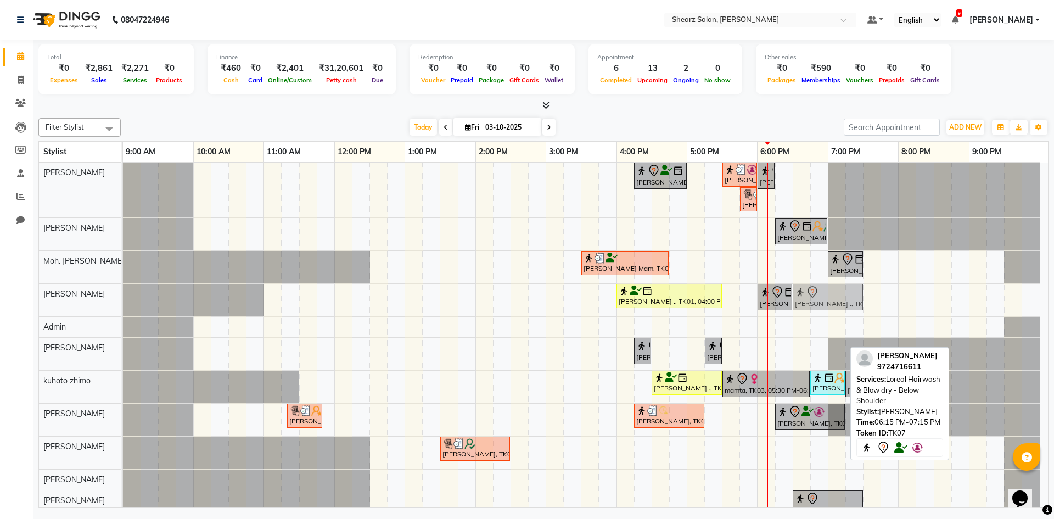
drag, startPoint x: 812, startPoint y: 443, endPoint x: 810, endPoint y: 282, distance: 161.5
click at [810, 282] on div "[PERSON_NAME] ., TK12, 04:15 PM-05:00 PM, Kanpeki Clean up [PERSON_NAME], TK17,…" at bounding box center [585, 353] width 925 height 381
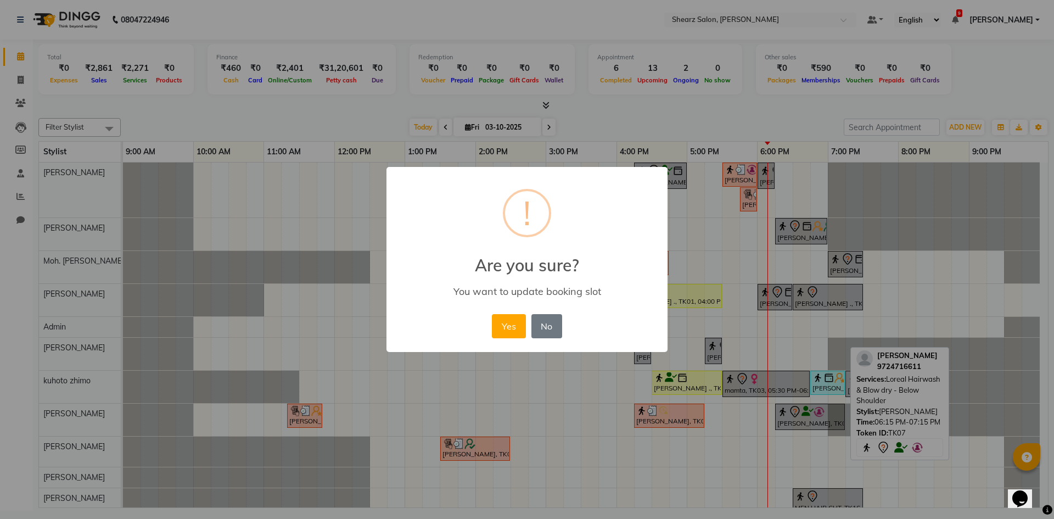
drag, startPoint x: 510, startPoint y: 347, endPoint x: 512, endPoint y: 340, distance: 7.5
click at [512, 340] on div "× ! Are you sure? You want to update booking slot Yes No No" at bounding box center [527, 260] width 281 height 186
click at [510, 337] on button "Yes" at bounding box center [508, 326] width 33 height 24
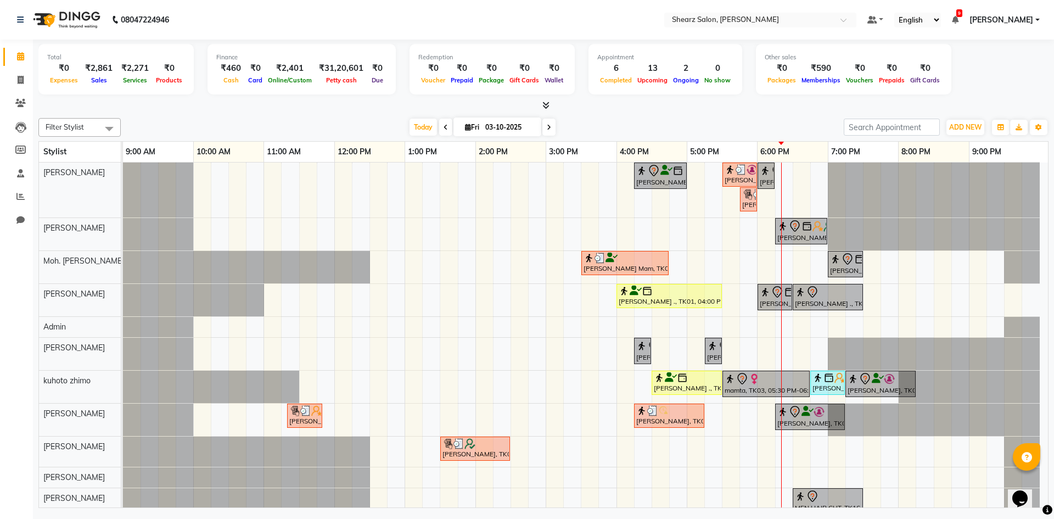
drag, startPoint x: 796, startPoint y: 345, endPoint x: 791, endPoint y: 327, distance: 19.5
click at [791, 327] on tr at bounding box center [581, 352] width 917 height 379
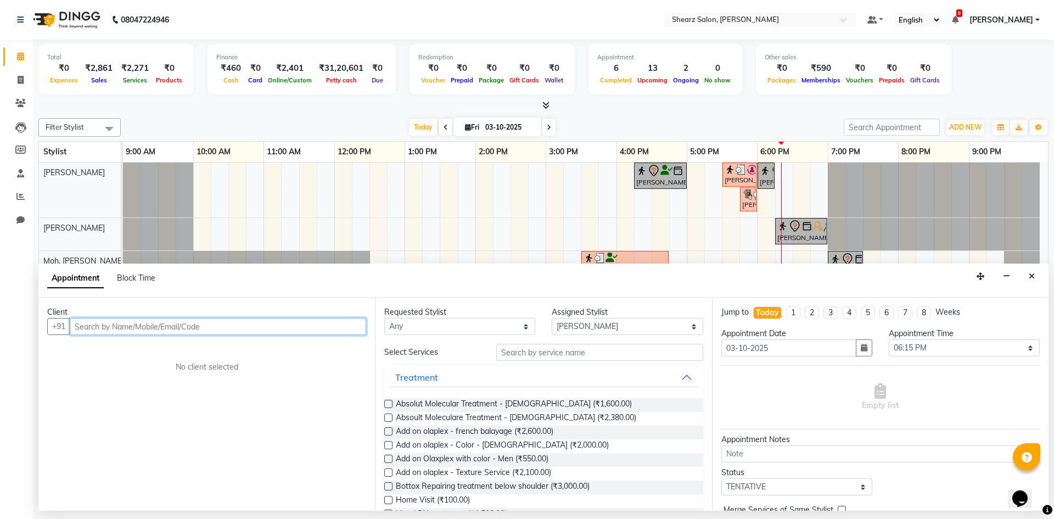
click at [171, 334] on input "text" at bounding box center [218, 326] width 297 height 17
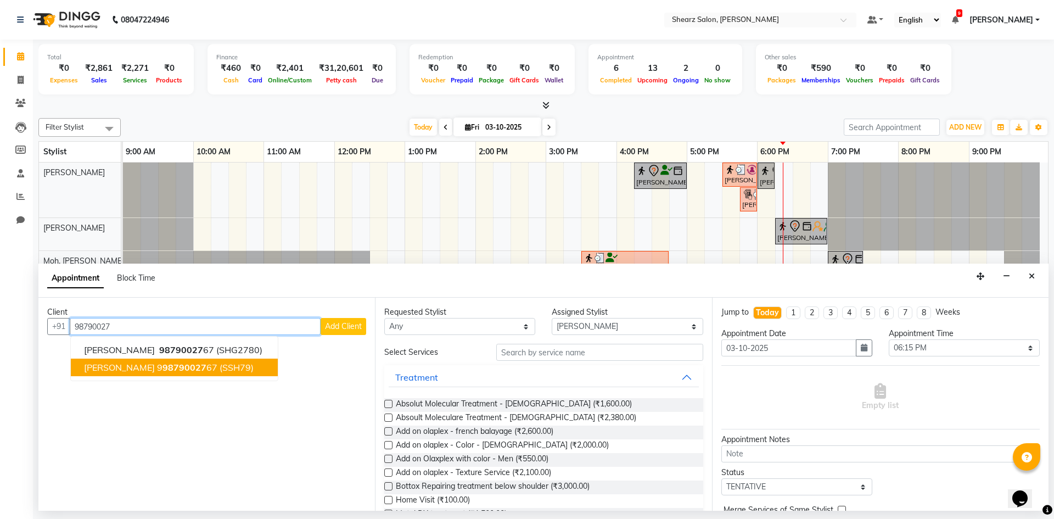
click at [202, 362] on ngb-highlight "9 98790027 67" at bounding box center [187, 367] width 60 height 11
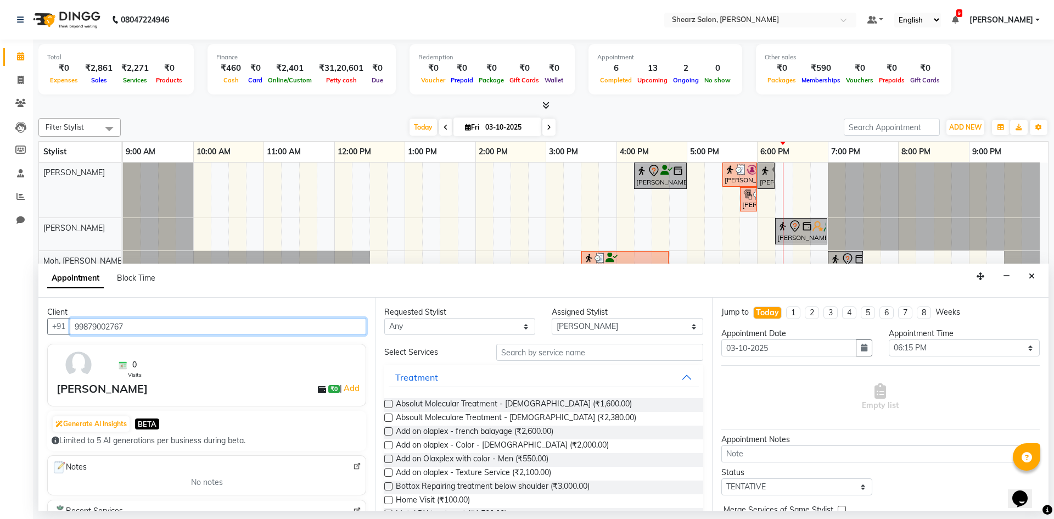
click at [171, 327] on input "99879002767" at bounding box center [218, 326] width 297 height 17
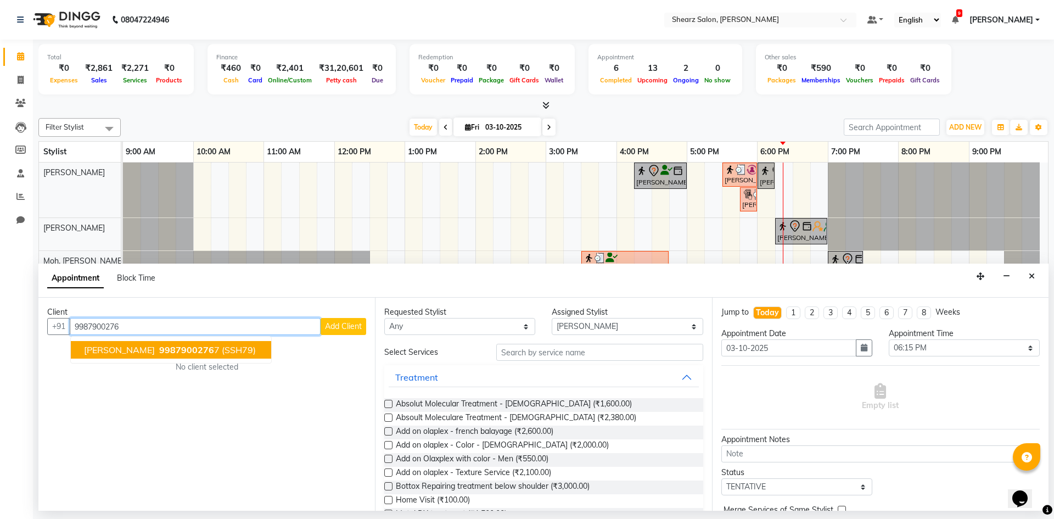
click at [171, 346] on span "9987900276" at bounding box center [186, 349] width 55 height 11
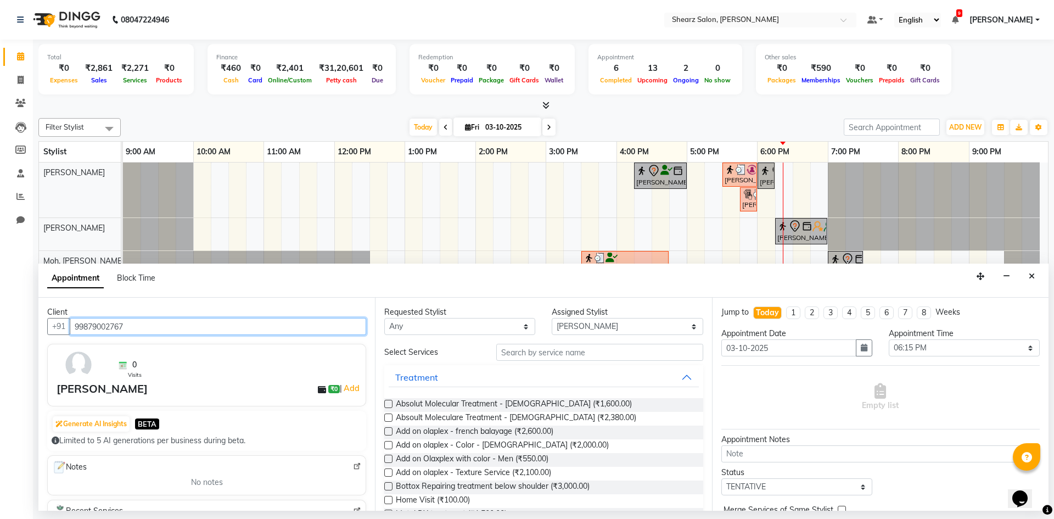
click at [160, 331] on input "99879002767" at bounding box center [218, 326] width 297 height 17
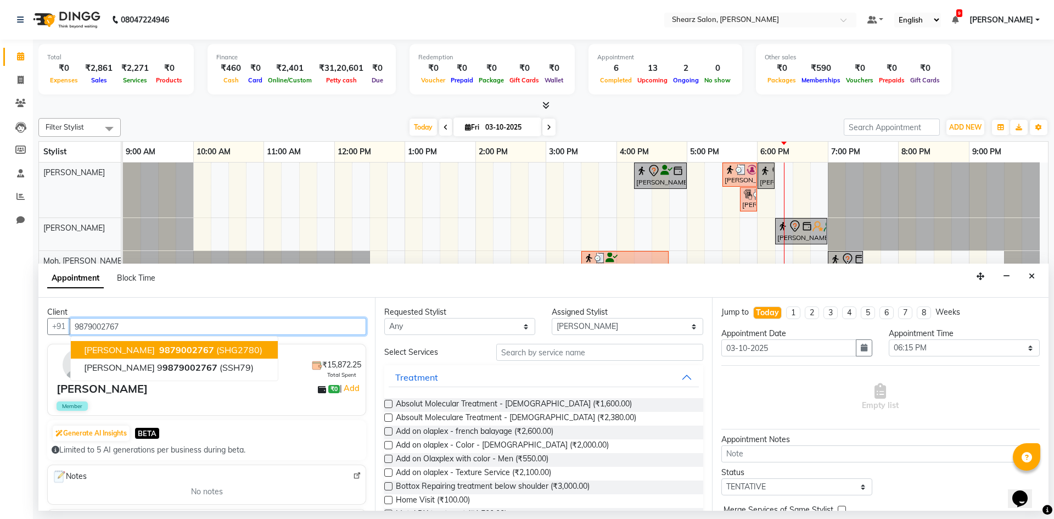
click at [132, 345] on span "[PERSON_NAME]" at bounding box center [119, 349] width 71 height 11
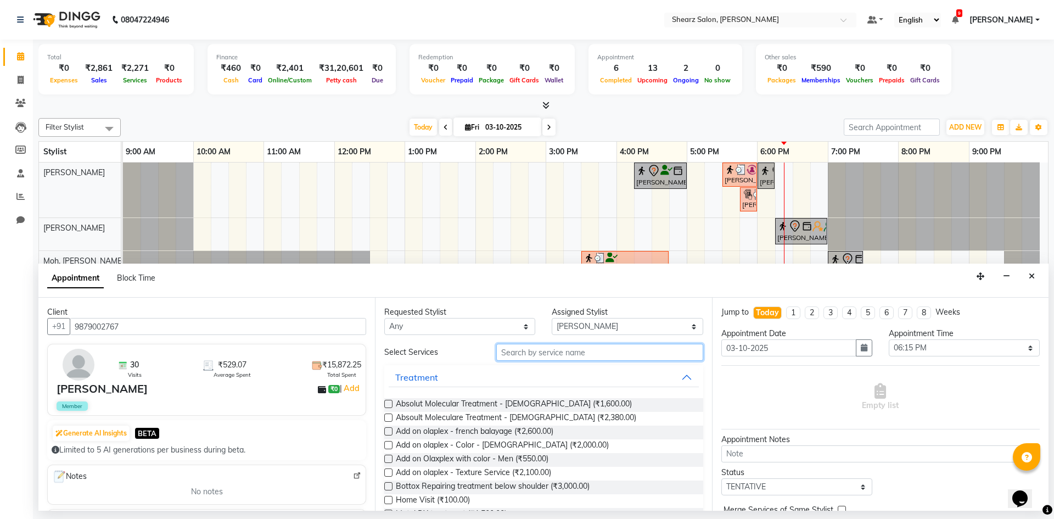
click at [647, 356] on input "text" at bounding box center [599, 352] width 207 height 17
click at [413, 323] on select "Any AakashKumar Nai [PERSON_NAME] Asha Chavariya [PERSON_NAME] kuhoto zhimo Moh…" at bounding box center [459, 326] width 151 height 17
click at [384, 318] on select "Any AakashKumar Nai [PERSON_NAME] Asha Chavariya [PERSON_NAME] kuhoto zhimo Moh…" at bounding box center [459, 326] width 151 height 17
click at [550, 351] on input "text" at bounding box center [599, 352] width 207 height 17
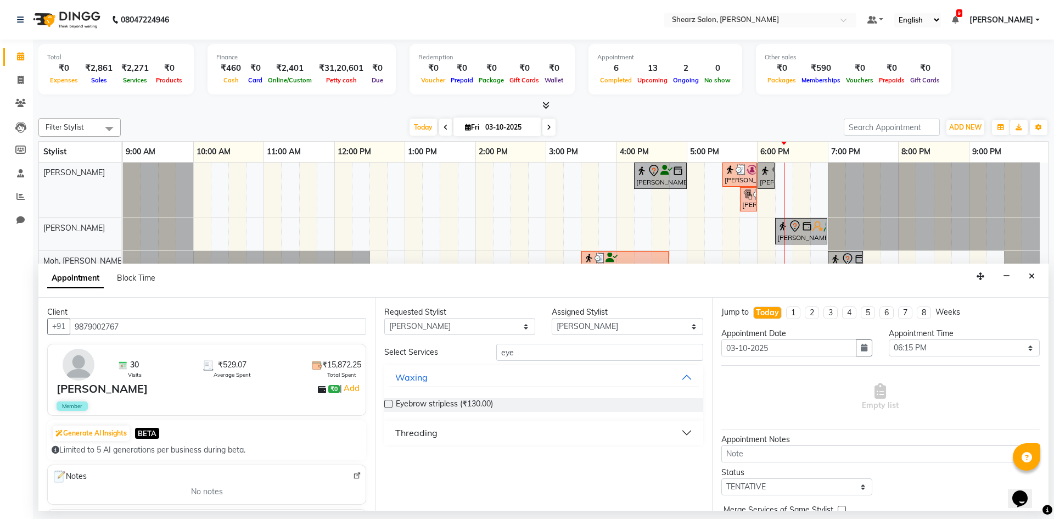
drag, startPoint x: 552, startPoint y: 440, endPoint x: 545, endPoint y: 442, distance: 6.7
click at [551, 440] on button "Threading" at bounding box center [544, 433] width 310 height 20
click at [385, 457] on label at bounding box center [388, 459] width 8 height 8
click at [385, 457] on input "checkbox" at bounding box center [387, 460] width 7 height 7
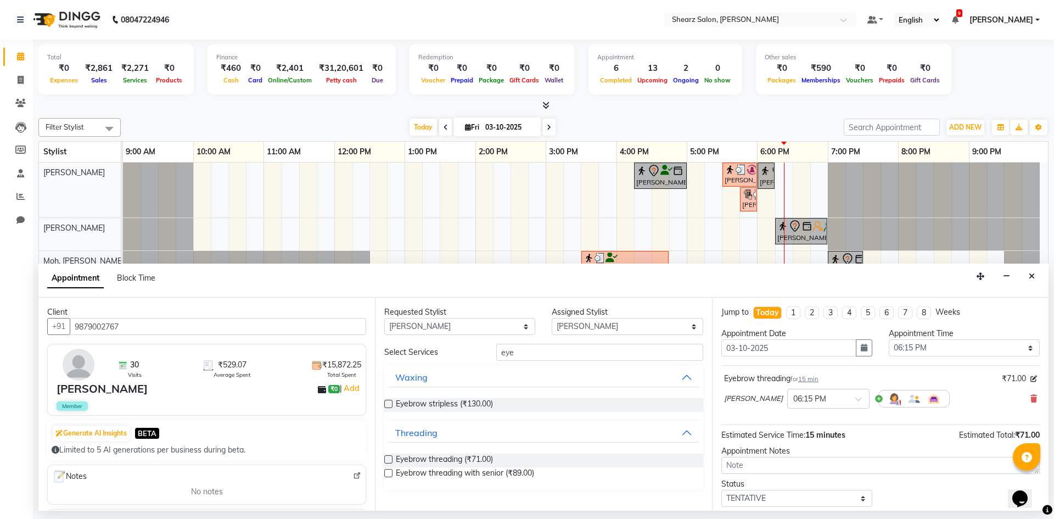
scroll to position [65, 0]
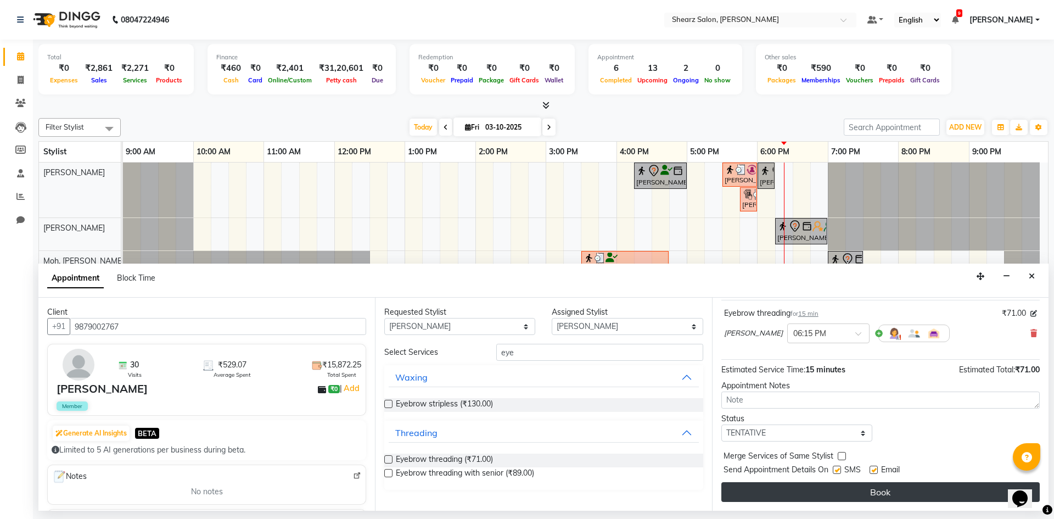
click at [872, 487] on button "Book" at bounding box center [881, 492] width 319 height 20
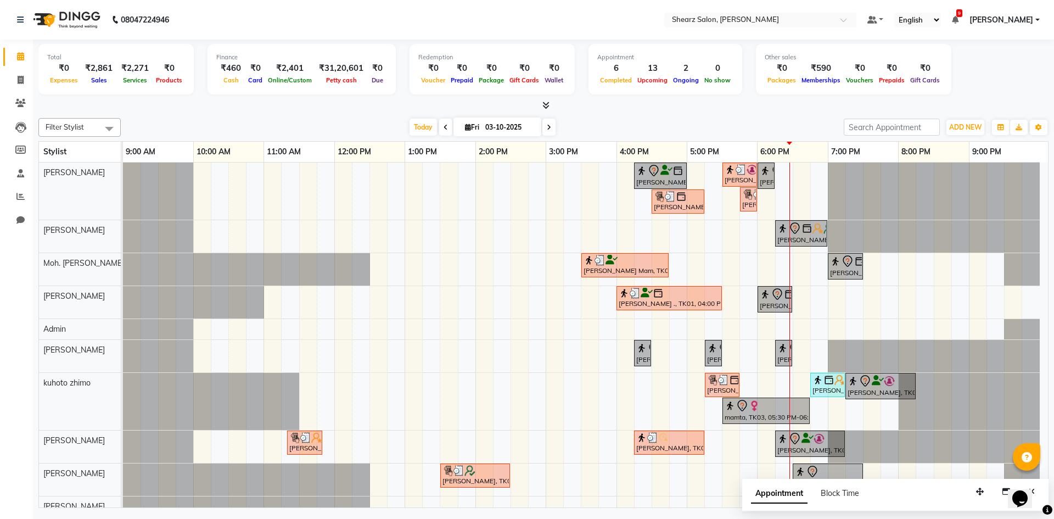
click at [440, 128] on span at bounding box center [445, 127] width 13 height 17
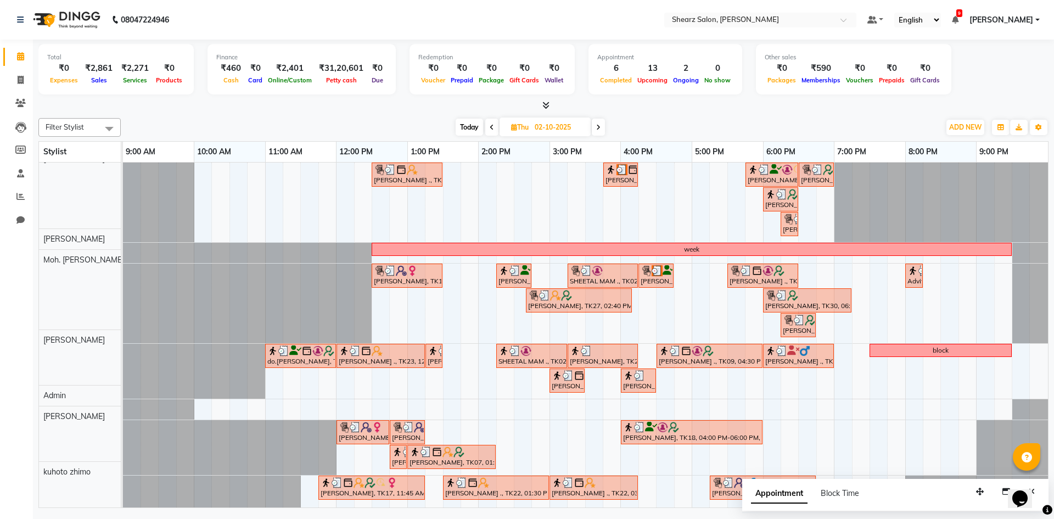
scroll to position [0, 0]
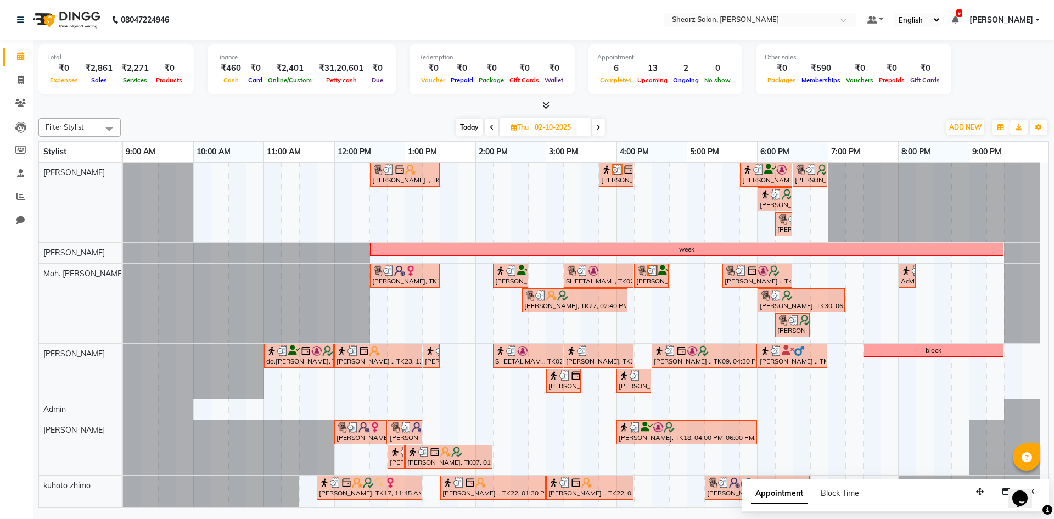
click at [539, 132] on input "02-10-2025" at bounding box center [559, 127] width 55 height 16
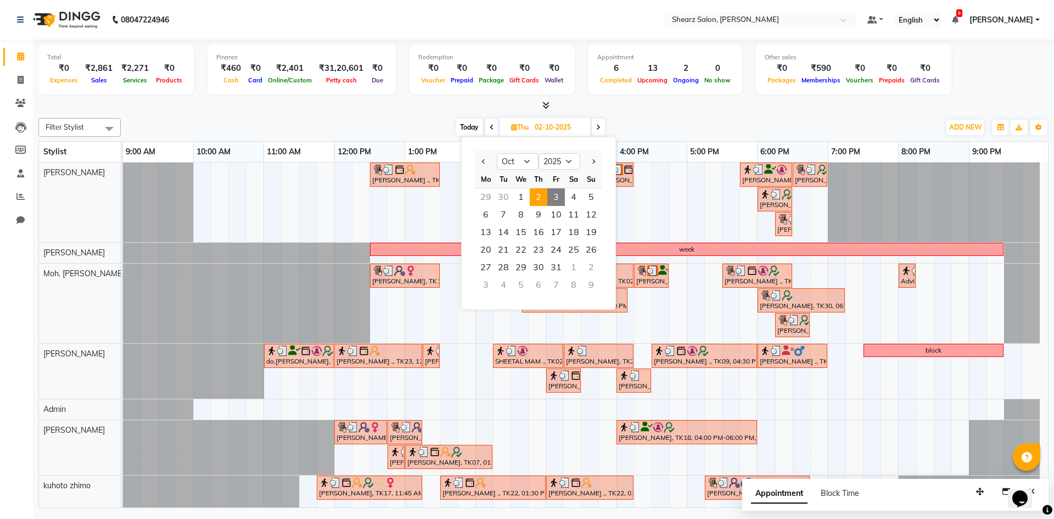
click at [554, 187] on div "Fr" at bounding box center [557, 179] width 18 height 18
click at [554, 198] on span "3" at bounding box center [557, 197] width 18 height 18
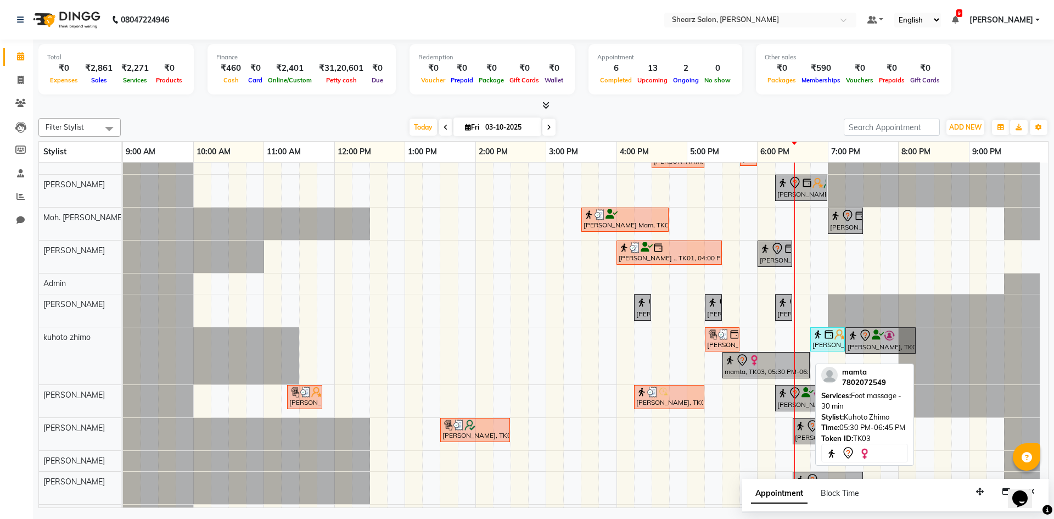
scroll to position [55, 0]
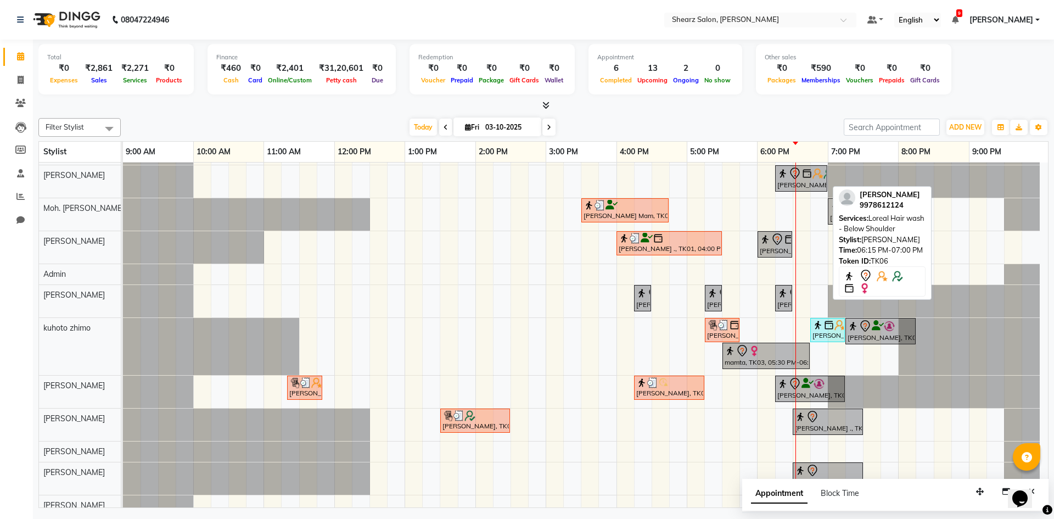
drag, startPoint x: 796, startPoint y: 172, endPoint x: 785, endPoint y: 180, distance: 13.9
click at [785, 180] on div "[PERSON_NAME], TK06, 06:15 PM-07:00 PM, Loreal Hair wash - Below Shoulder" at bounding box center [802, 178] width 50 height 23
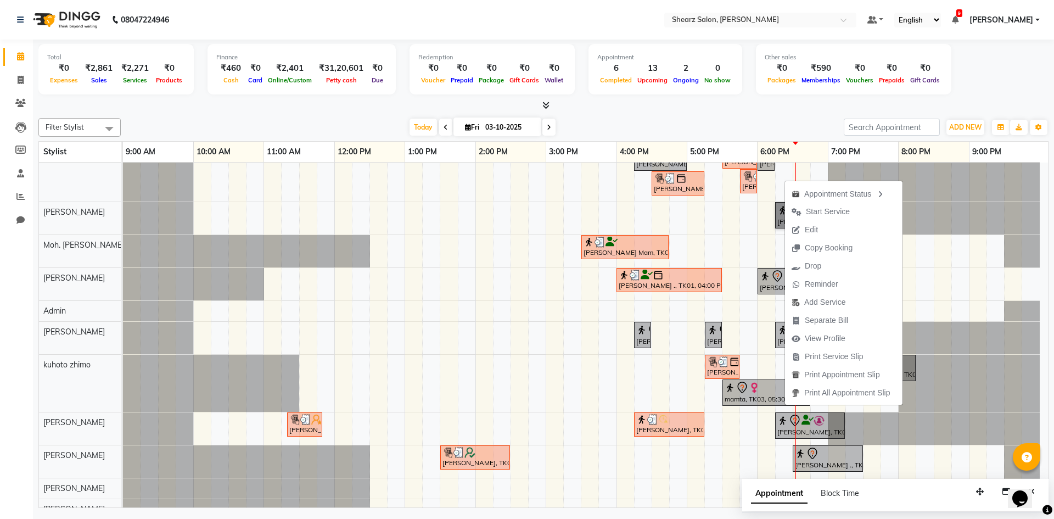
scroll to position [0, 0]
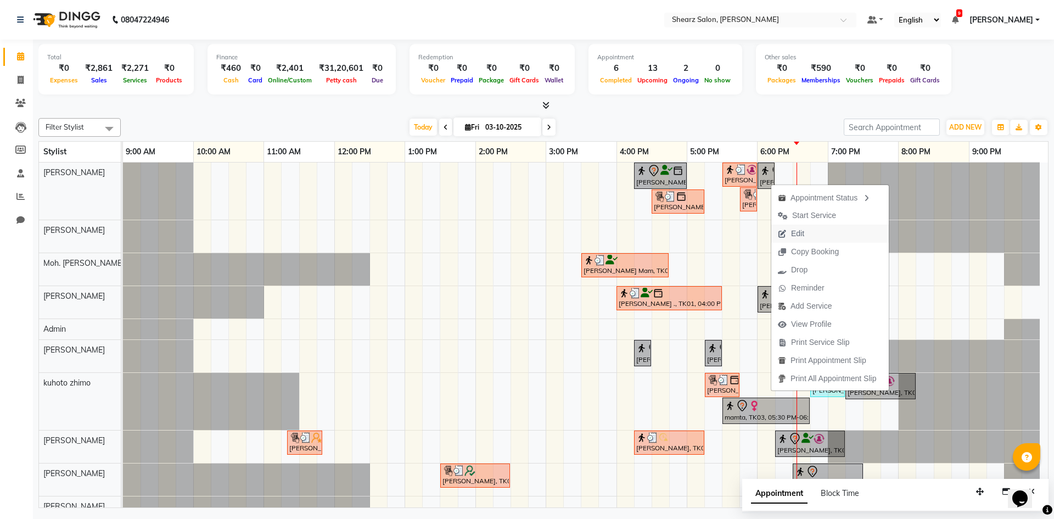
click at [803, 235] on span "Edit" at bounding box center [797, 234] width 13 height 12
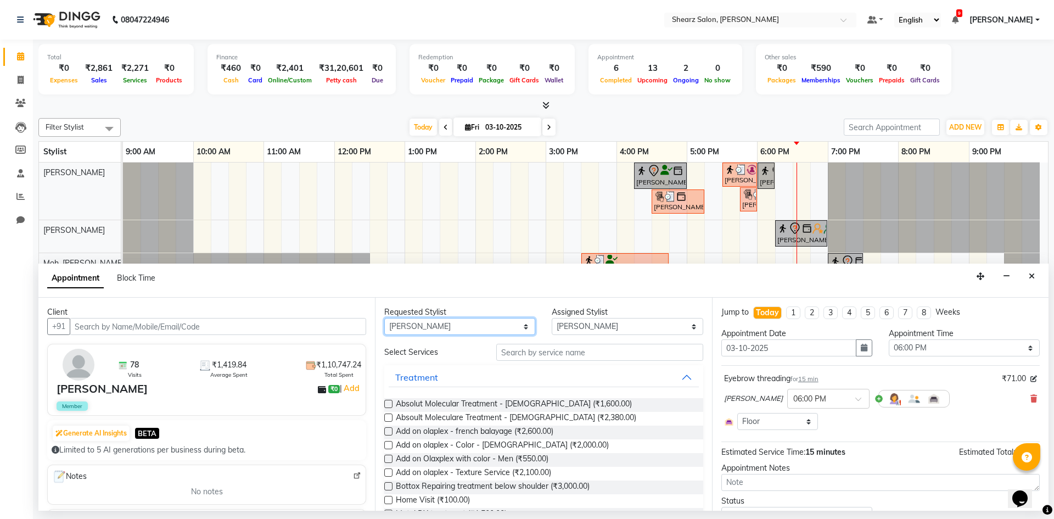
click at [482, 331] on select "Any AakashKumar Nai [PERSON_NAME] Asha Chavariya [PERSON_NAME] kuhoto zhimo Moh…" at bounding box center [459, 326] width 151 height 17
click at [384, 318] on select "Any AakashKumar Nai [PERSON_NAME] Asha Chavariya [PERSON_NAME] kuhoto zhimo Moh…" at bounding box center [459, 326] width 151 height 17
click at [571, 355] on input "text" at bounding box center [599, 352] width 207 height 17
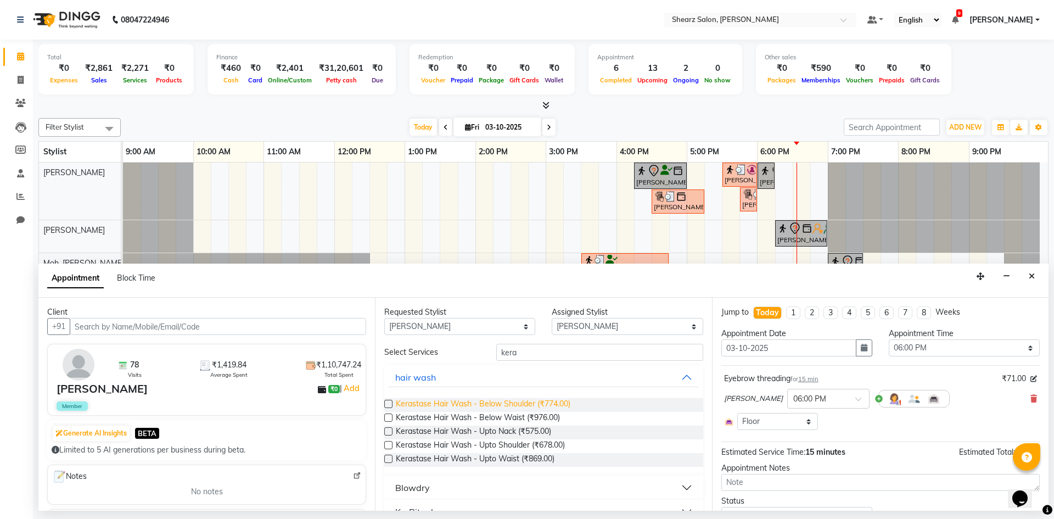
click at [506, 405] on span "Kerastase Hair Wash - Below Shoulder (₹774.00)" at bounding box center [483, 405] width 175 height 14
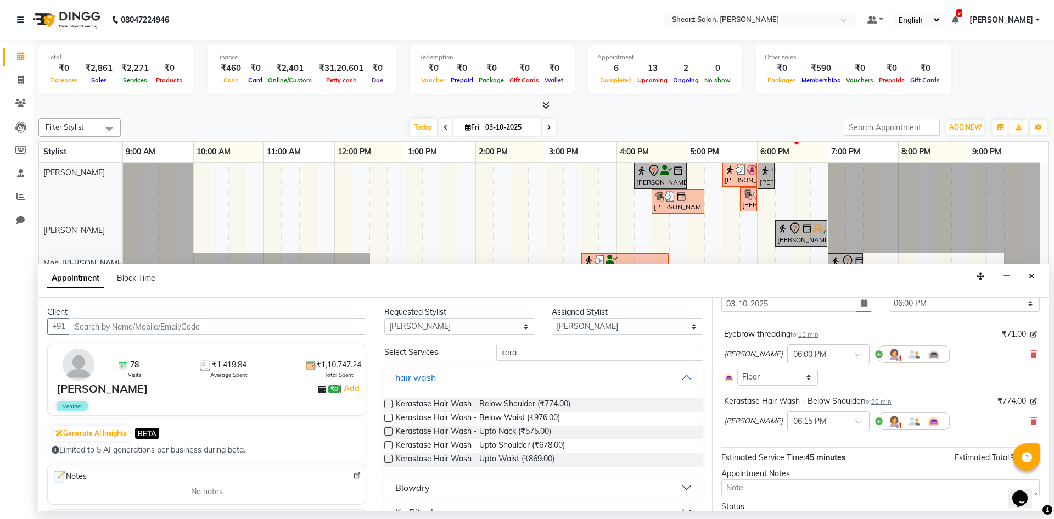
scroll to position [100, 0]
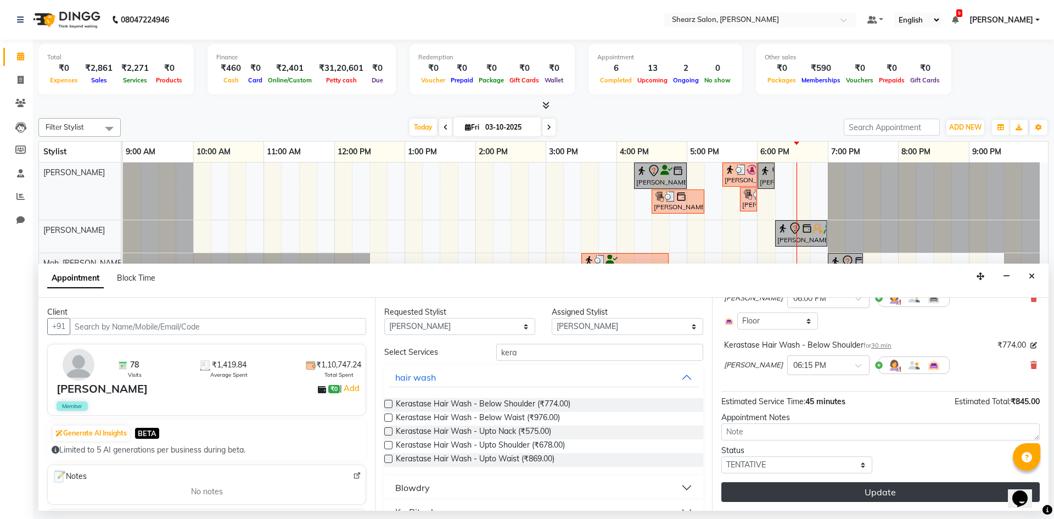
click at [941, 487] on button "Update" at bounding box center [881, 492] width 319 height 20
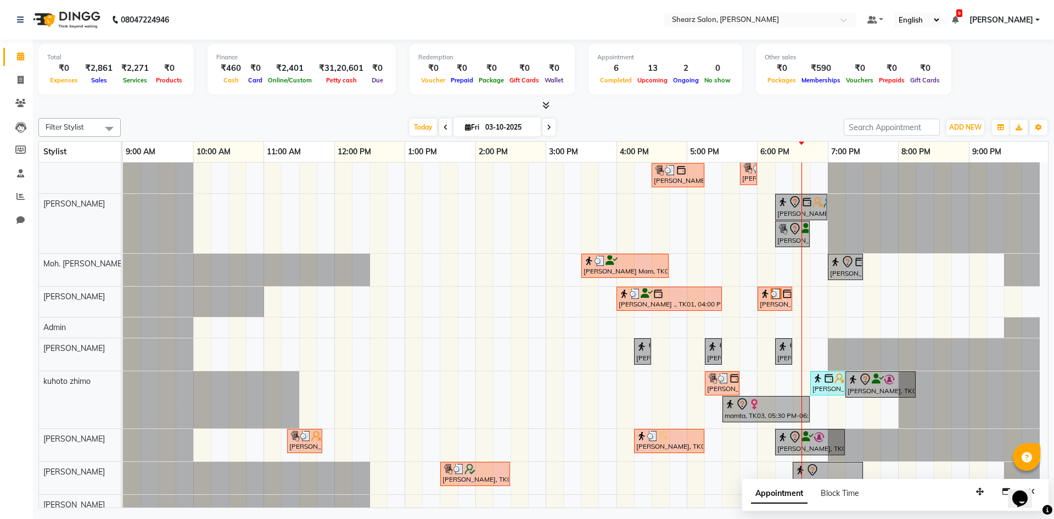
scroll to position [0, 0]
